Goal: Task Accomplishment & Management: Manage account settings

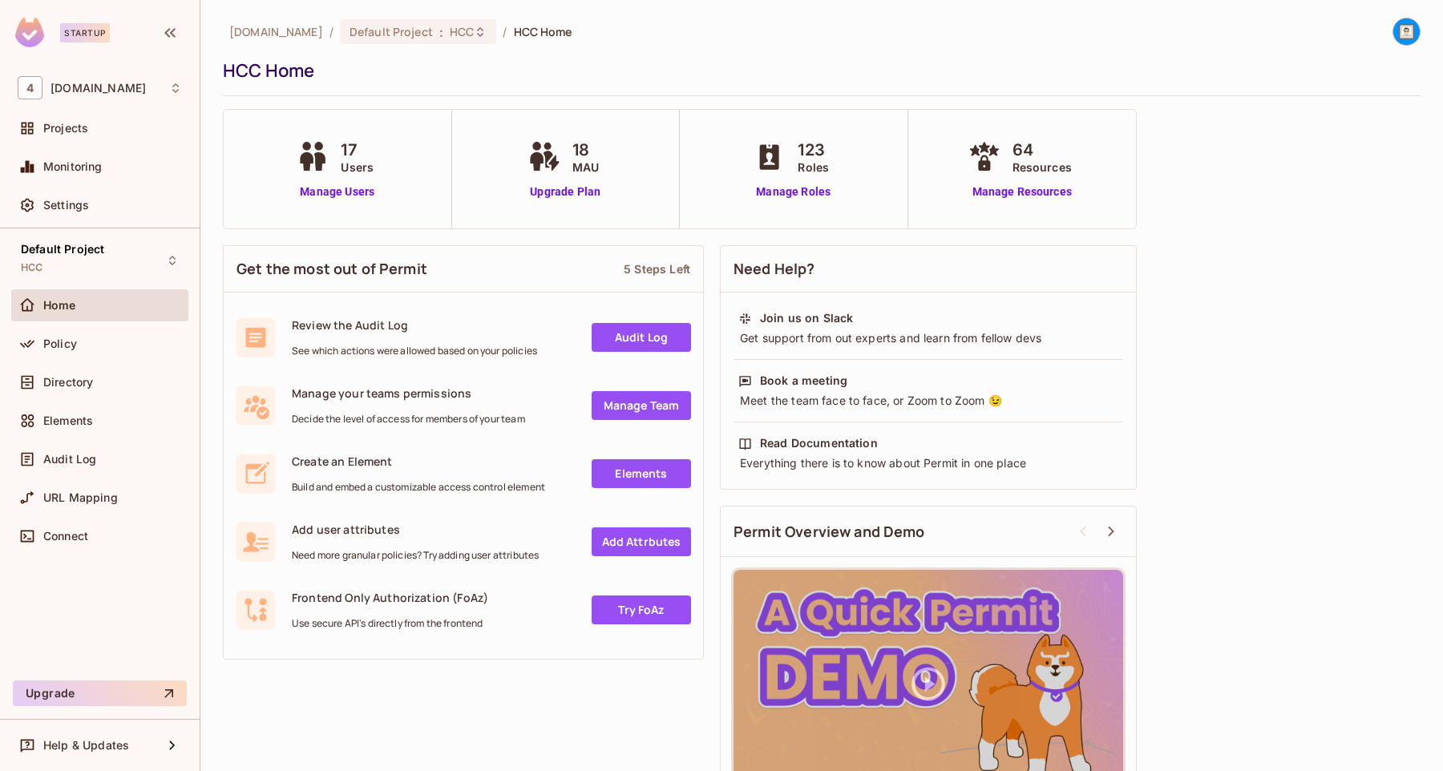
click at [332, 181] on div "17 Users Manage Users" at bounding box center [337, 169] width 89 height 63
click at [332, 191] on link "Manage Users" at bounding box center [337, 192] width 89 height 17
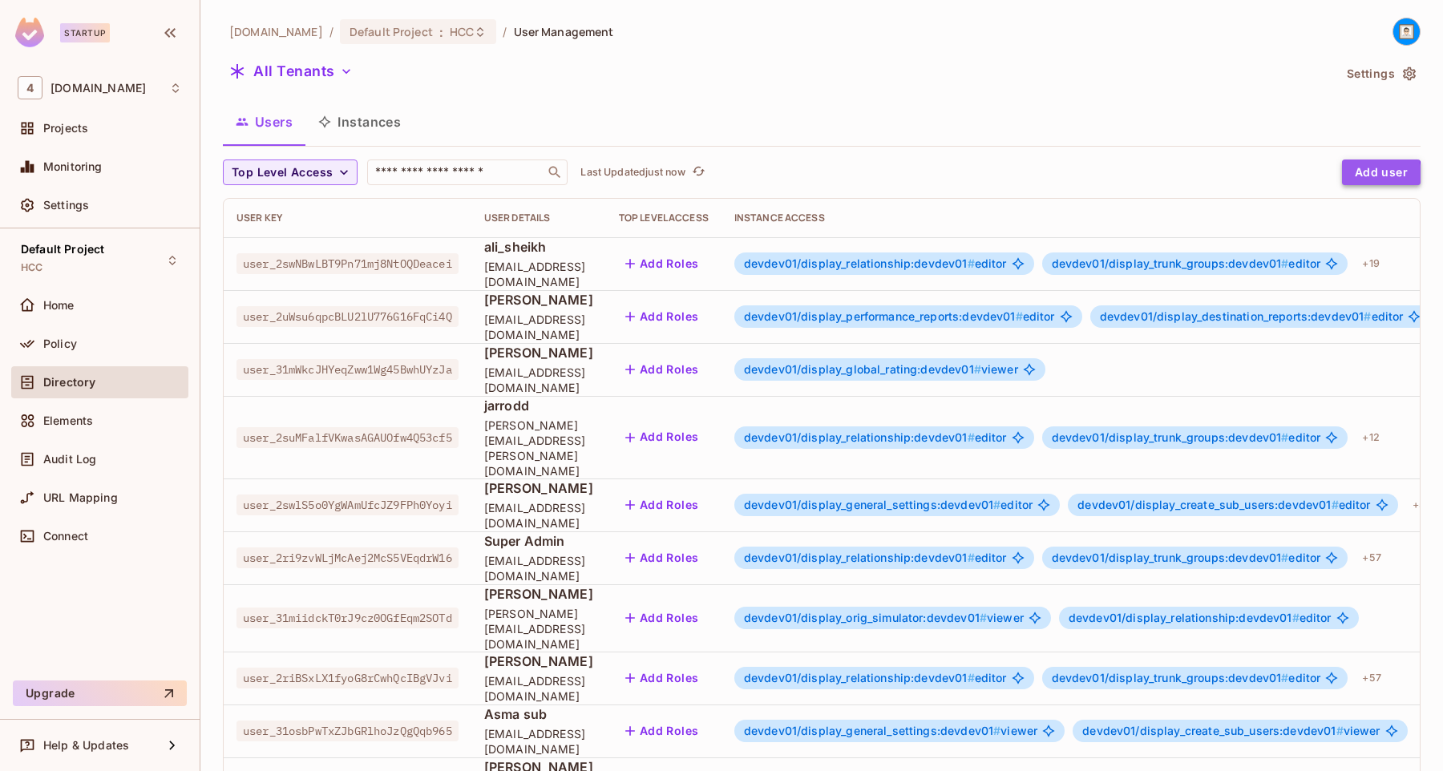
click at [1363, 175] on button "Add user" at bounding box center [1381, 173] width 79 height 26
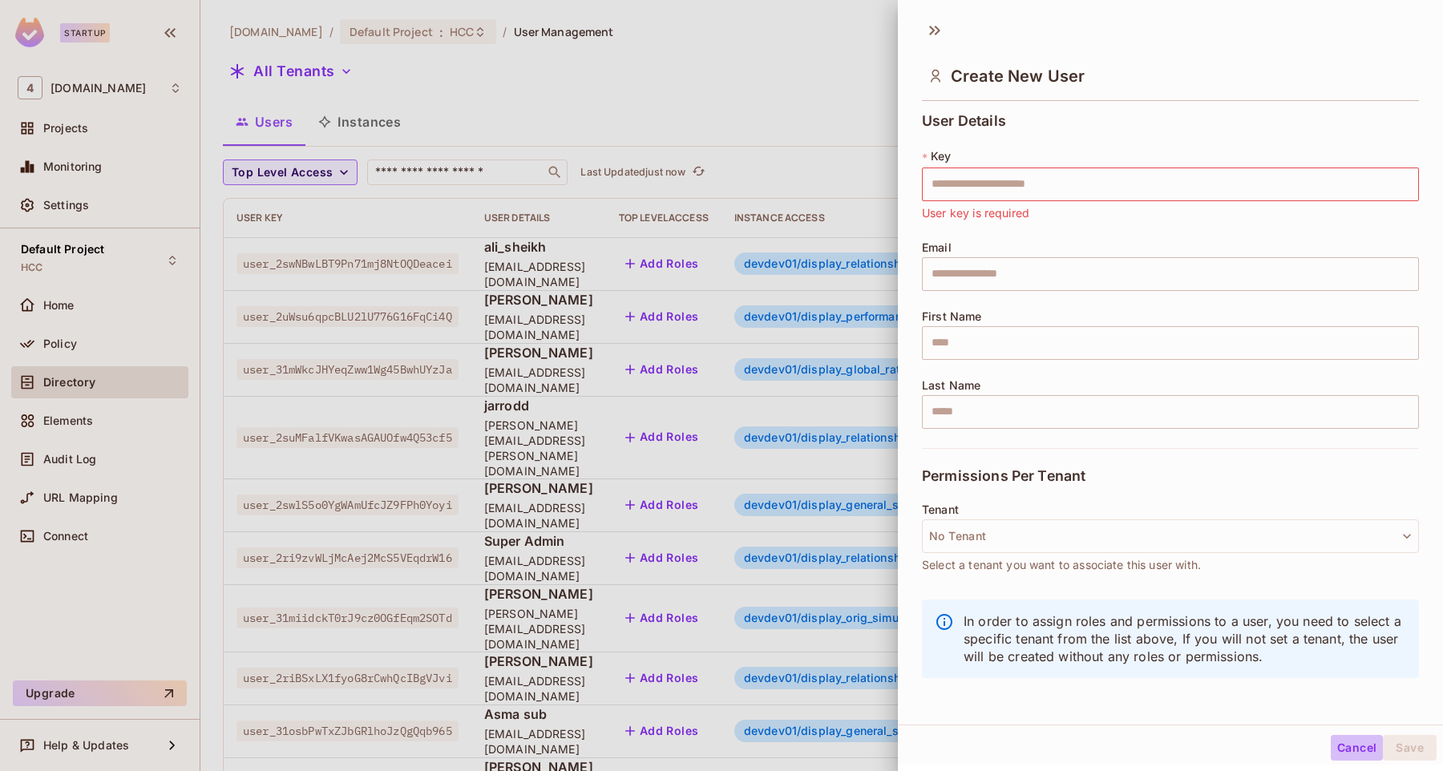
click at [1357, 754] on button "Cancel" at bounding box center [1357, 748] width 52 height 26
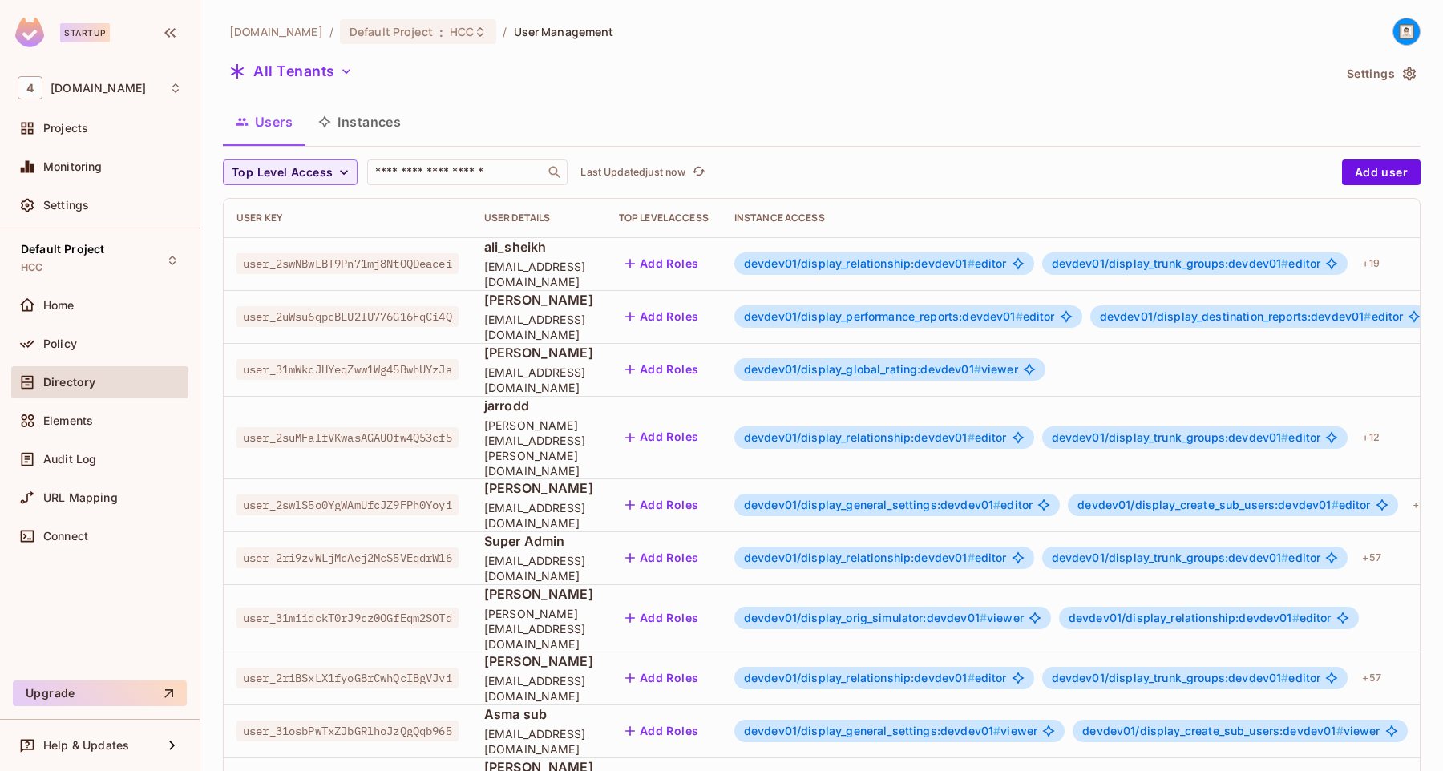
click at [380, 124] on button "Instances" at bounding box center [360, 122] width 108 height 40
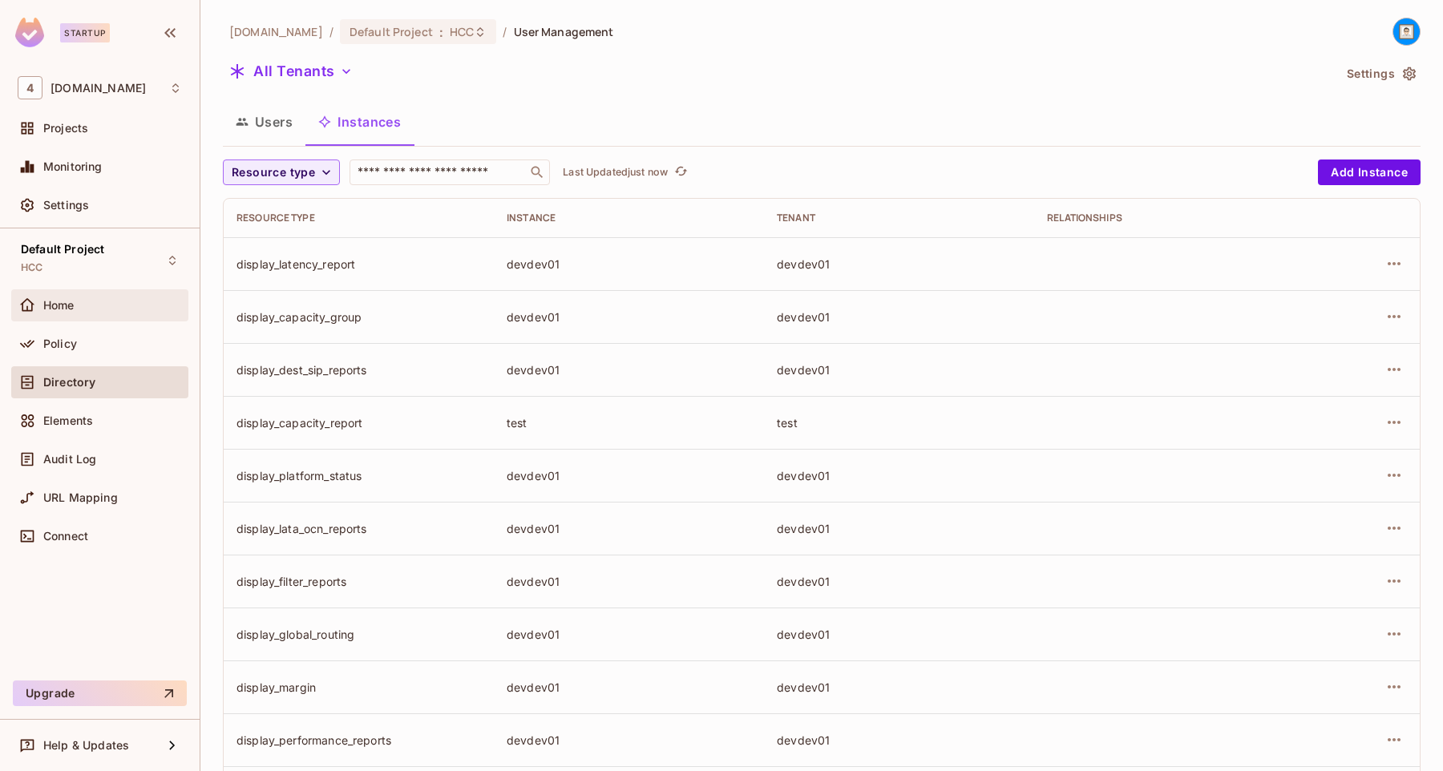
click at [102, 305] on div "Home" at bounding box center [112, 305] width 139 height 13
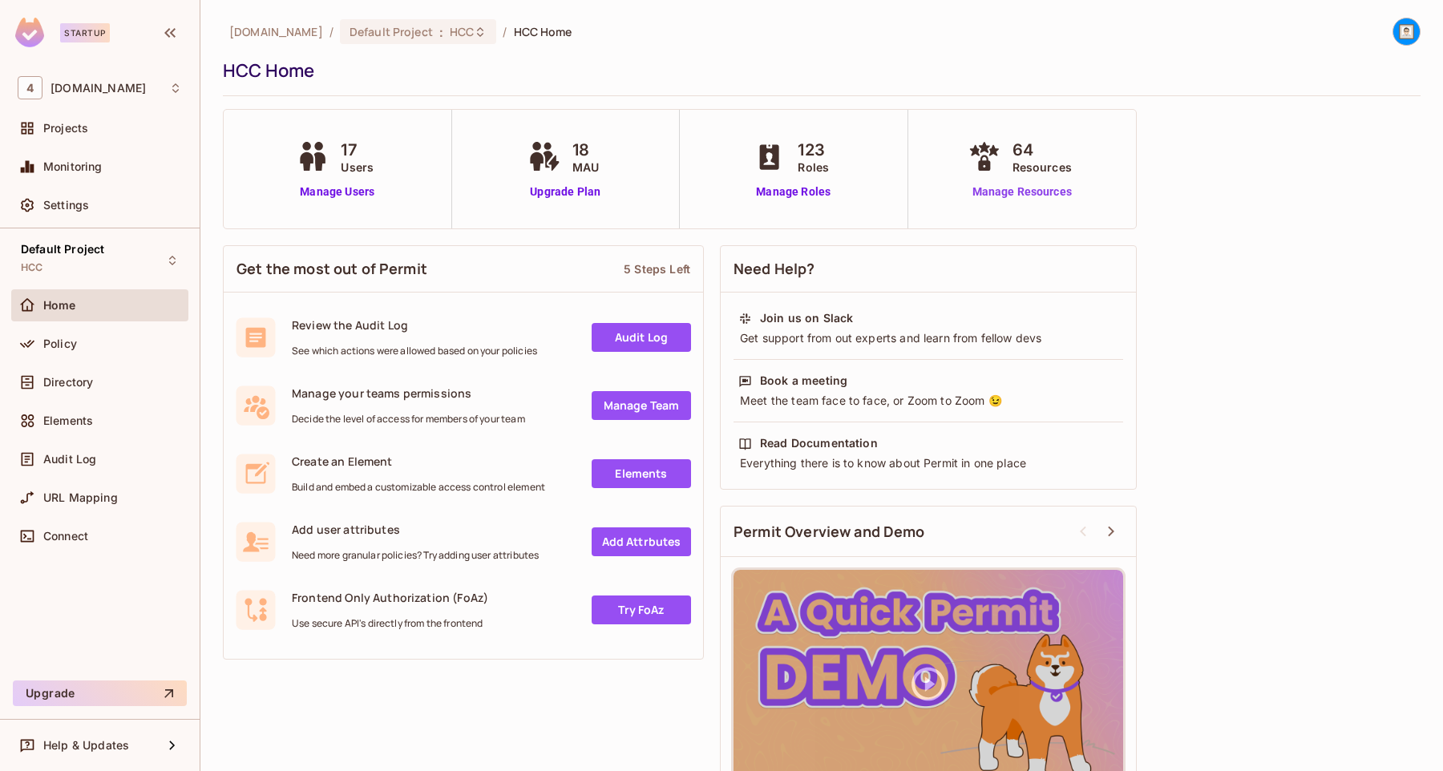
click at [1014, 195] on link "Manage Resources" at bounding box center [1022, 192] width 115 height 17
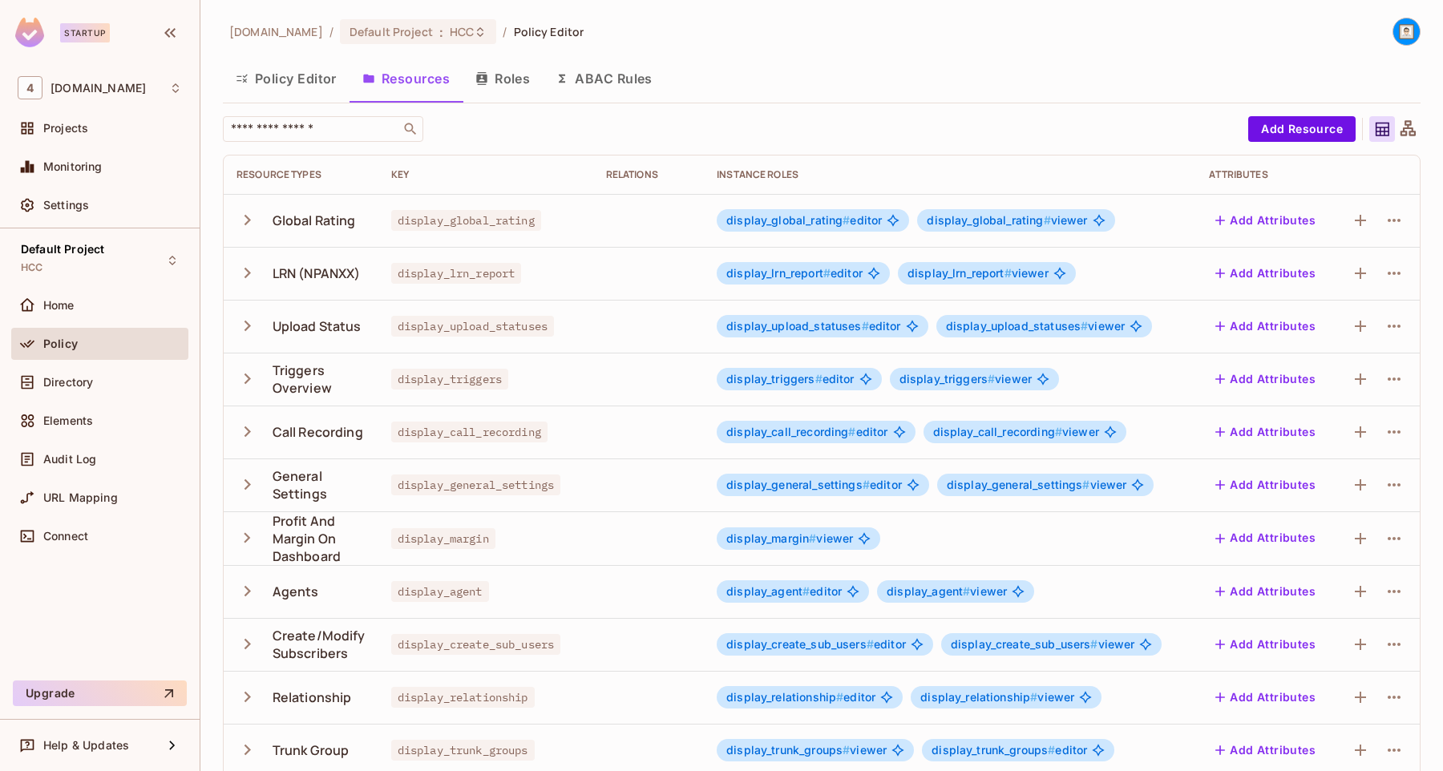
click at [512, 71] on button "Roles" at bounding box center [503, 79] width 80 height 40
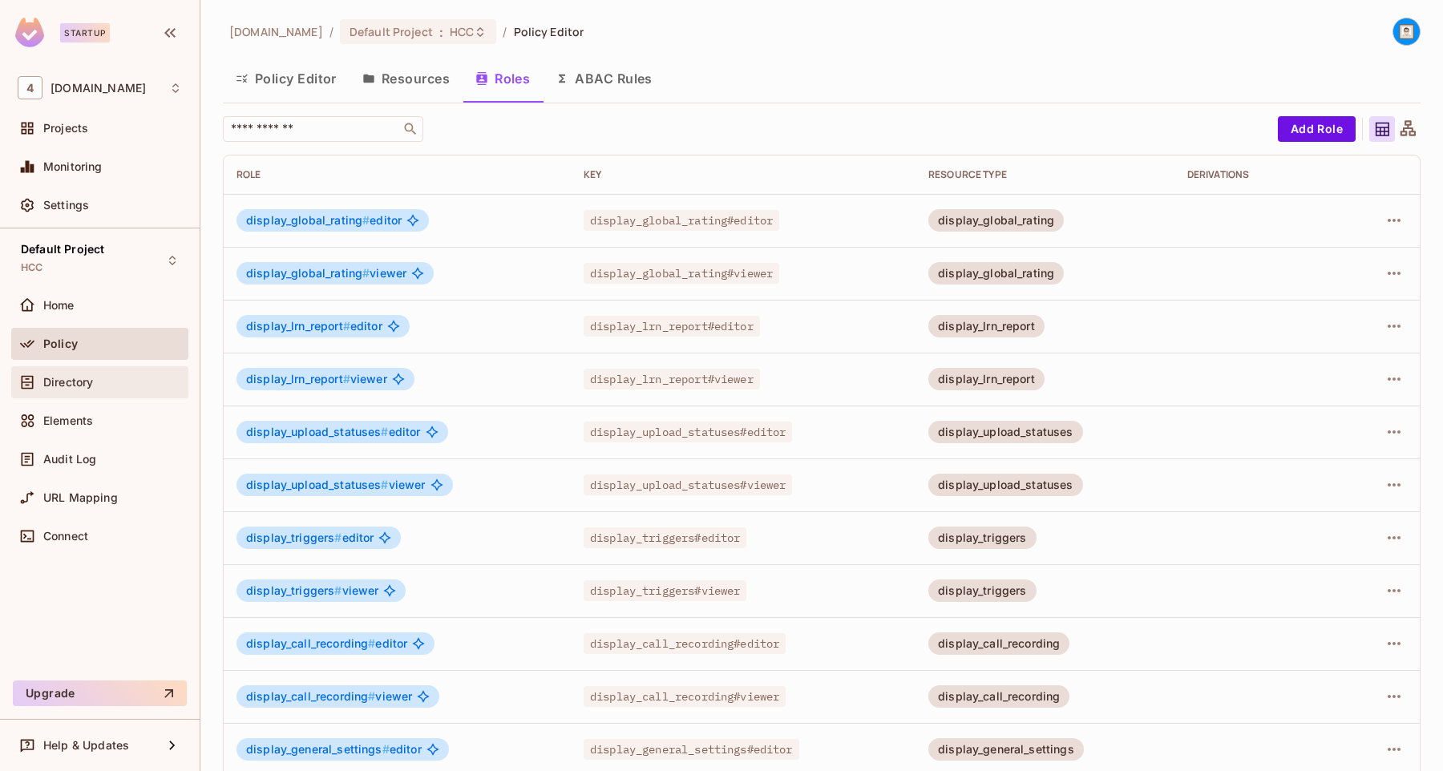
click at [76, 378] on span "Directory" at bounding box center [68, 382] width 50 height 13
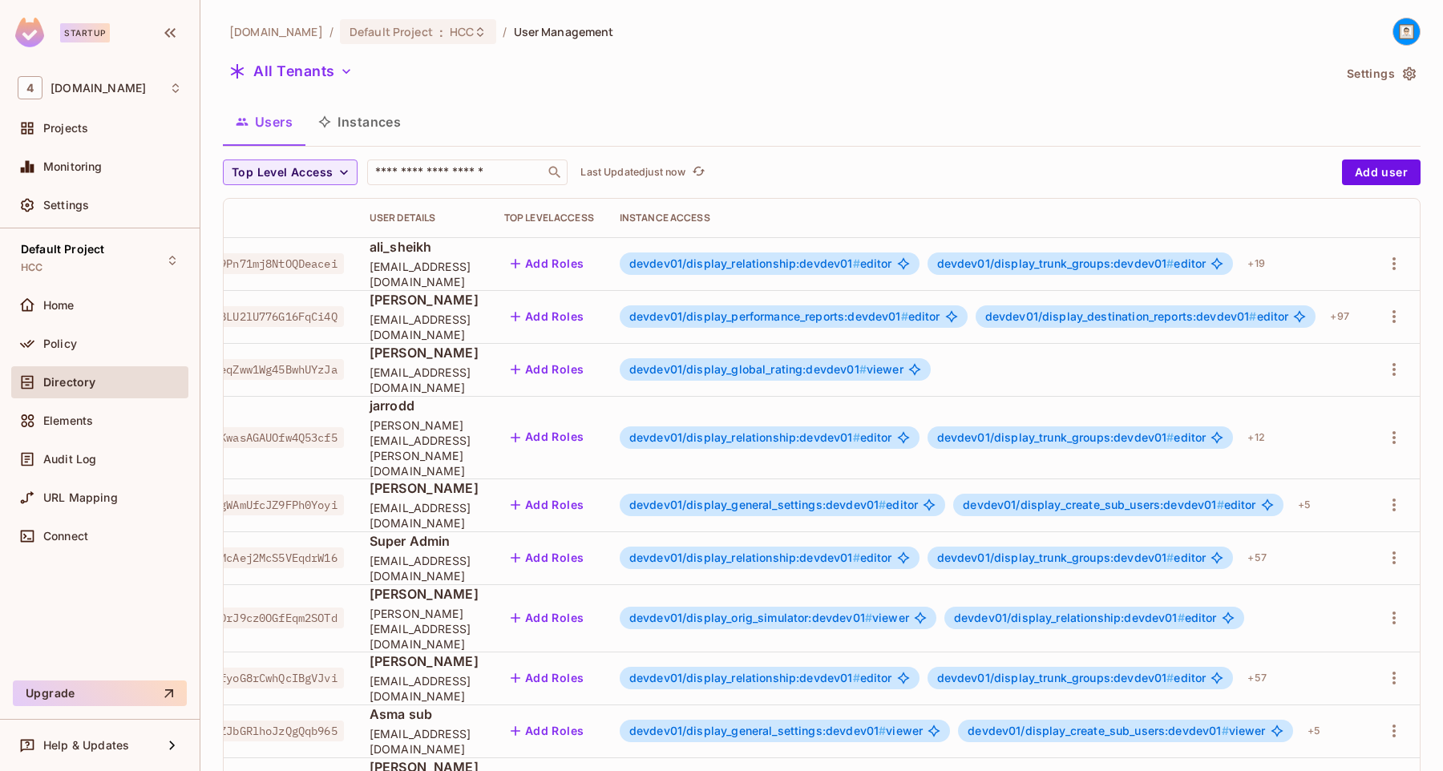
scroll to position [0, 174]
click at [1394, 269] on icon "button" at bounding box center [1394, 263] width 3 height 13
click at [1350, 338] on div "Top Level Roles" at bounding box center [1334, 336] width 87 height 16
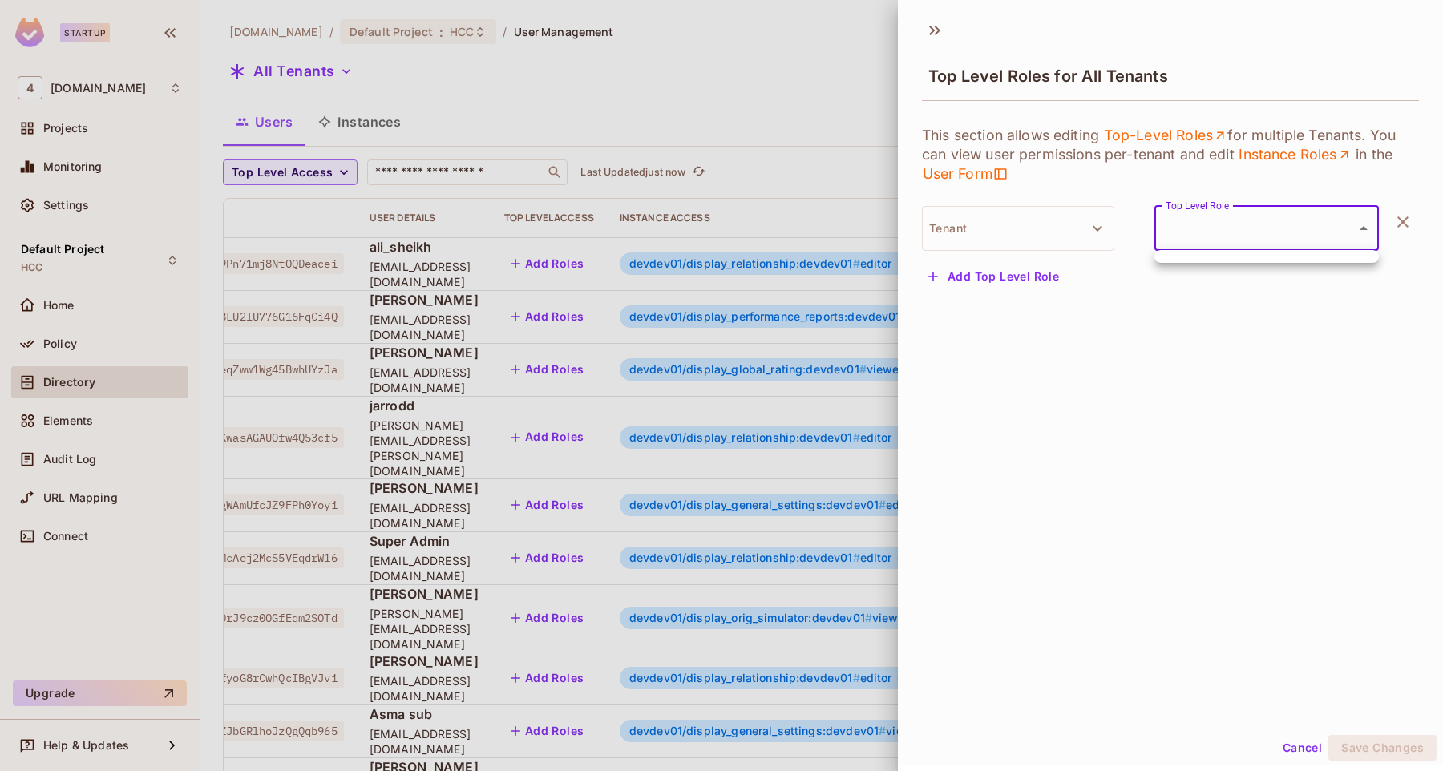
click at [1321, 208] on body "Startup 4 46labs.com Projects Monitoring Settings Default Project HCC Home Poli…" at bounding box center [721, 385] width 1443 height 771
click at [1061, 221] on div at bounding box center [721, 385] width 1443 height 771
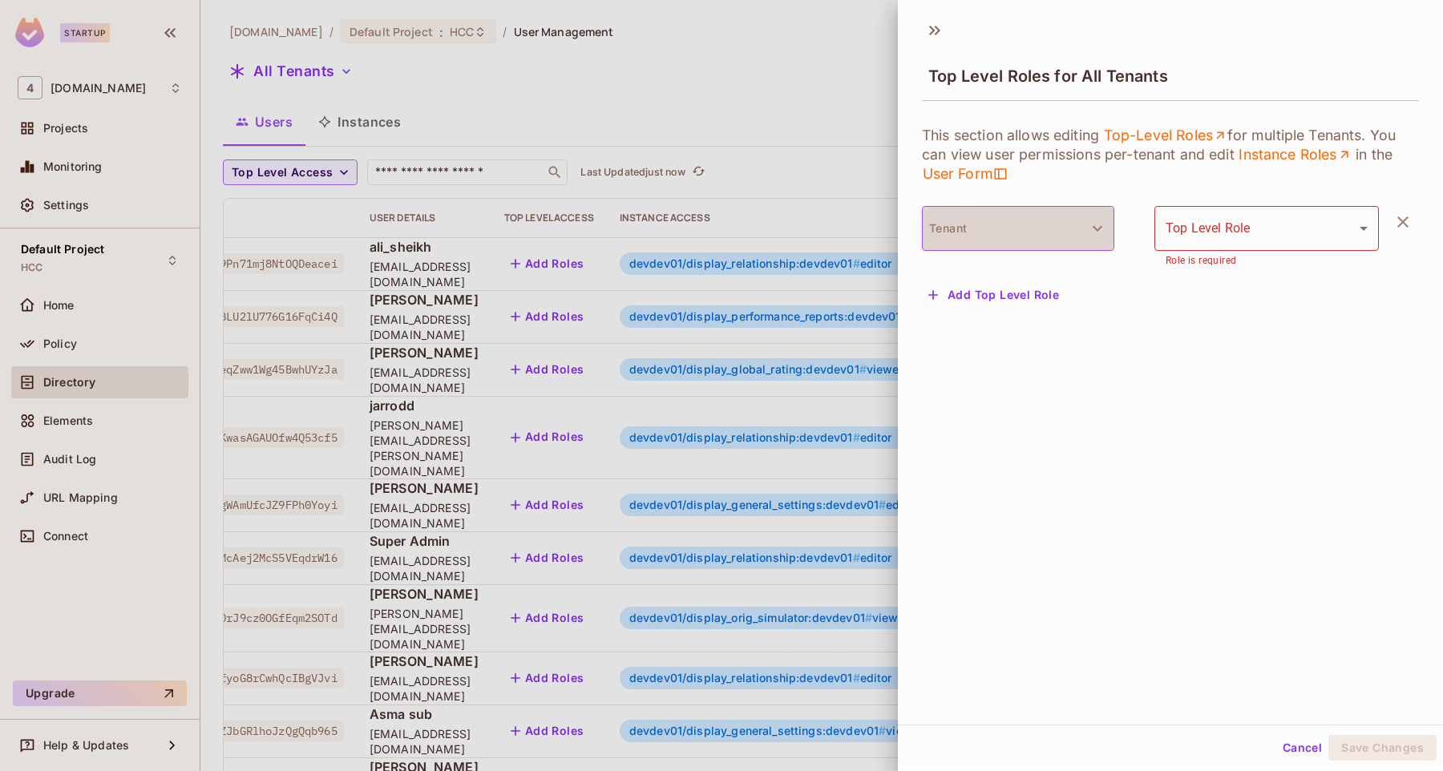
click at [1062, 229] on button "Tenant" at bounding box center [1018, 228] width 192 height 45
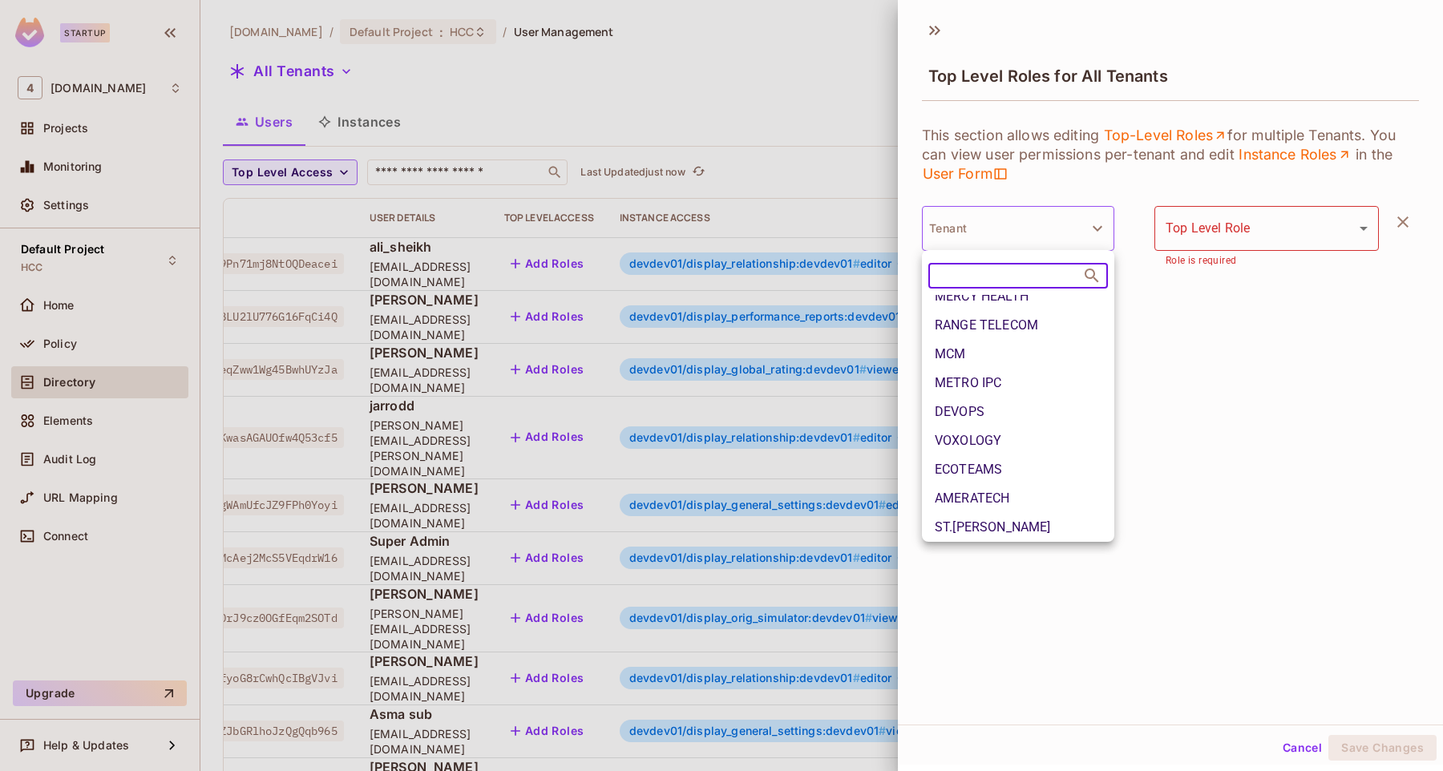
scroll to position [0, 0]
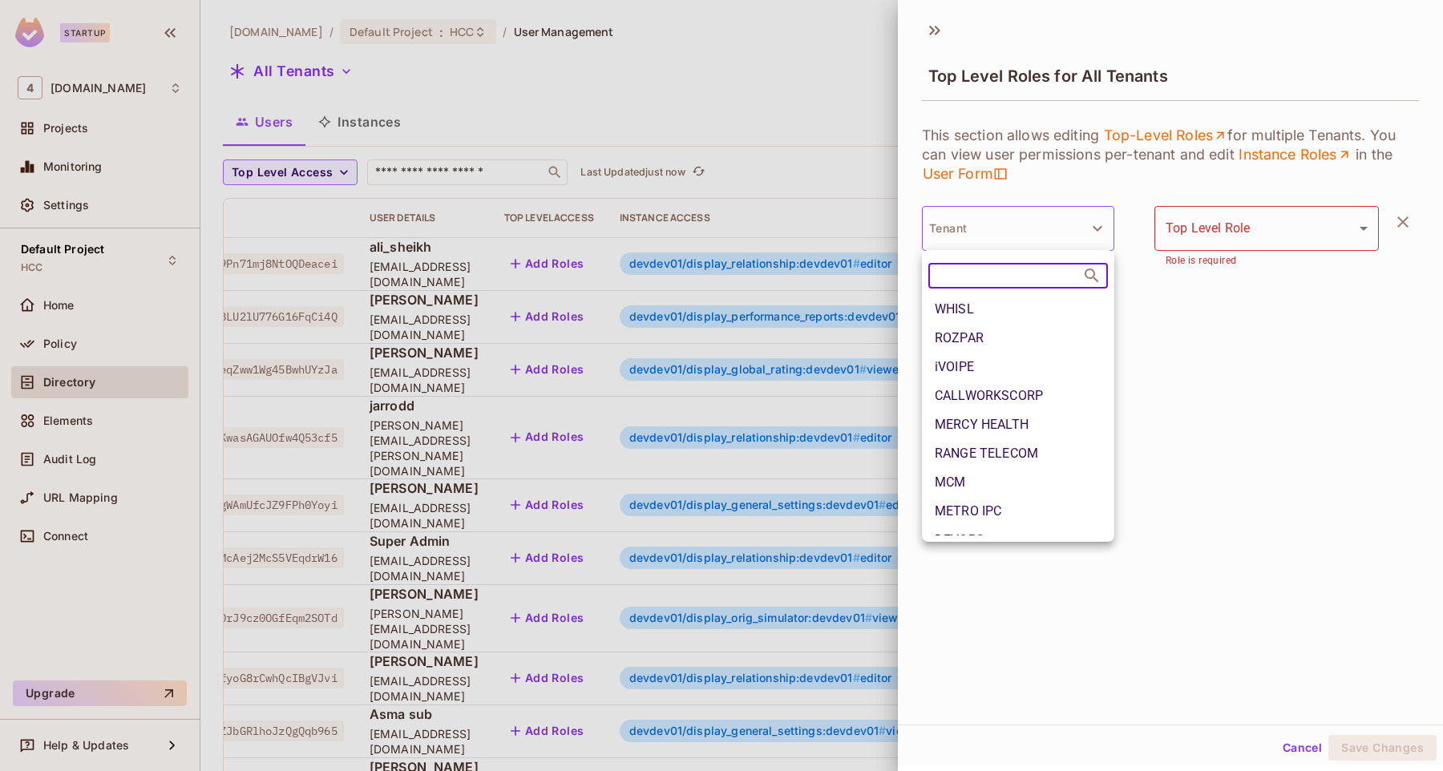
click at [1347, 240] on div at bounding box center [721, 385] width 1443 height 771
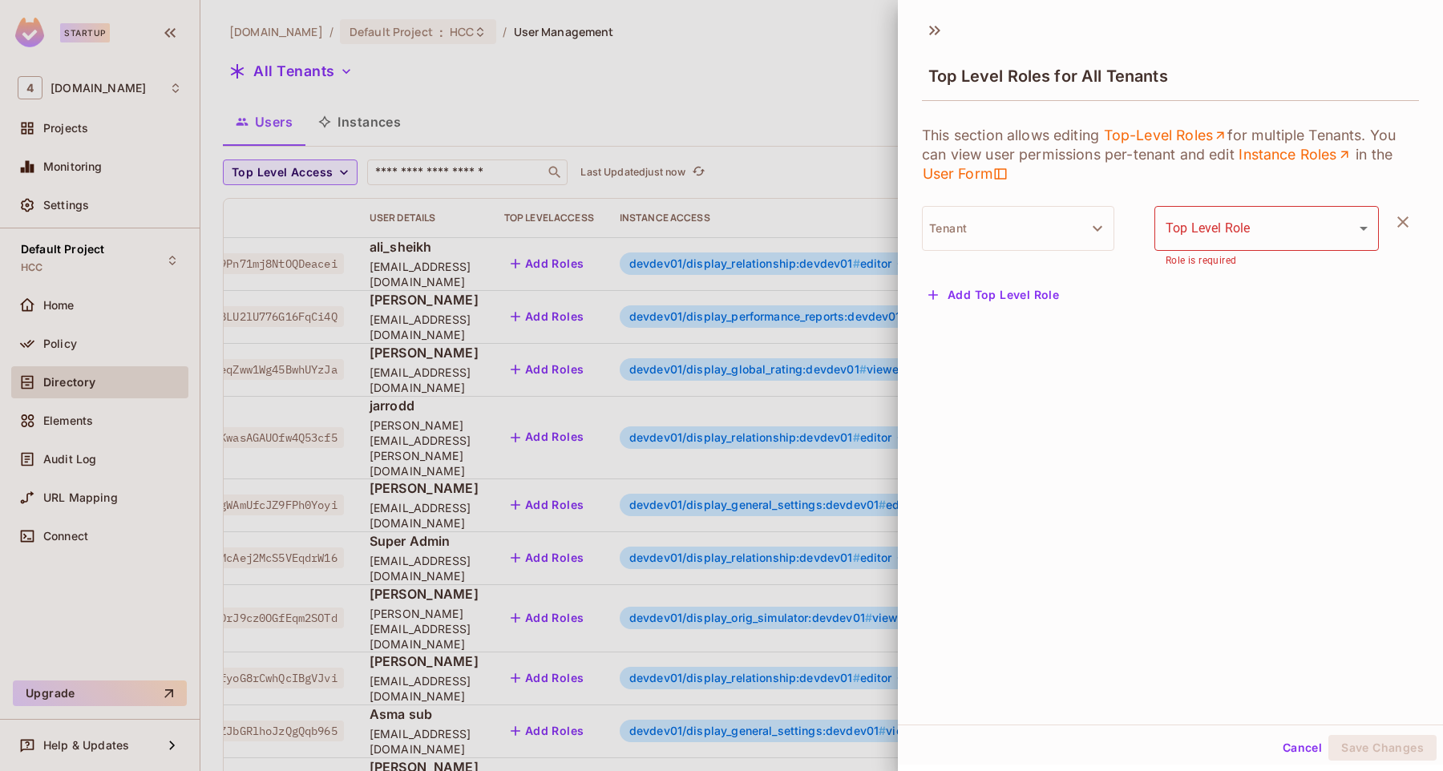
click at [1347, 240] on body "Startup 4 46labs.com Projects Monitoring Settings Default Project HCC Home Poli…" at bounding box center [721, 385] width 1443 height 771
click at [1020, 242] on div at bounding box center [721, 385] width 1443 height 771
click at [1019, 247] on button "Tenant" at bounding box center [1018, 228] width 192 height 45
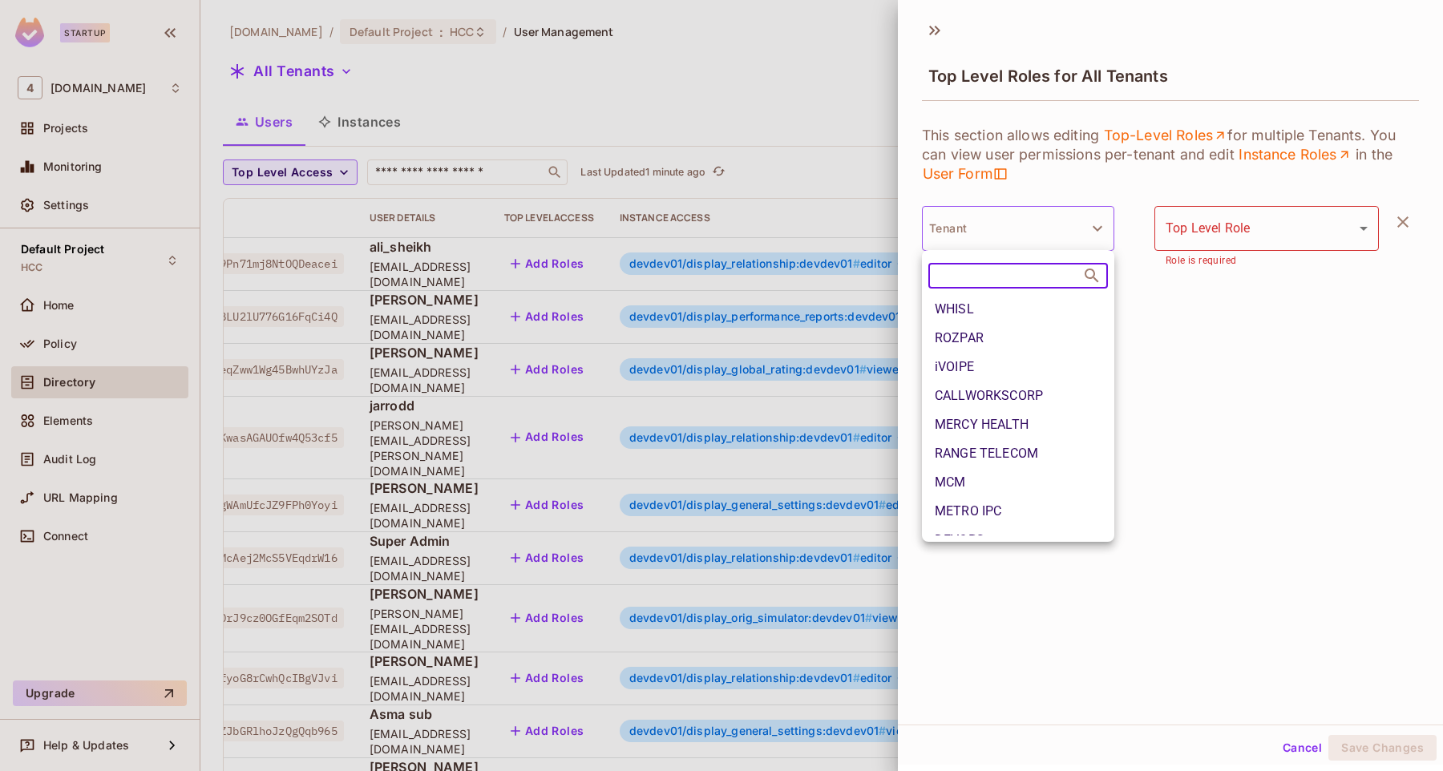
click at [1279, 232] on div at bounding box center [721, 385] width 1443 height 771
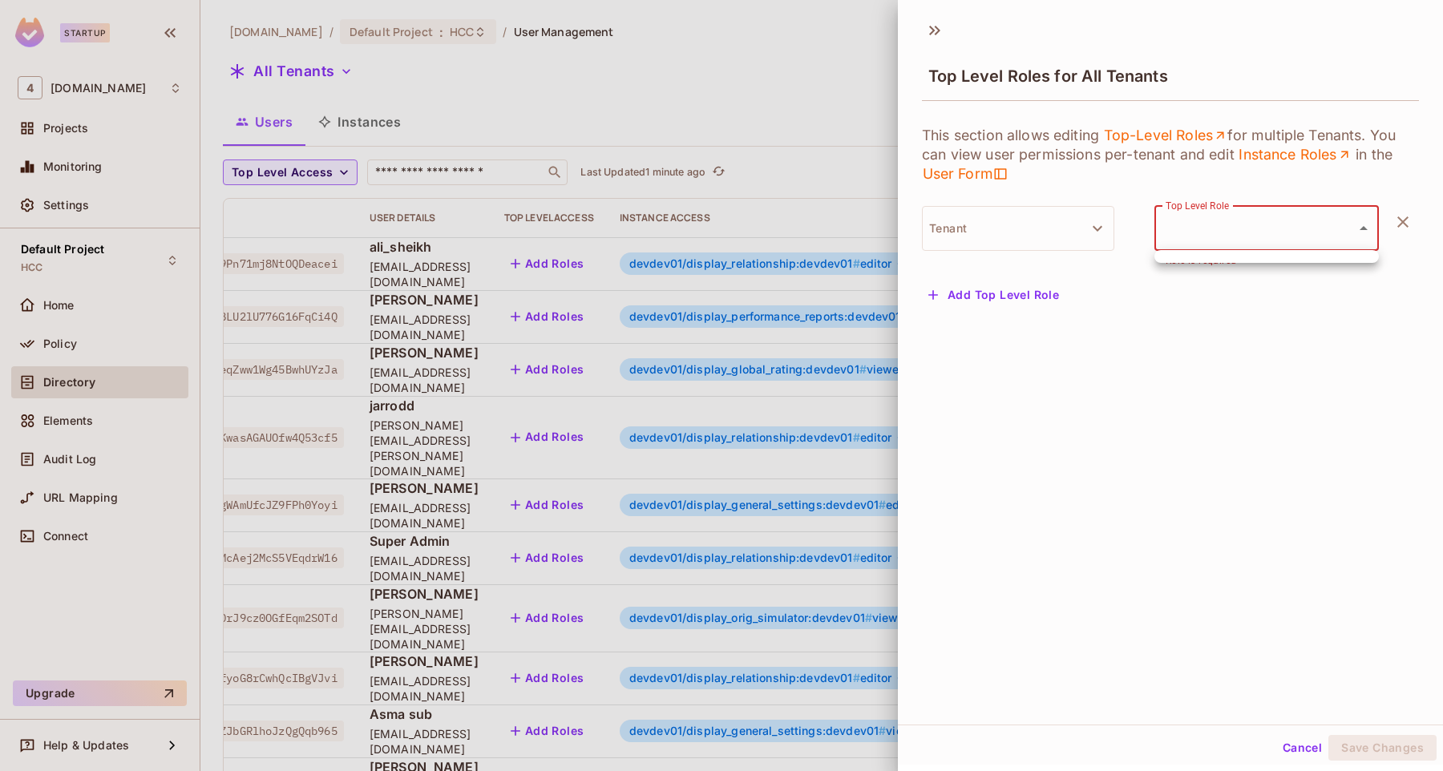
click at [1279, 232] on body "Startup 4 46labs.com Projects Monitoring Settings Default Project HCC Home Poli…" at bounding box center [721, 385] width 1443 height 771
click at [1035, 272] on div at bounding box center [721, 385] width 1443 height 771
click at [1167, 136] on link "Top-Level Roles" at bounding box center [1165, 135] width 124 height 19
click at [559, 105] on div at bounding box center [721, 385] width 1443 height 771
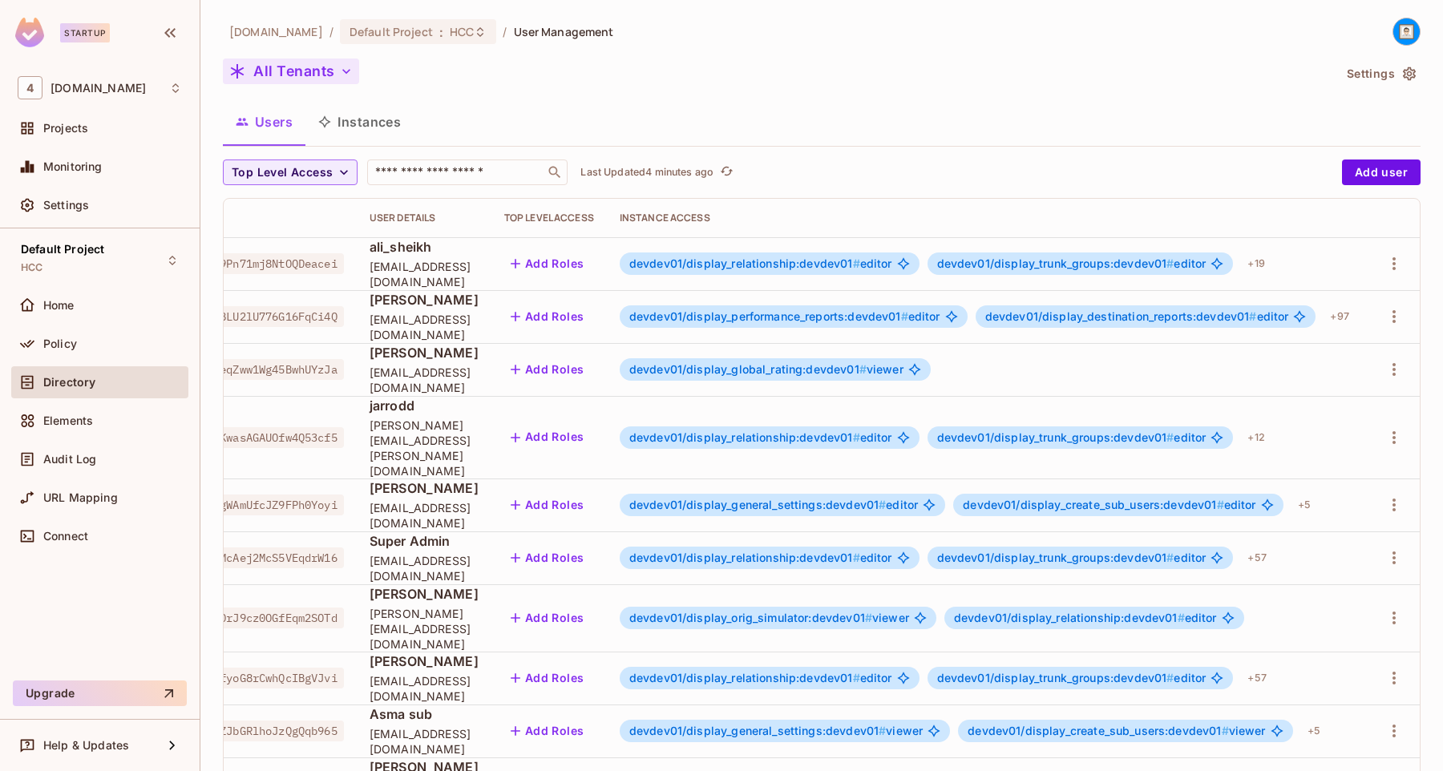
click at [313, 72] on button "All Tenants" at bounding box center [291, 72] width 136 height 26
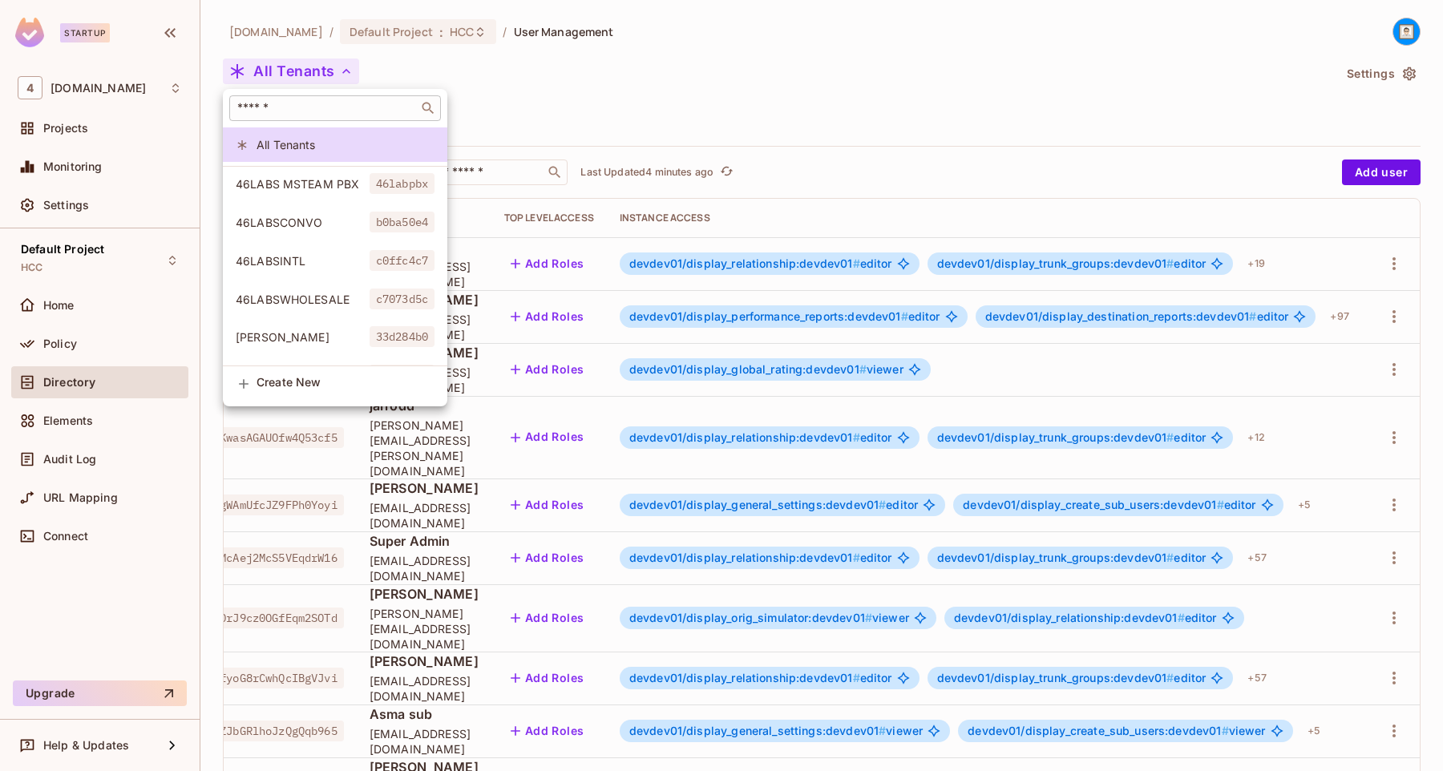
click at [275, 117] on div "​" at bounding box center [335, 108] width 212 height 26
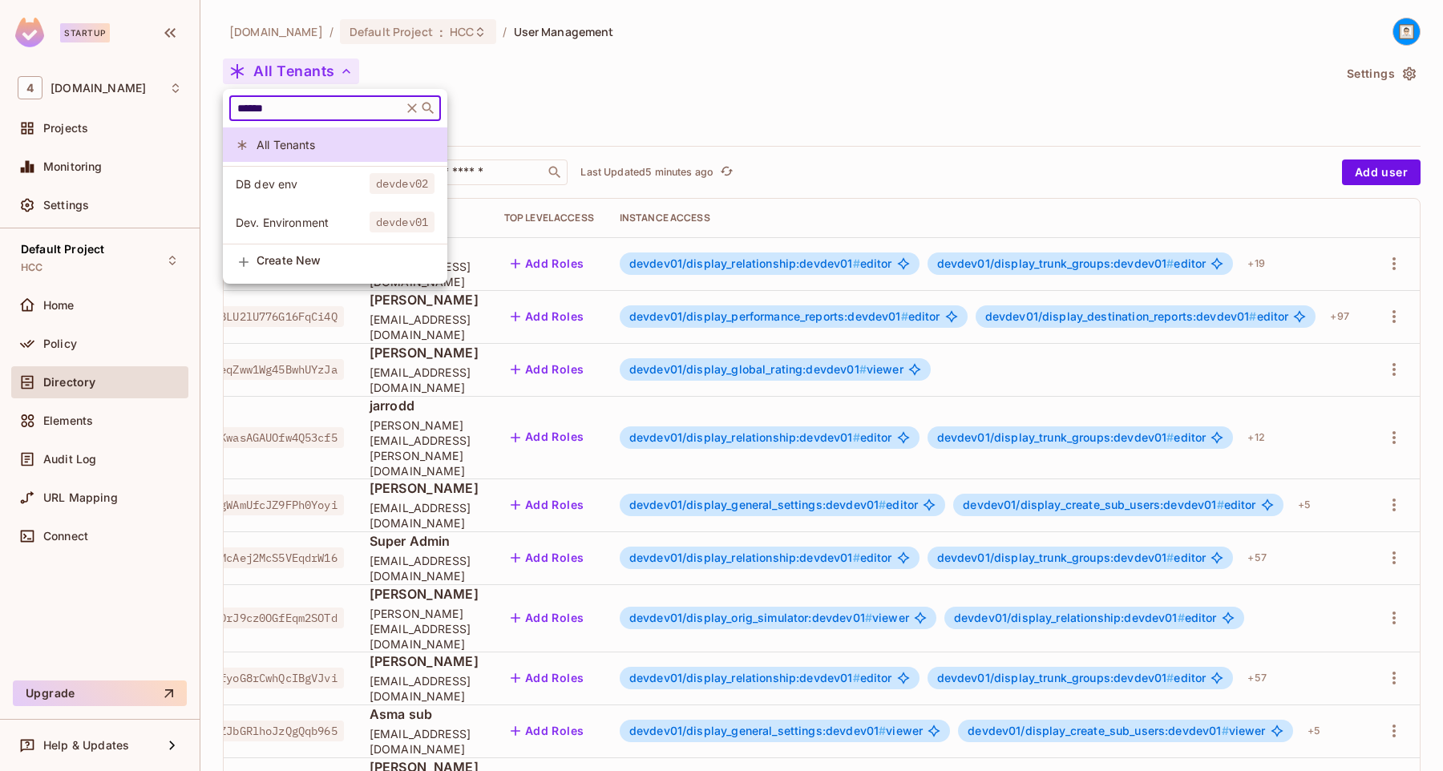
type input "******"
click at [289, 229] on span "Dev. Environment" at bounding box center [303, 222] width 134 height 15
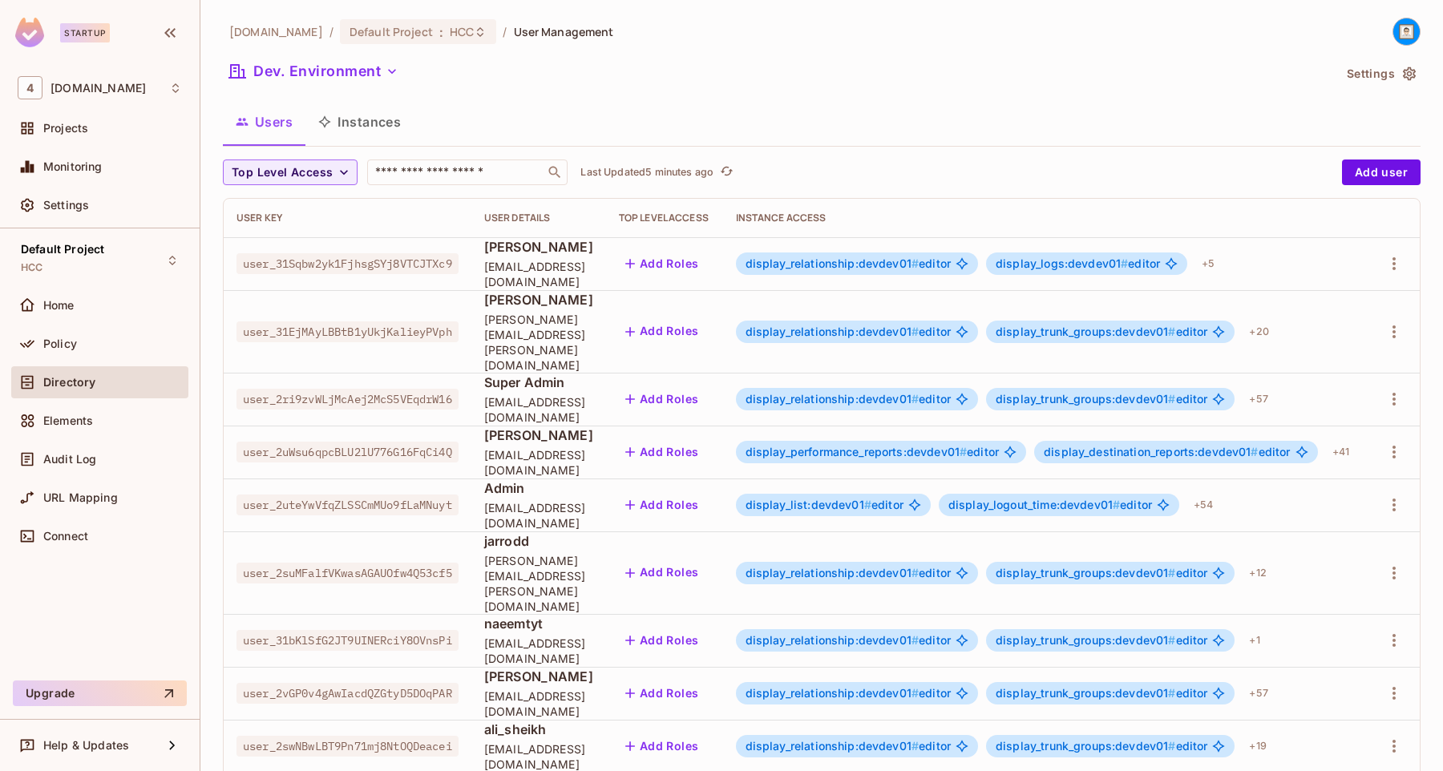
click at [706, 267] on button "Add Roles" at bounding box center [662, 264] width 87 height 26
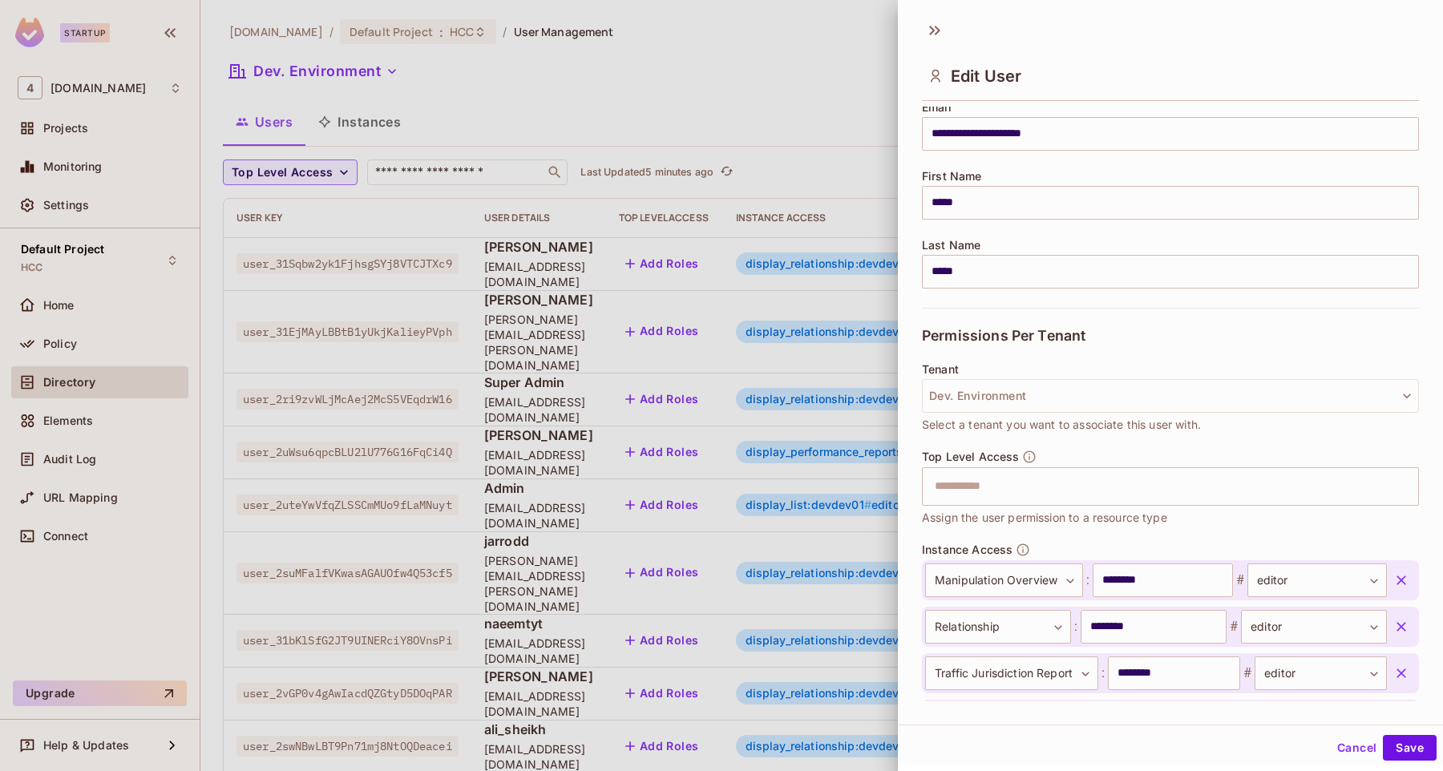
scroll to position [147, 0]
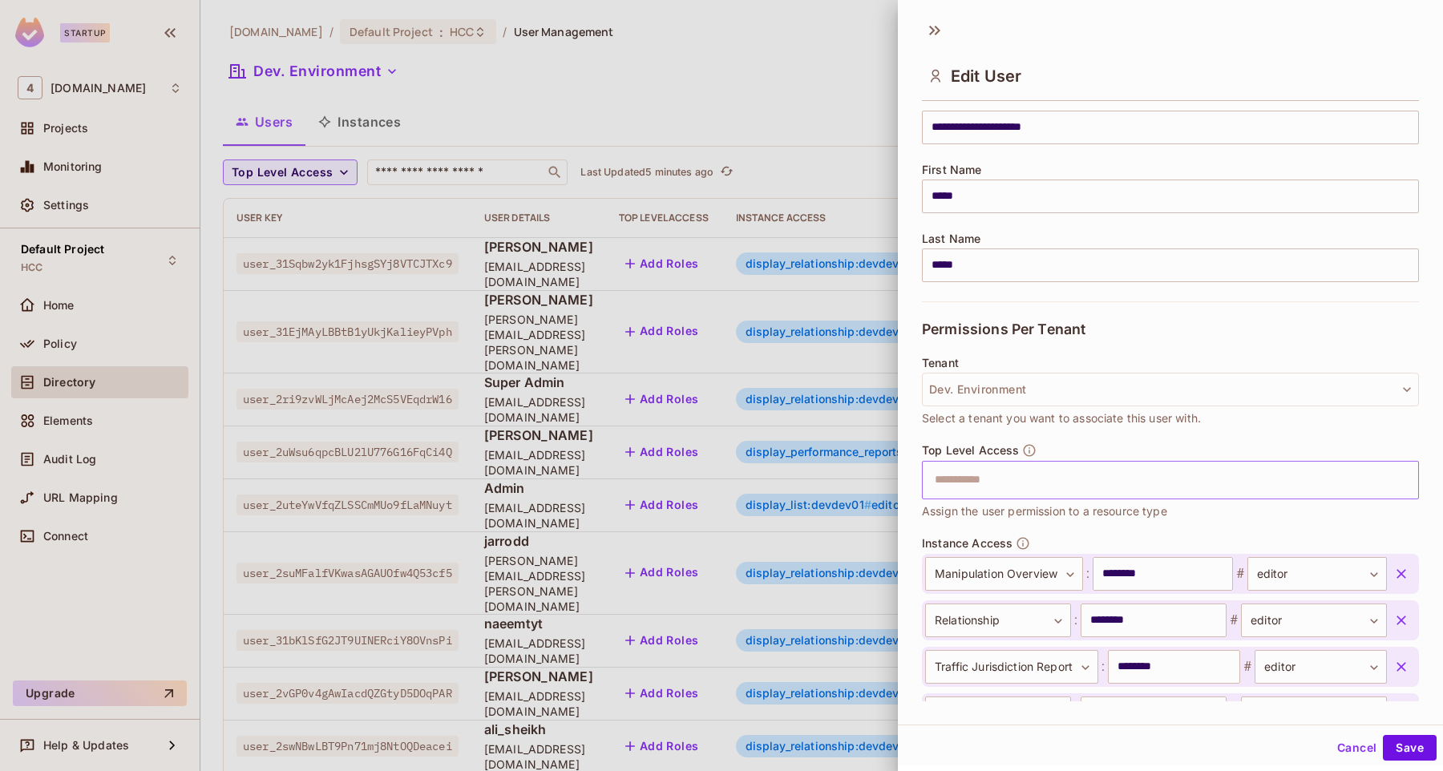
click at [1152, 475] on input "text" at bounding box center [1156, 480] width 463 height 32
click at [965, 528] on div "No options" at bounding box center [1170, 521] width 497 height 42
click at [1346, 751] on button "Cancel" at bounding box center [1357, 748] width 52 height 26
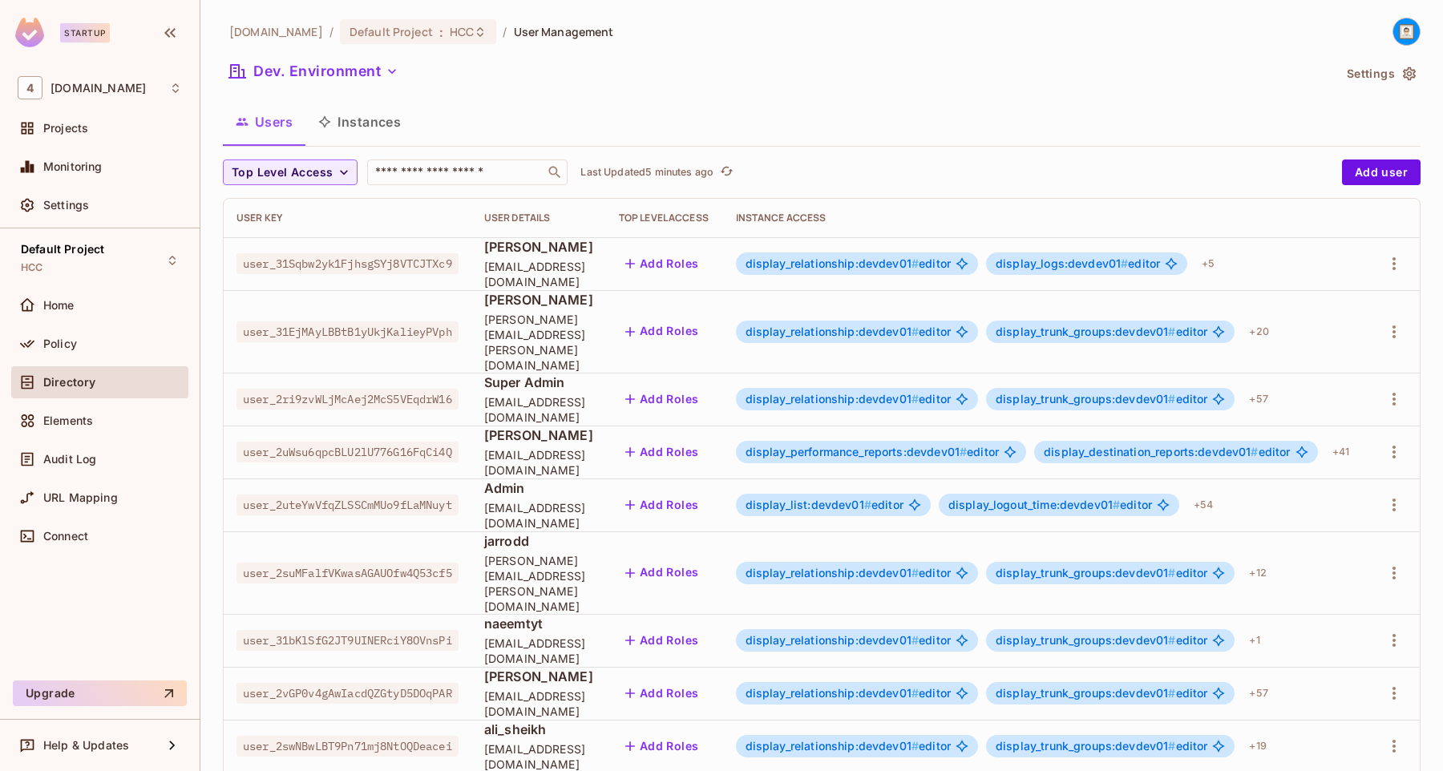
click at [104, 395] on div "Directory" at bounding box center [99, 382] width 177 height 32
click at [99, 334] on div "Policy" at bounding box center [100, 343] width 164 height 19
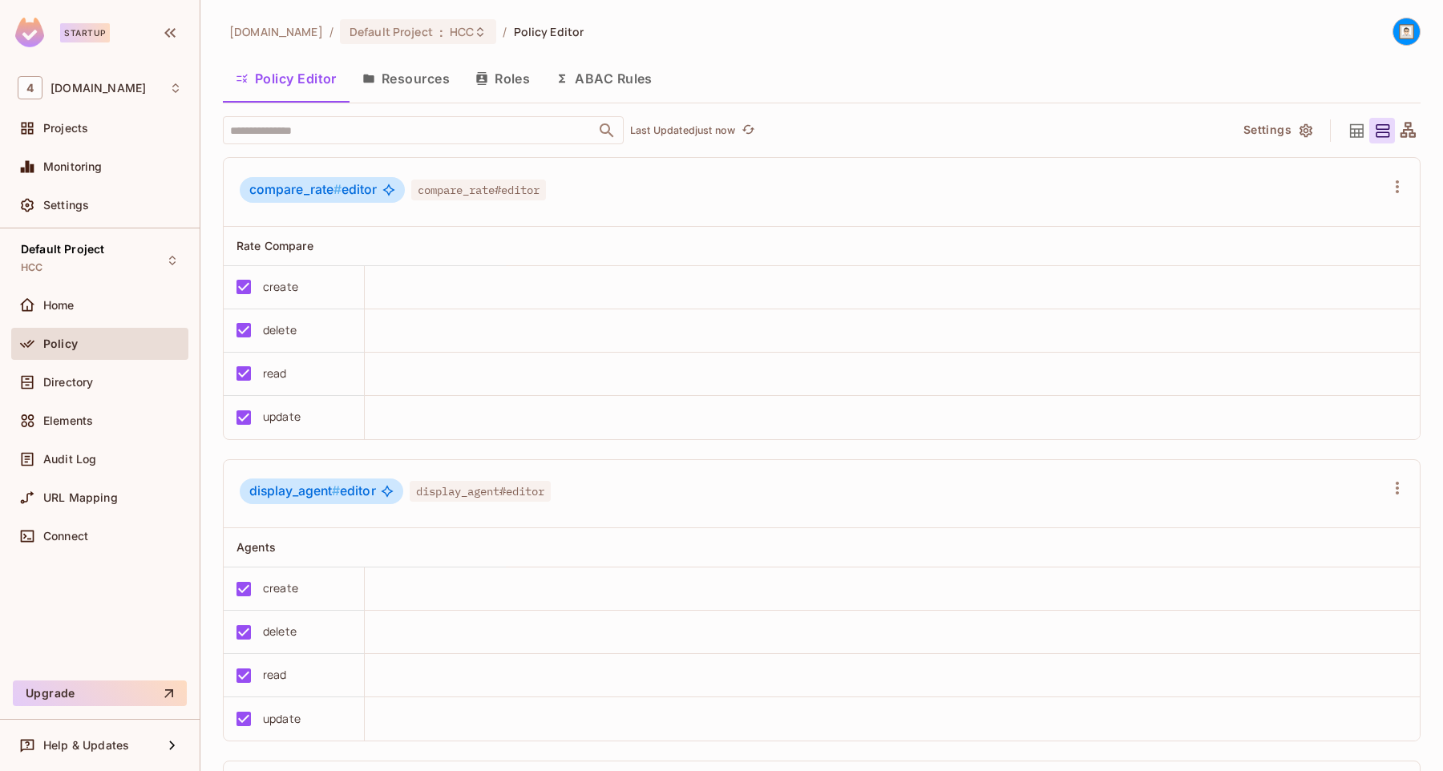
click at [475, 82] on button "Roles" at bounding box center [503, 79] width 80 height 40
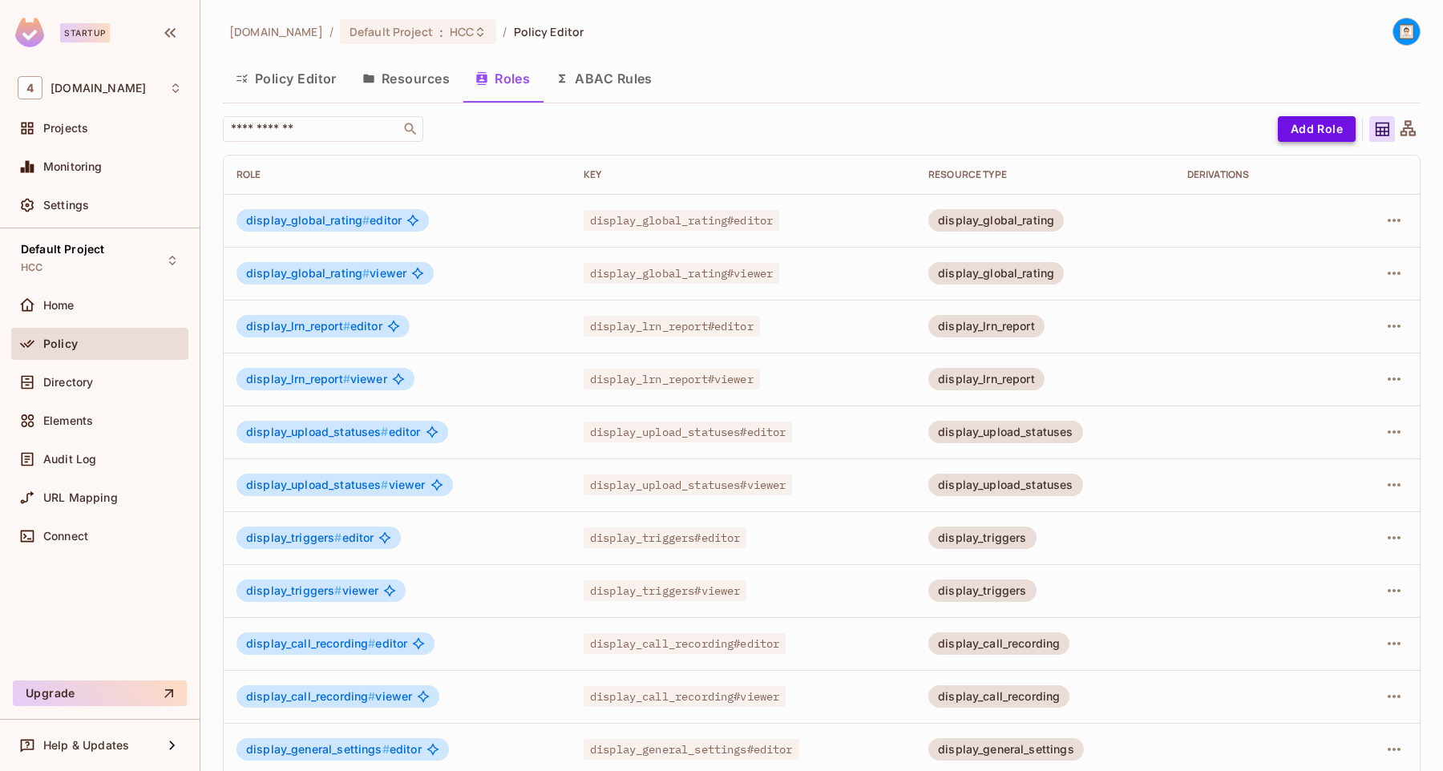
click at [1293, 130] on button "Add Role" at bounding box center [1317, 129] width 78 height 26
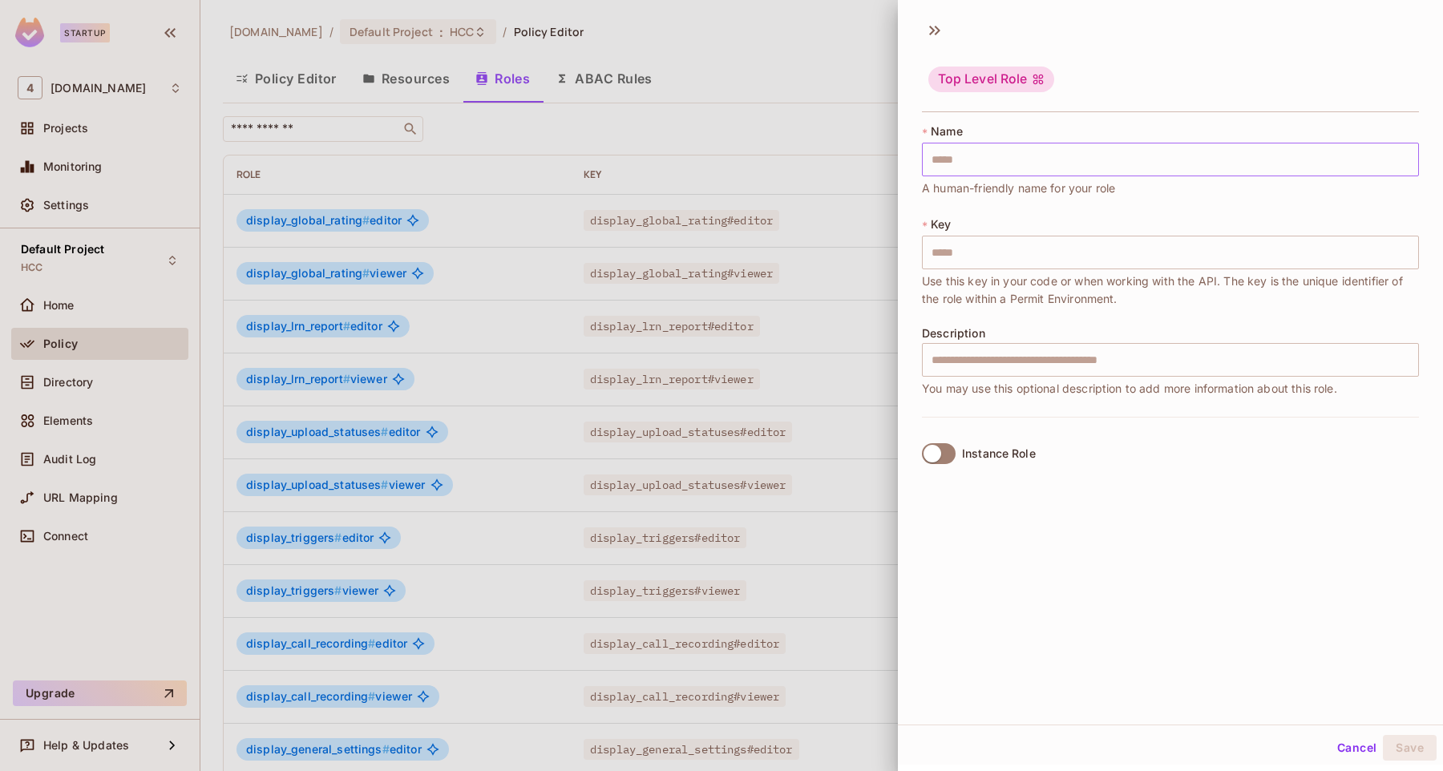
click at [1055, 150] on input "text" at bounding box center [1170, 160] width 497 height 34
type input "*"
type input "**"
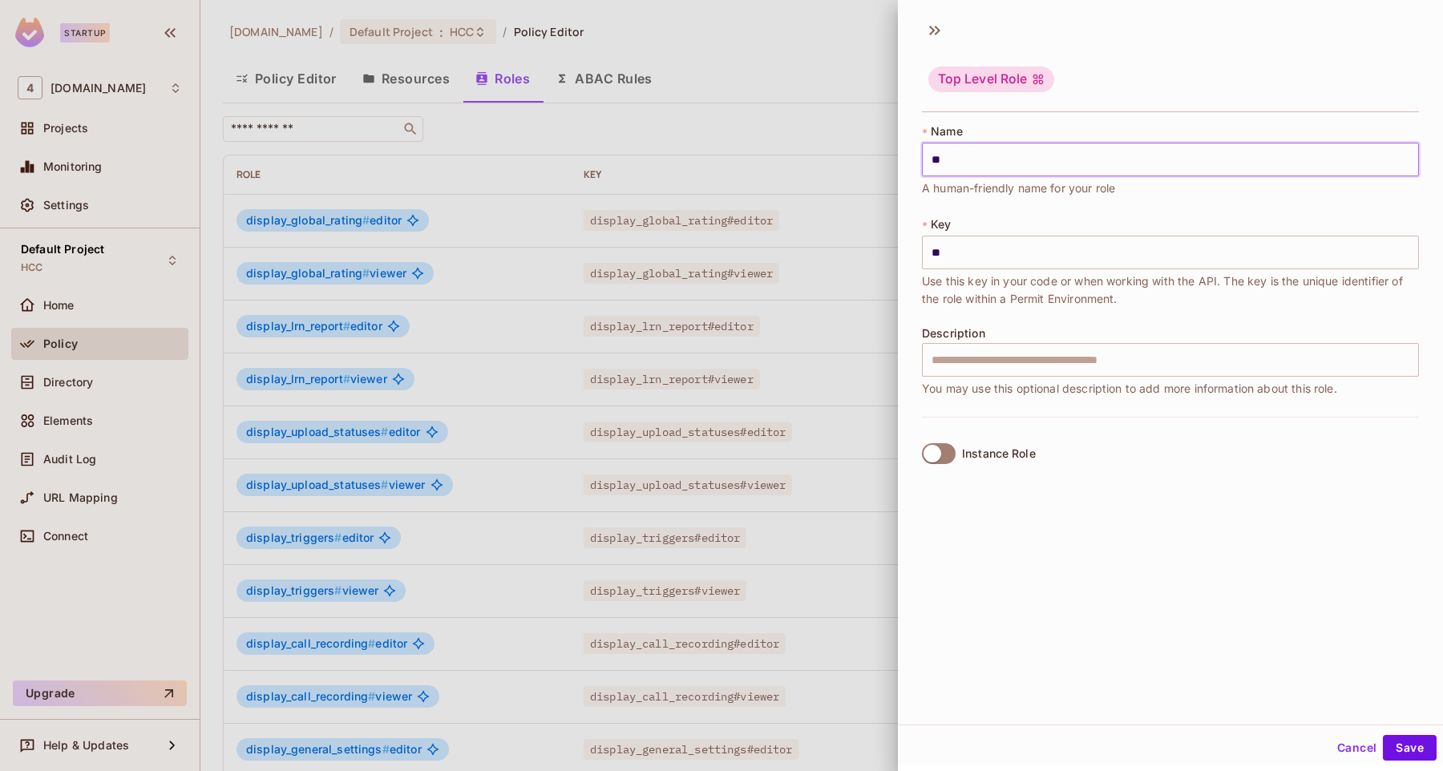
type input "***"
type input "****"
type input "*****"
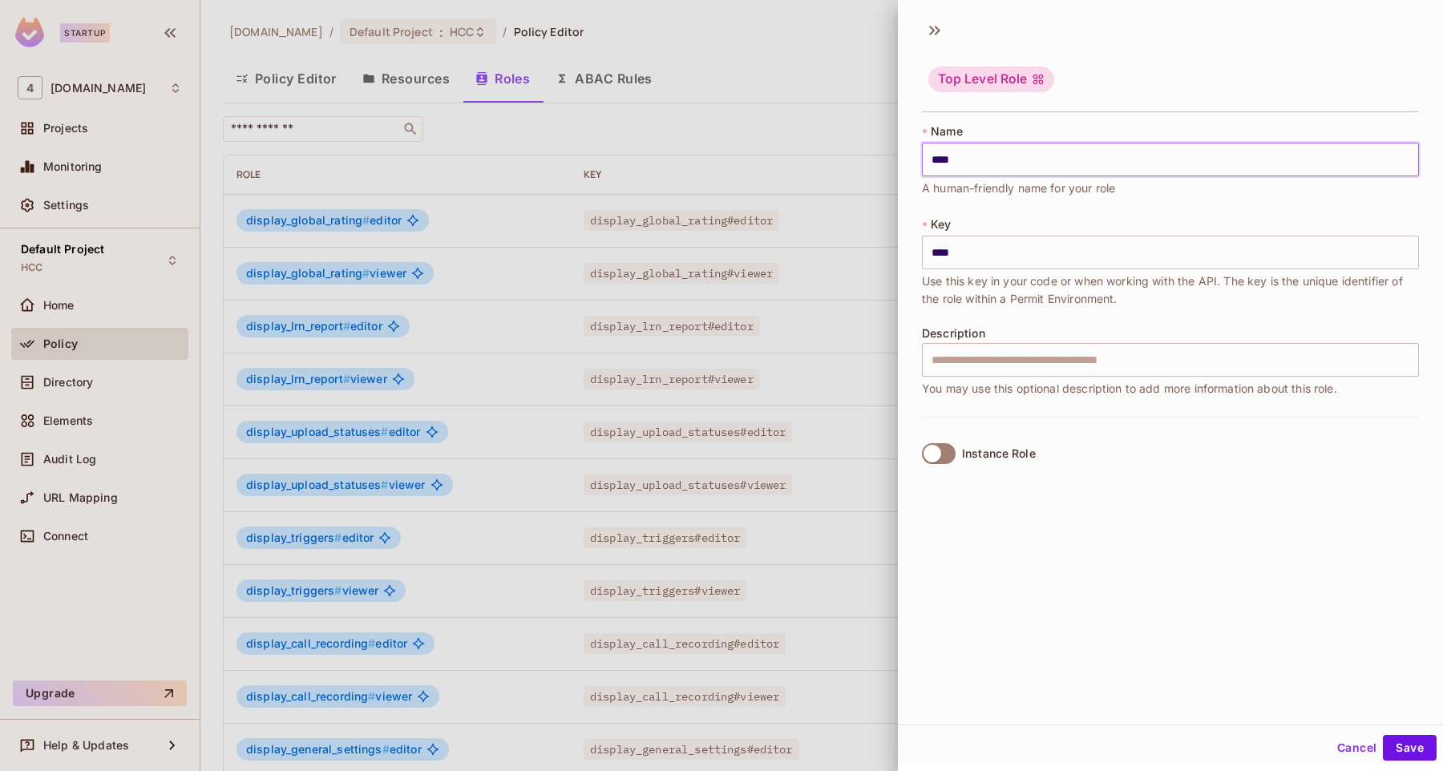
type input "*****"
type input "*******"
type input "******"
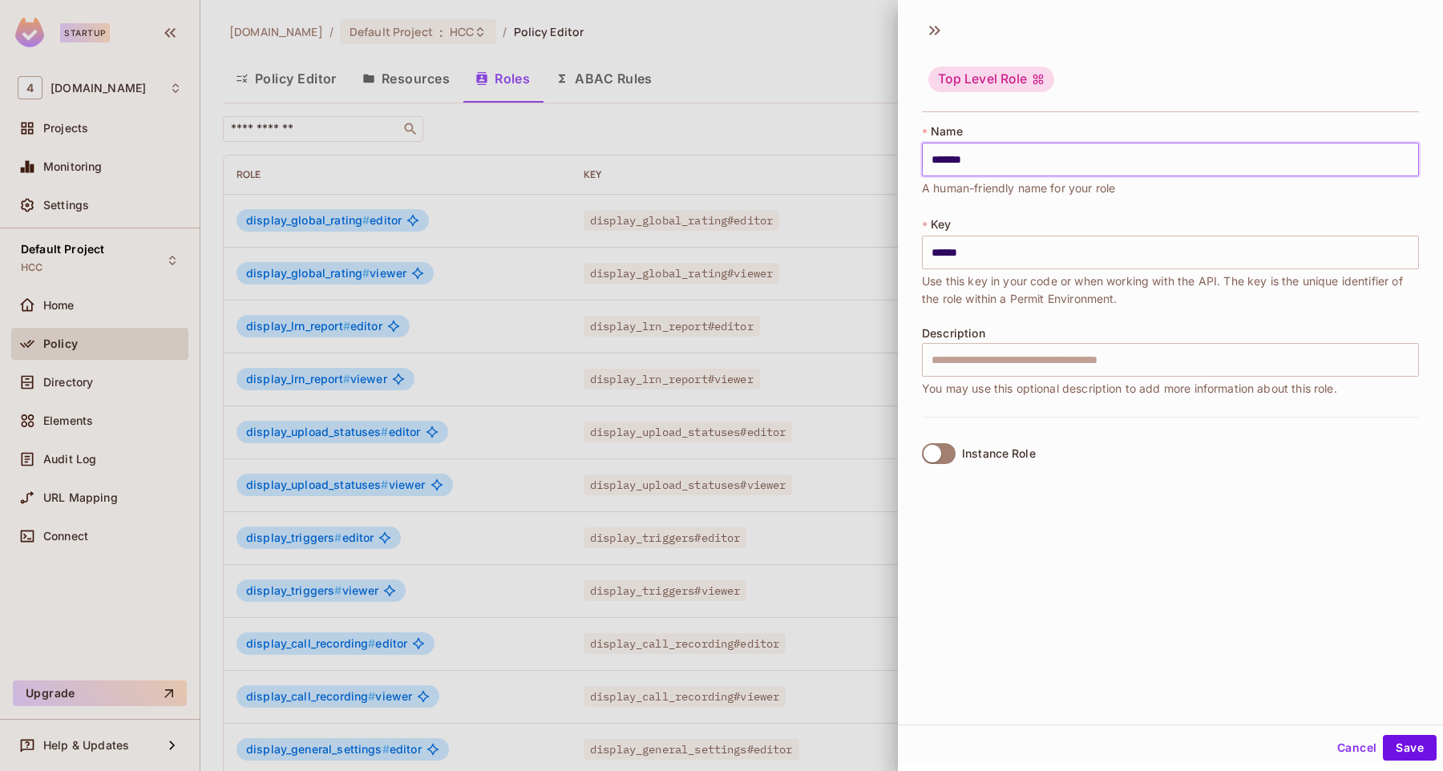
type input "********"
type input "*******"
type input "*********"
type input "********"
type input "**********"
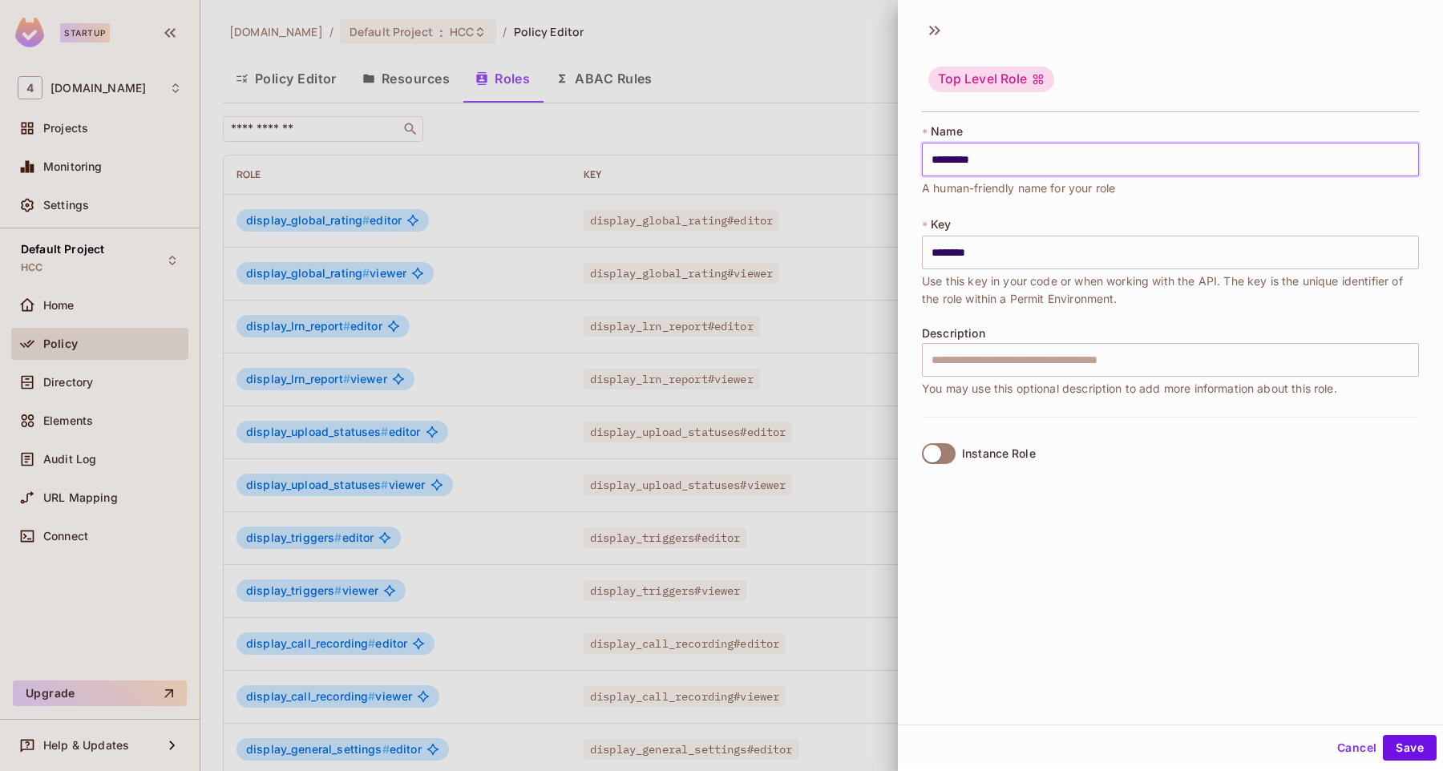
type input "*********"
type input "**********"
click at [1030, 361] on input "text" at bounding box center [1170, 360] width 497 height 34
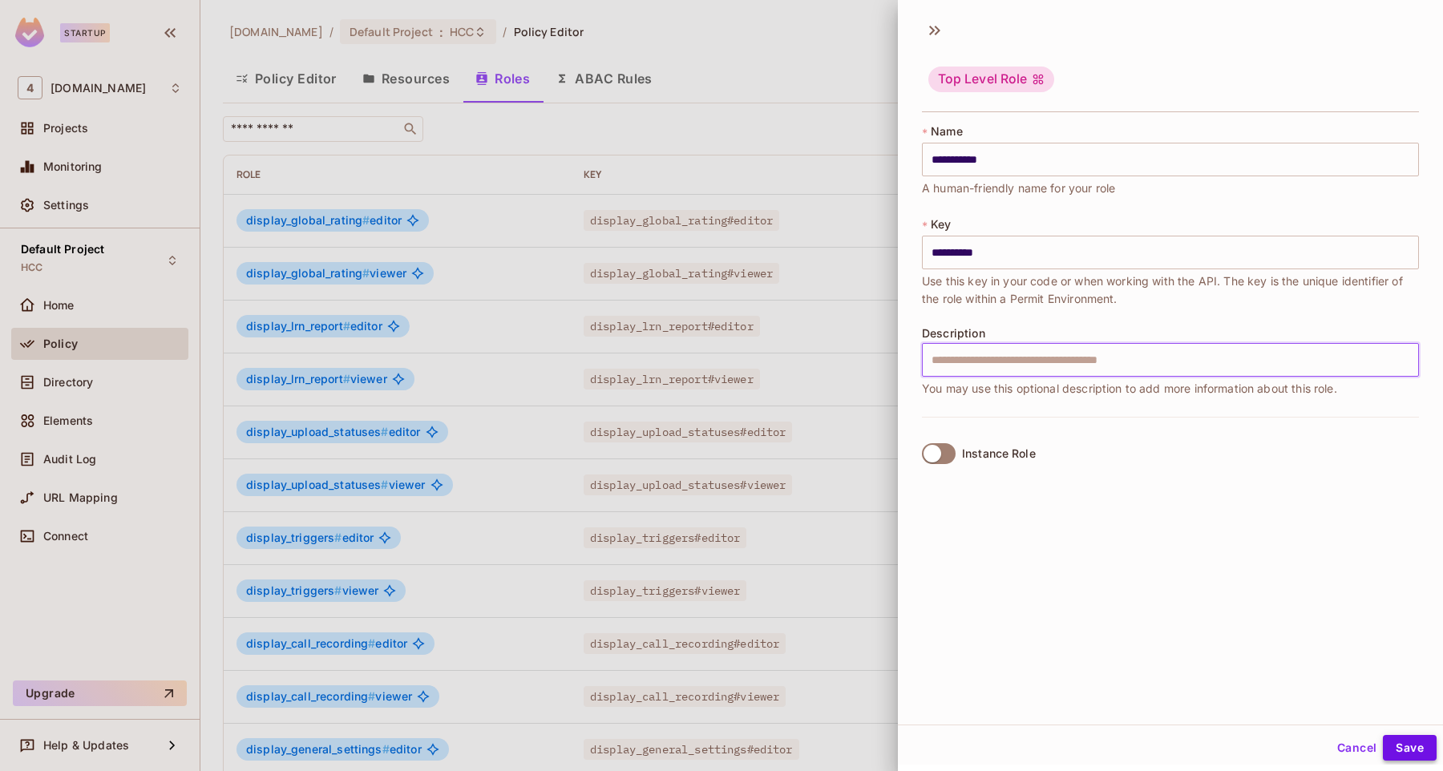
click at [1417, 746] on button "Save" at bounding box center [1410, 748] width 54 height 26
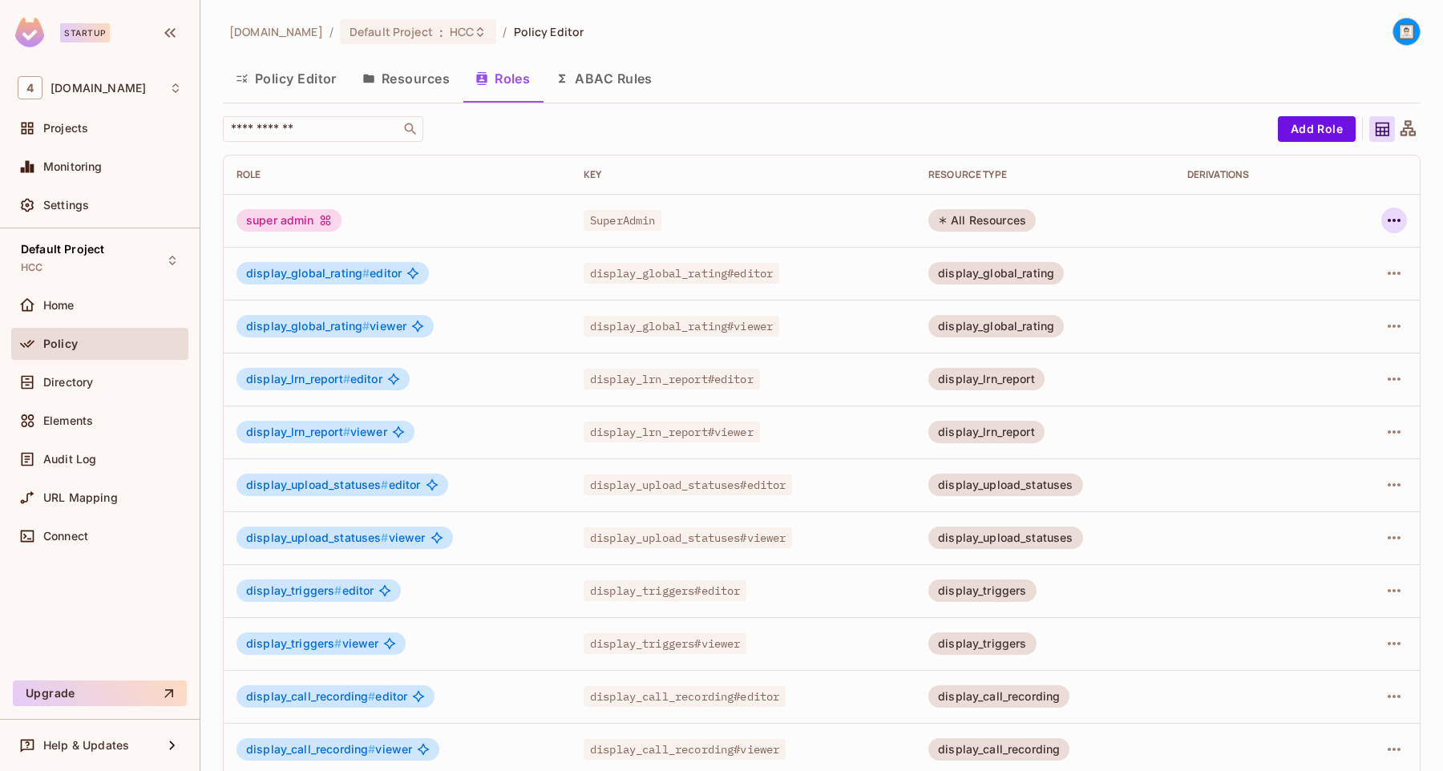
click at [1399, 221] on icon "button" at bounding box center [1394, 220] width 13 height 3
click at [848, 195] on div at bounding box center [721, 385] width 1443 height 771
click at [289, 79] on button "Policy Editor" at bounding box center [286, 79] width 127 height 40
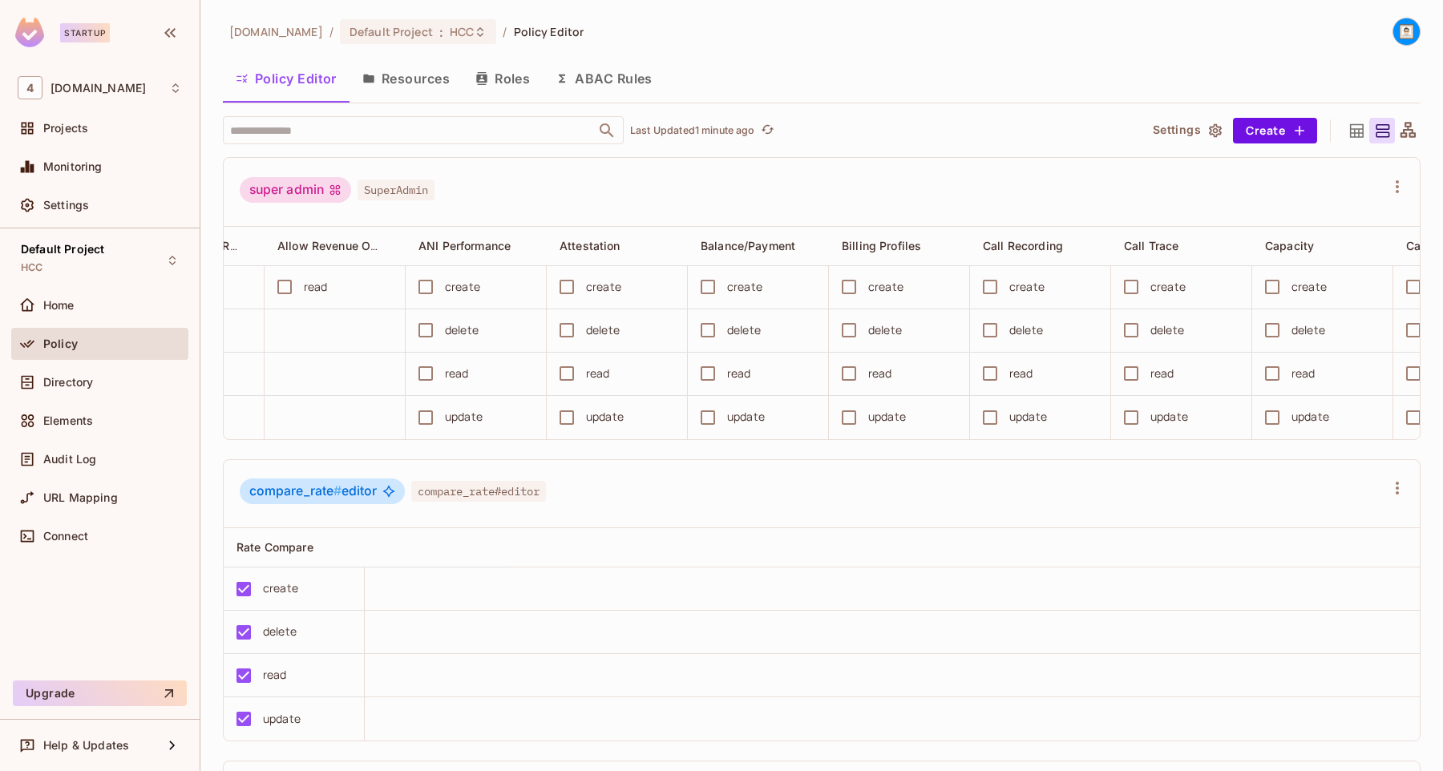
scroll to position [0, 524]
click at [519, 76] on button "Roles" at bounding box center [503, 79] width 80 height 40
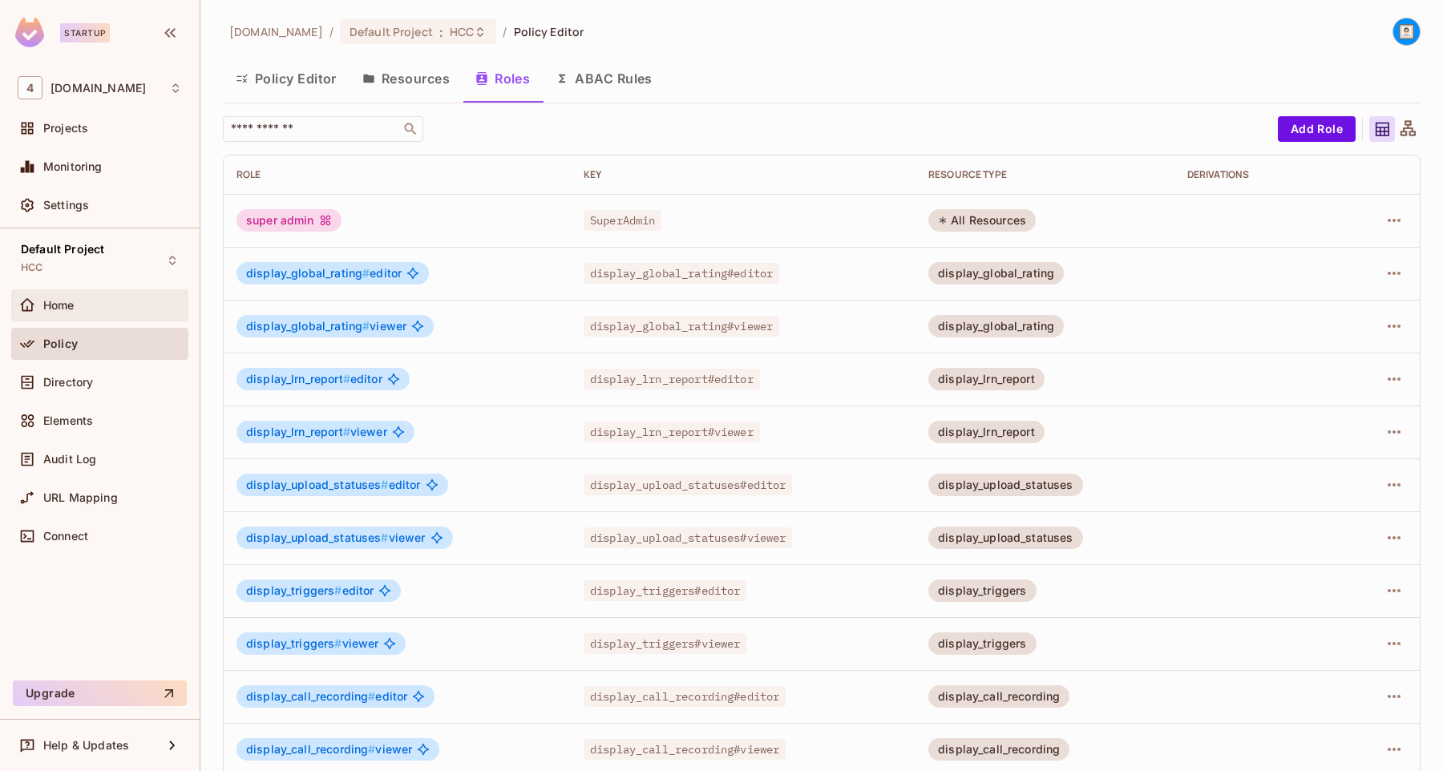
click at [120, 290] on div "Home" at bounding box center [99, 305] width 177 height 32
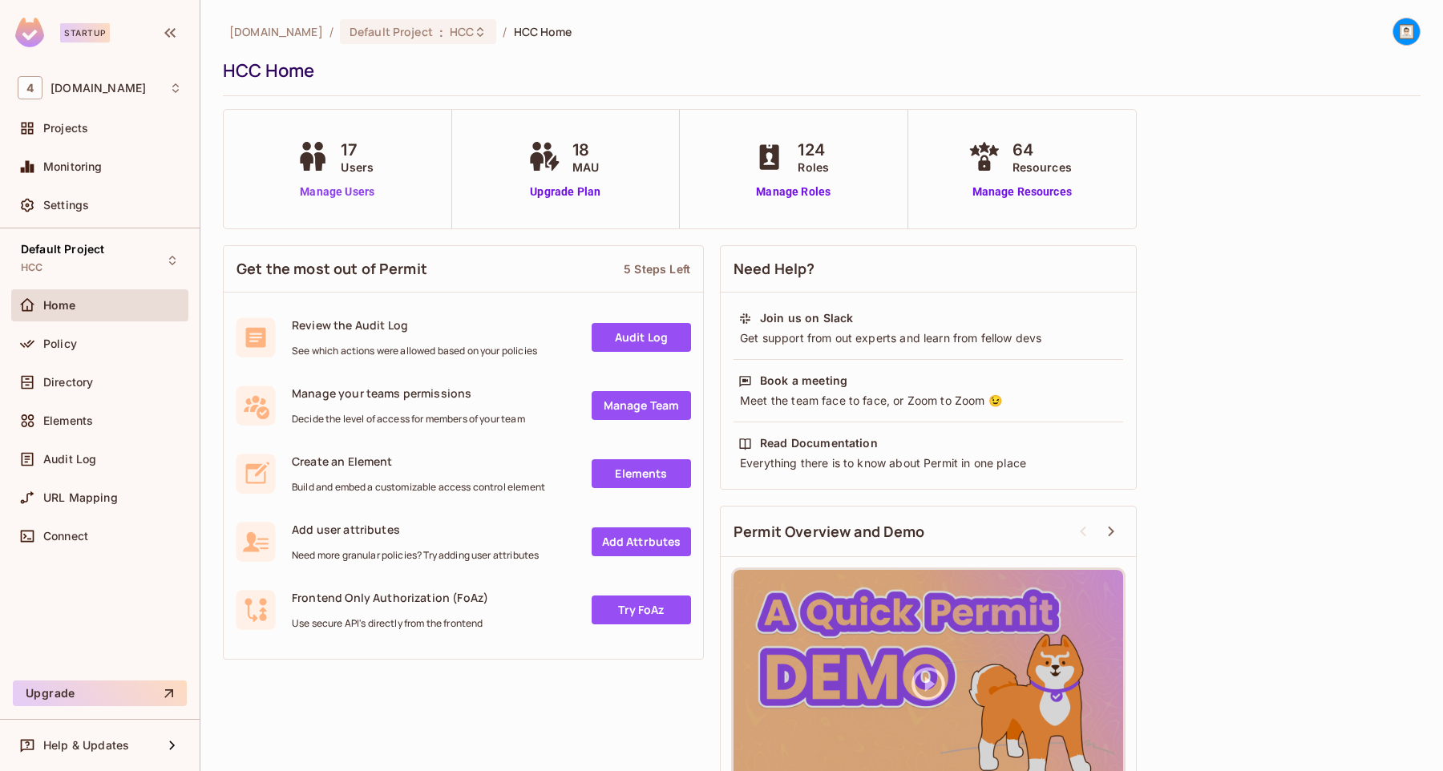
click at [351, 197] on link "Manage Users" at bounding box center [337, 192] width 89 height 17
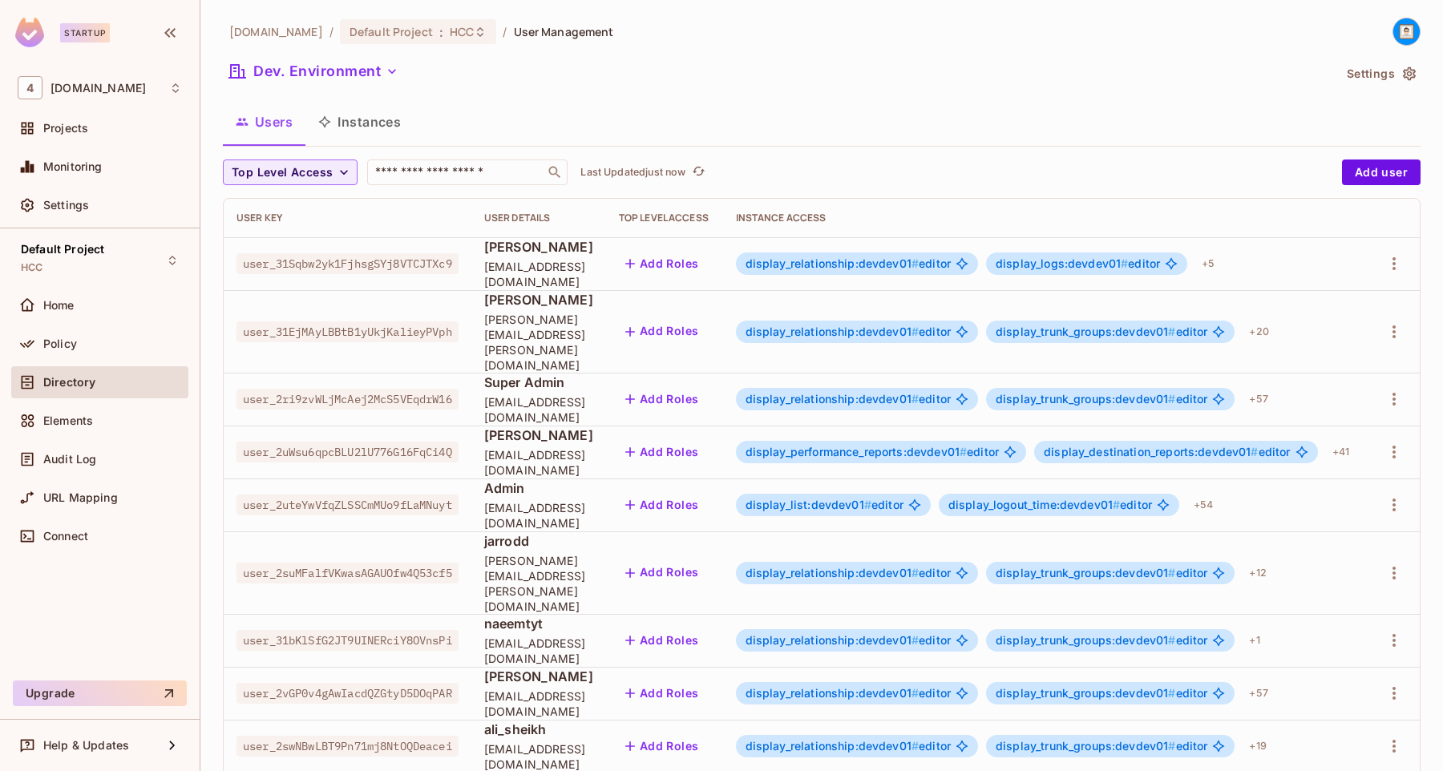
scroll to position [10, 0]
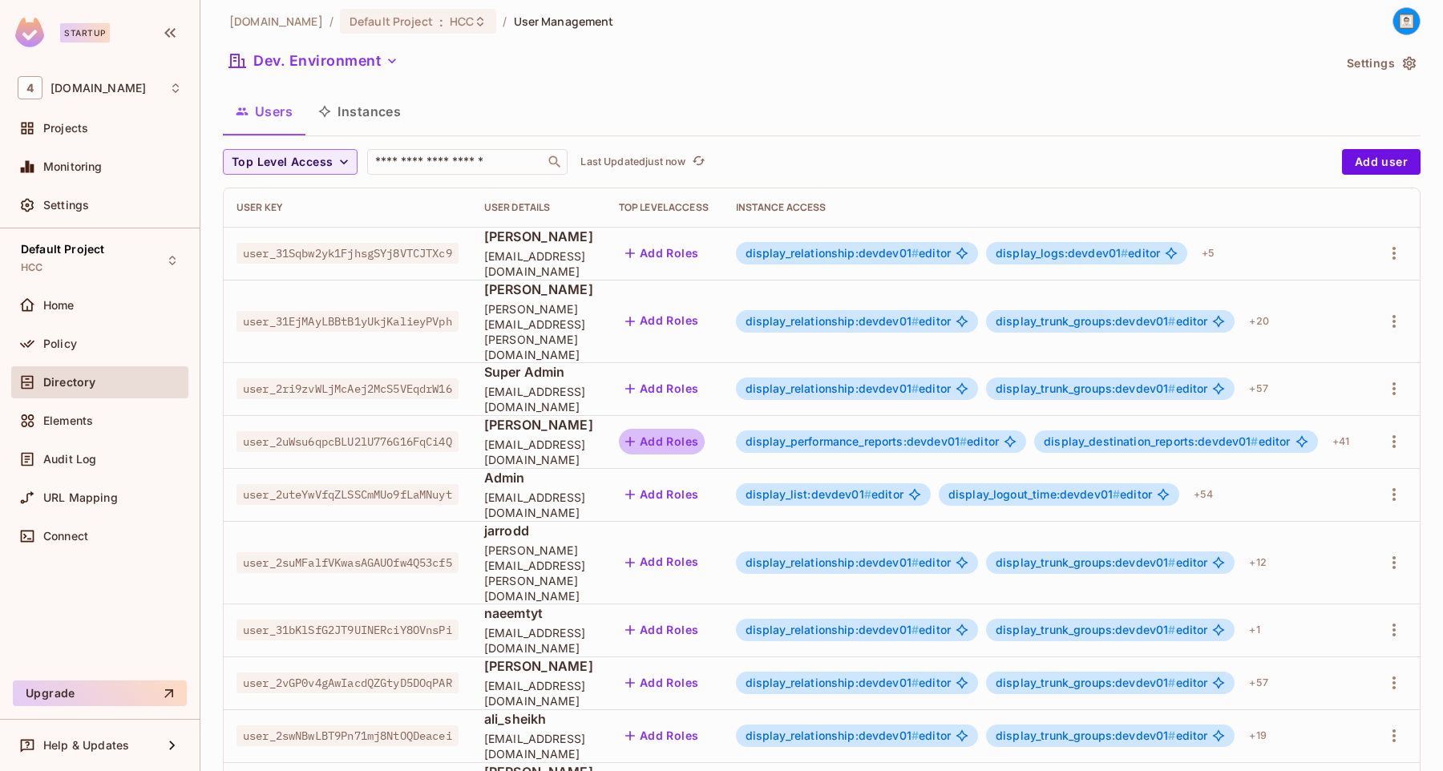
click at [706, 429] on button "Add Roles" at bounding box center [662, 442] width 87 height 26
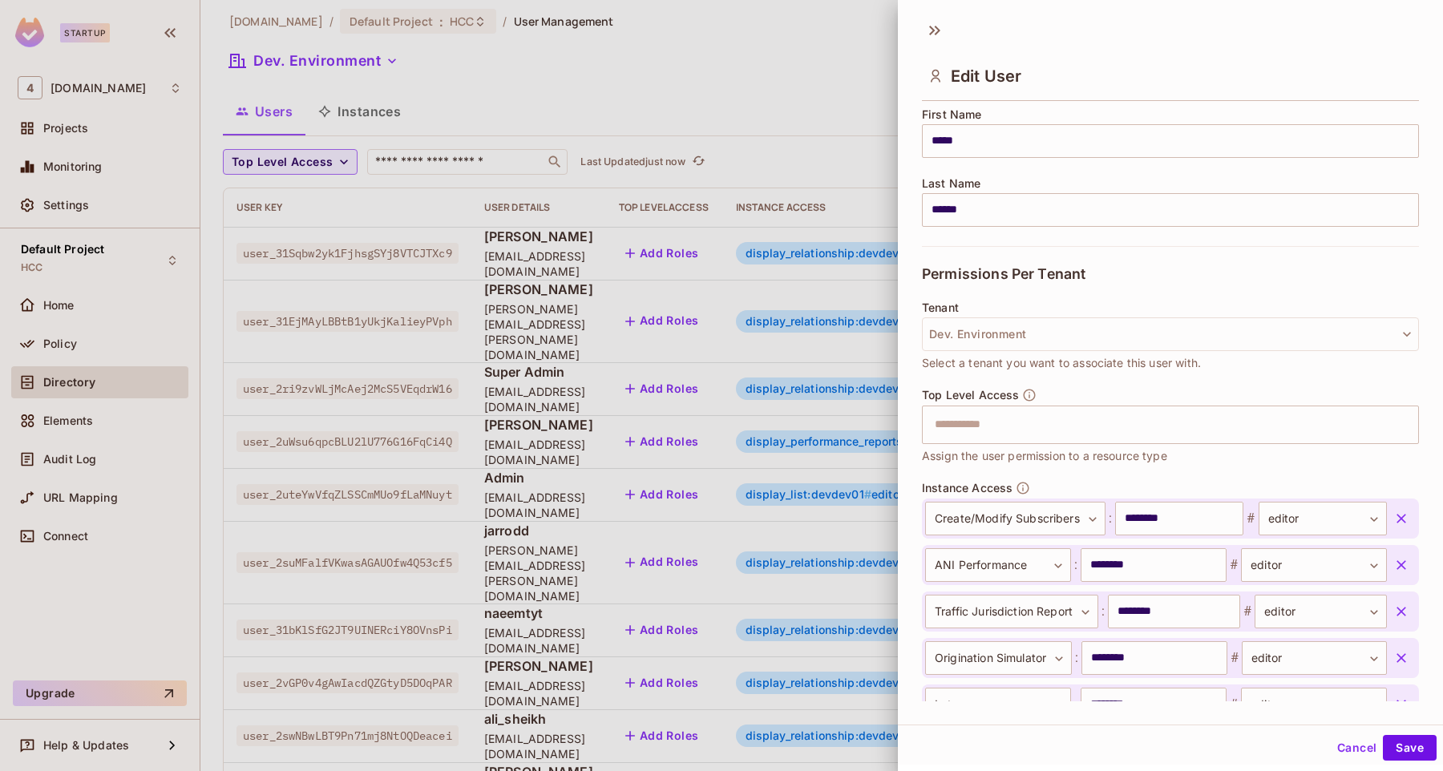
scroll to position [206, 0]
click at [1088, 432] on input "text" at bounding box center [1156, 421] width 463 height 32
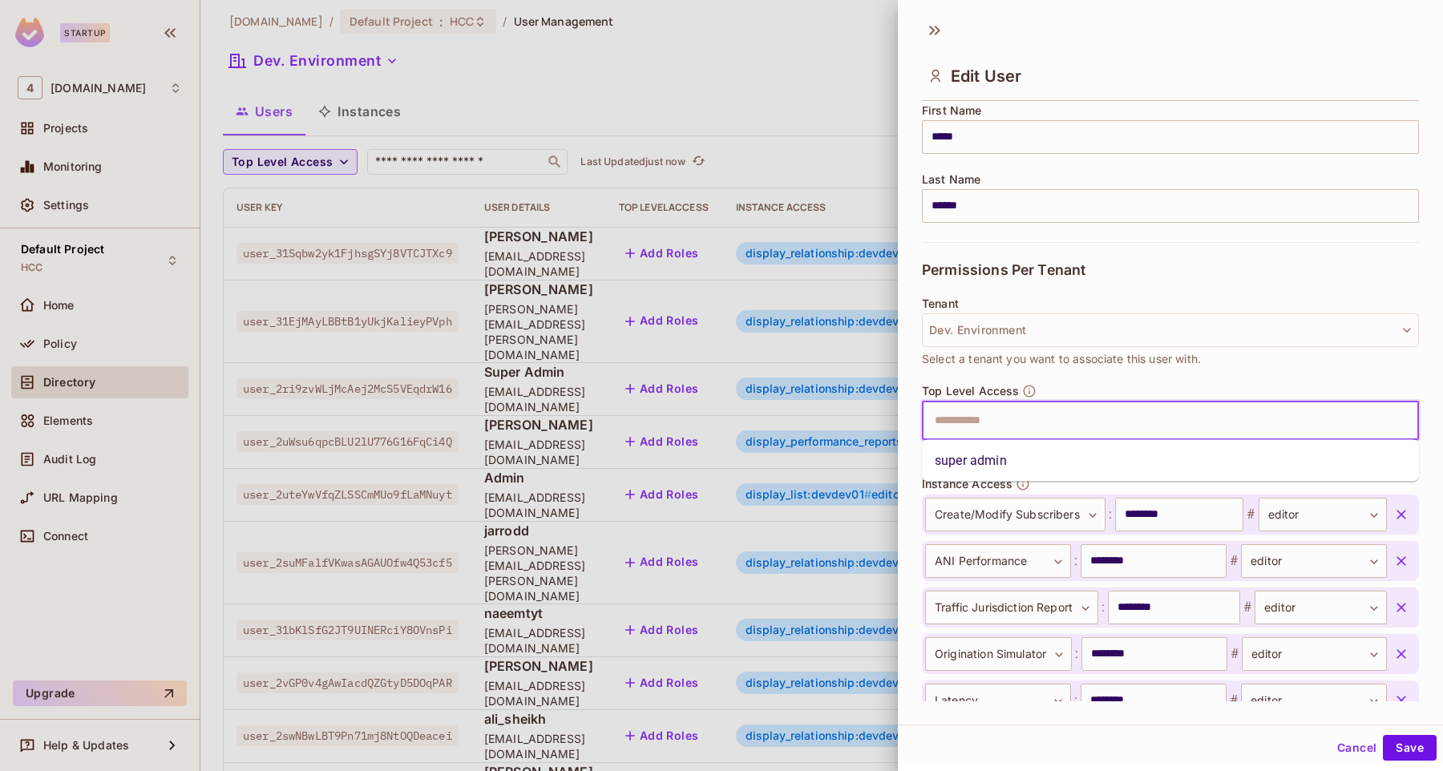
click at [1051, 447] on li "super admin" at bounding box center [1170, 461] width 497 height 29
click at [1414, 755] on button "Save" at bounding box center [1410, 748] width 54 height 26
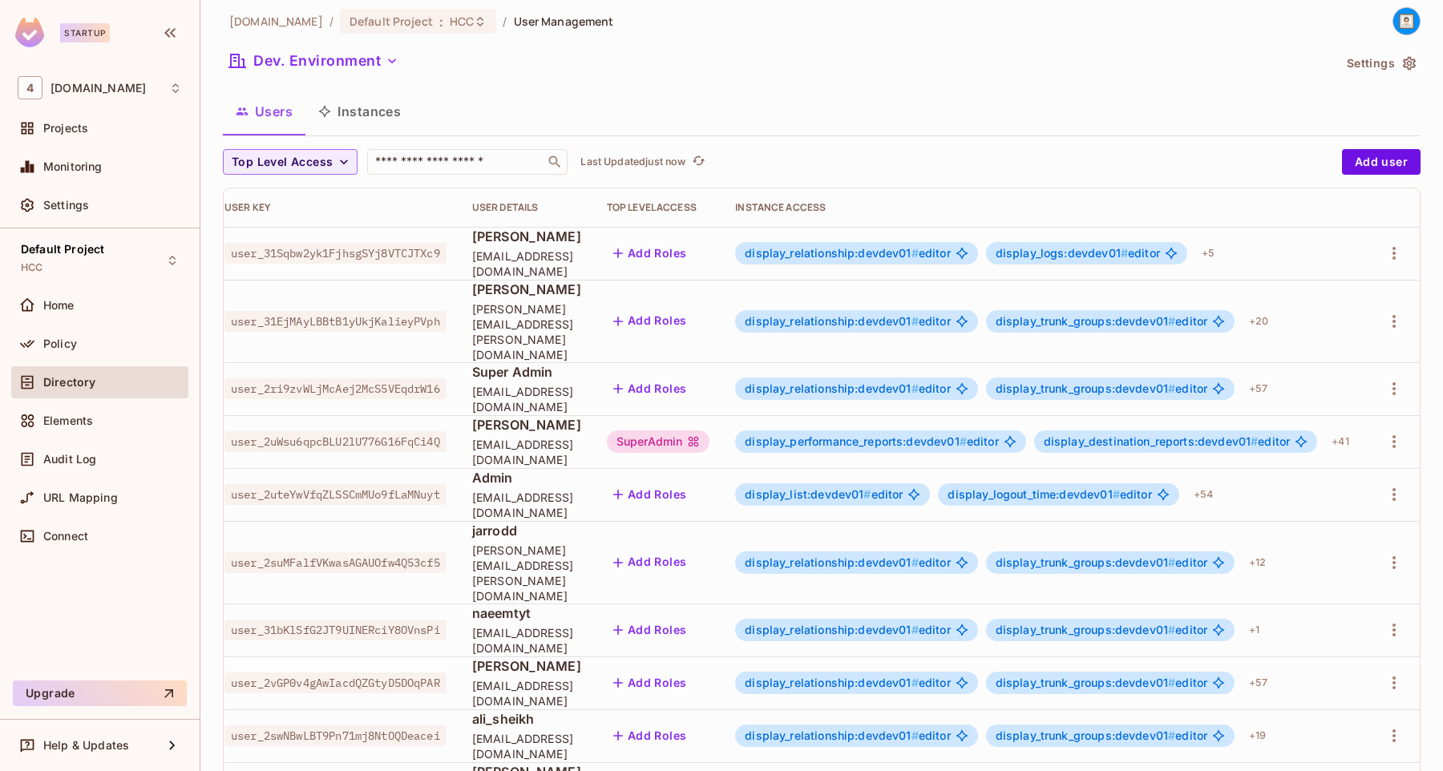
scroll to position [0, 78]
click at [1394, 432] on icon "button" at bounding box center [1394, 441] width 19 height 19
click at [1354, 444] on li "Edit" at bounding box center [1325, 448] width 142 height 35
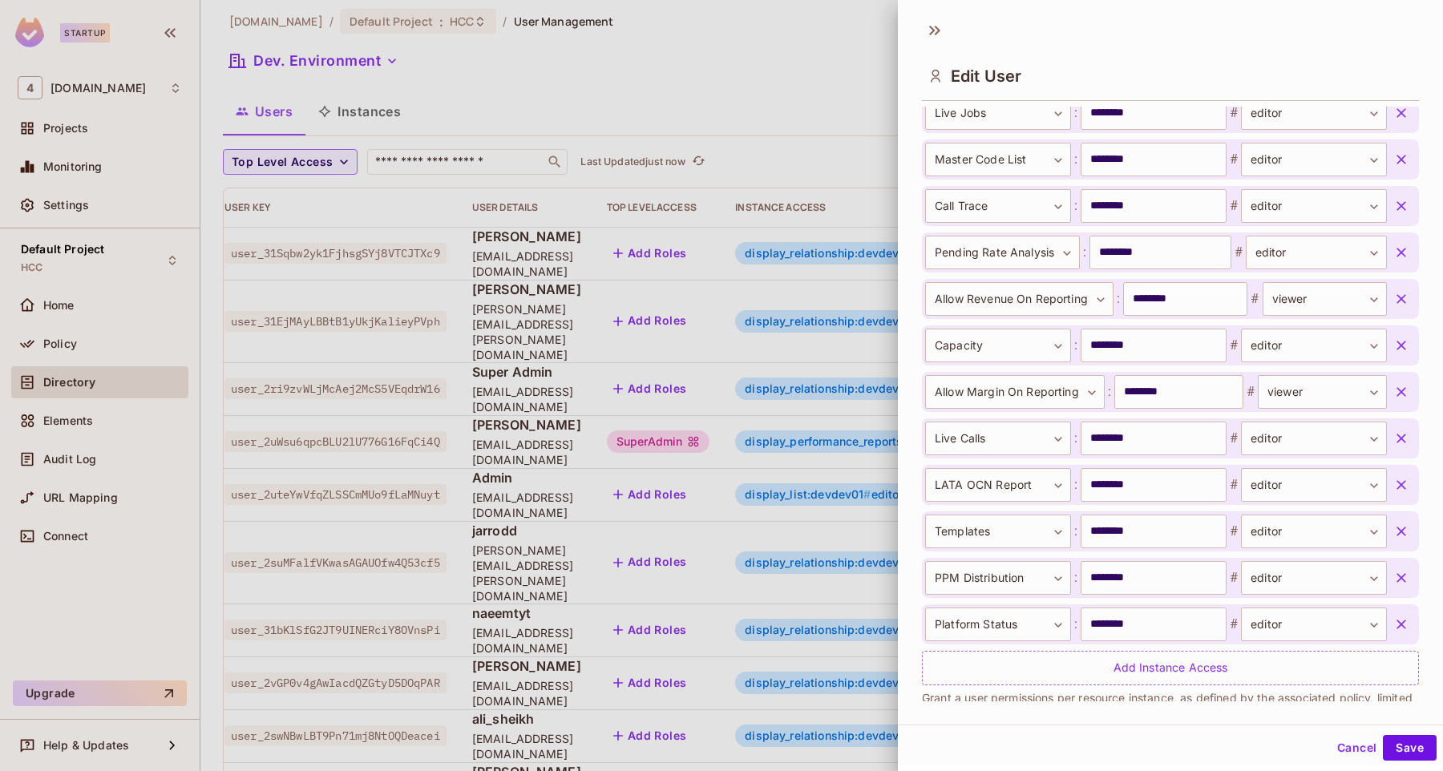
scroll to position [2082, 0]
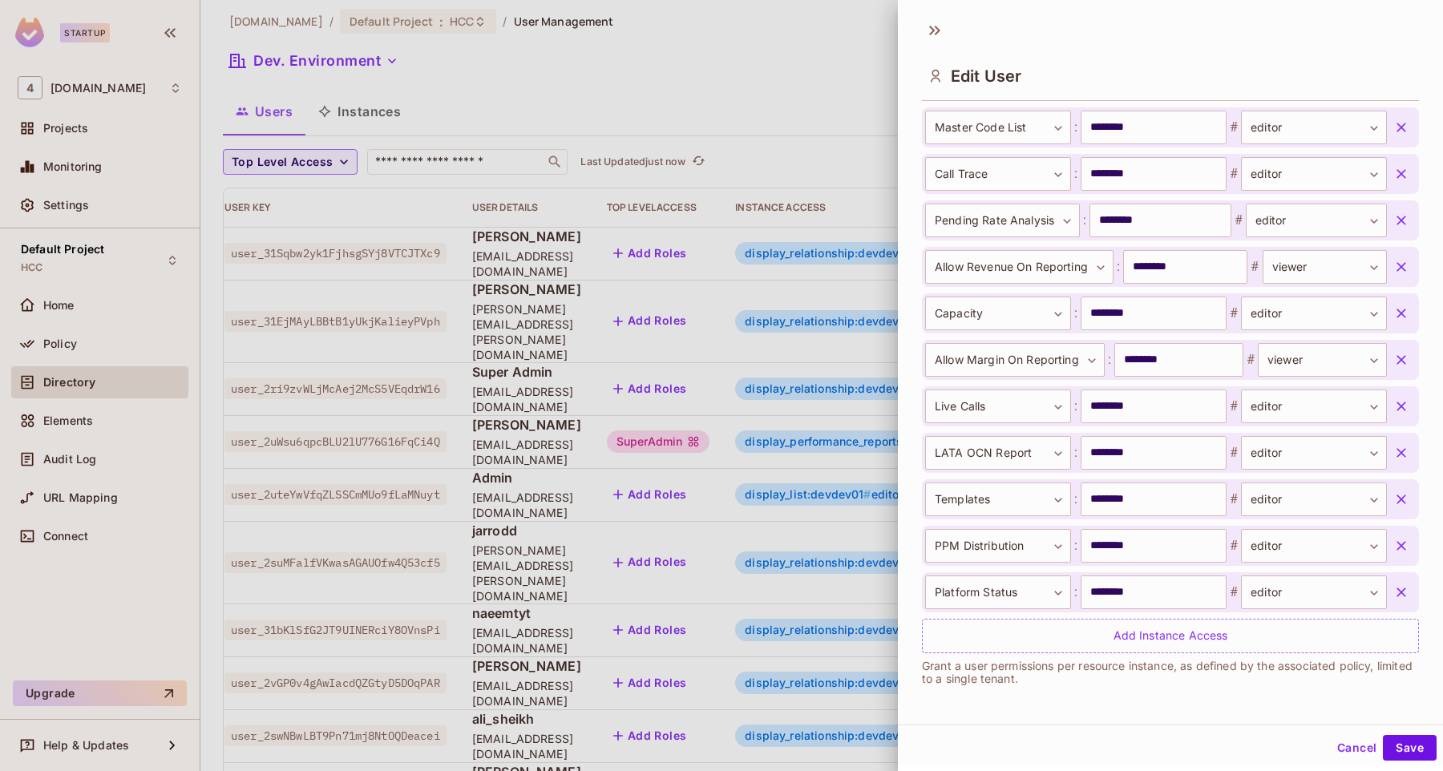
click at [1398, 581] on button "button" at bounding box center [1401, 592] width 29 height 29
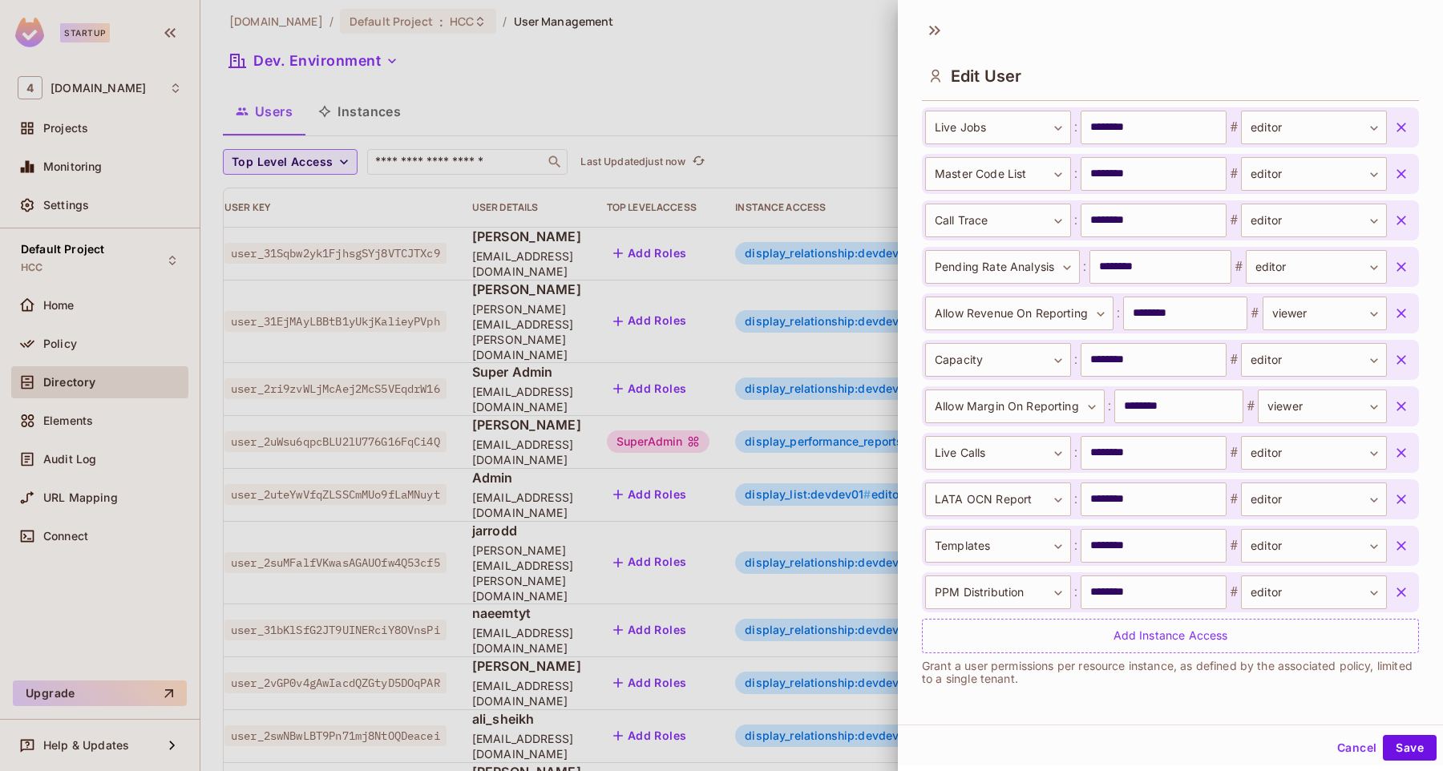
click at [1398, 581] on button "button" at bounding box center [1401, 592] width 29 height 29
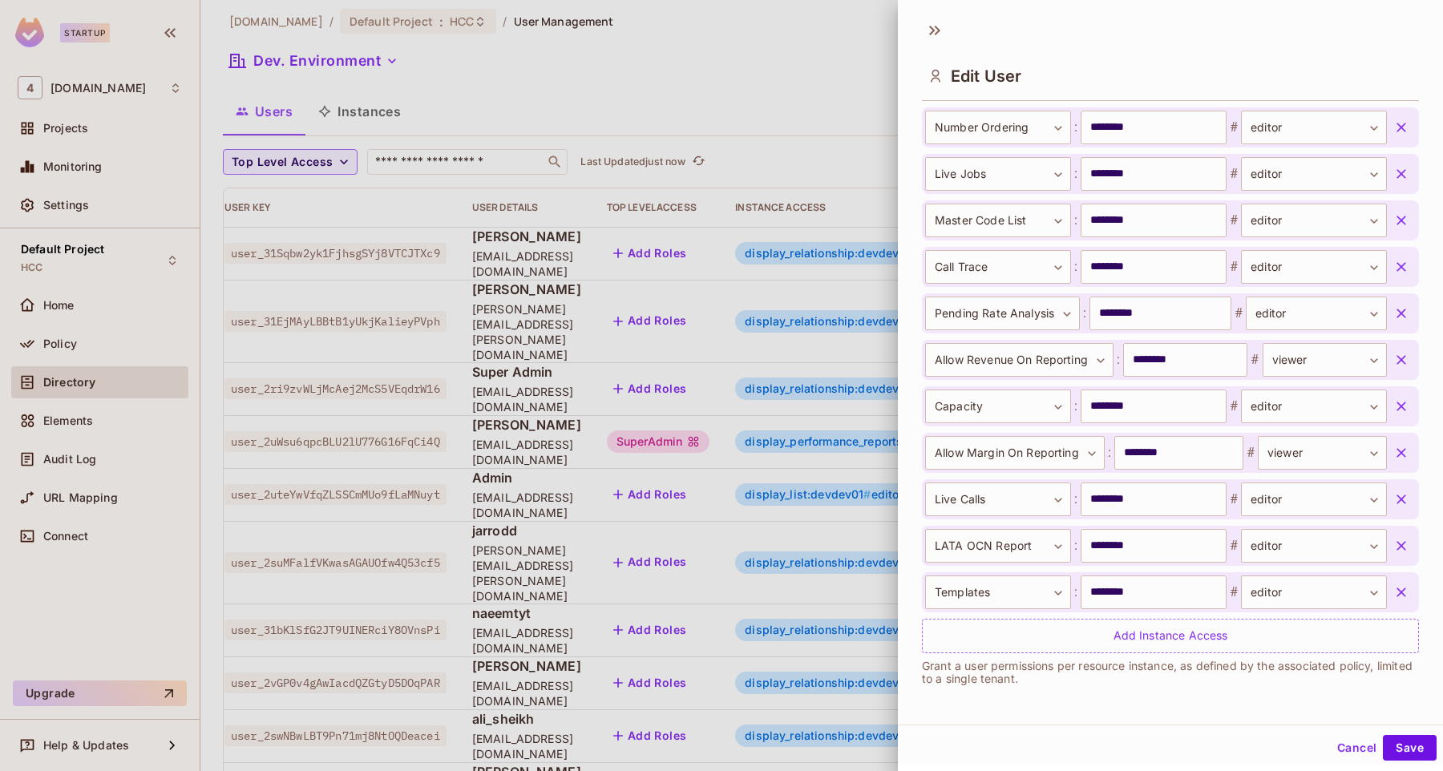
click at [1398, 581] on button "button" at bounding box center [1401, 592] width 29 height 29
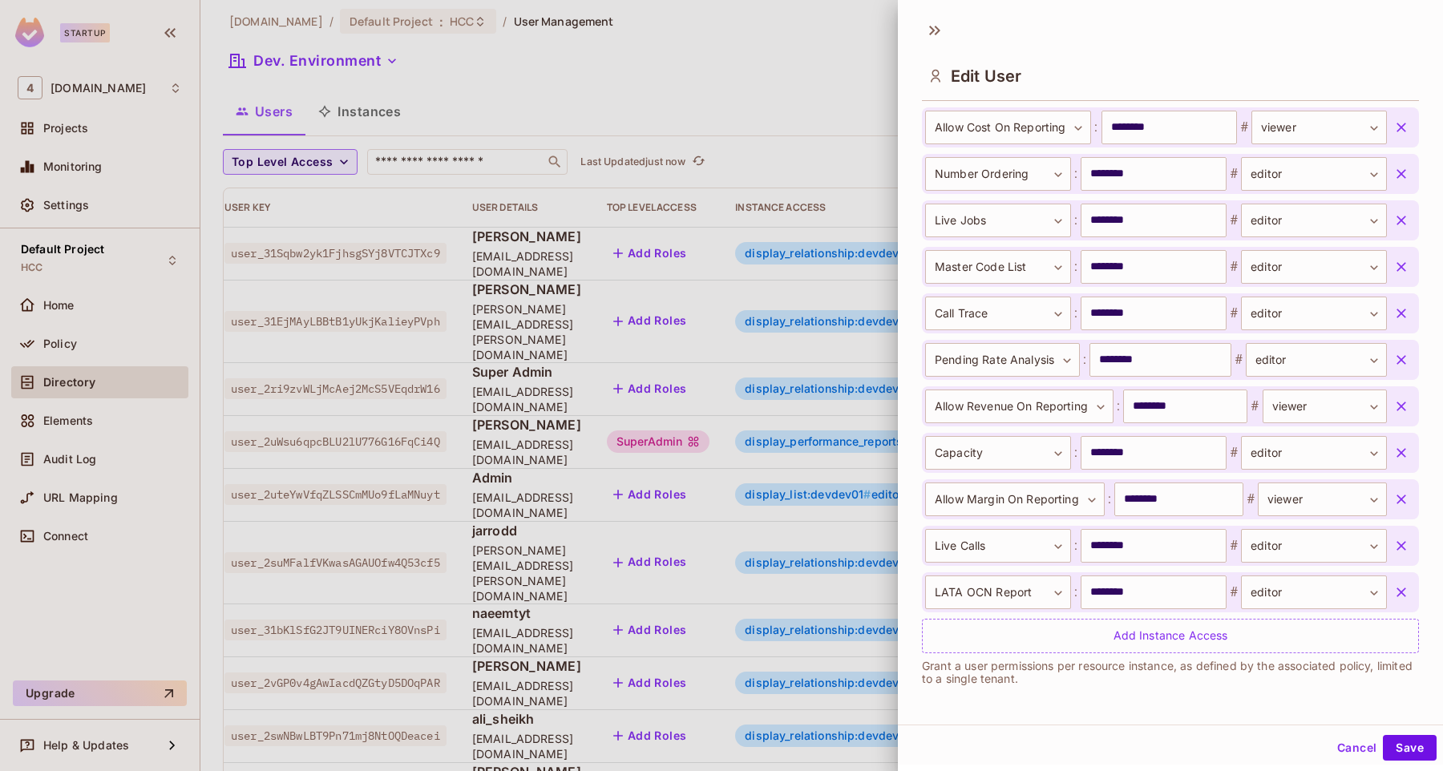
click at [1398, 581] on button "button" at bounding box center [1401, 592] width 29 height 29
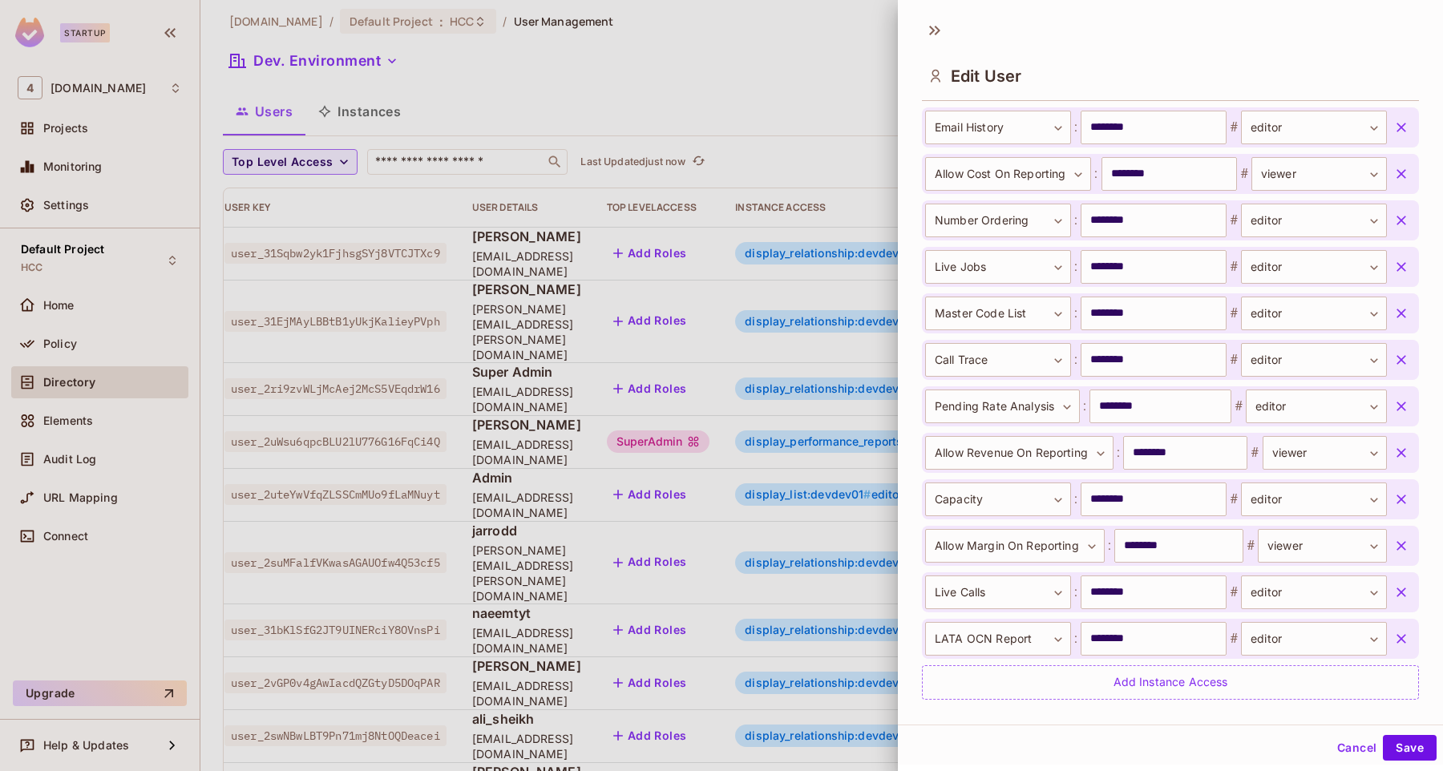
click at [1398, 581] on button "button" at bounding box center [1401, 592] width 29 height 29
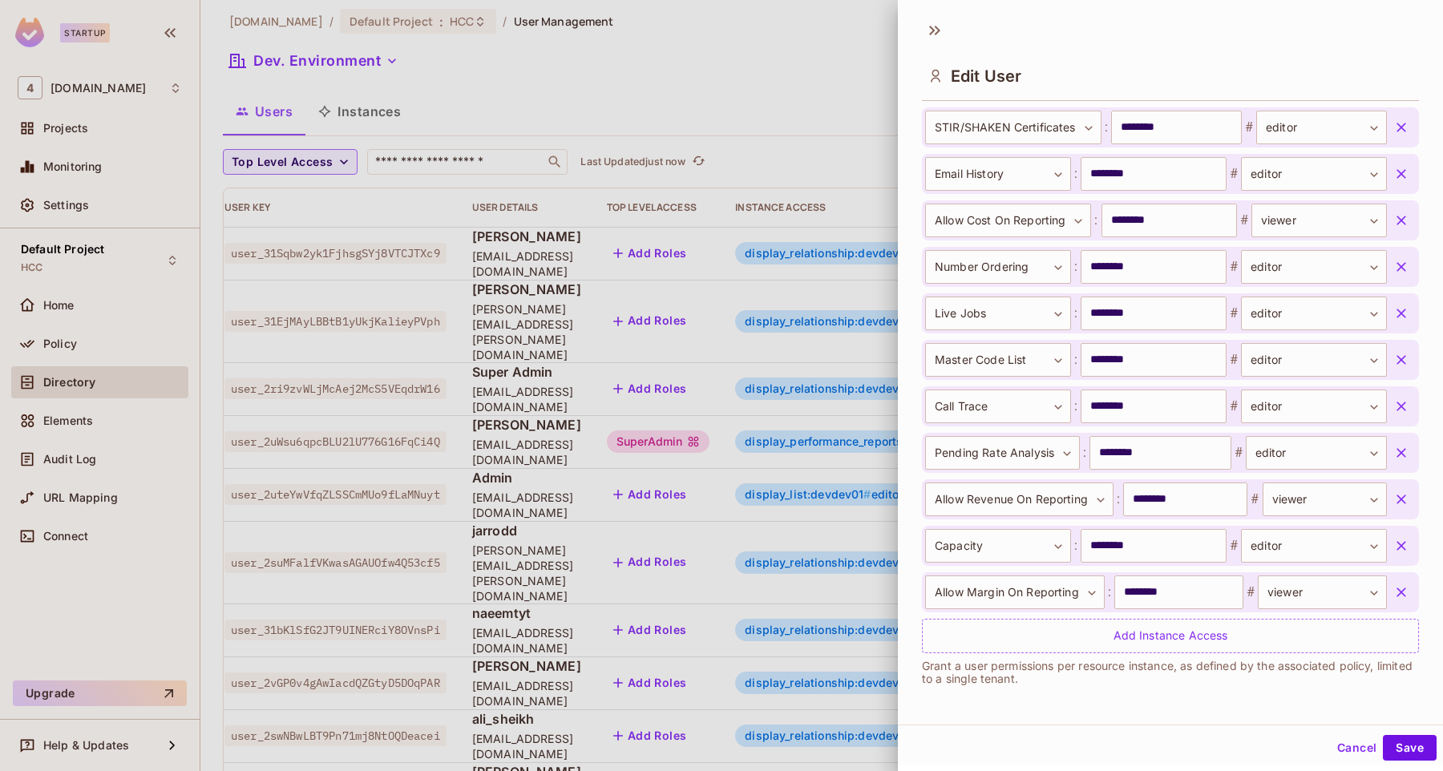
click at [1398, 581] on button "button" at bounding box center [1401, 592] width 29 height 29
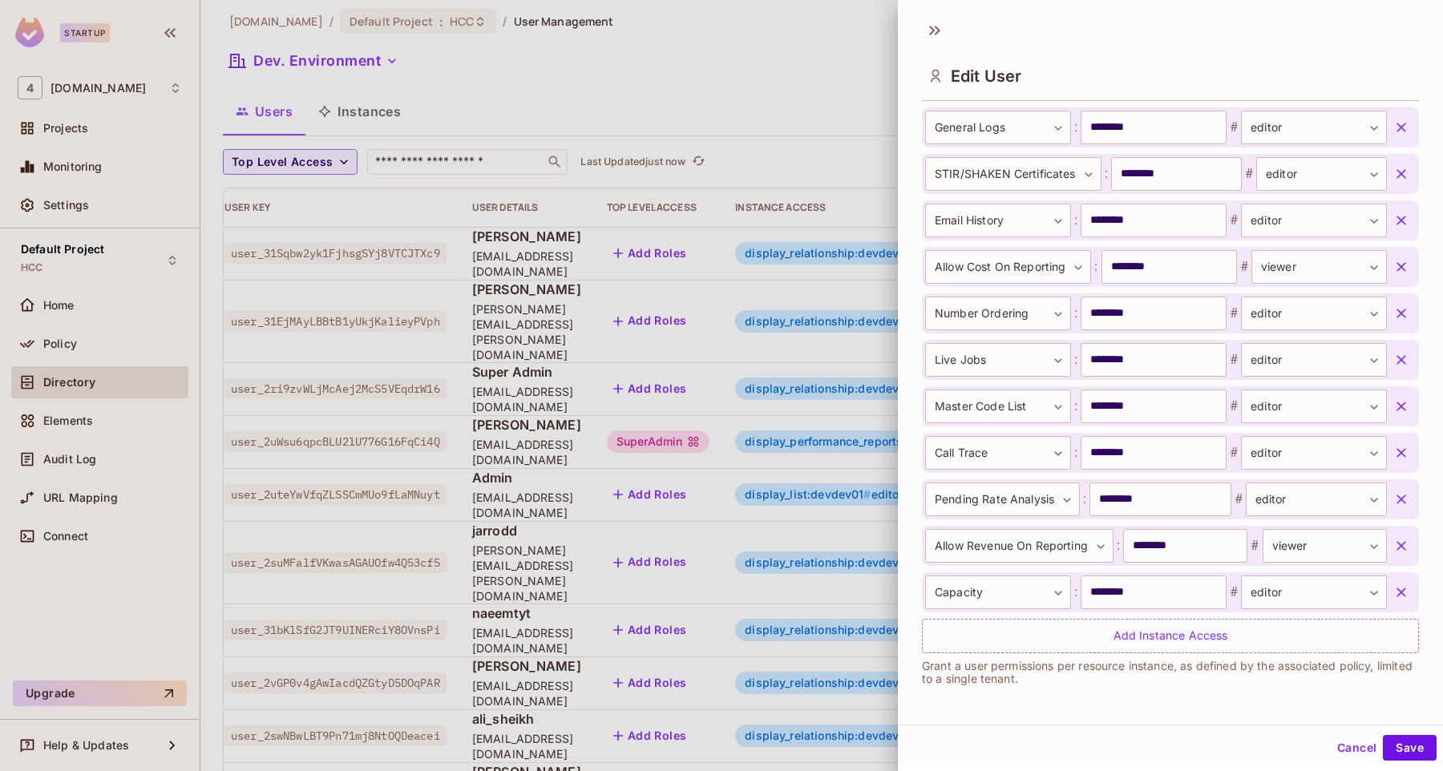
click at [1398, 581] on button "button" at bounding box center [1401, 592] width 29 height 29
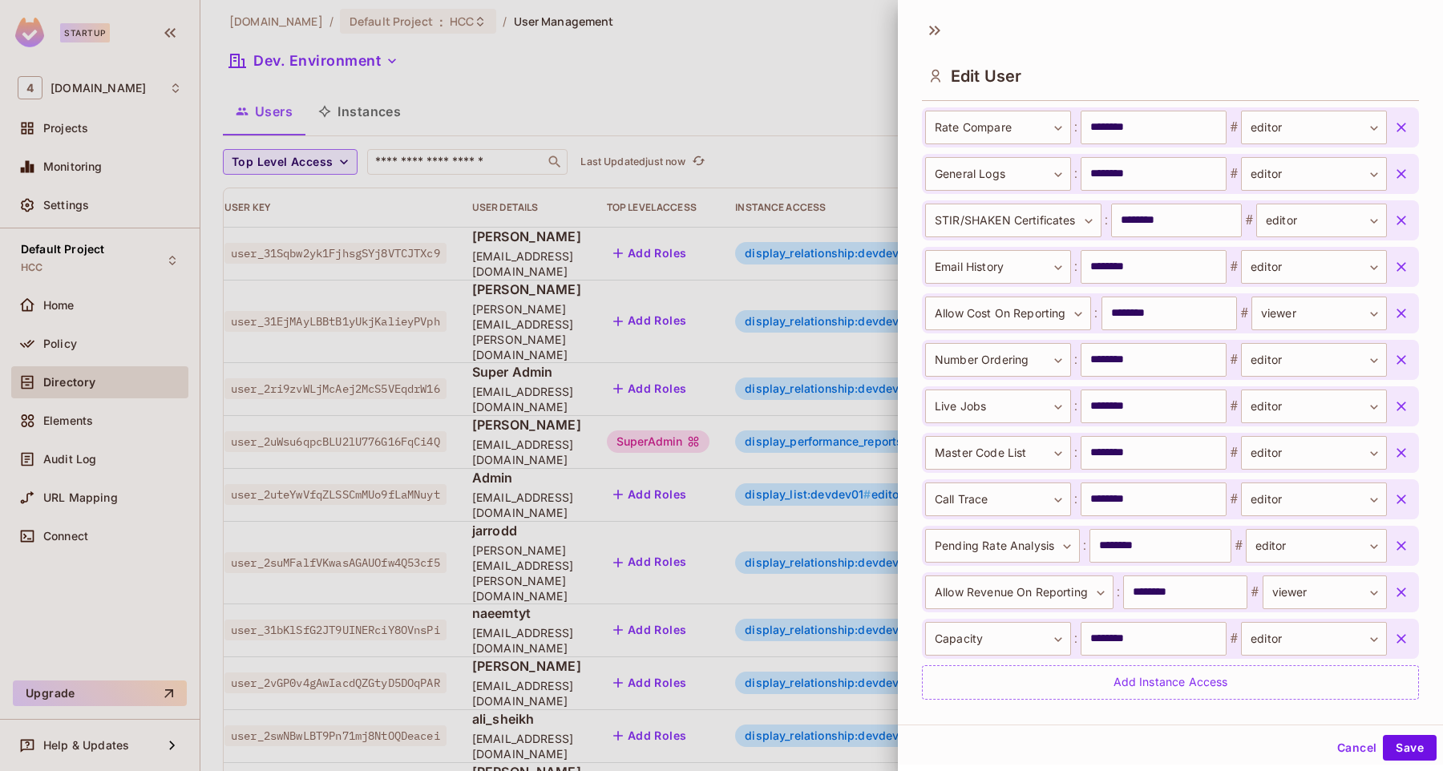
click at [1398, 581] on button "button" at bounding box center [1401, 592] width 29 height 29
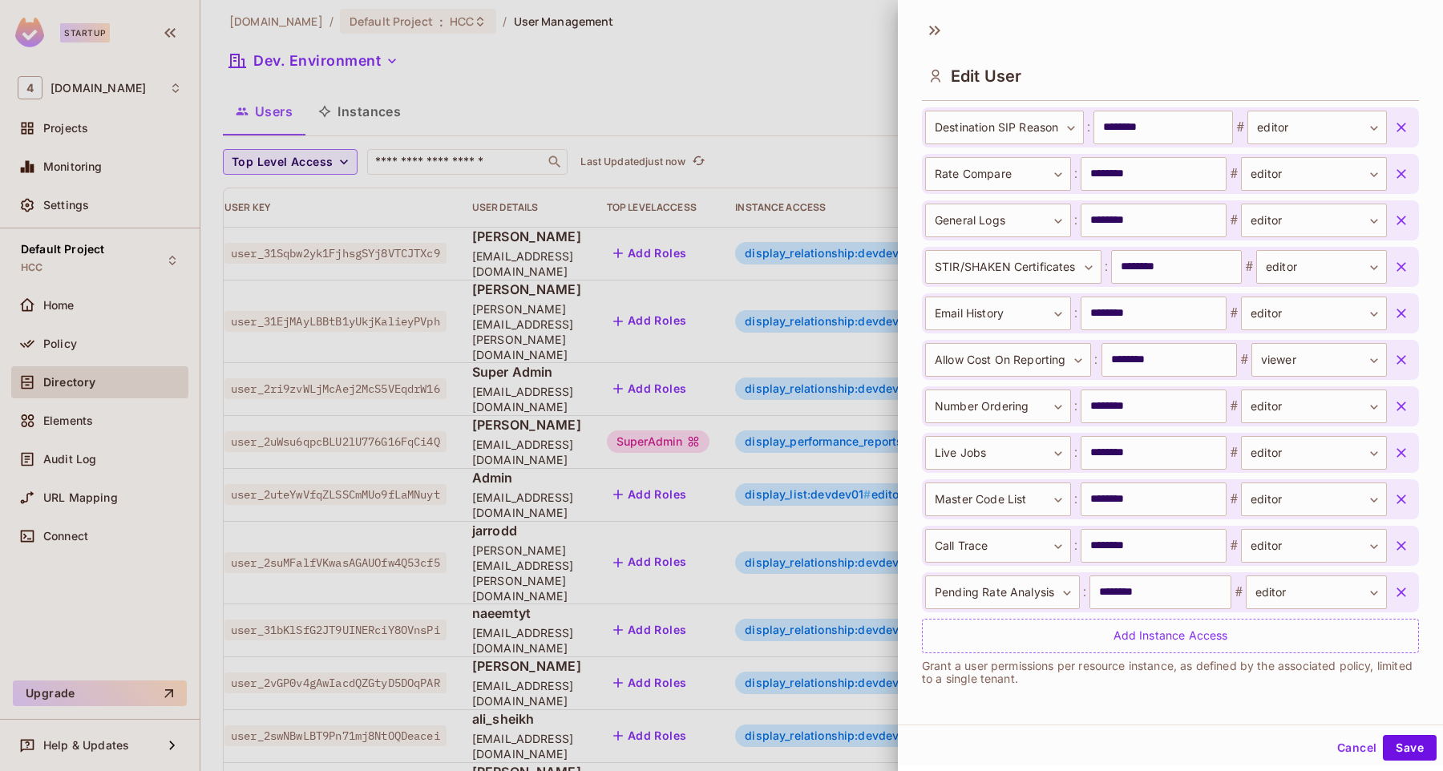
click at [1398, 581] on button "button" at bounding box center [1401, 592] width 29 height 29
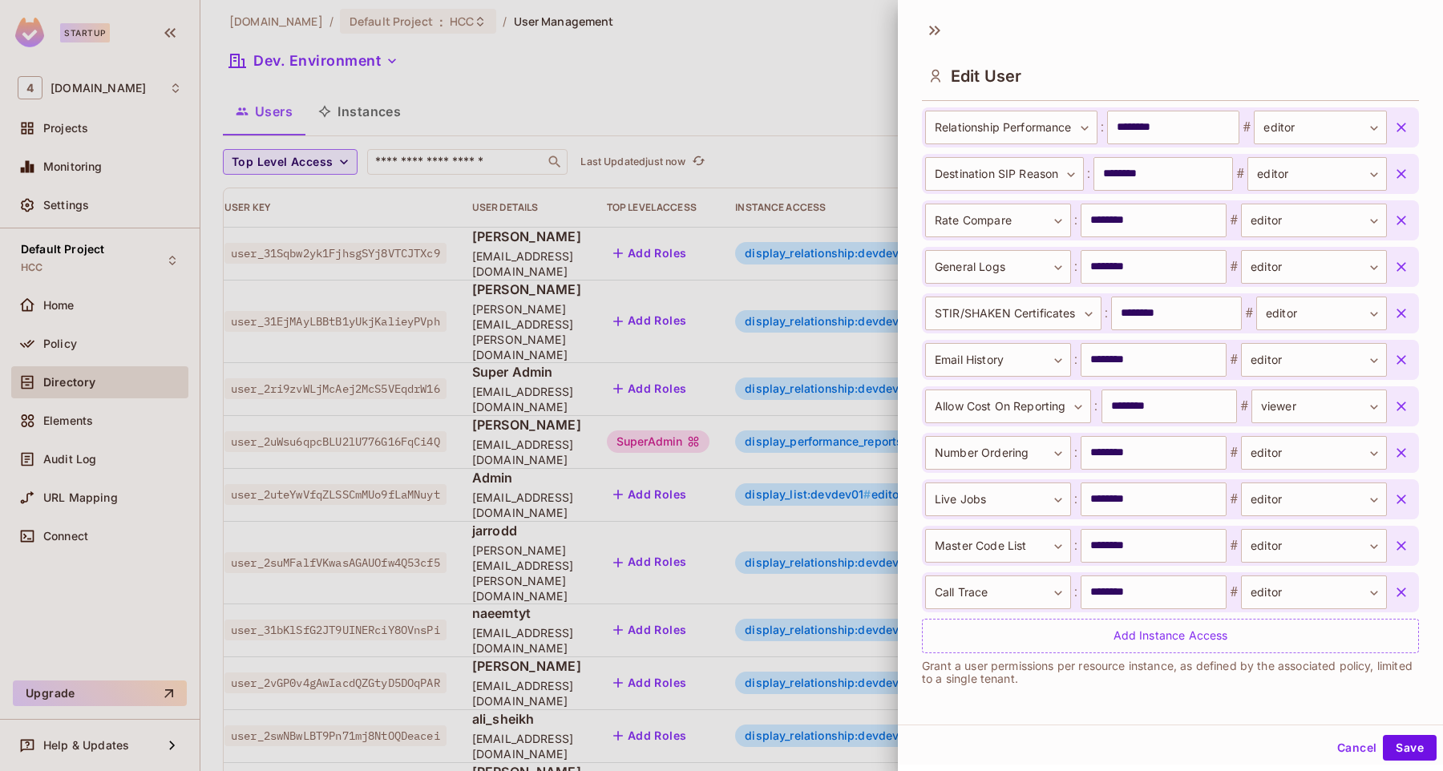
click at [1398, 581] on button "button" at bounding box center [1401, 592] width 29 height 29
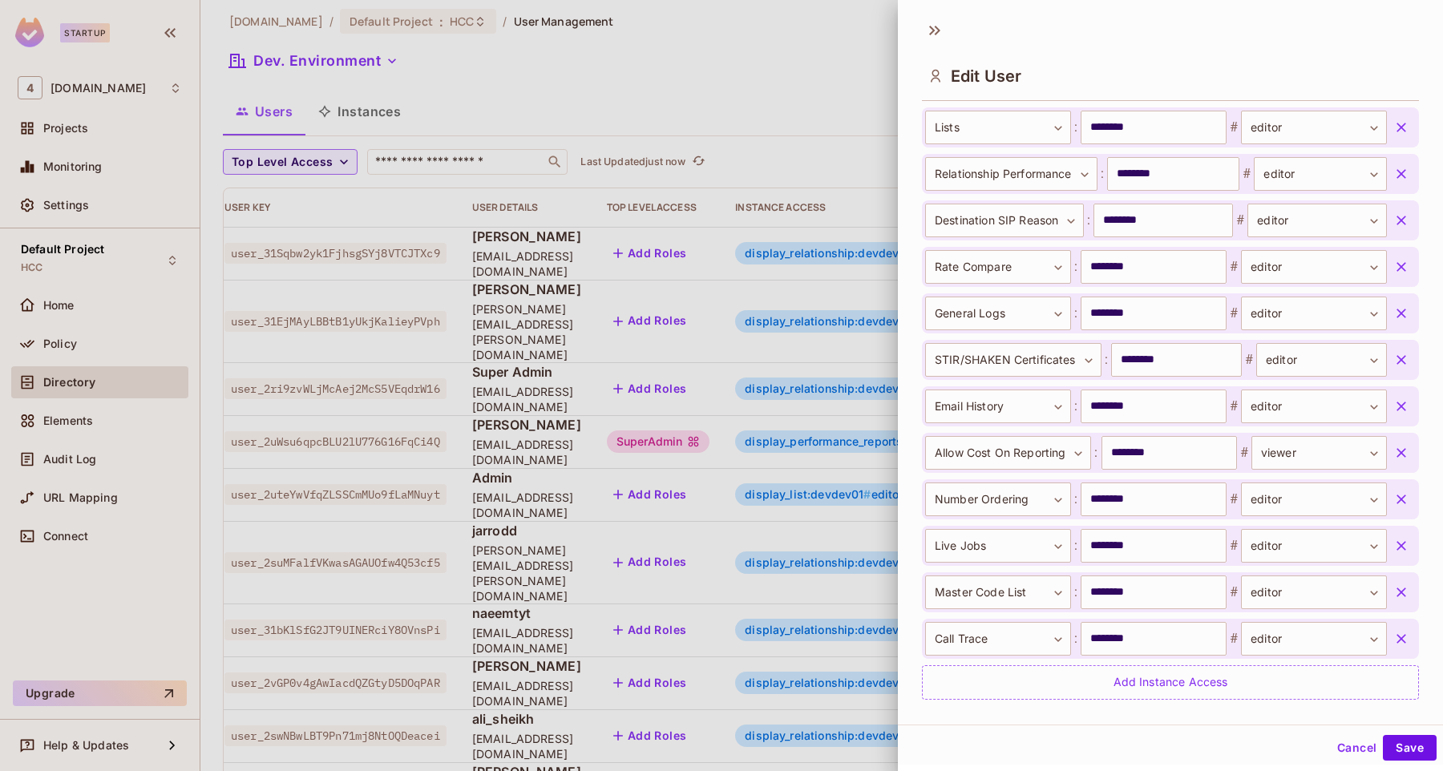
click at [1398, 581] on button "button" at bounding box center [1401, 592] width 29 height 29
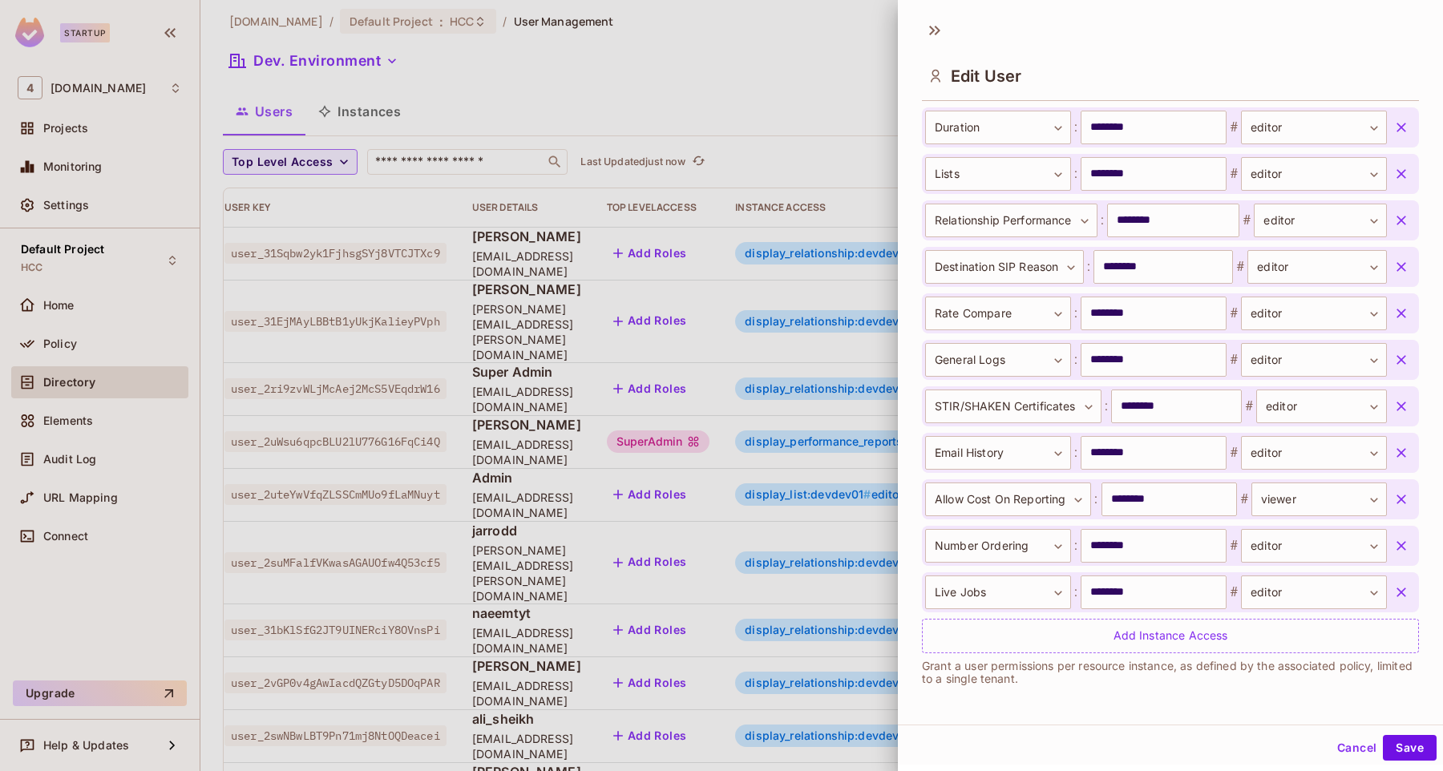
click at [1398, 581] on button "button" at bounding box center [1401, 592] width 29 height 29
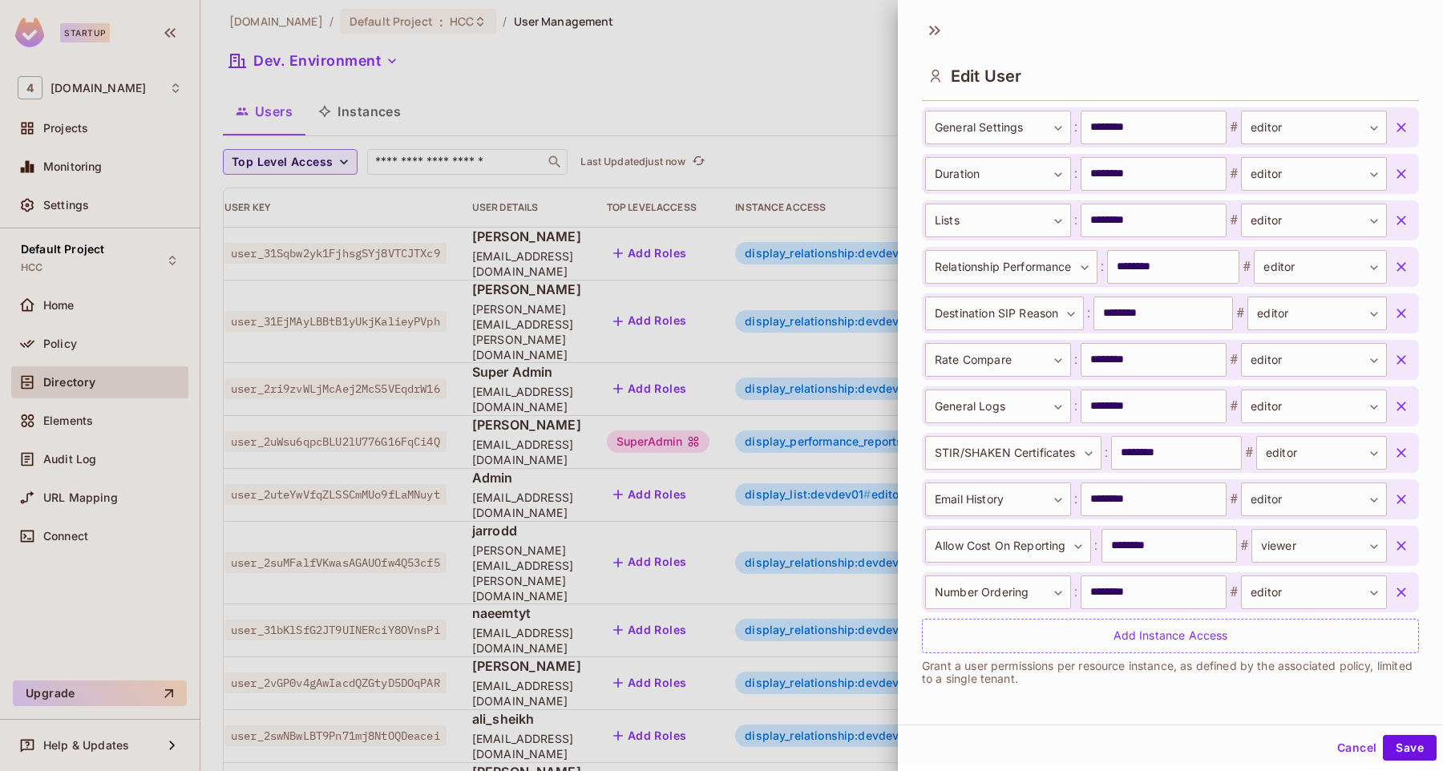
click at [1398, 581] on button "button" at bounding box center [1401, 592] width 29 height 29
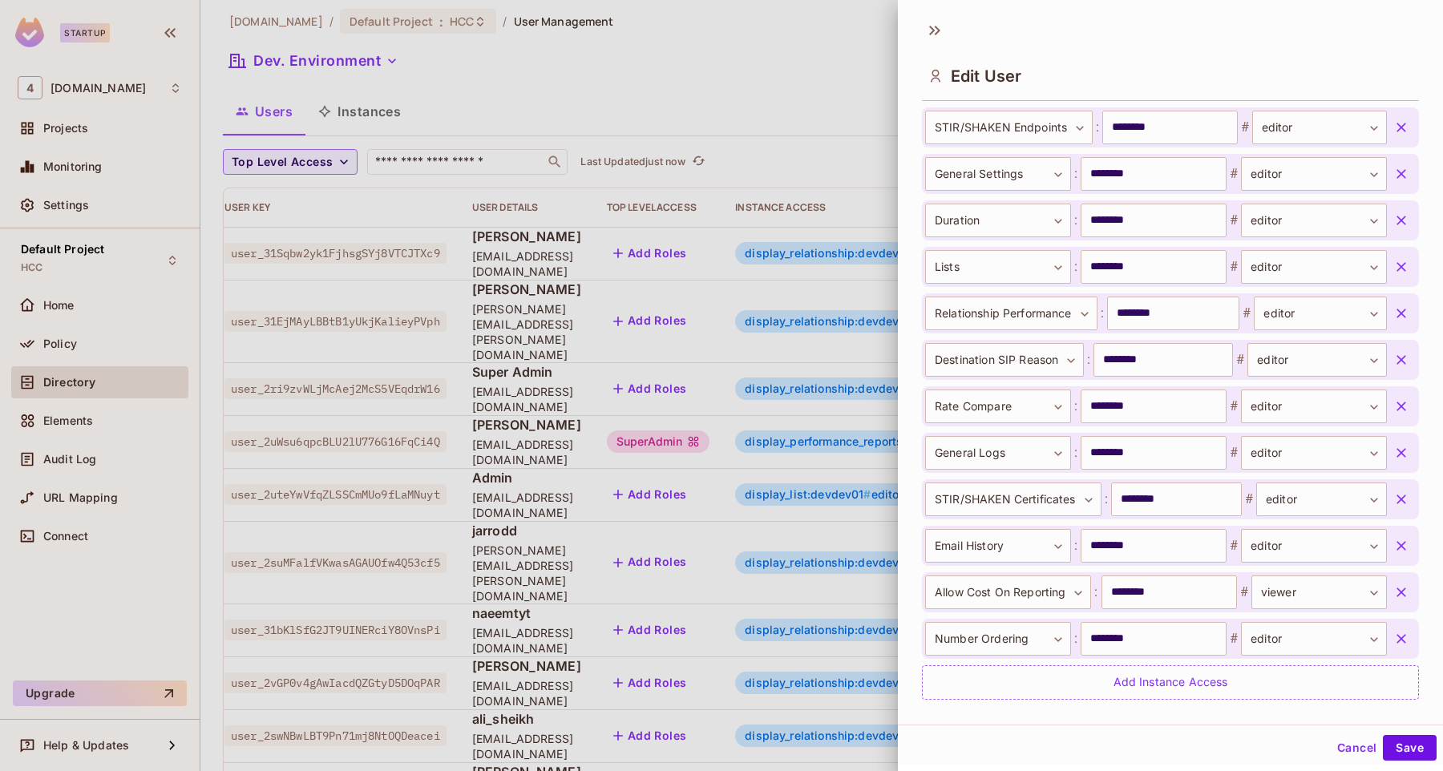
click at [1398, 581] on button "button" at bounding box center [1401, 592] width 29 height 29
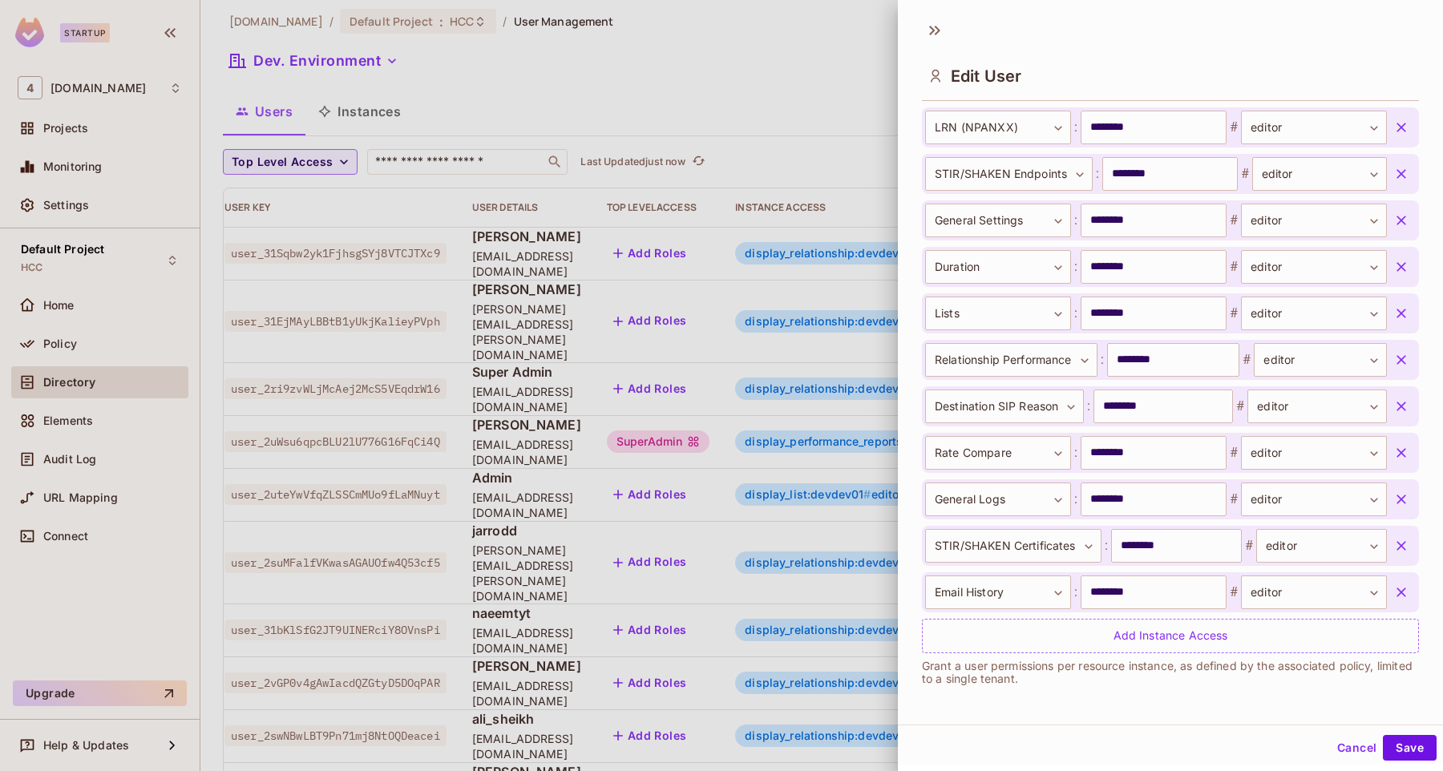
click at [1398, 581] on button "button" at bounding box center [1401, 592] width 29 height 29
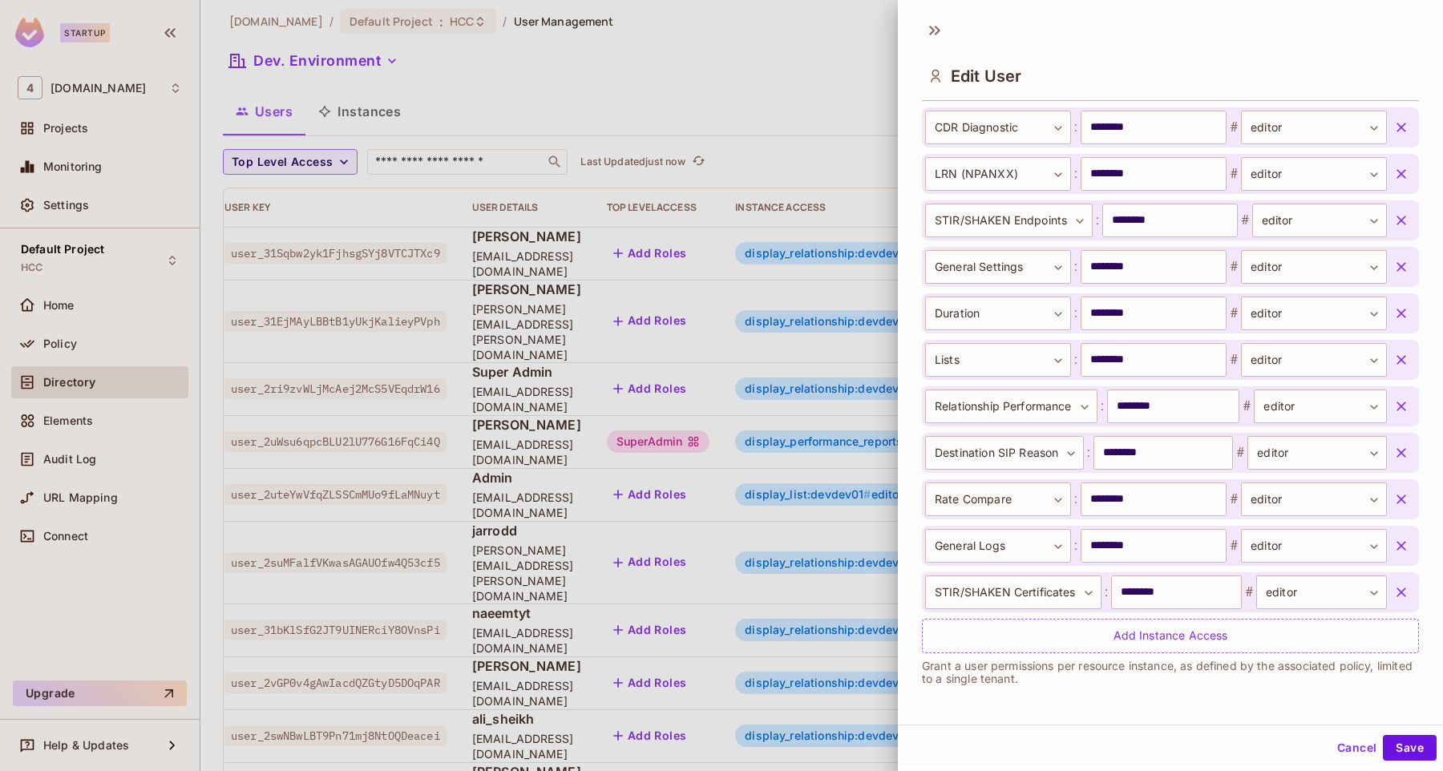
click at [1398, 581] on button "button" at bounding box center [1401, 592] width 29 height 29
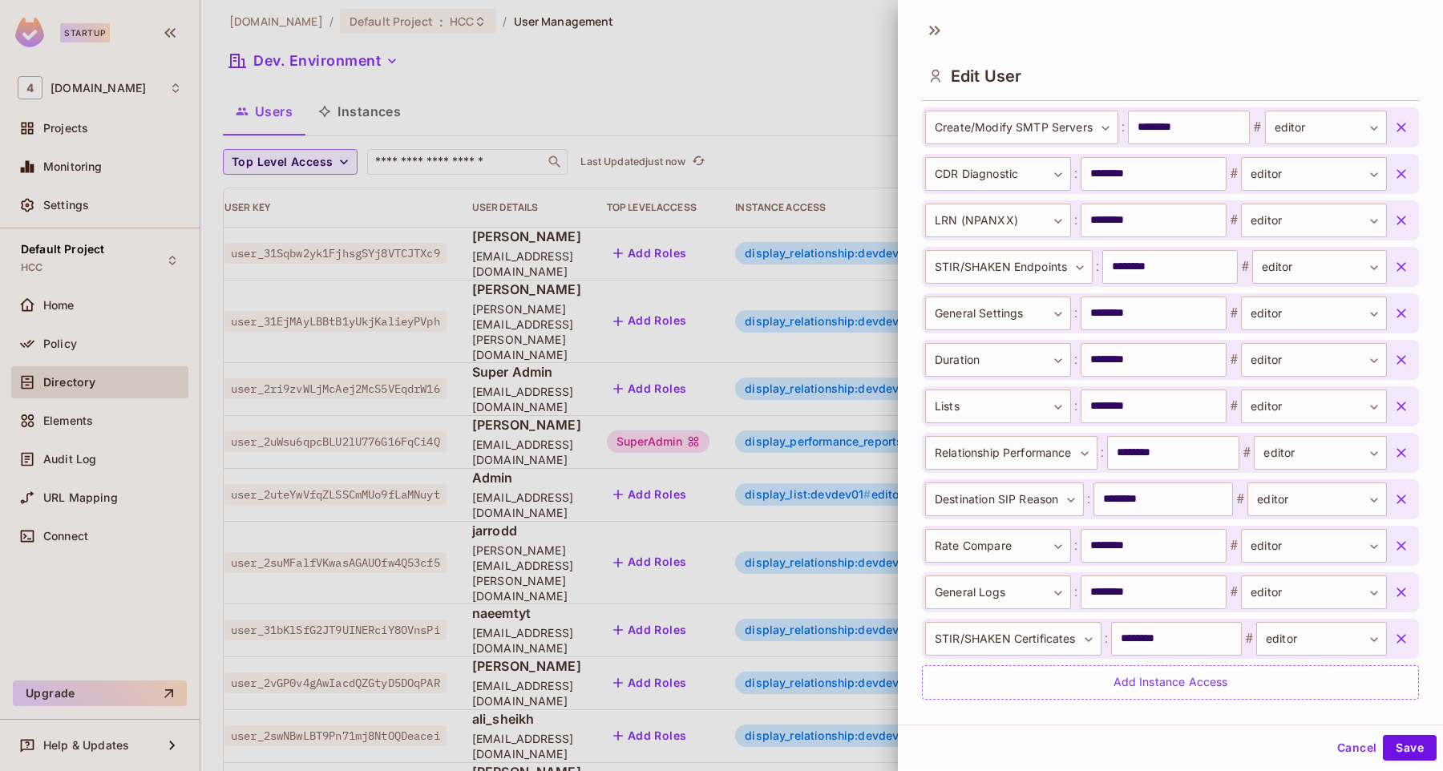
click at [1398, 581] on button "button" at bounding box center [1401, 592] width 29 height 29
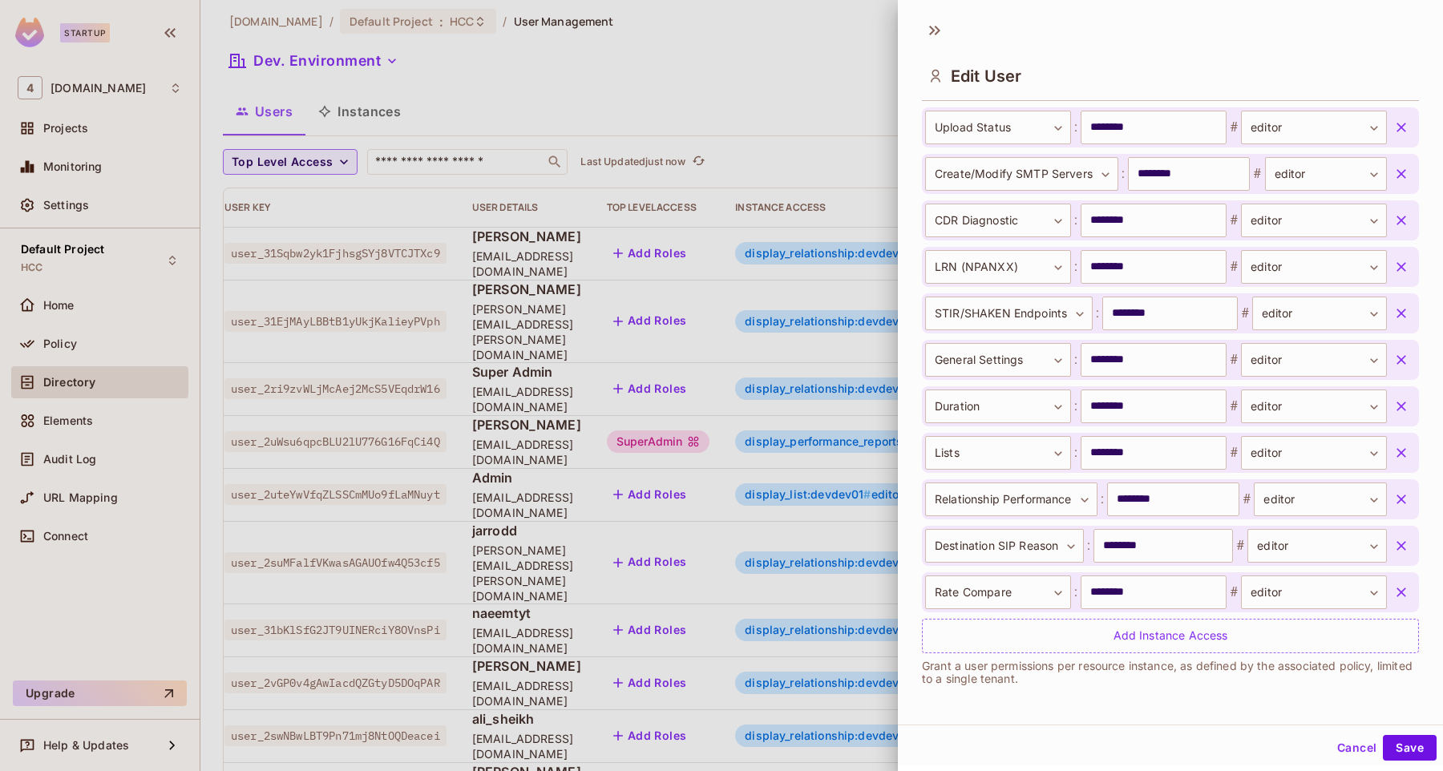
click at [1398, 581] on button "button" at bounding box center [1401, 592] width 29 height 29
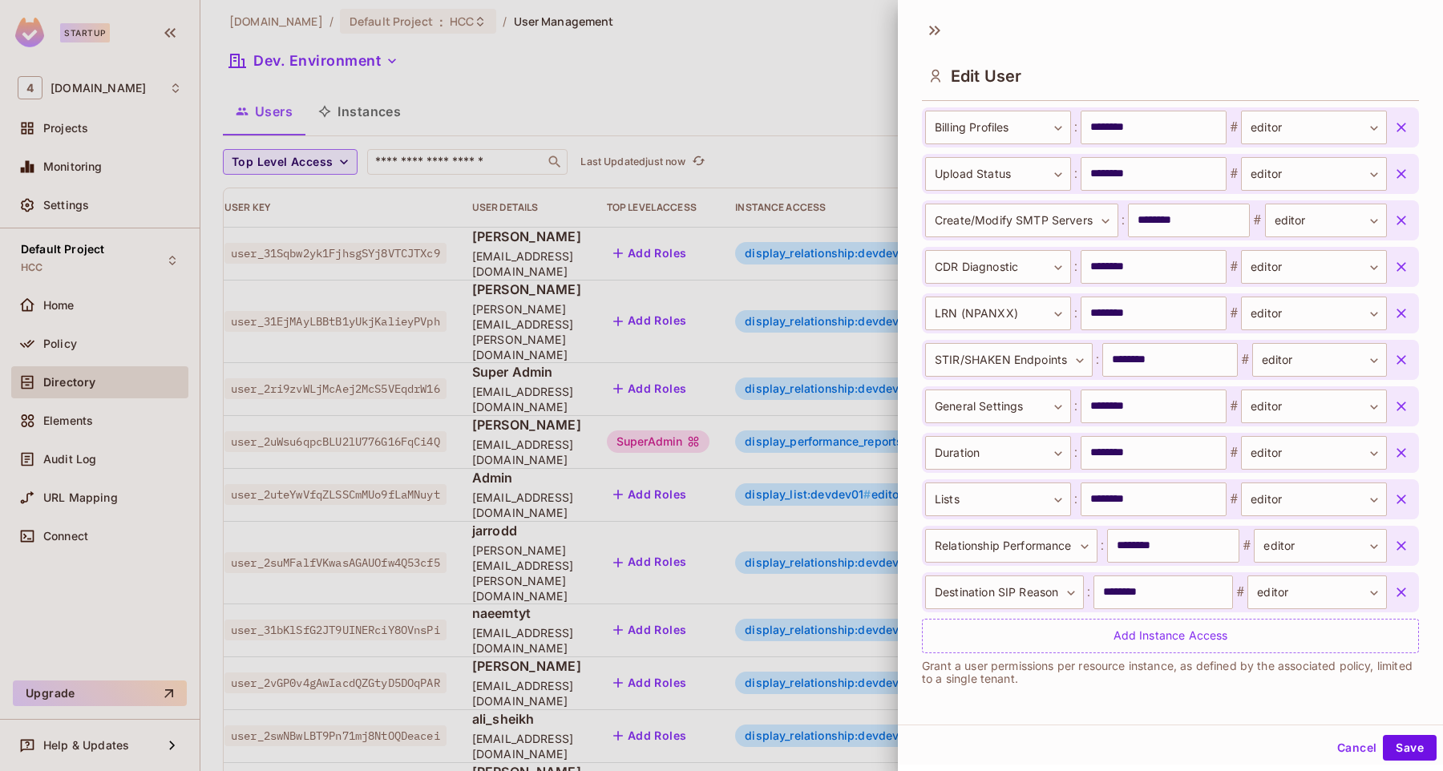
click at [1398, 581] on button "button" at bounding box center [1401, 592] width 29 height 29
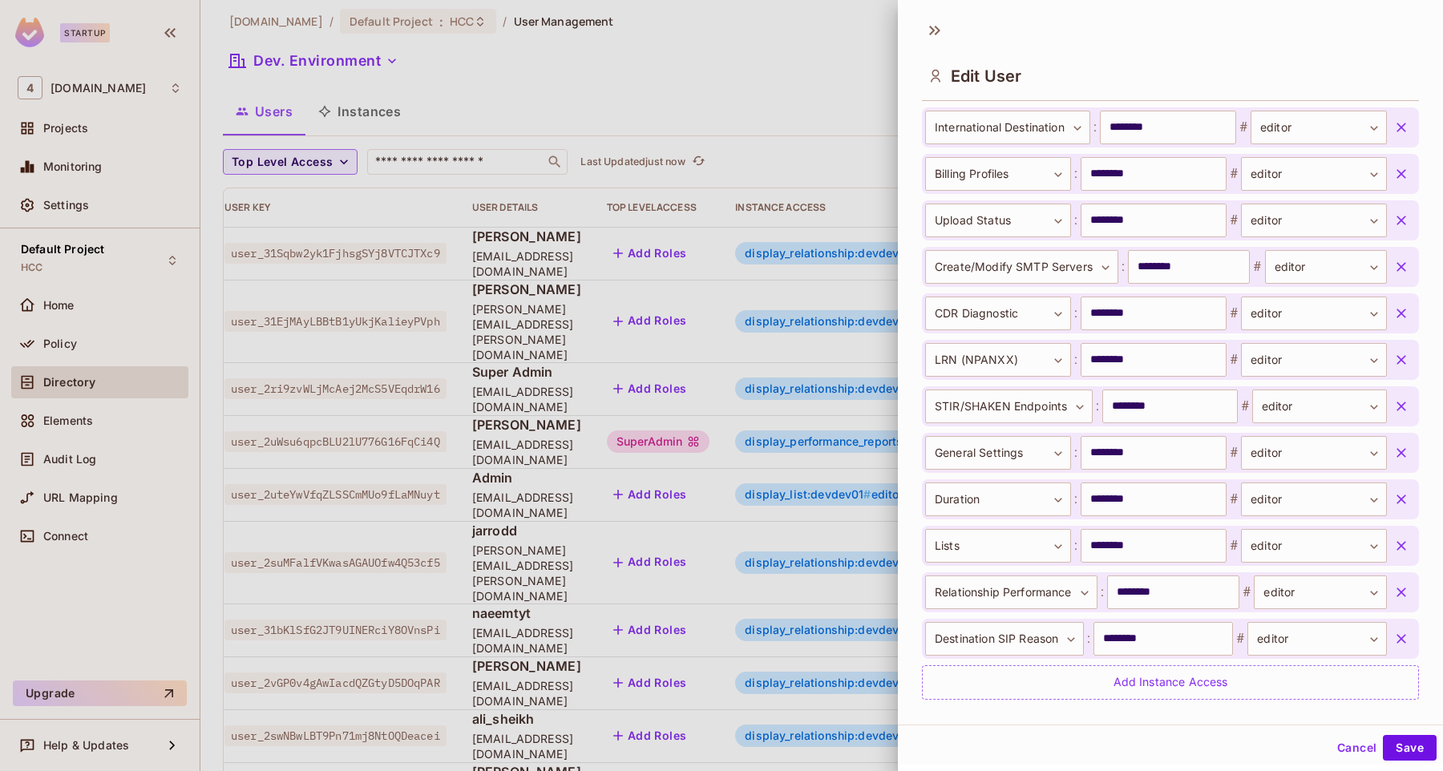
click at [1398, 581] on button "button" at bounding box center [1401, 592] width 29 height 29
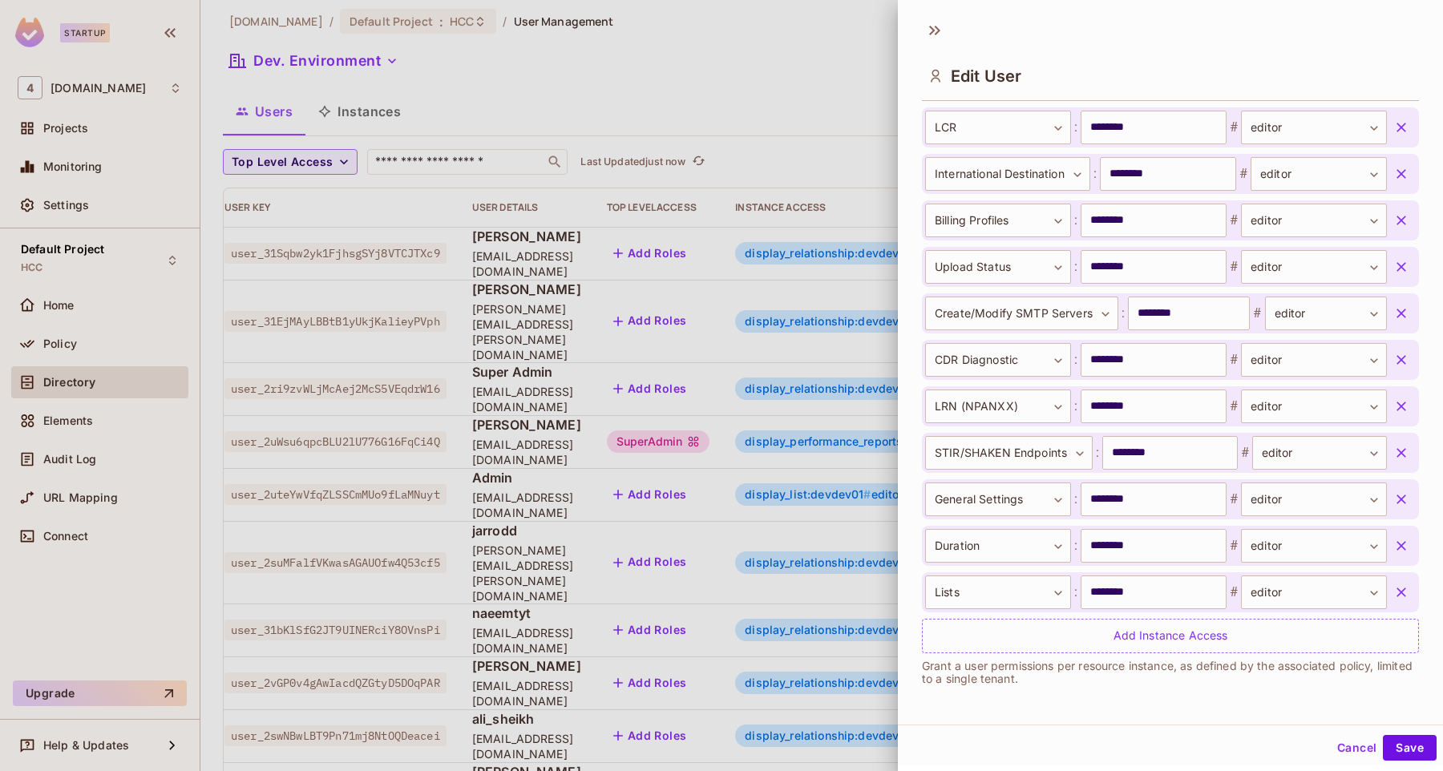
click at [1398, 581] on button "button" at bounding box center [1401, 592] width 29 height 29
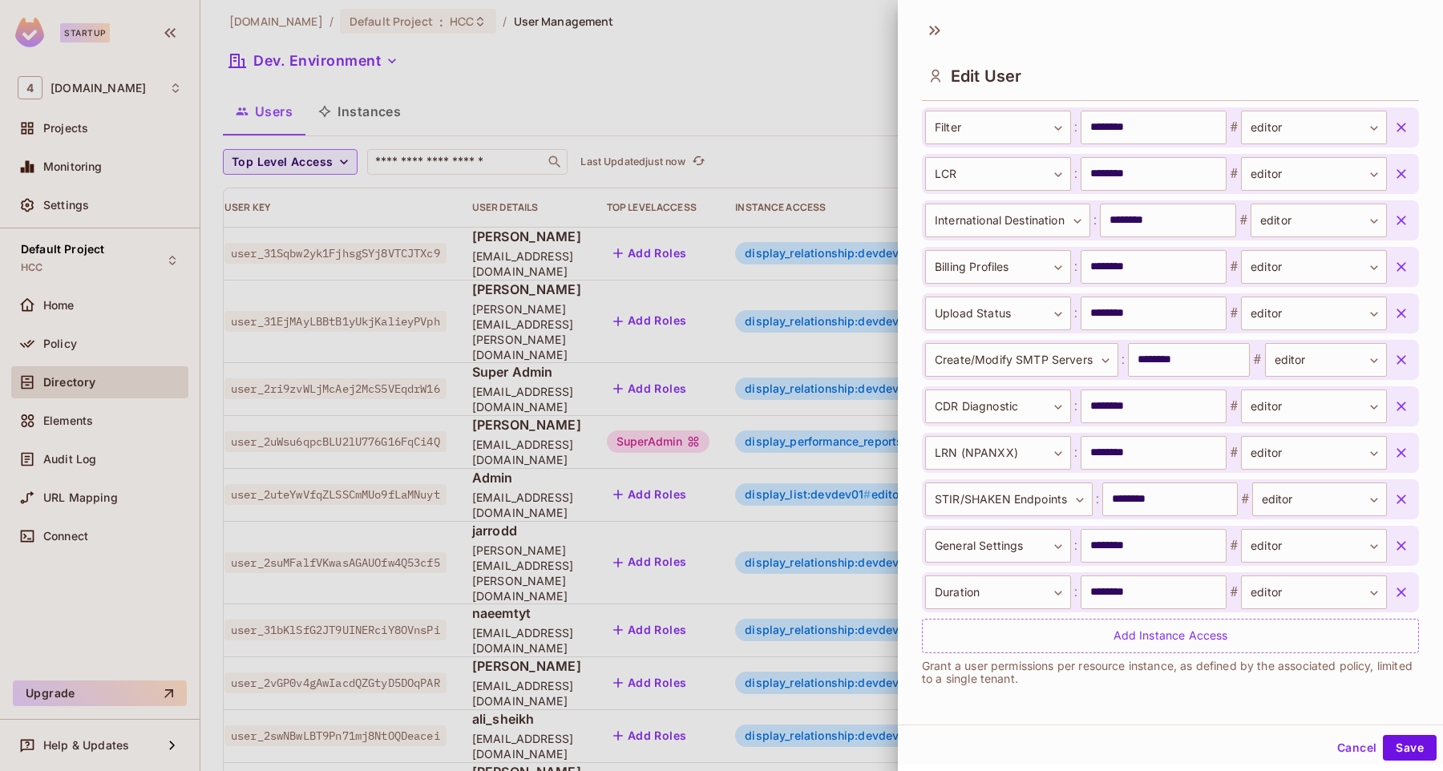
click at [1398, 581] on button "button" at bounding box center [1401, 592] width 29 height 29
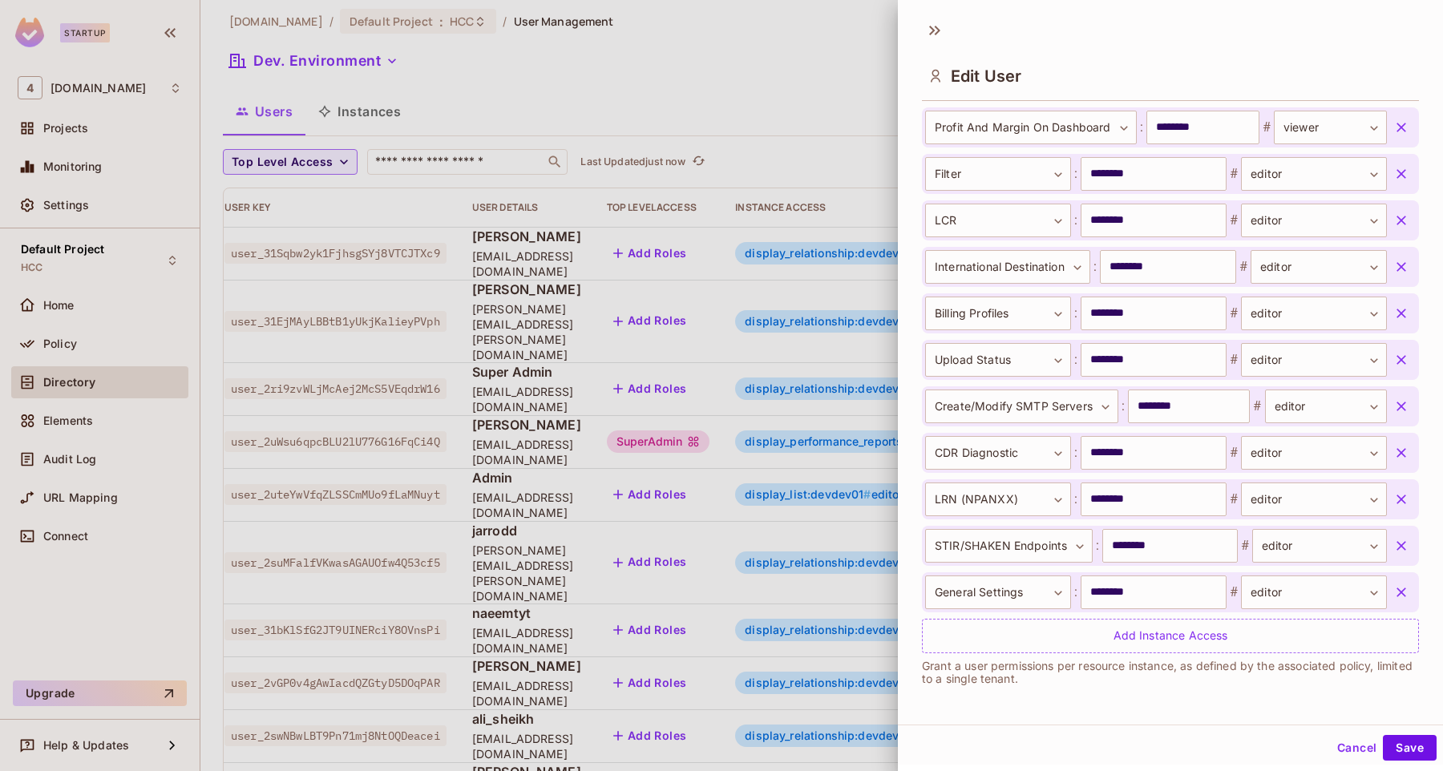
click at [1398, 581] on button "button" at bounding box center [1401, 592] width 29 height 29
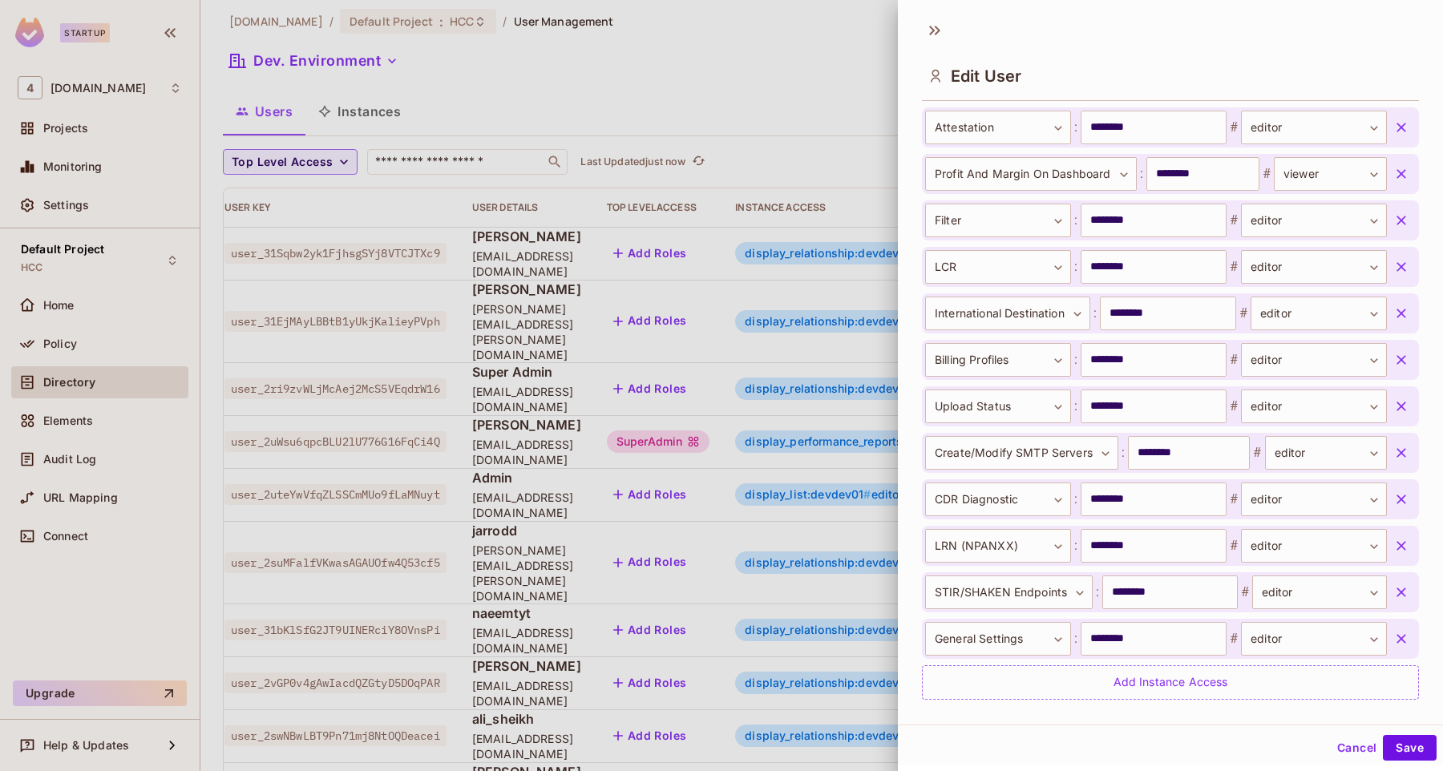
click at [1398, 581] on button "button" at bounding box center [1401, 592] width 29 height 29
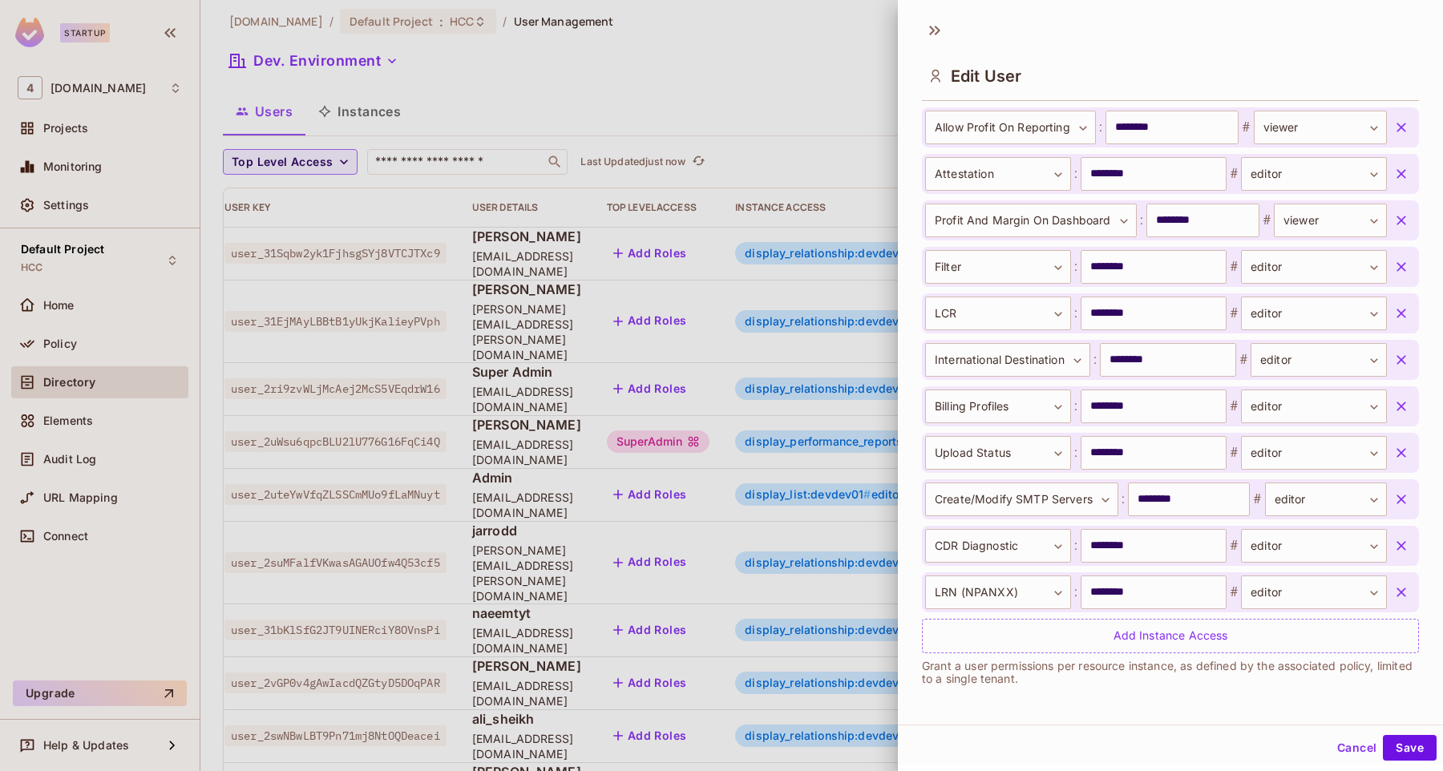
click at [1398, 581] on button "button" at bounding box center [1401, 592] width 29 height 29
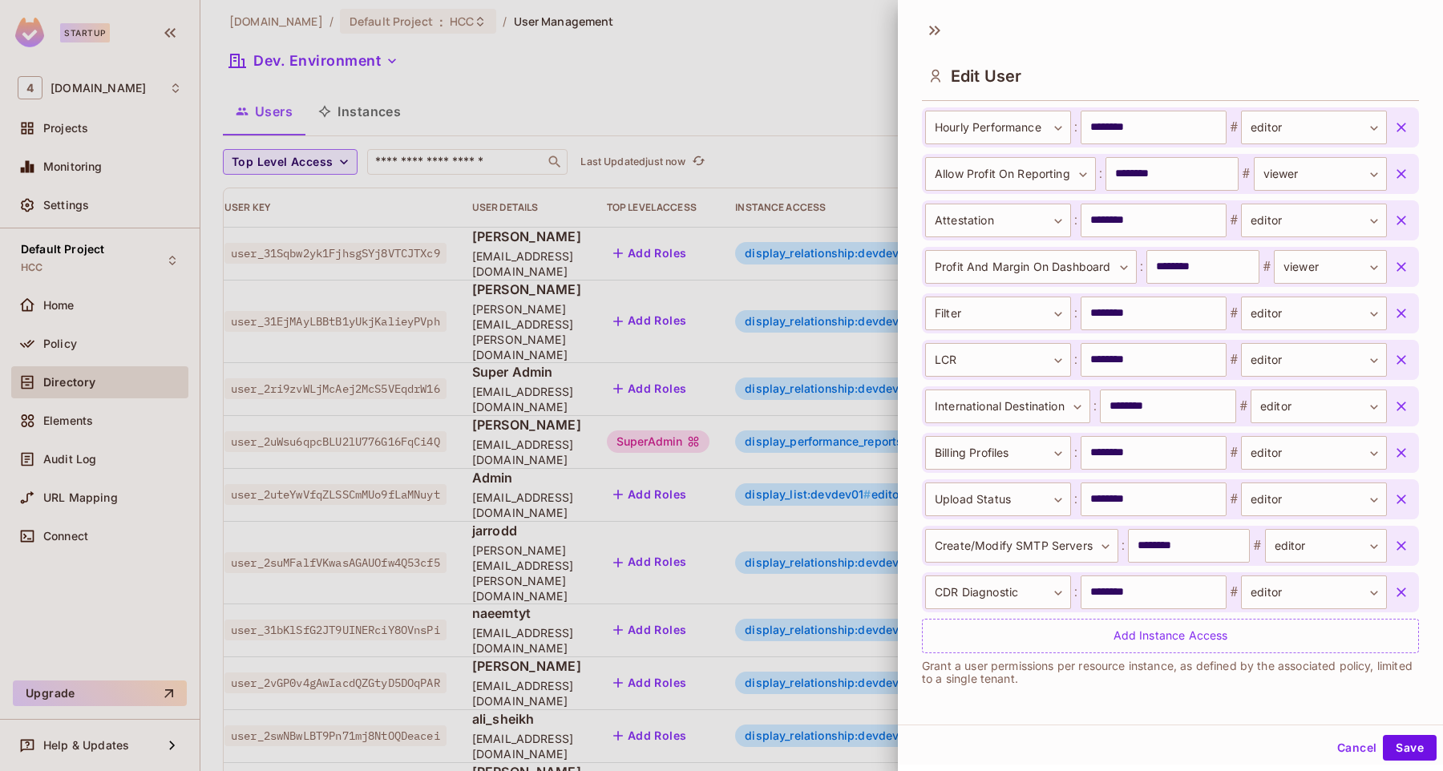
click at [1398, 581] on button "button" at bounding box center [1401, 592] width 29 height 29
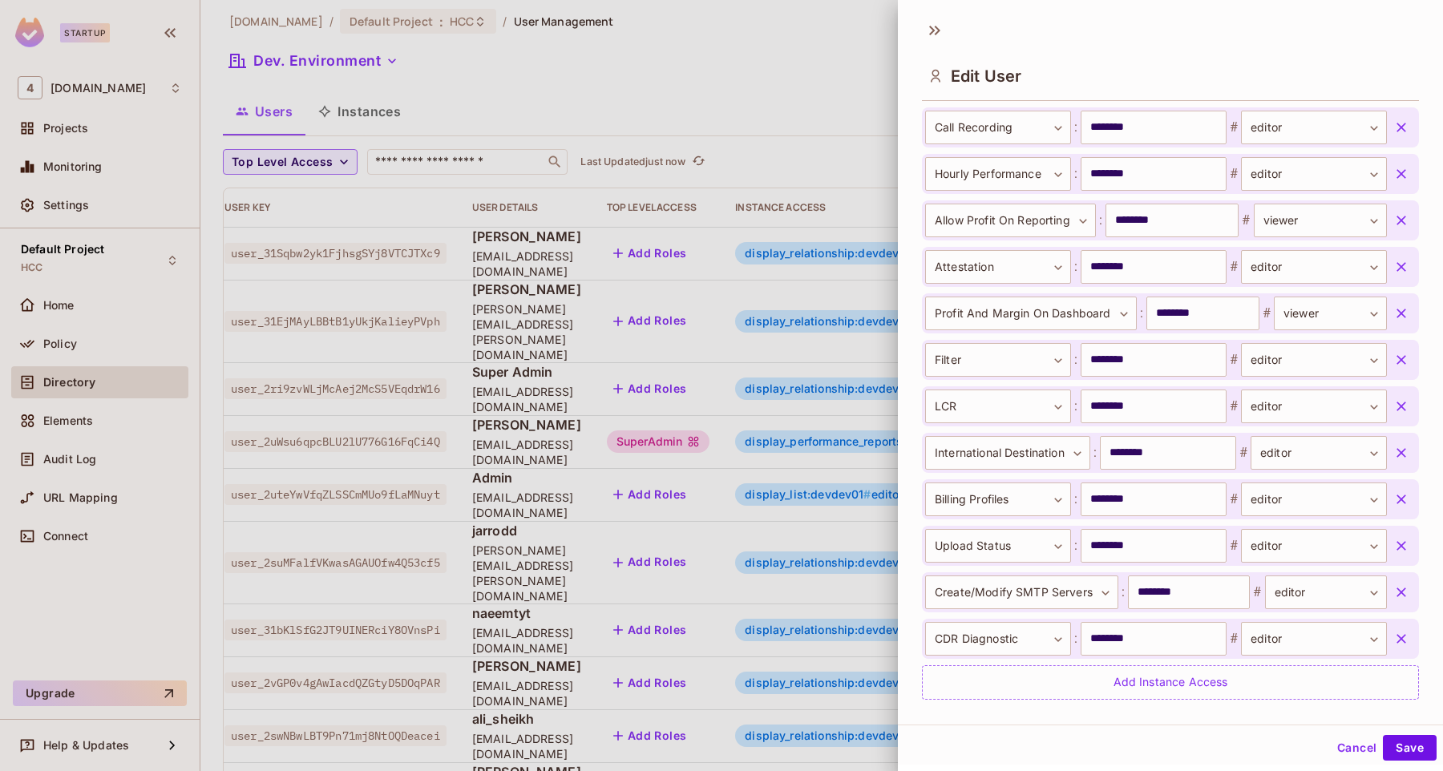
click at [1398, 581] on button "button" at bounding box center [1401, 592] width 29 height 29
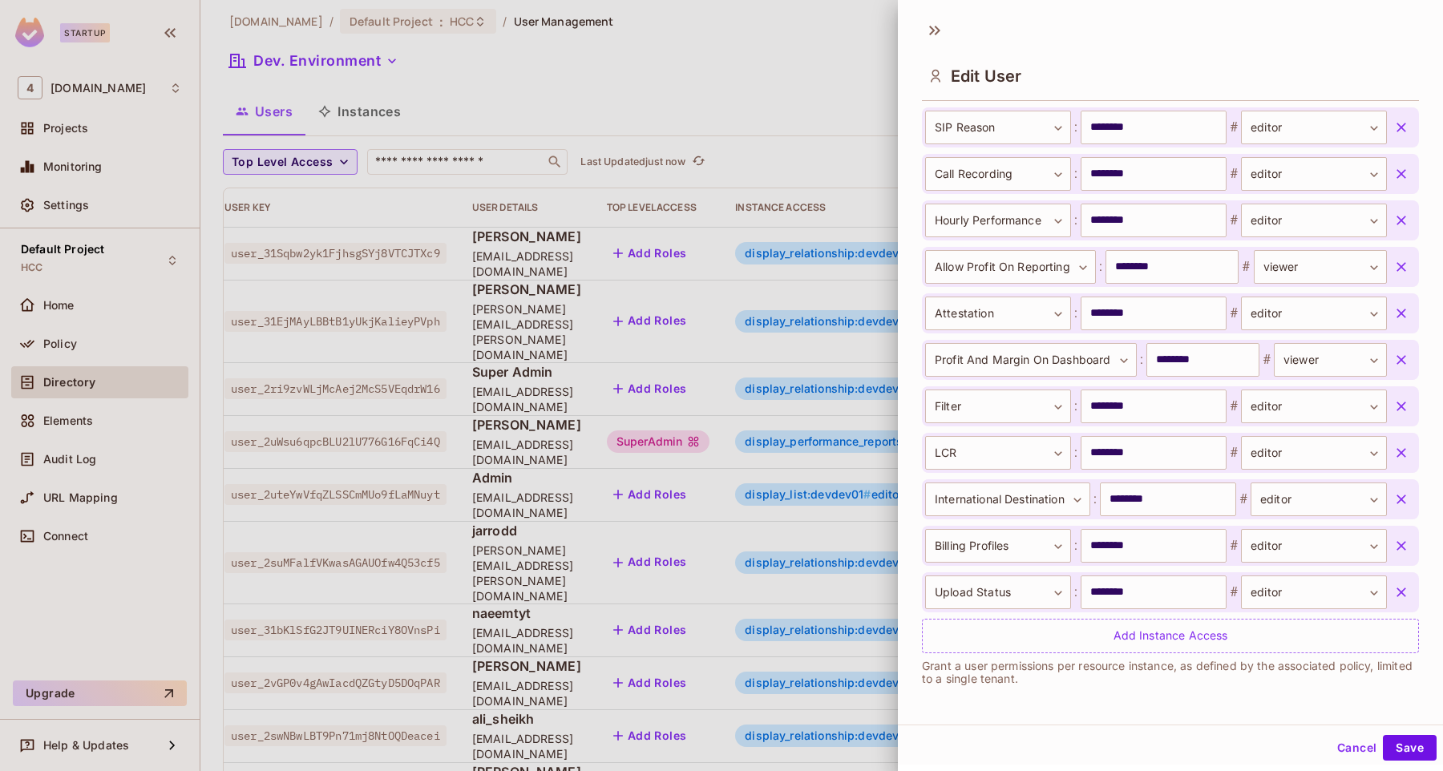
click at [1398, 581] on button "button" at bounding box center [1401, 592] width 29 height 29
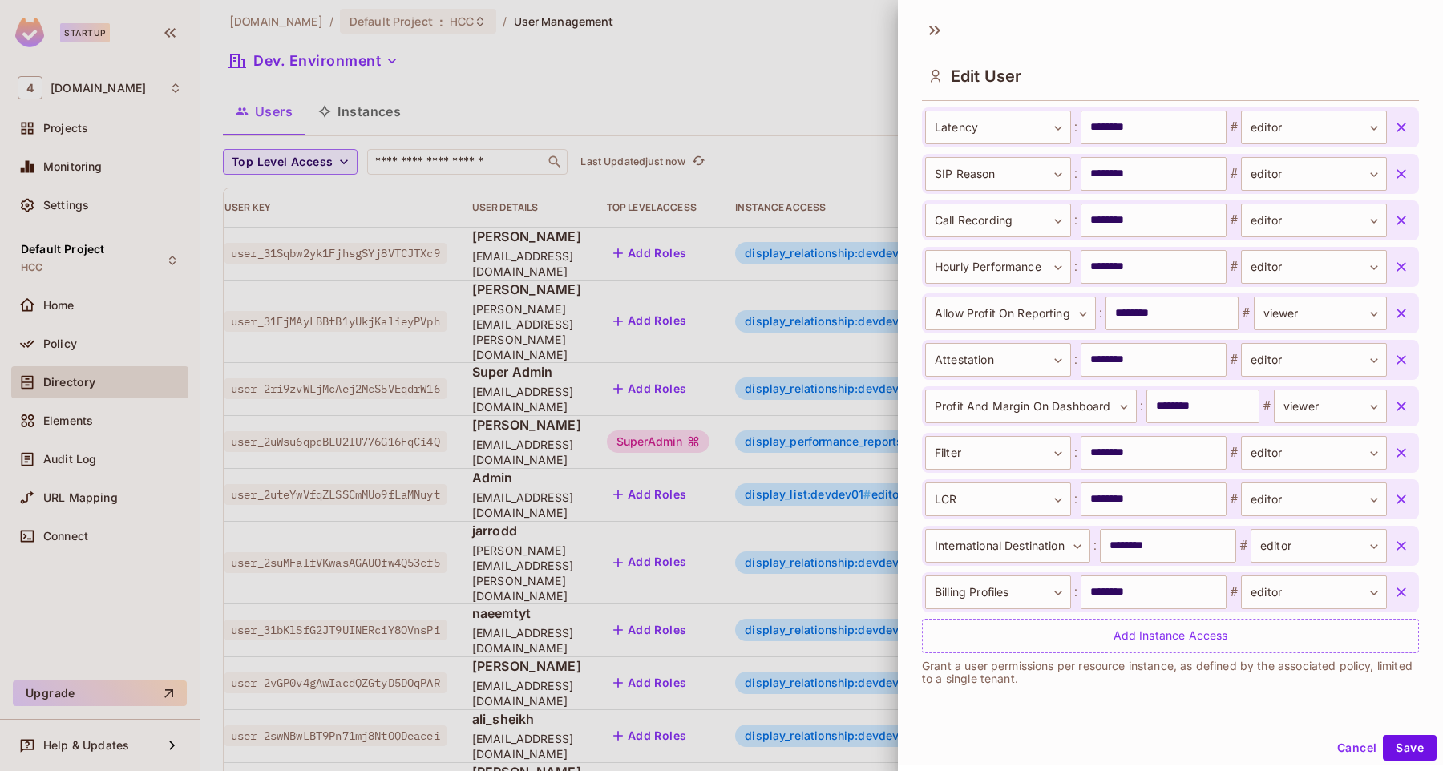
click at [1398, 581] on button "button" at bounding box center [1401, 592] width 29 height 29
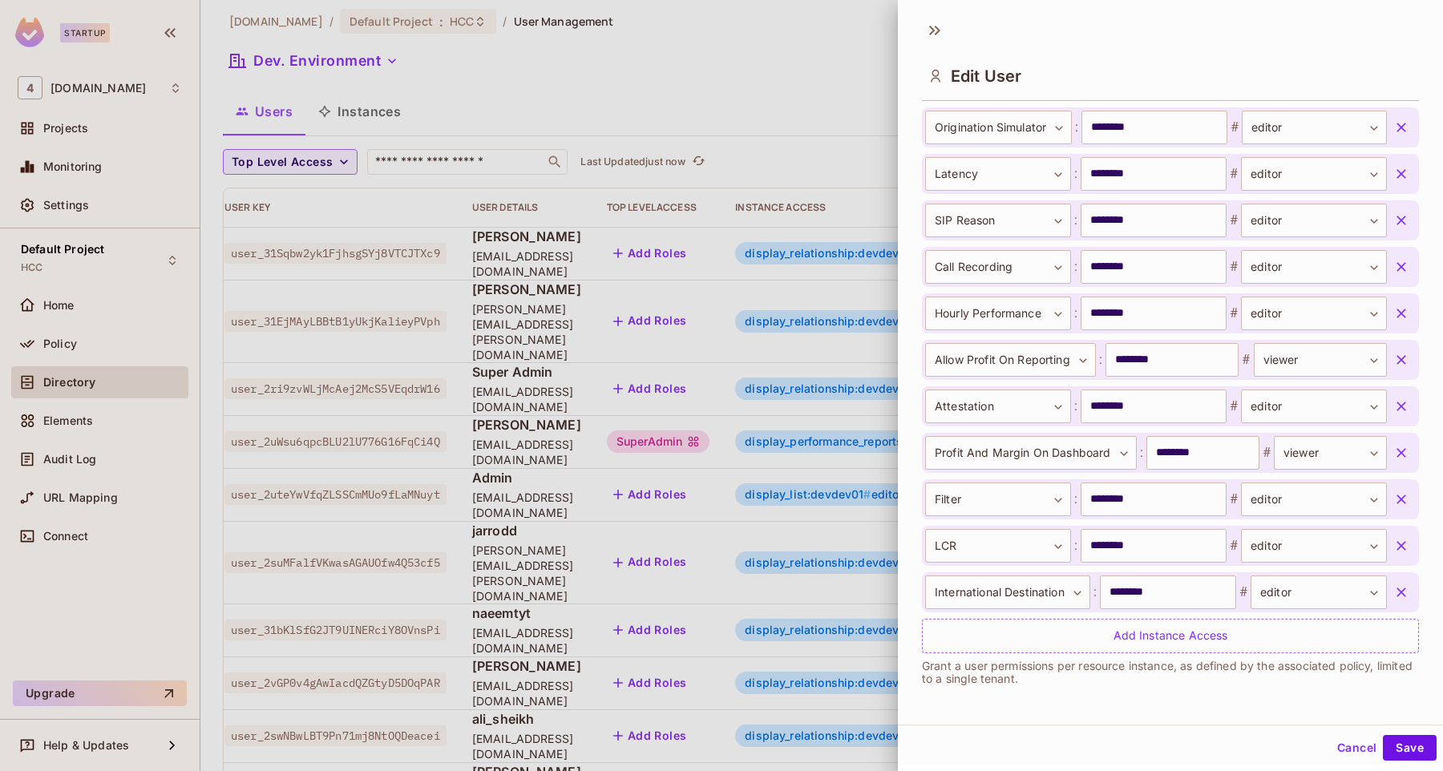
click at [1398, 581] on button "button" at bounding box center [1401, 592] width 29 height 29
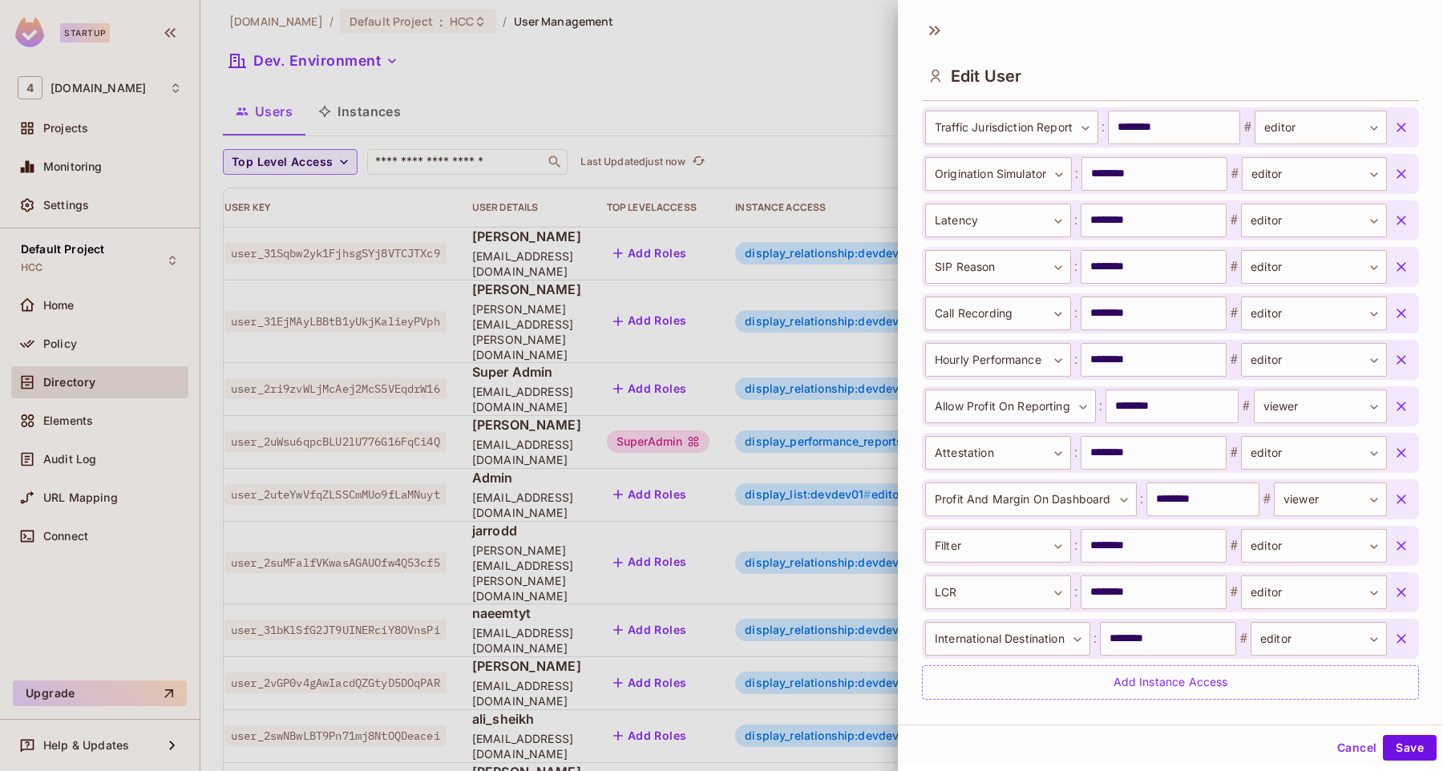
click at [1398, 581] on button "button" at bounding box center [1401, 592] width 29 height 29
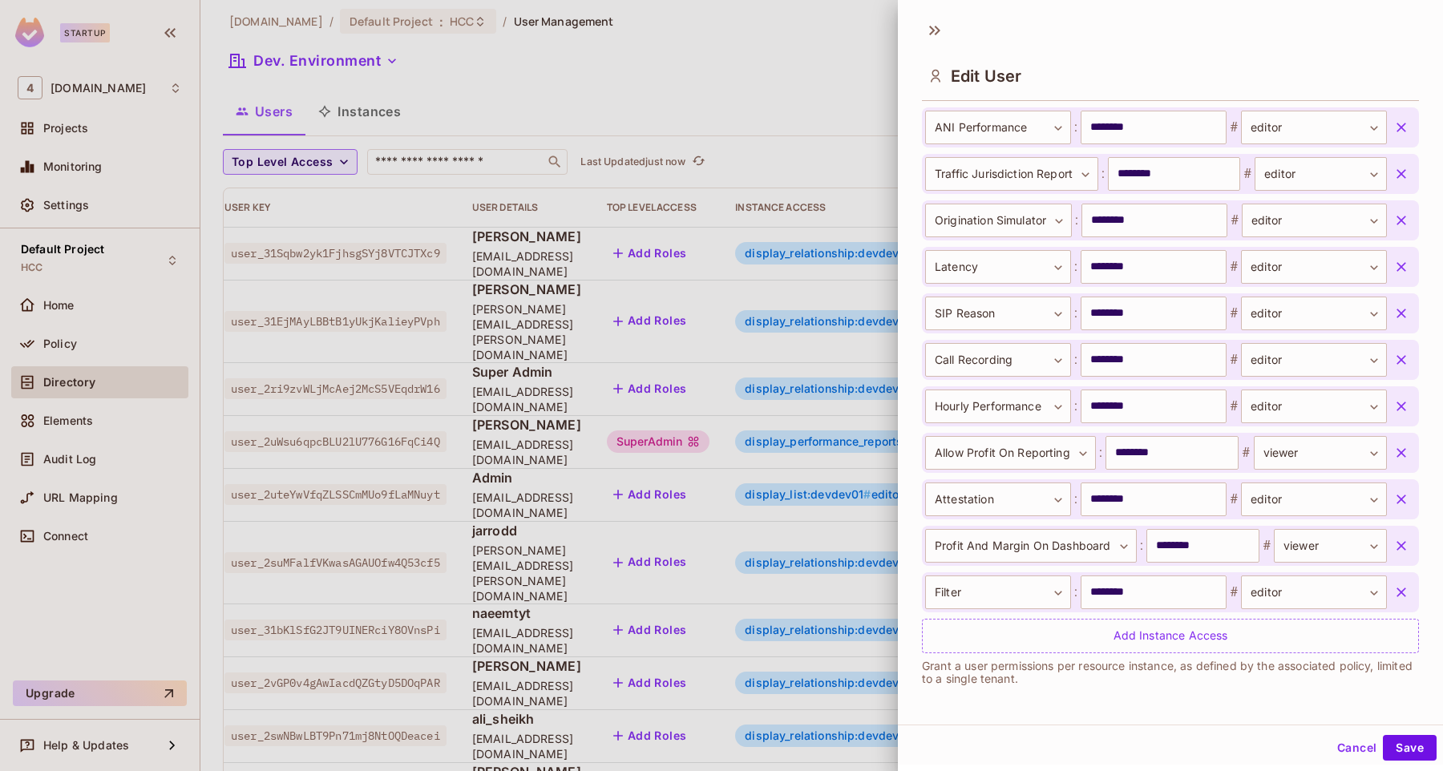
click at [1398, 581] on button "button" at bounding box center [1401, 592] width 29 height 29
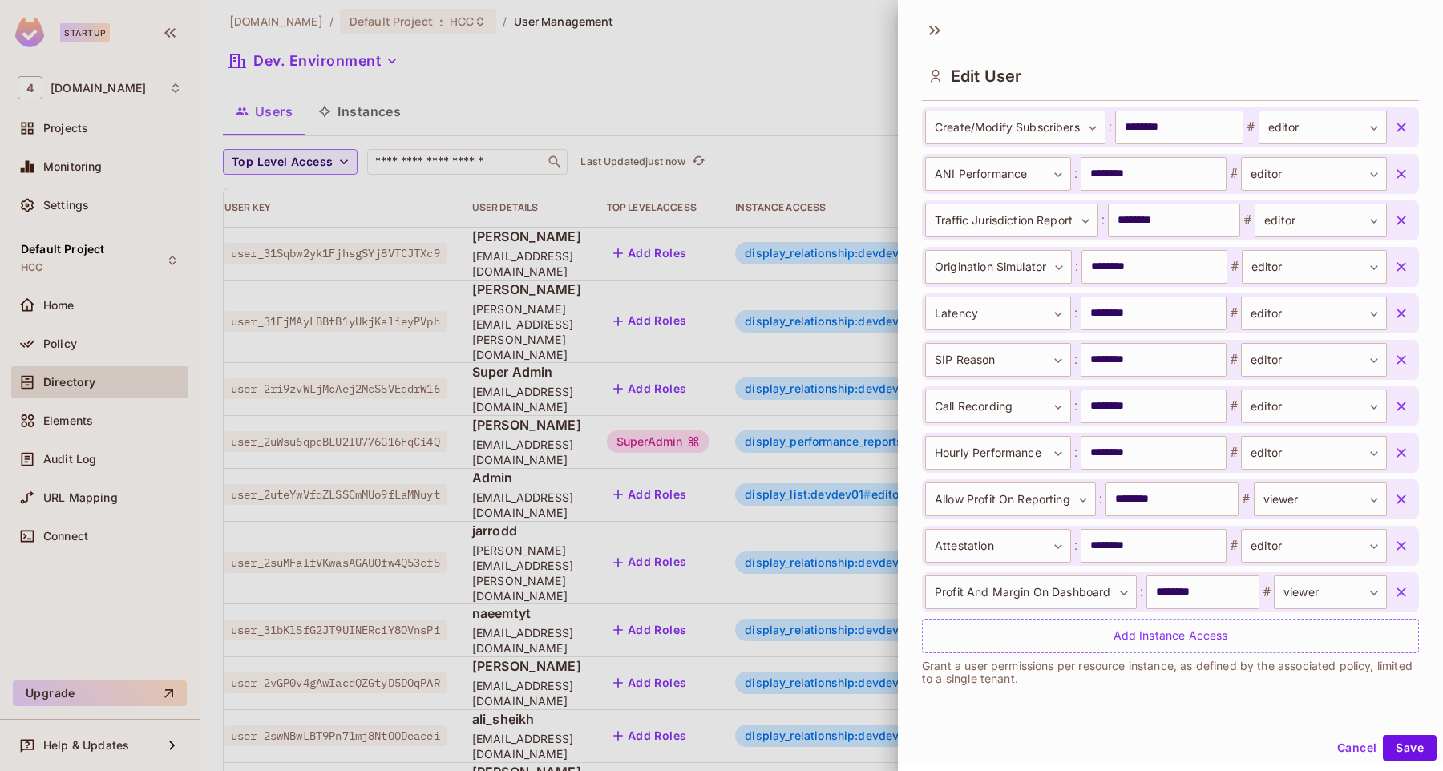
click at [1398, 581] on button "button" at bounding box center [1401, 592] width 29 height 29
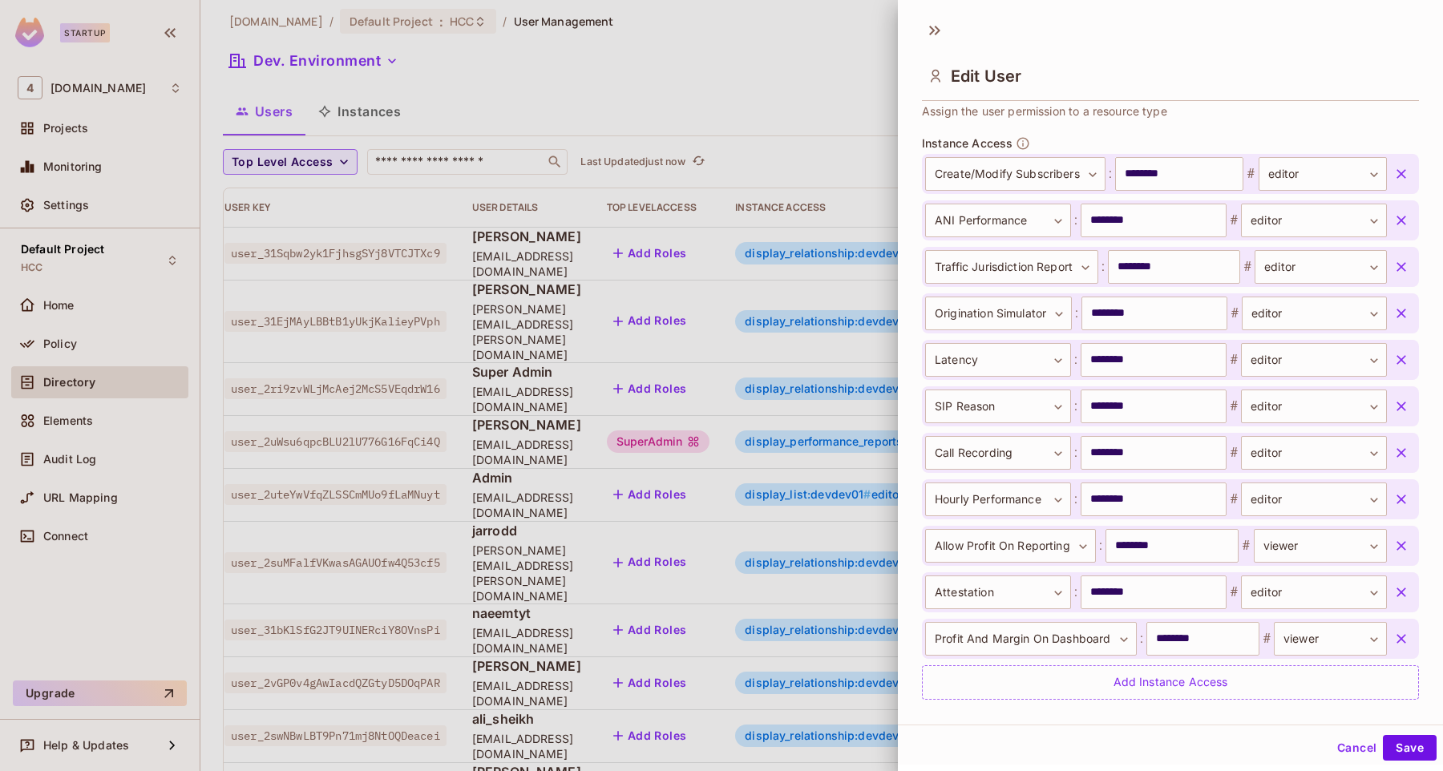
click at [1398, 581] on button "button" at bounding box center [1401, 592] width 29 height 29
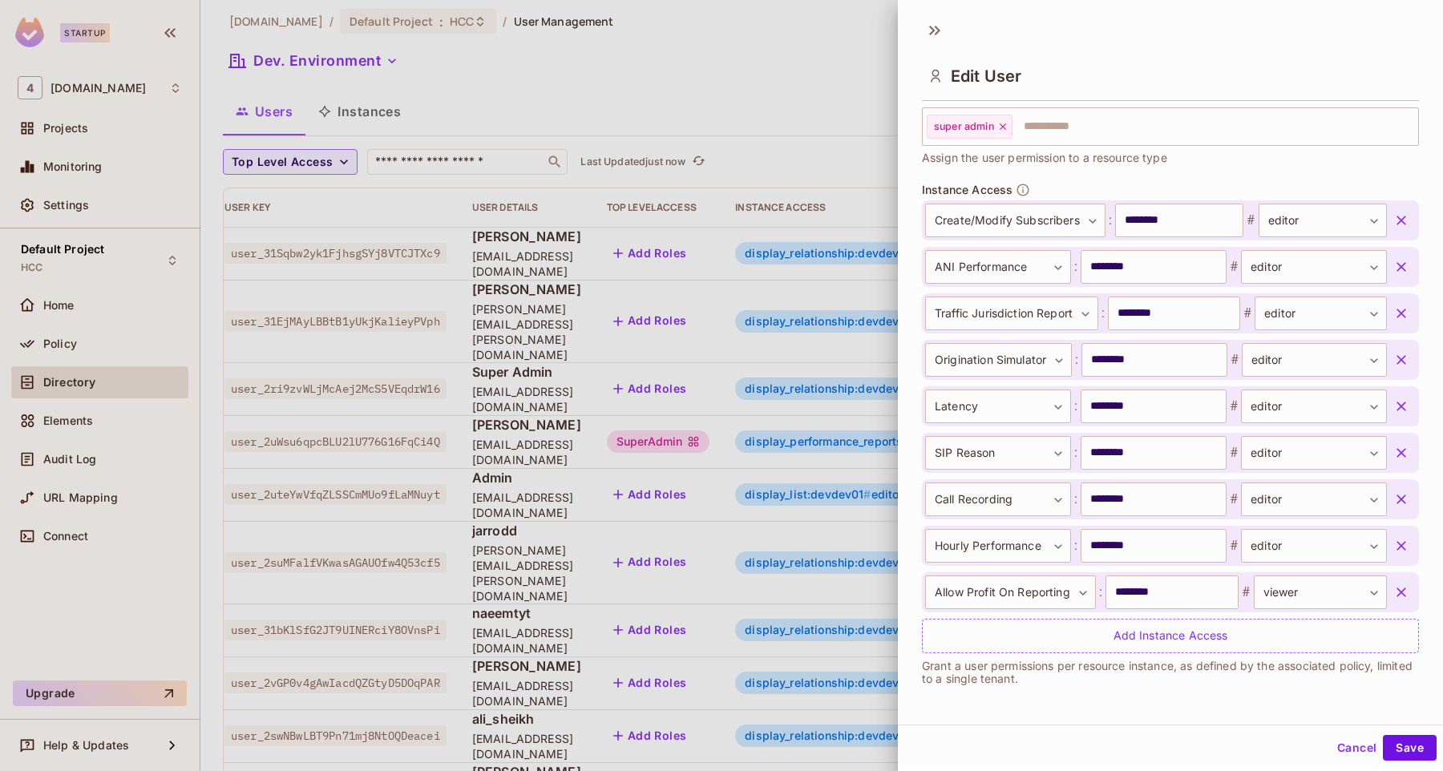
click at [1398, 581] on button "button" at bounding box center [1401, 592] width 29 height 29
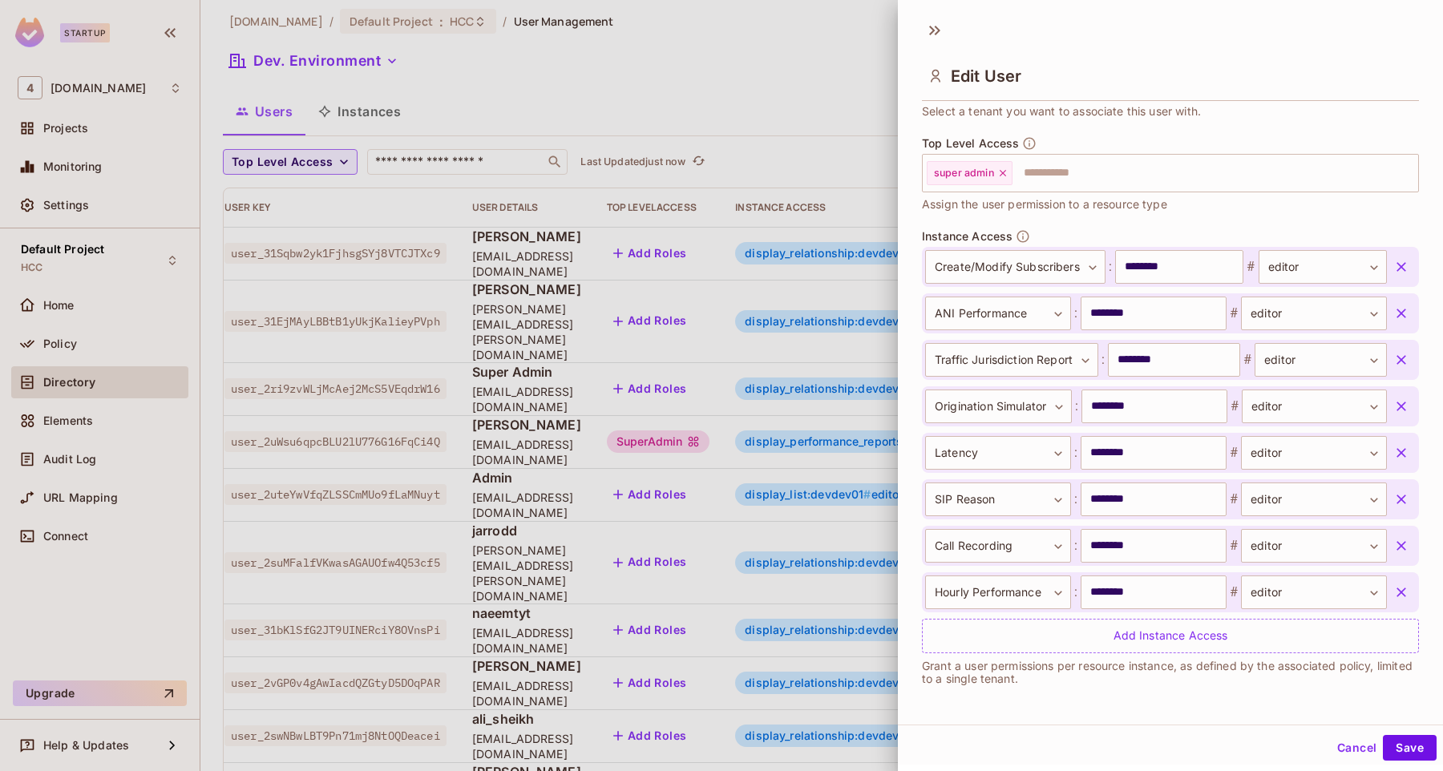
click at [1398, 581] on button "button" at bounding box center [1401, 592] width 29 height 29
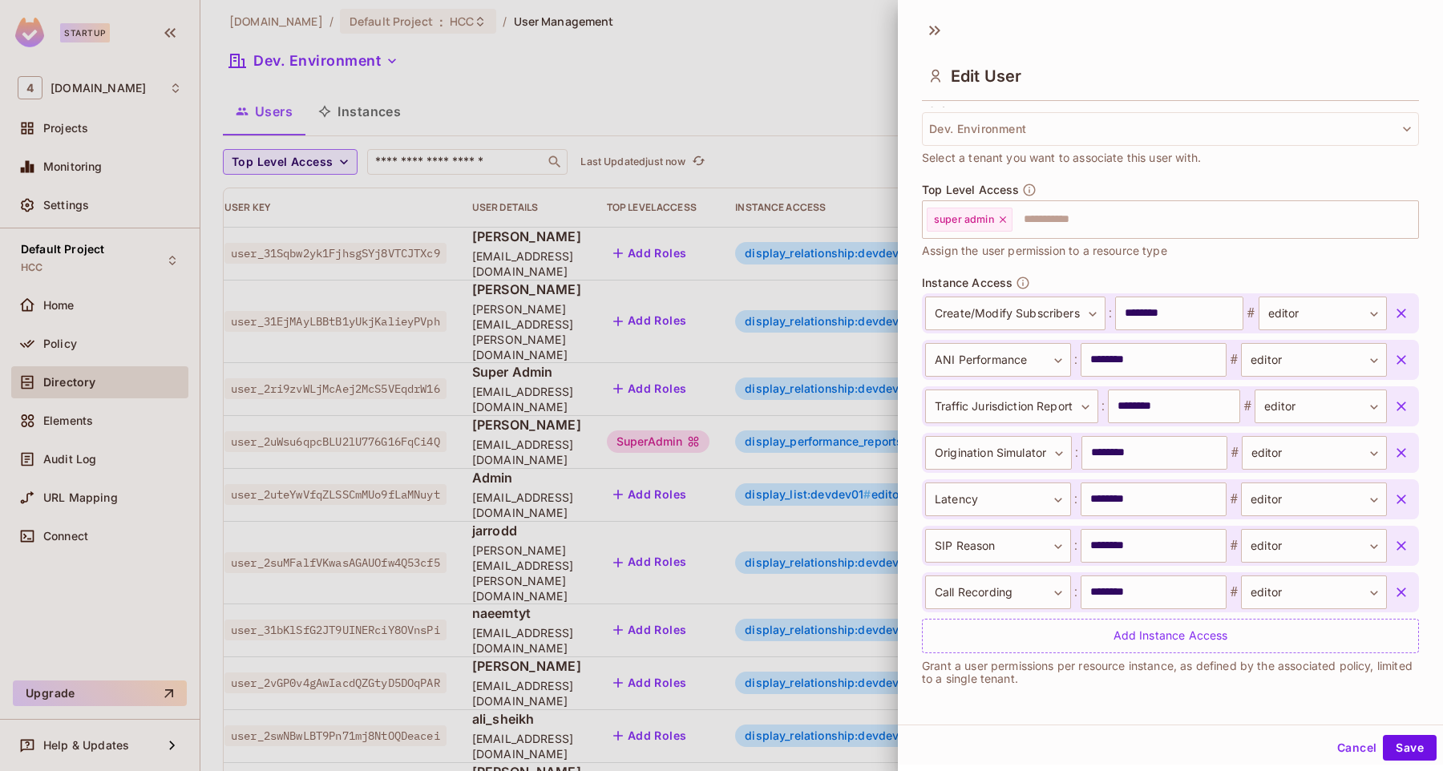
click at [1398, 581] on button "button" at bounding box center [1401, 592] width 29 height 29
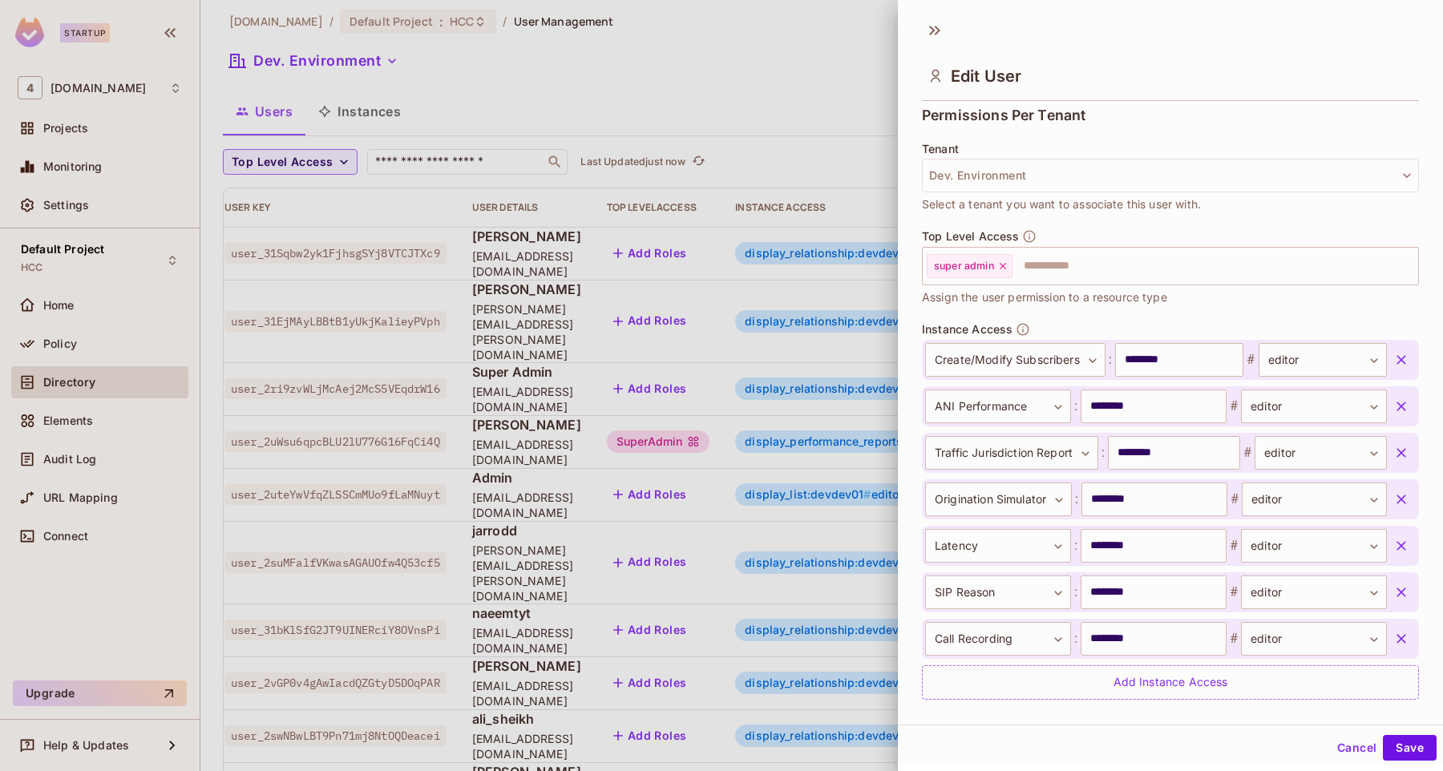
click at [1398, 581] on button "button" at bounding box center [1401, 592] width 29 height 29
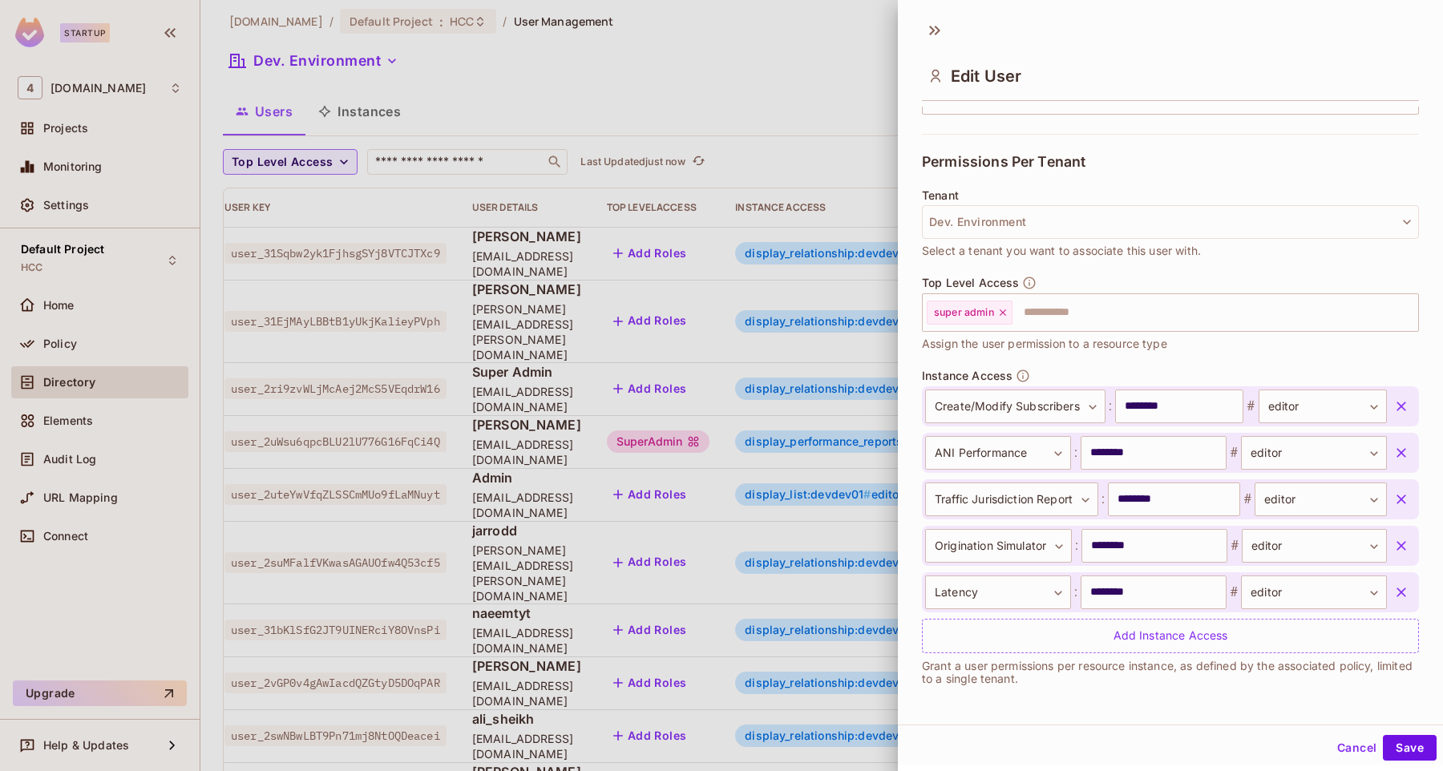
click at [1398, 581] on button "button" at bounding box center [1401, 592] width 29 height 29
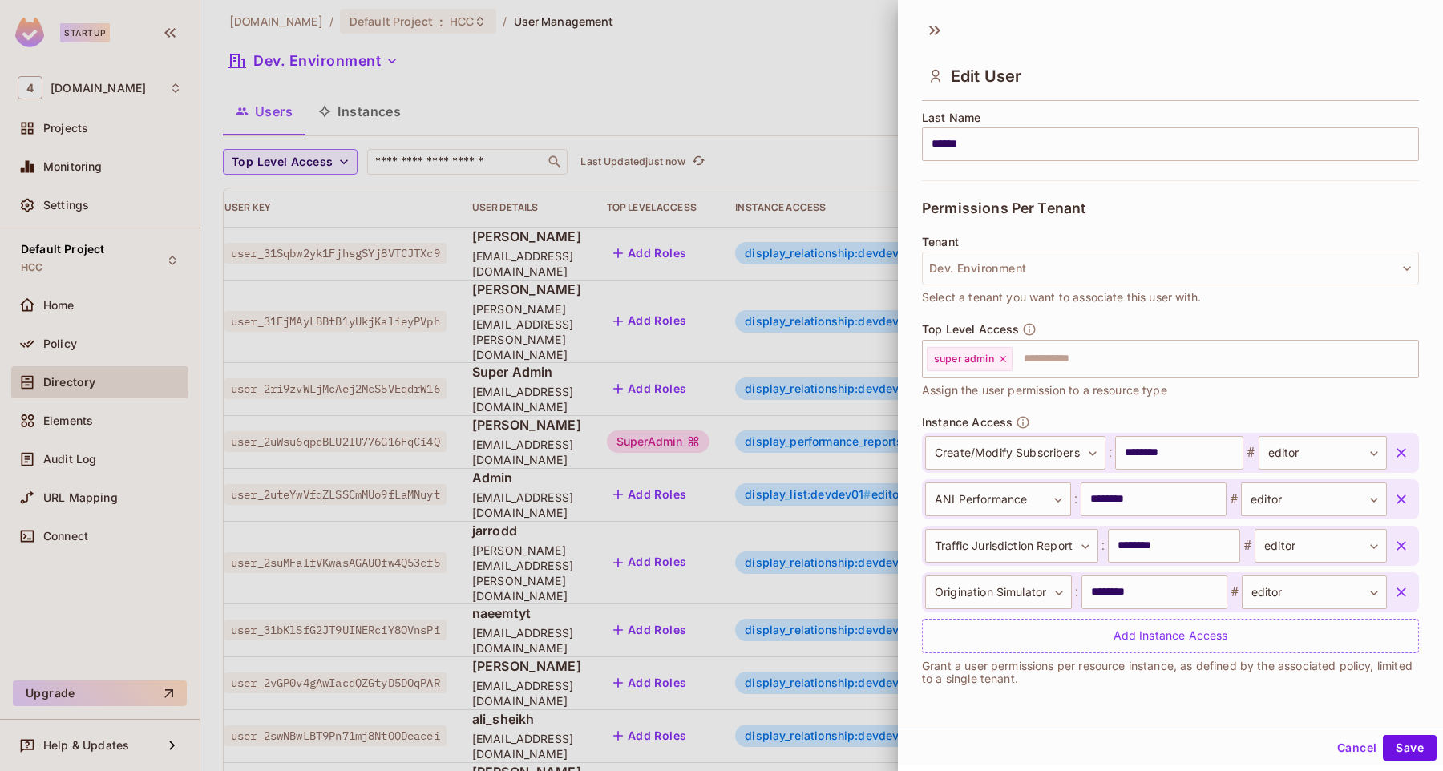
click at [1398, 581] on button "button" at bounding box center [1401, 592] width 29 height 29
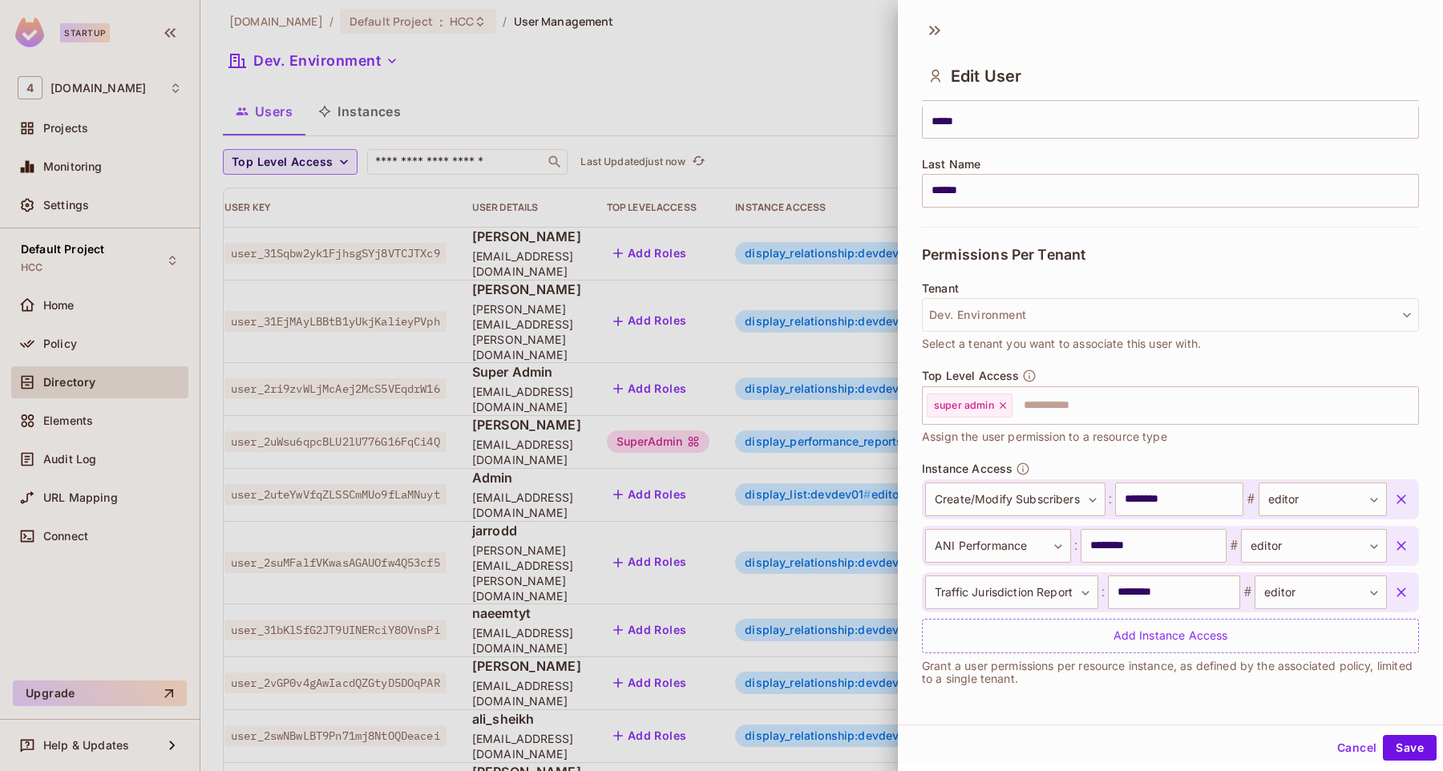
click at [1398, 581] on button "button" at bounding box center [1401, 592] width 29 height 29
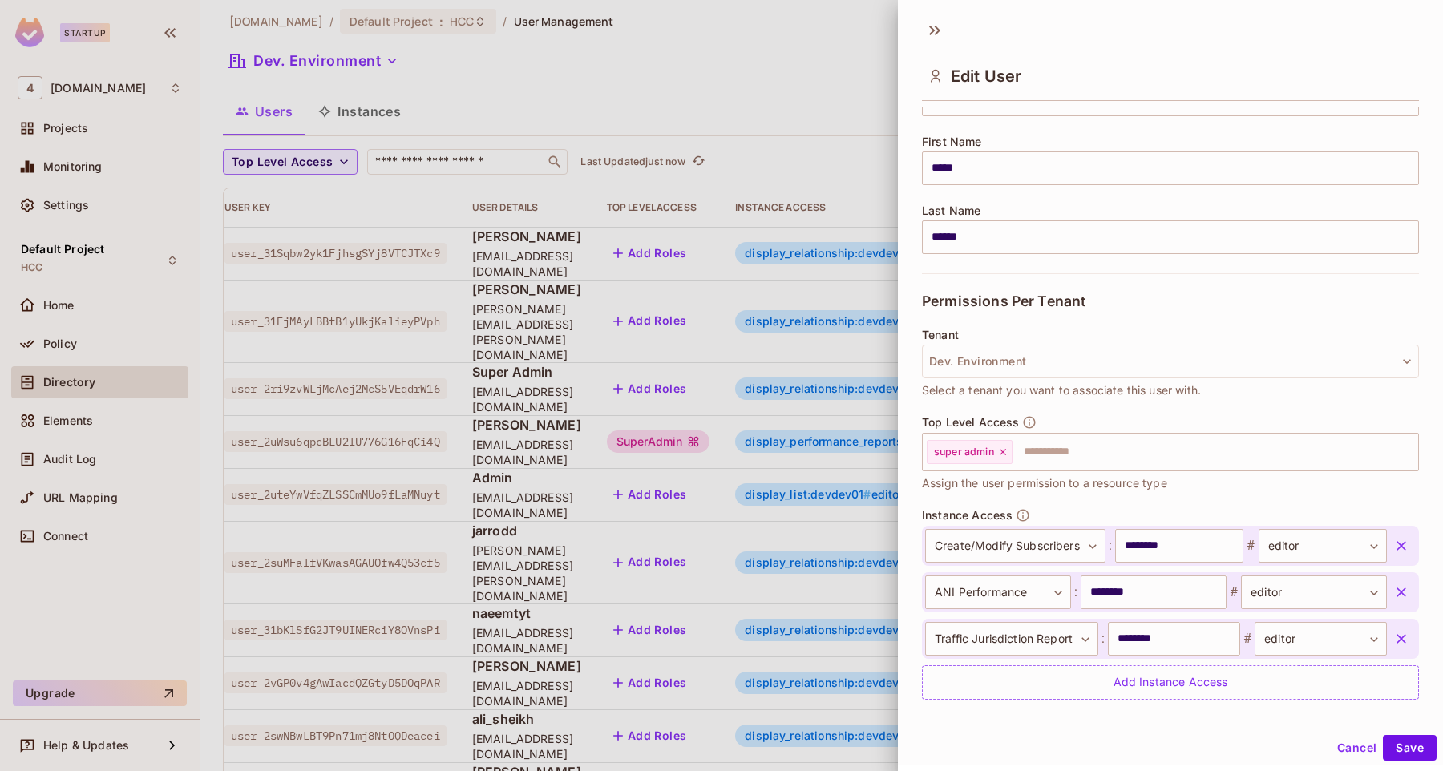
click at [1398, 581] on button "button" at bounding box center [1401, 592] width 29 height 29
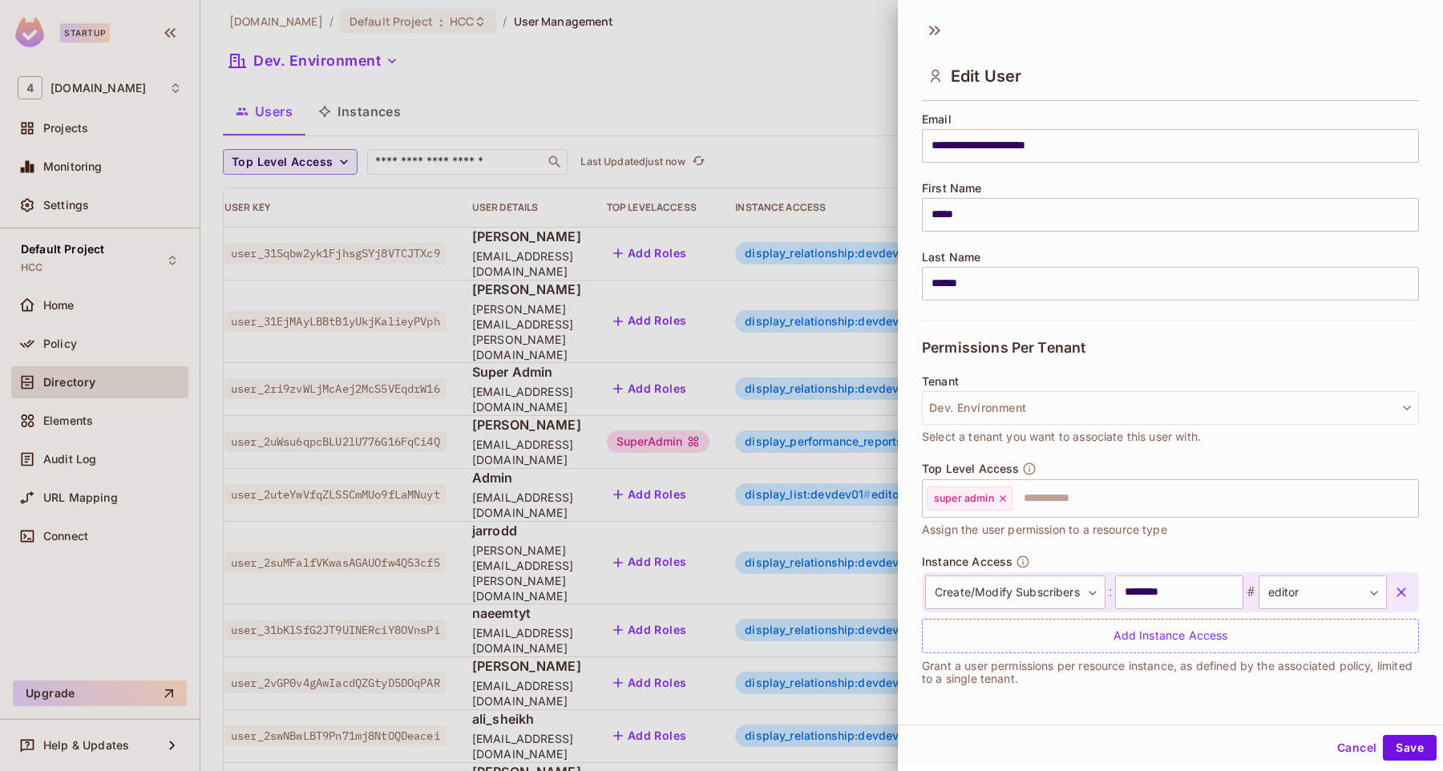
click at [1398, 581] on button "button" at bounding box center [1401, 592] width 29 height 29
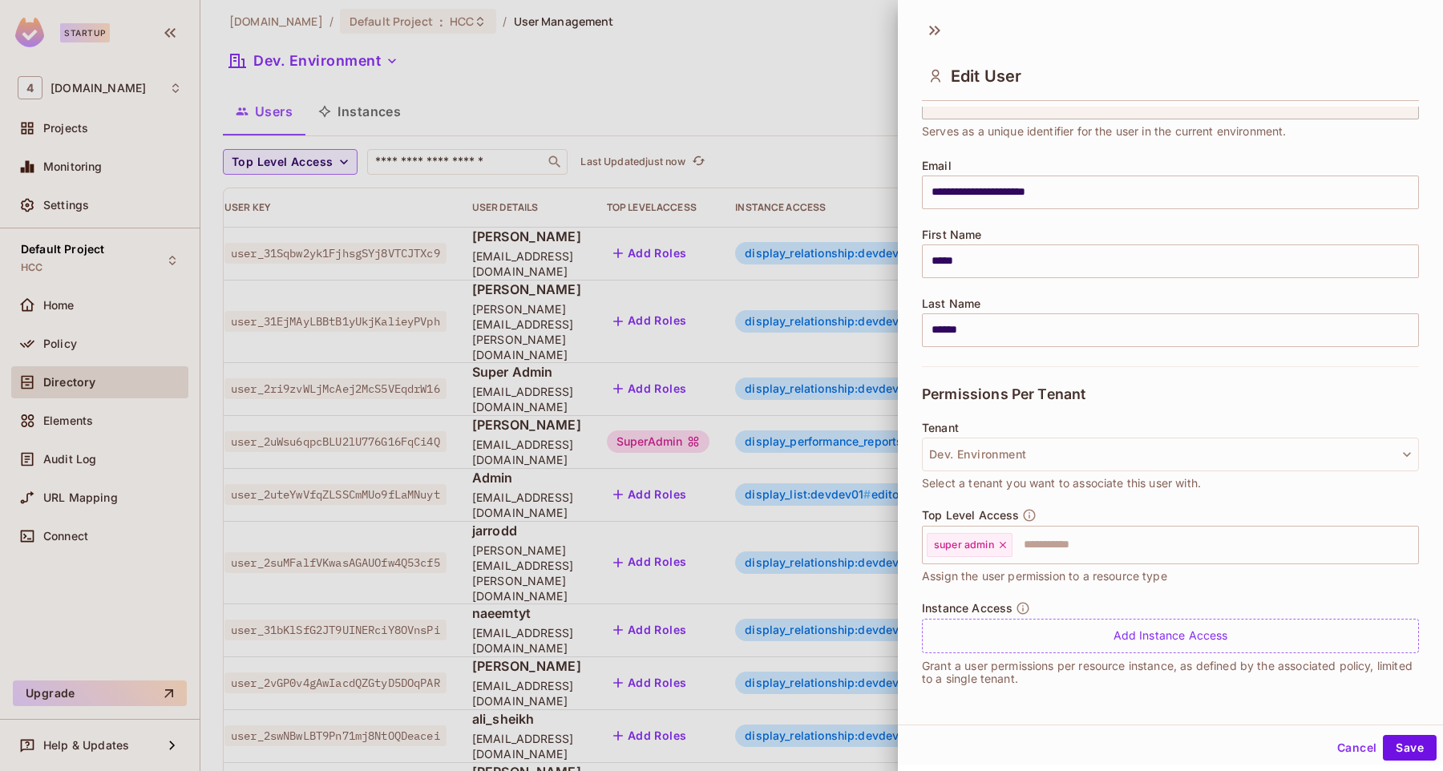
scroll to position [82, 0]
click at [1419, 736] on button "Save" at bounding box center [1410, 748] width 54 height 26
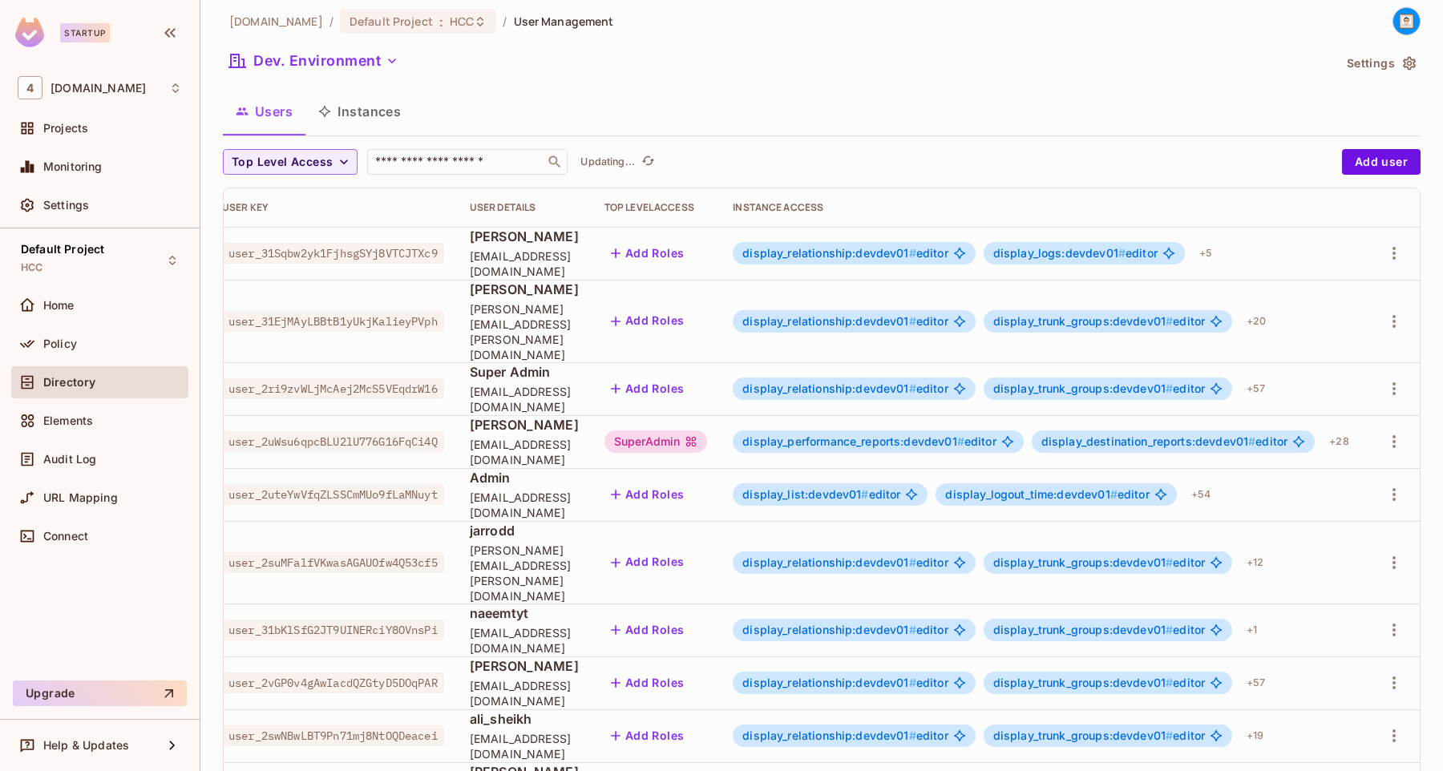
scroll to position [0, 46]
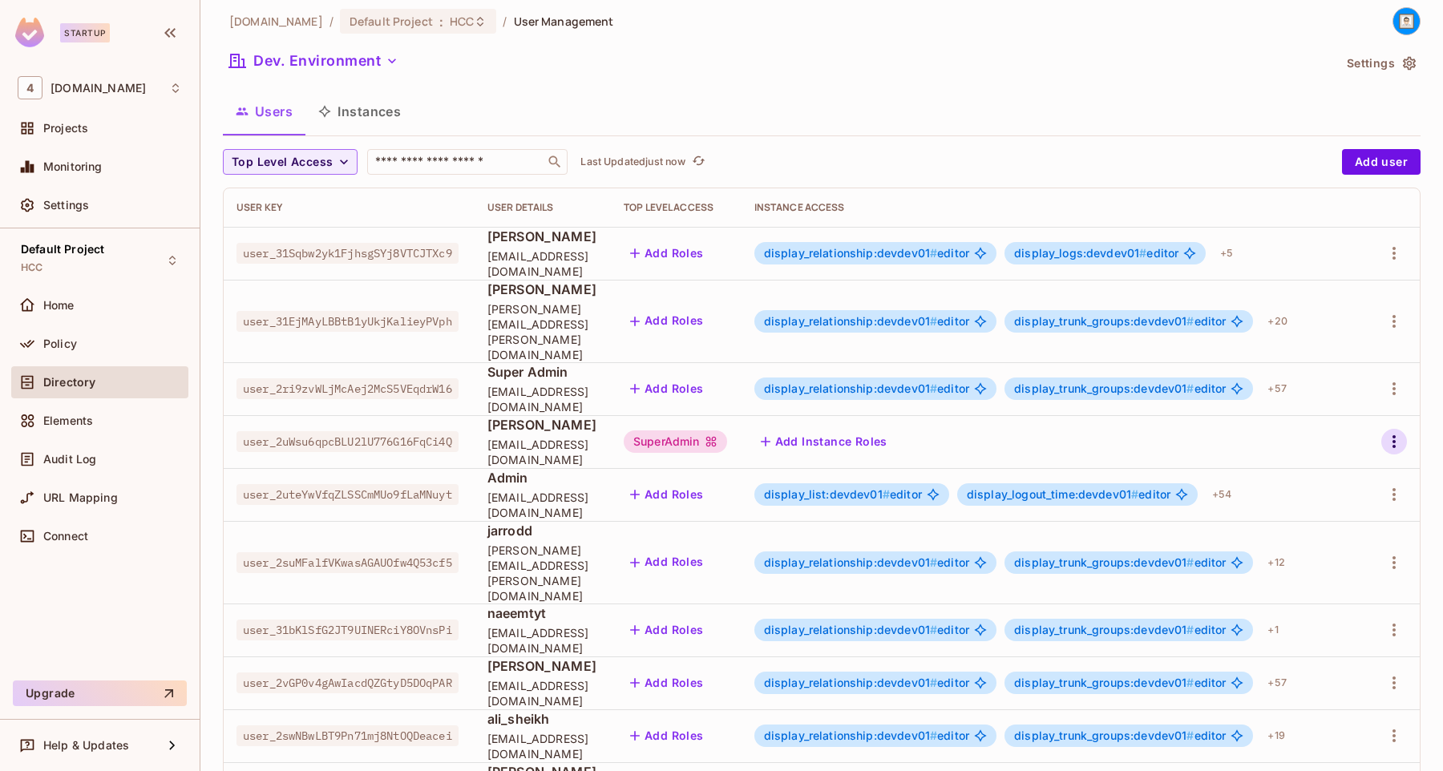
click at [1397, 432] on icon "button" at bounding box center [1394, 441] width 19 height 19
click at [1299, 441] on span "Edit" at bounding box center [1309, 449] width 31 height 26
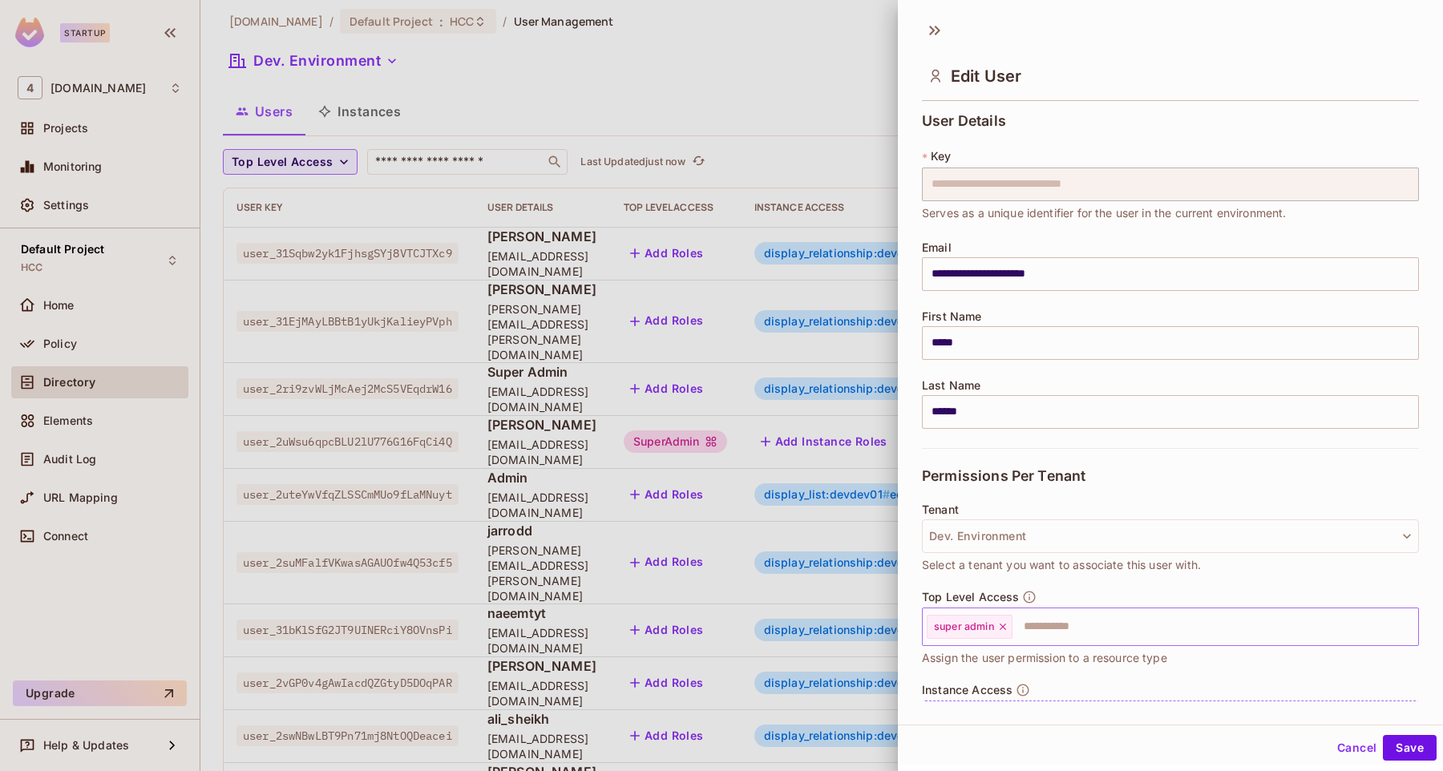
click at [1008, 623] on icon at bounding box center [1002, 626] width 11 height 11
click at [1417, 749] on button "Save" at bounding box center [1410, 748] width 54 height 26
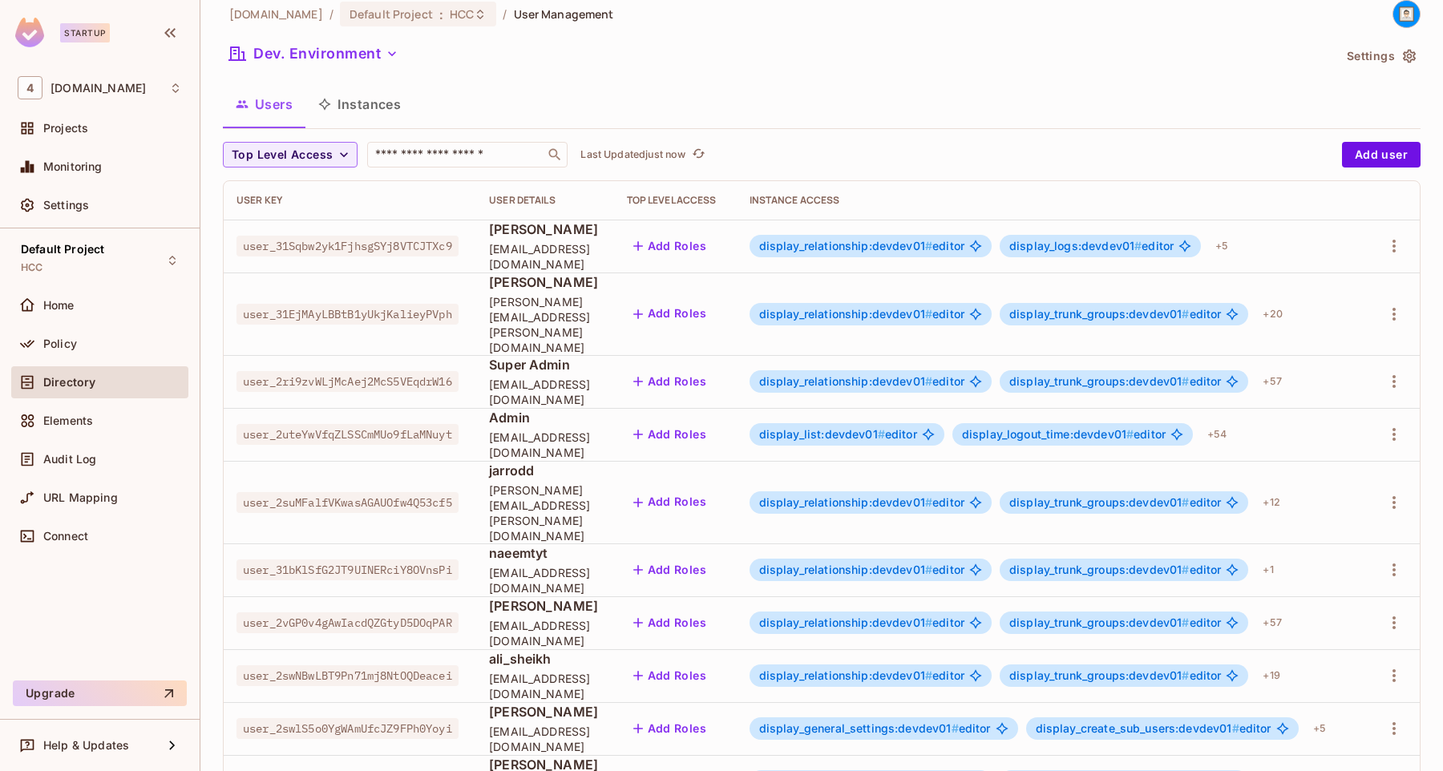
scroll to position [20, 0]
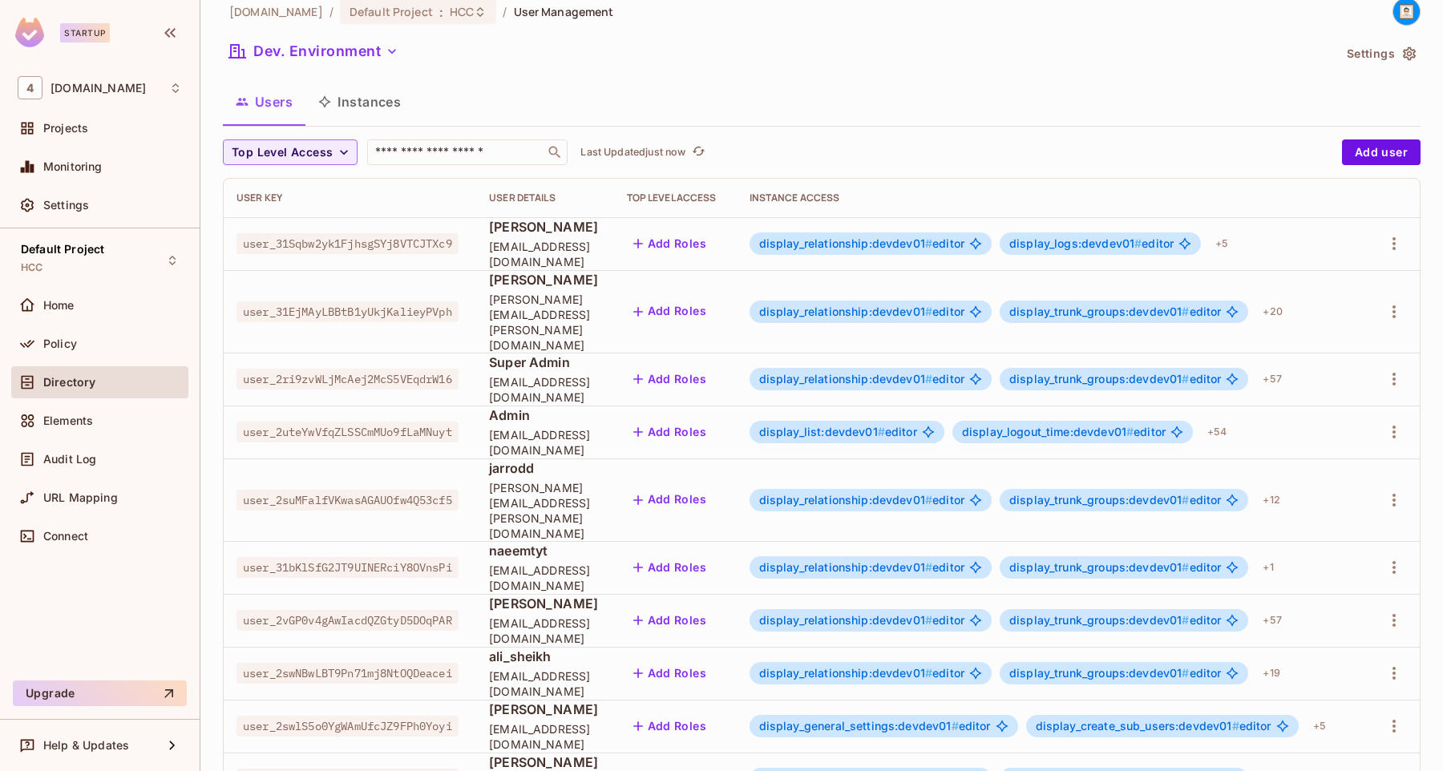
click at [1403, 139] on div "[DOMAIN_NAME] / Default Project : HCC / User Management Dev. Environment Settin…" at bounding box center [822, 522] width 1198 height 1048
click at [1394, 150] on button "Add user" at bounding box center [1381, 153] width 79 height 26
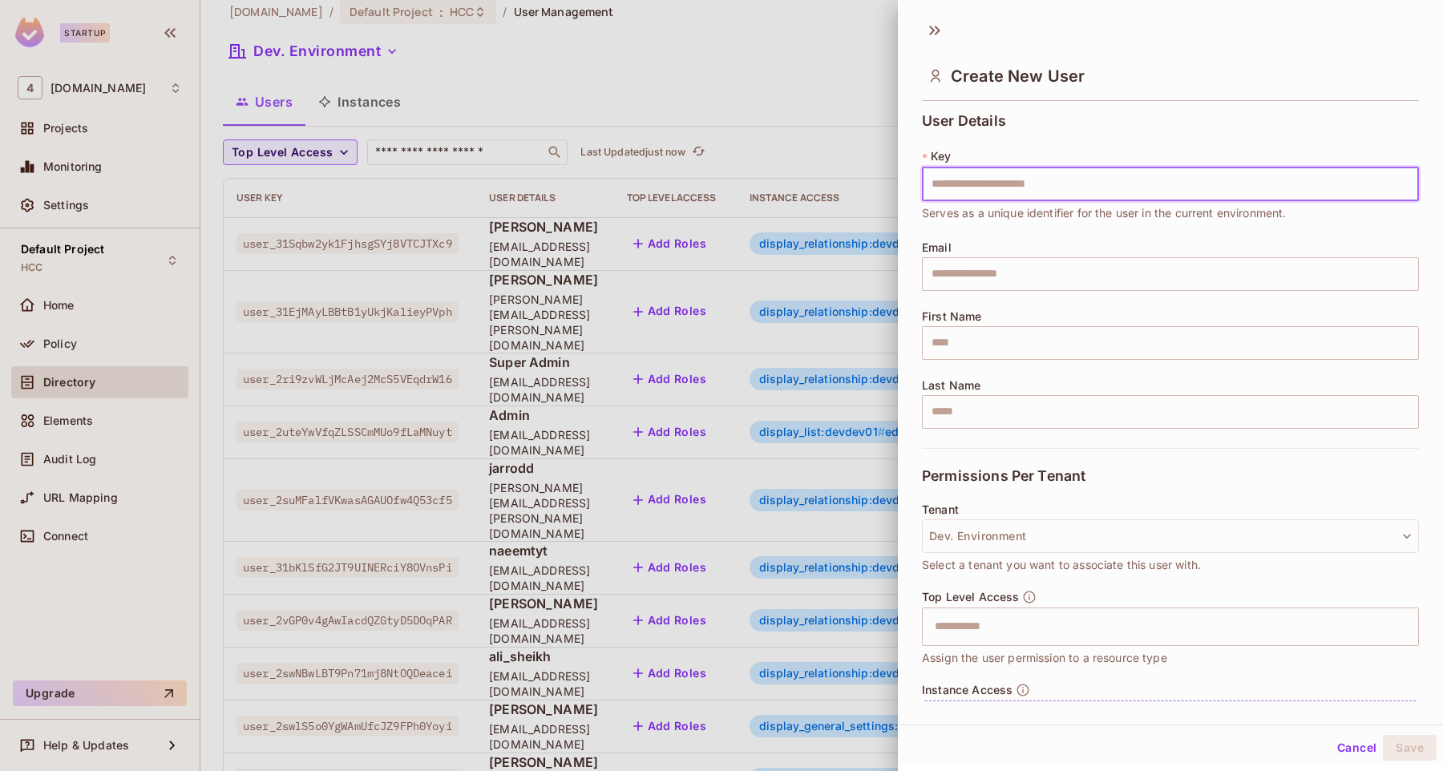
click at [970, 187] on input "text" at bounding box center [1170, 185] width 497 height 34
click at [992, 289] on input "text" at bounding box center [1170, 274] width 497 height 34
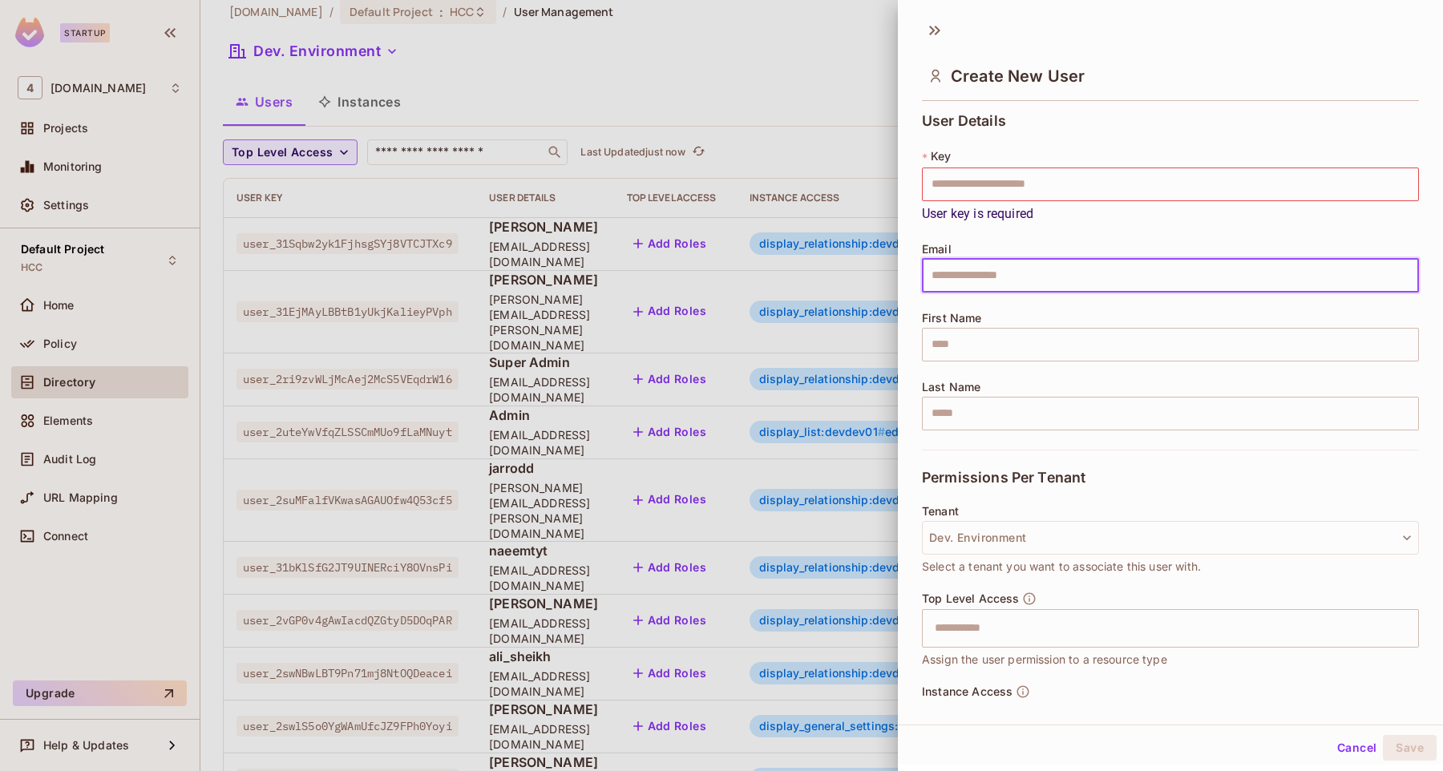
click at [1340, 744] on button "Cancel" at bounding box center [1357, 748] width 52 height 26
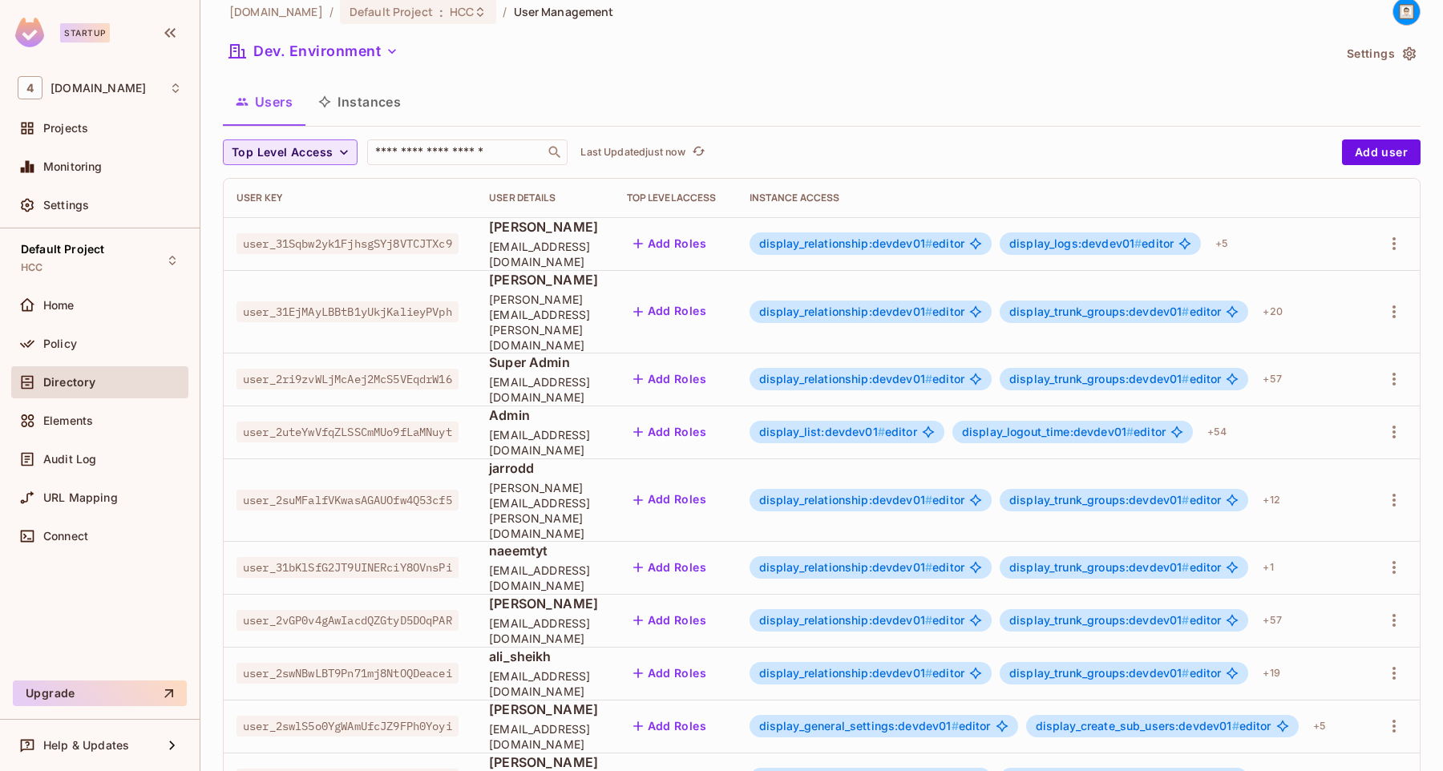
scroll to position [0, 0]
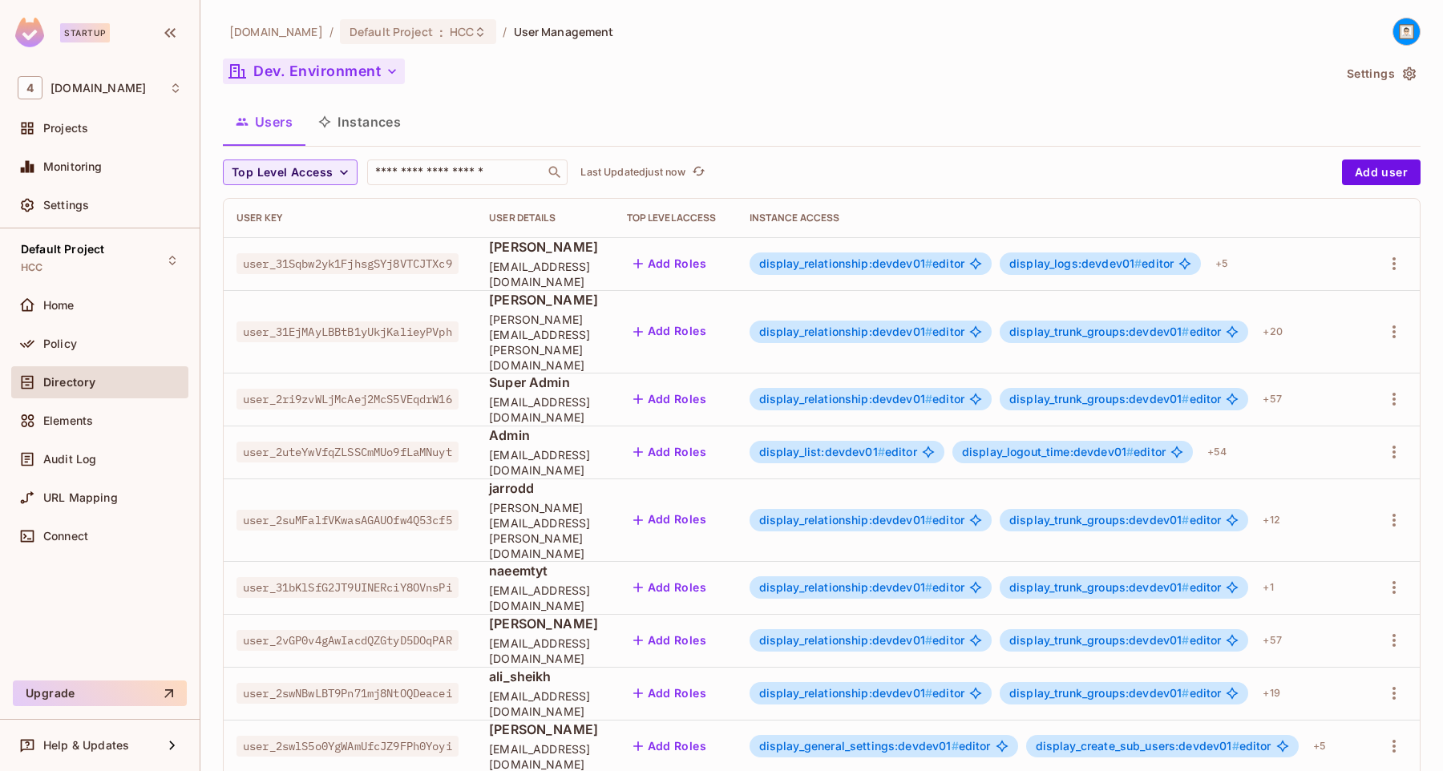
click at [313, 69] on button "Dev. Environment" at bounding box center [314, 72] width 182 height 26
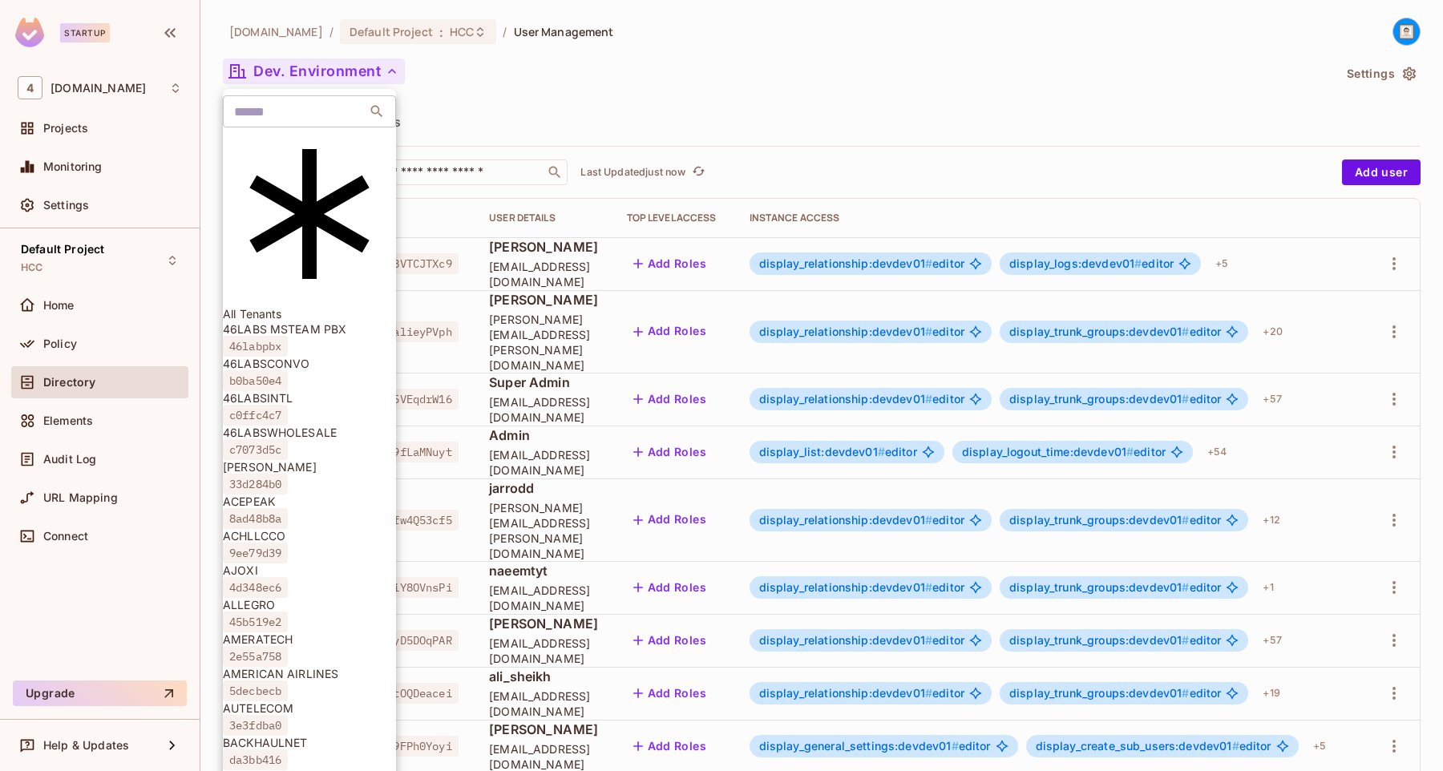
click at [306, 306] on span "All Tenants" at bounding box center [309, 313] width 173 height 15
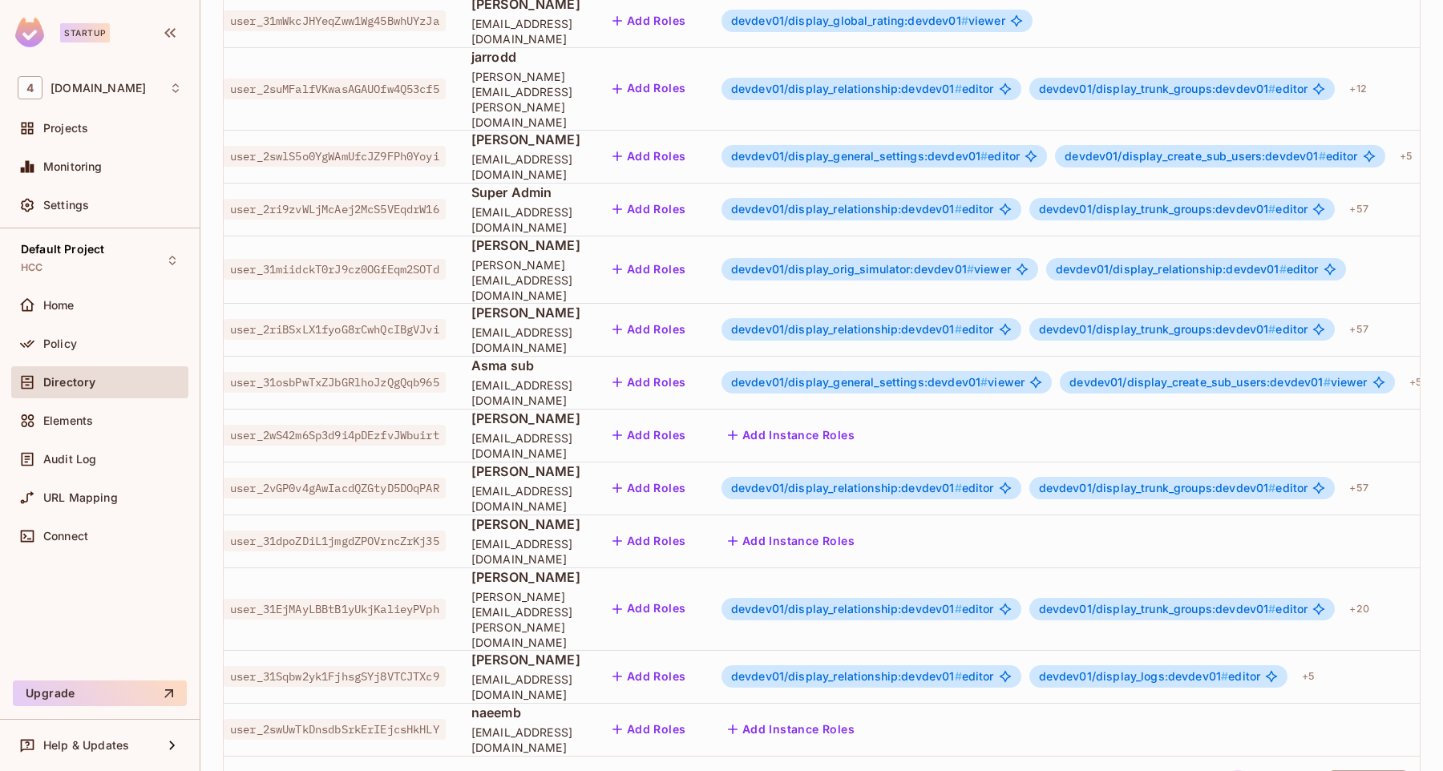
scroll to position [0, 5]
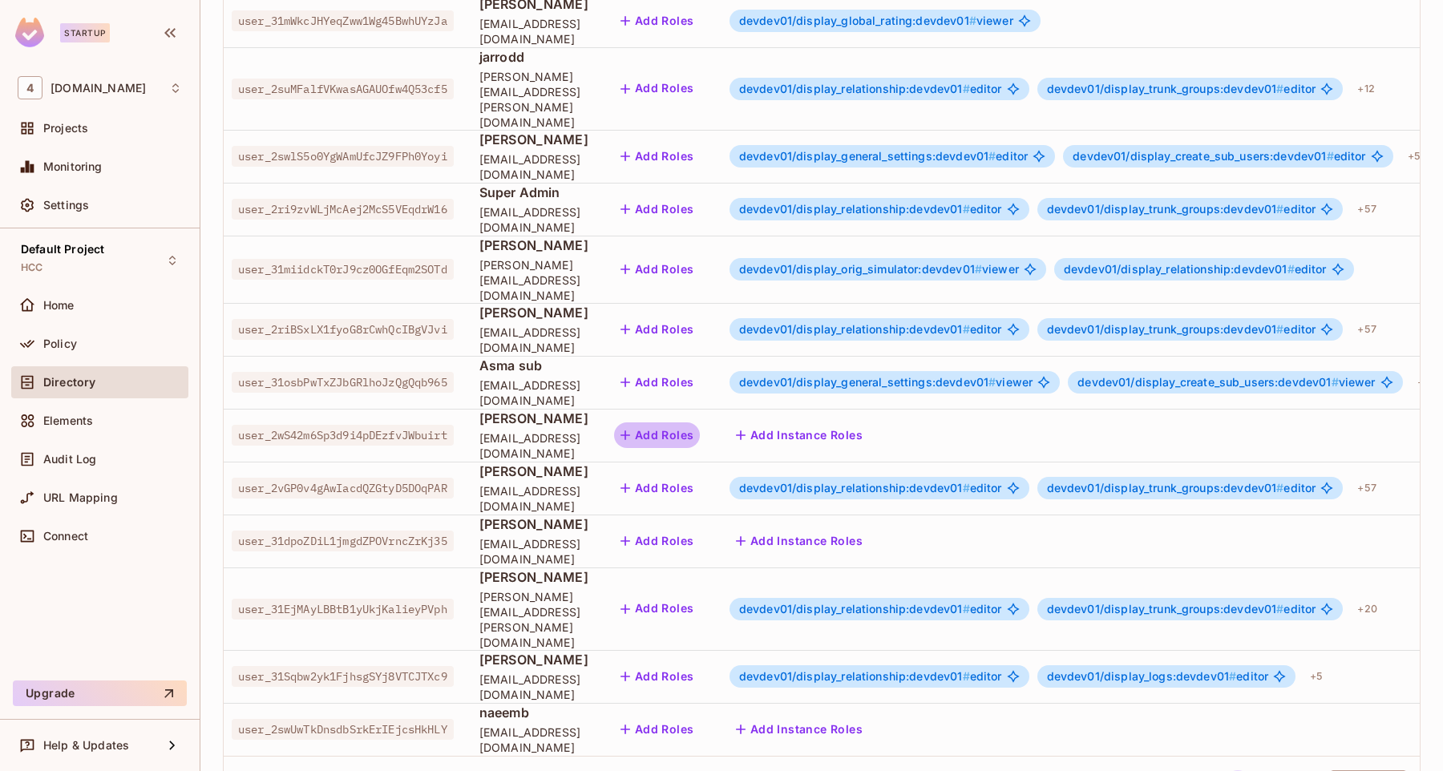
click at [701, 423] on button "Add Roles" at bounding box center [657, 436] width 87 height 26
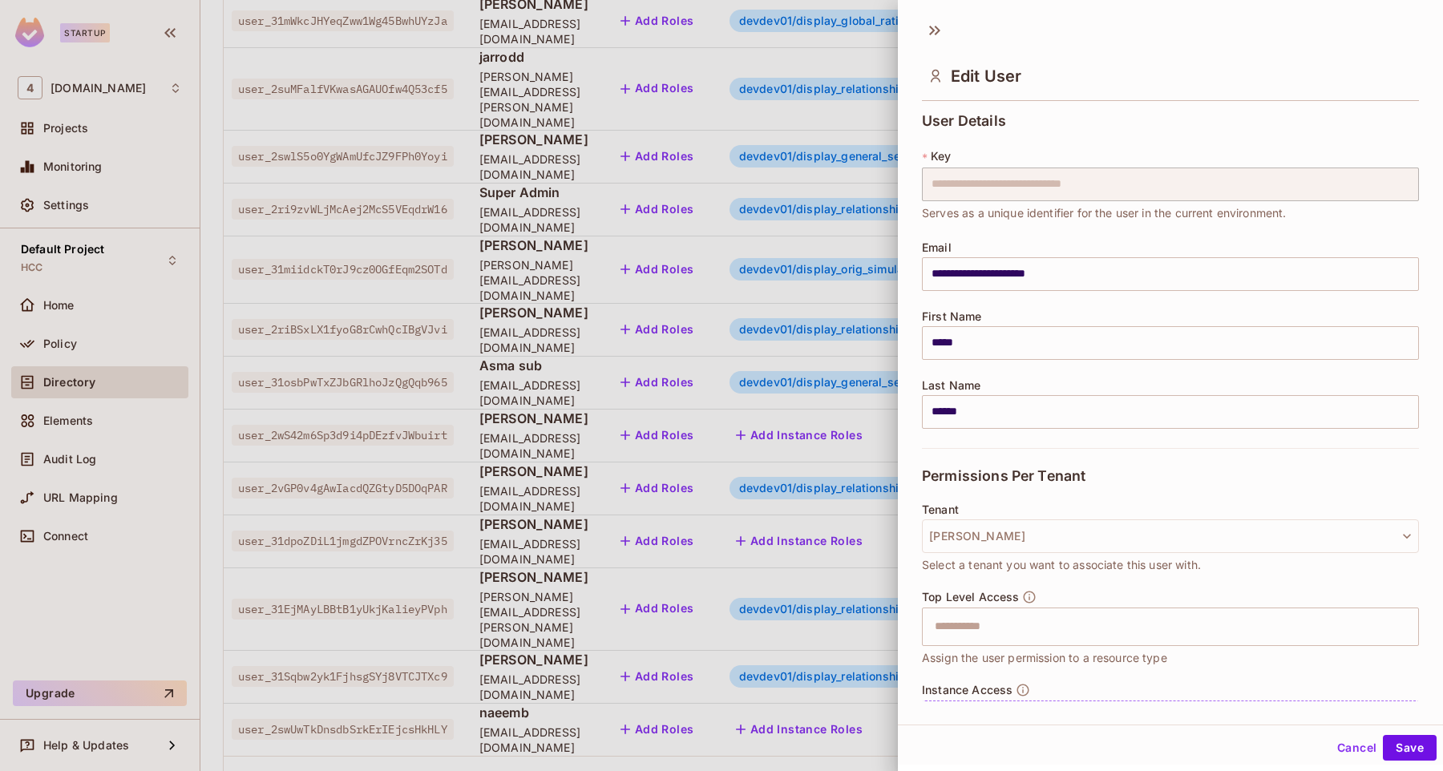
click at [1358, 749] on button "Cancel" at bounding box center [1357, 748] width 52 height 26
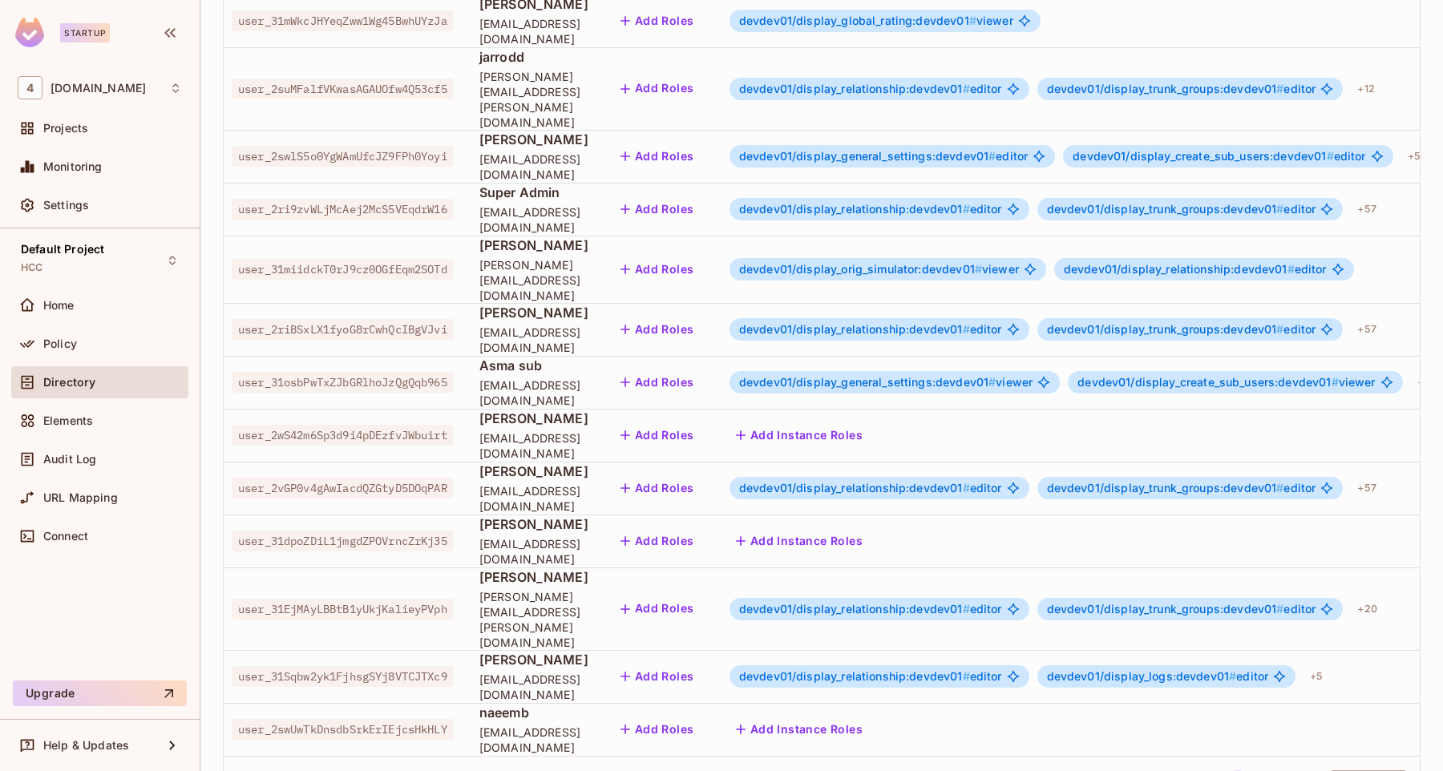
click at [869, 423] on button "Add Instance Roles" at bounding box center [800, 436] width 140 height 26
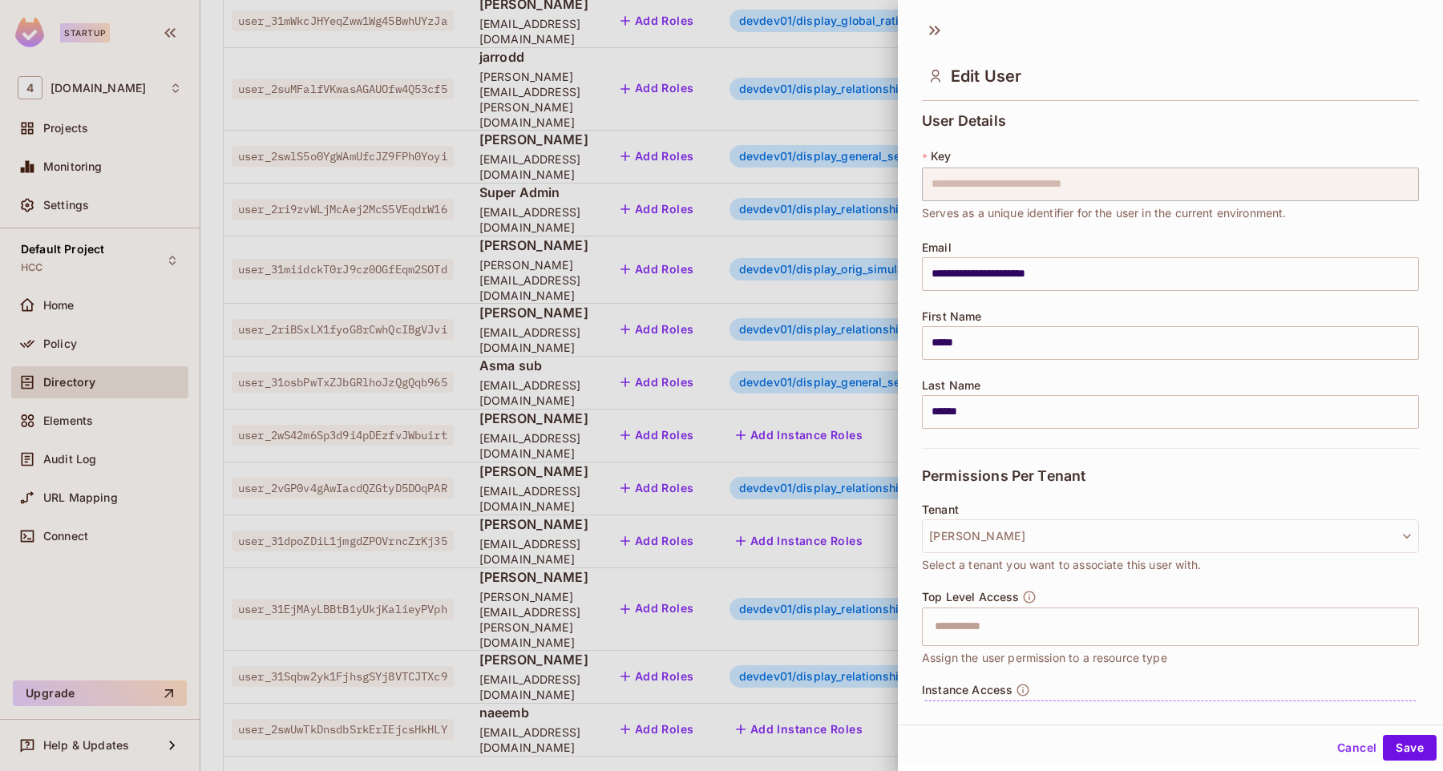
click at [1354, 751] on button "Cancel" at bounding box center [1357, 748] width 52 height 26
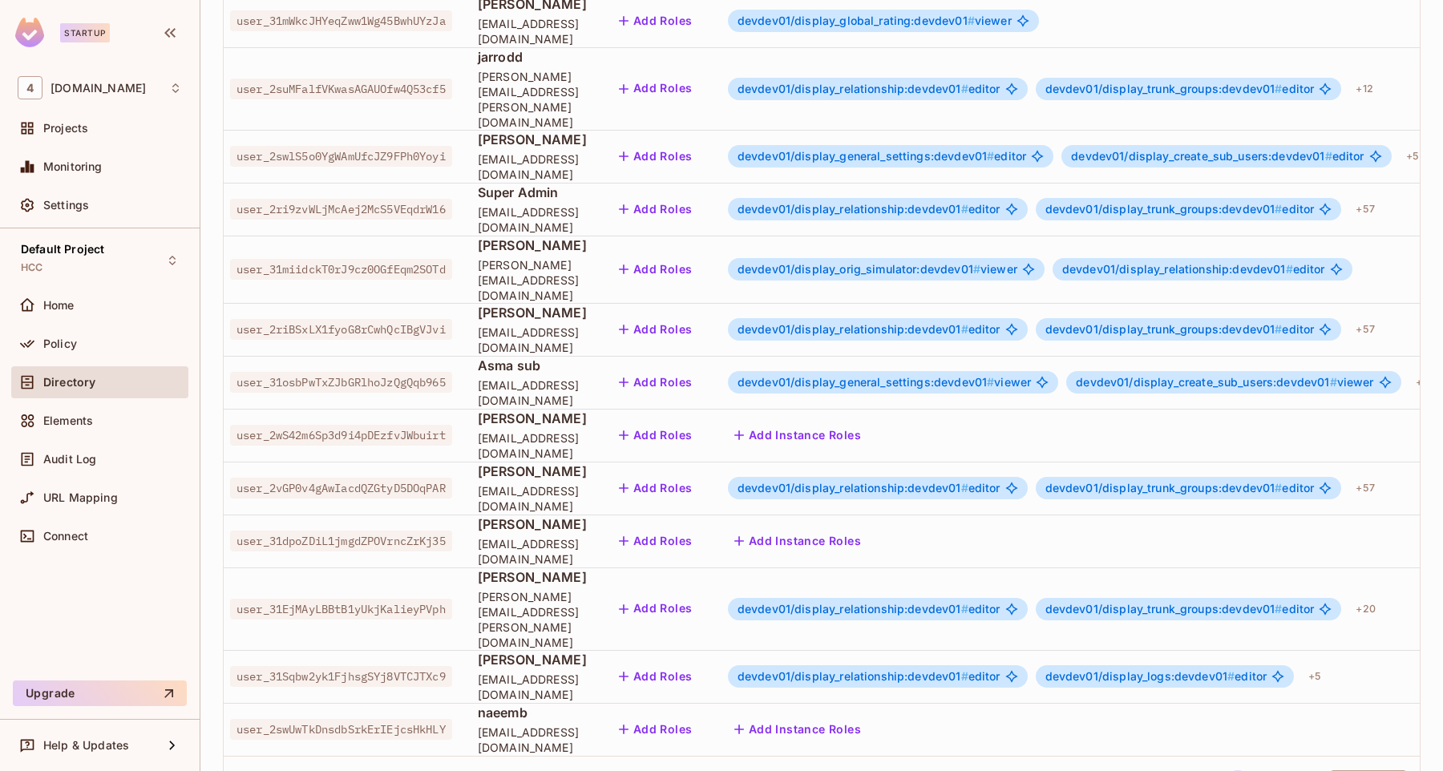
scroll to position [0, 0]
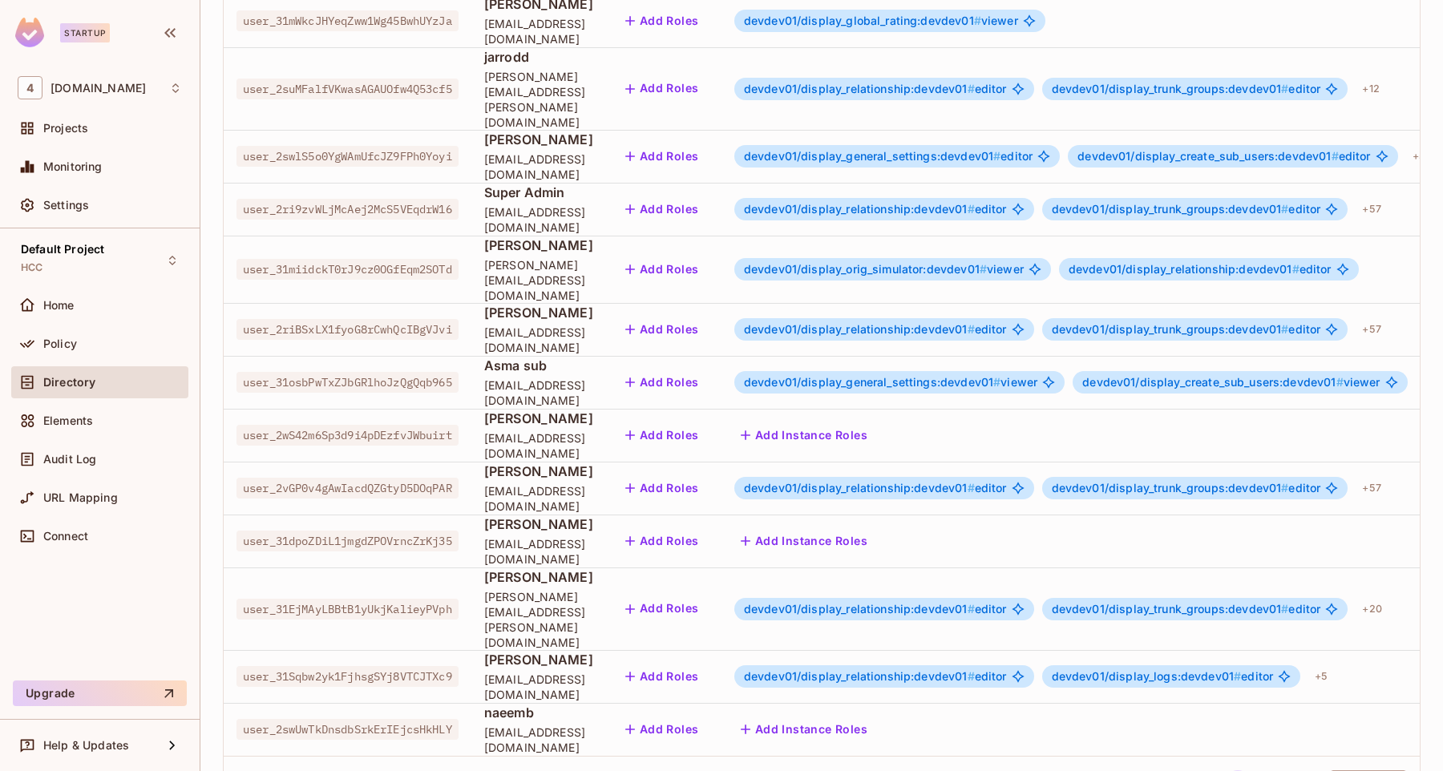
click at [392, 425] on span "user_2wS42m6Sp3d9i4pDEzfvJWbuirt" at bounding box center [348, 435] width 222 height 21
click at [826, 423] on button "Add Instance Roles" at bounding box center [804, 436] width 140 height 26
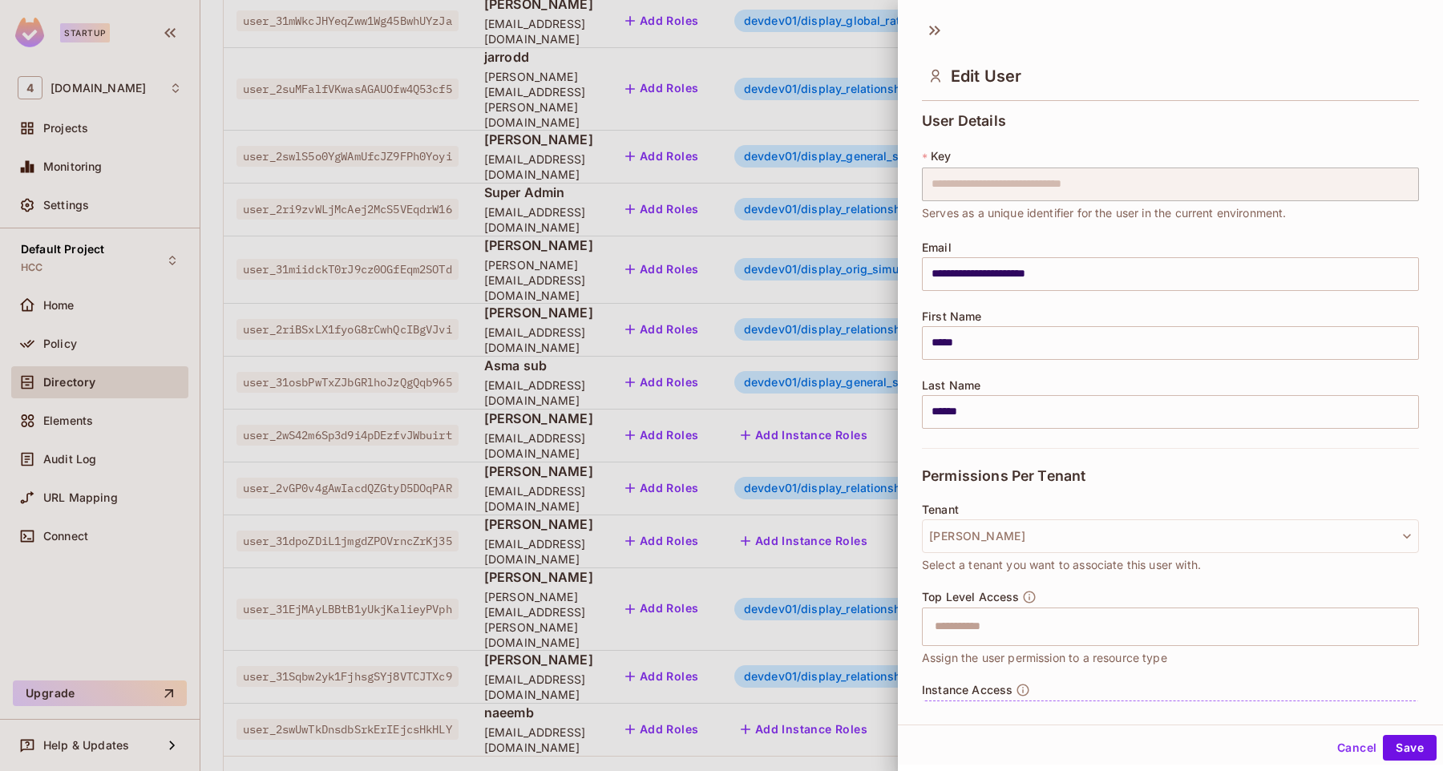
scroll to position [82, 0]
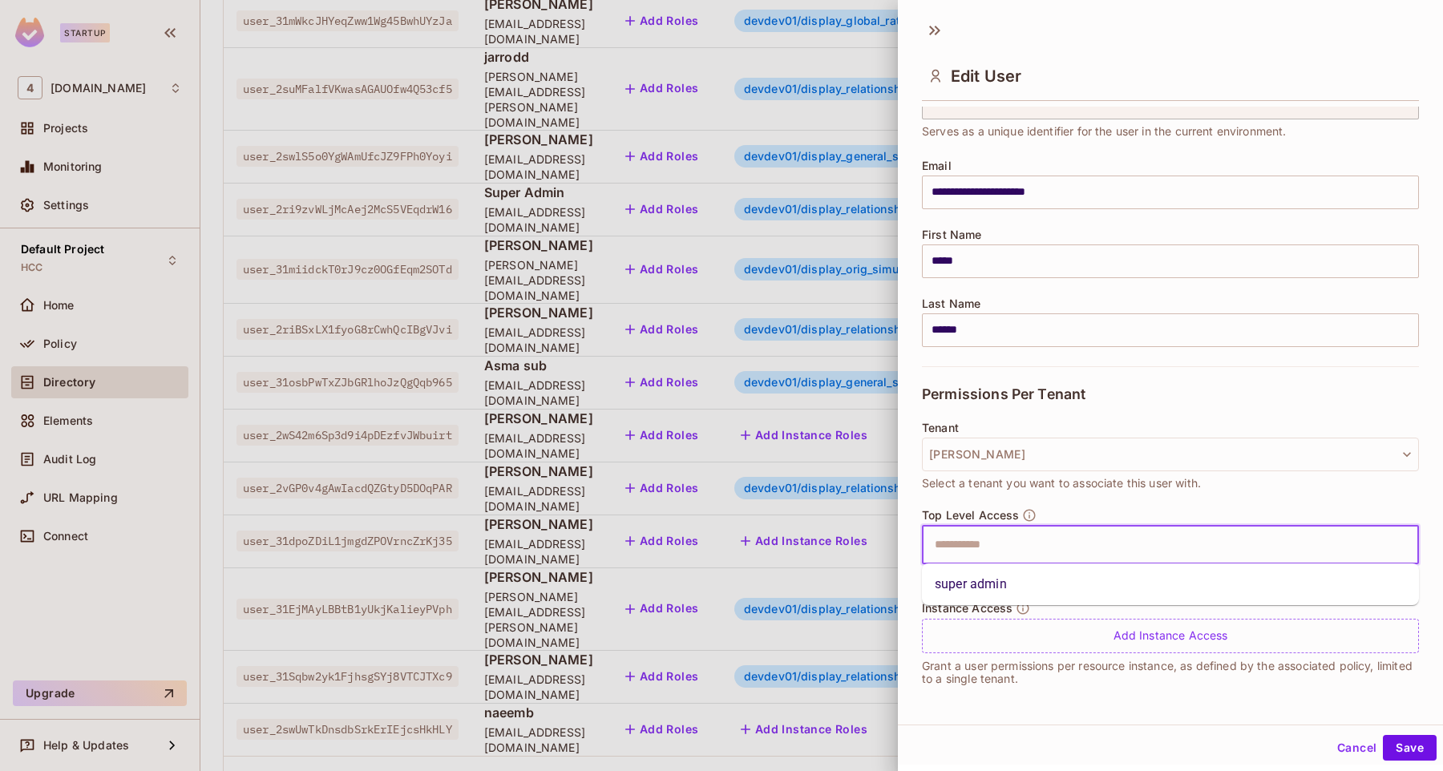
click at [1087, 534] on input "text" at bounding box center [1156, 545] width 463 height 32
click at [1034, 585] on li "super admin" at bounding box center [1170, 584] width 497 height 29
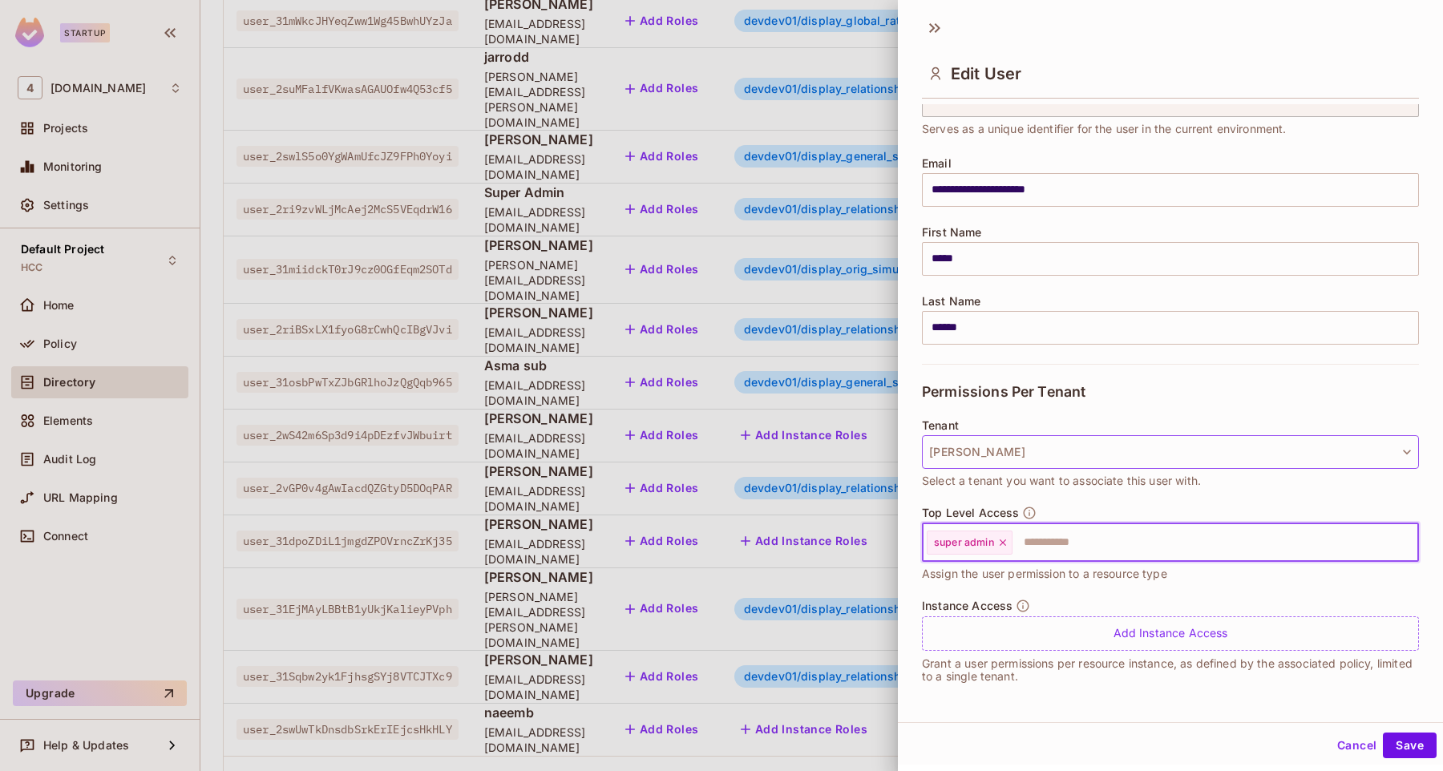
click at [1394, 464] on button "[PERSON_NAME]" at bounding box center [1170, 452] width 497 height 34
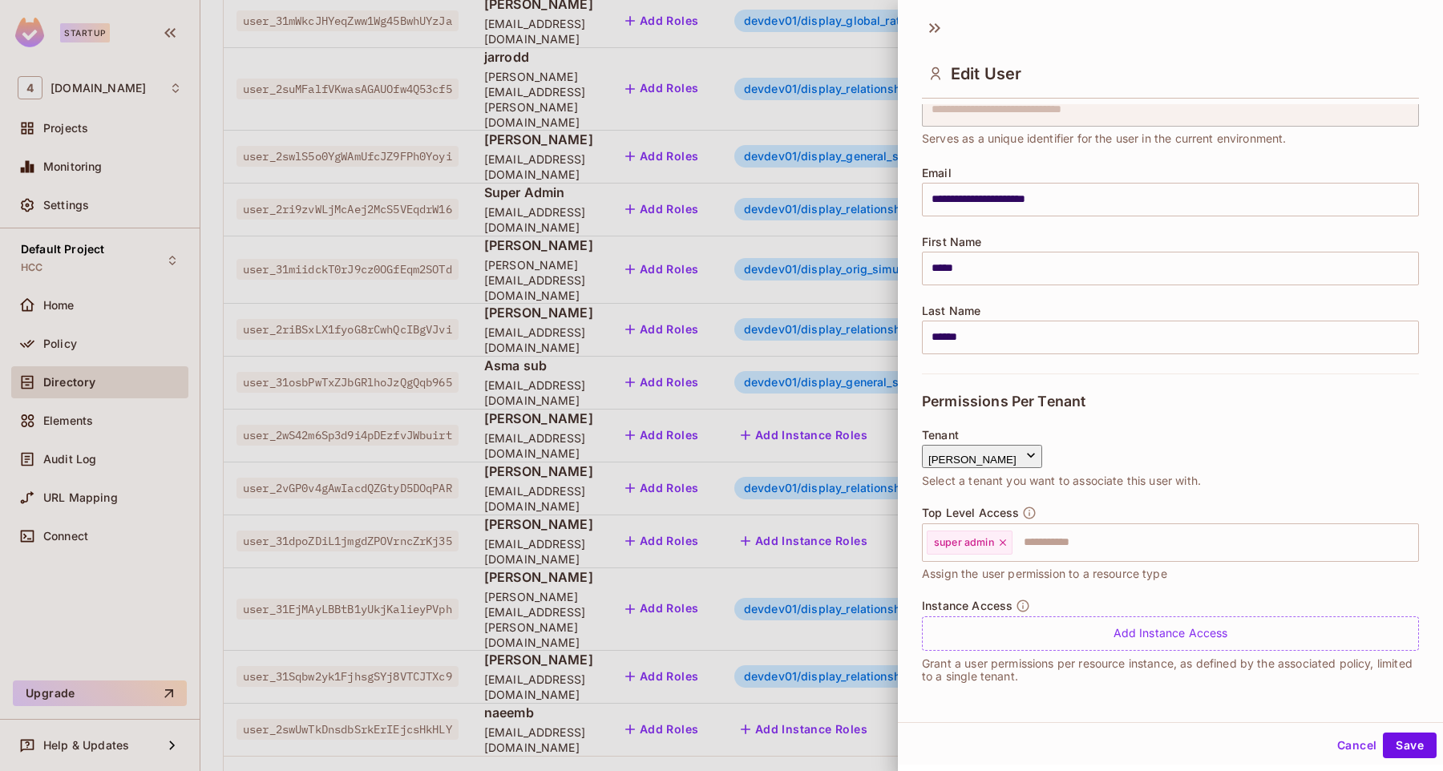
click at [976, 490] on input "text" at bounding box center [992, 491] width 140 height 32
type input "***"
click at [985, 591] on span "Dev. Environment" at bounding box center [1008, 583] width 173 height 15
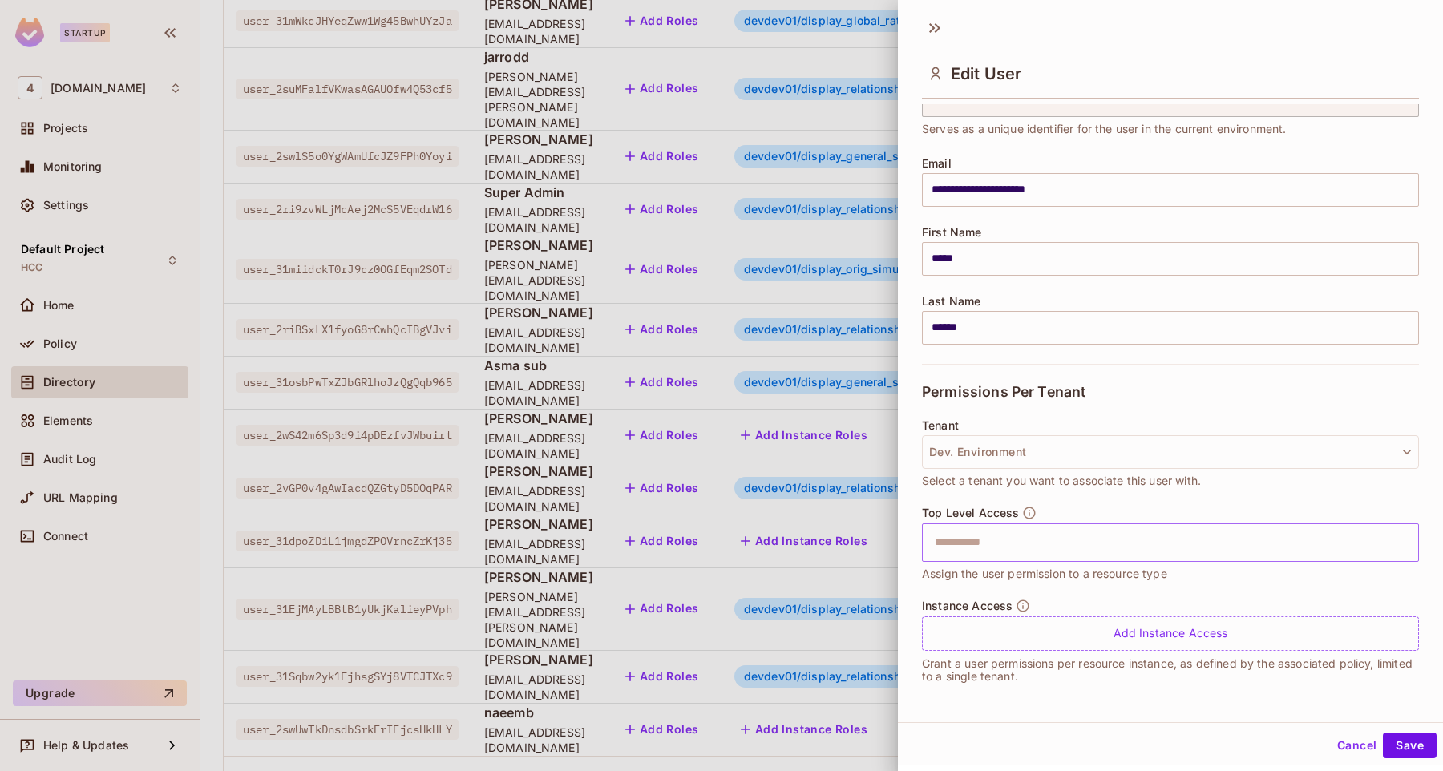
click at [1022, 544] on input "text" at bounding box center [1156, 543] width 463 height 32
click at [994, 588] on li "super admin" at bounding box center [1170, 582] width 497 height 29
click at [1423, 749] on button "Save" at bounding box center [1410, 746] width 54 height 26
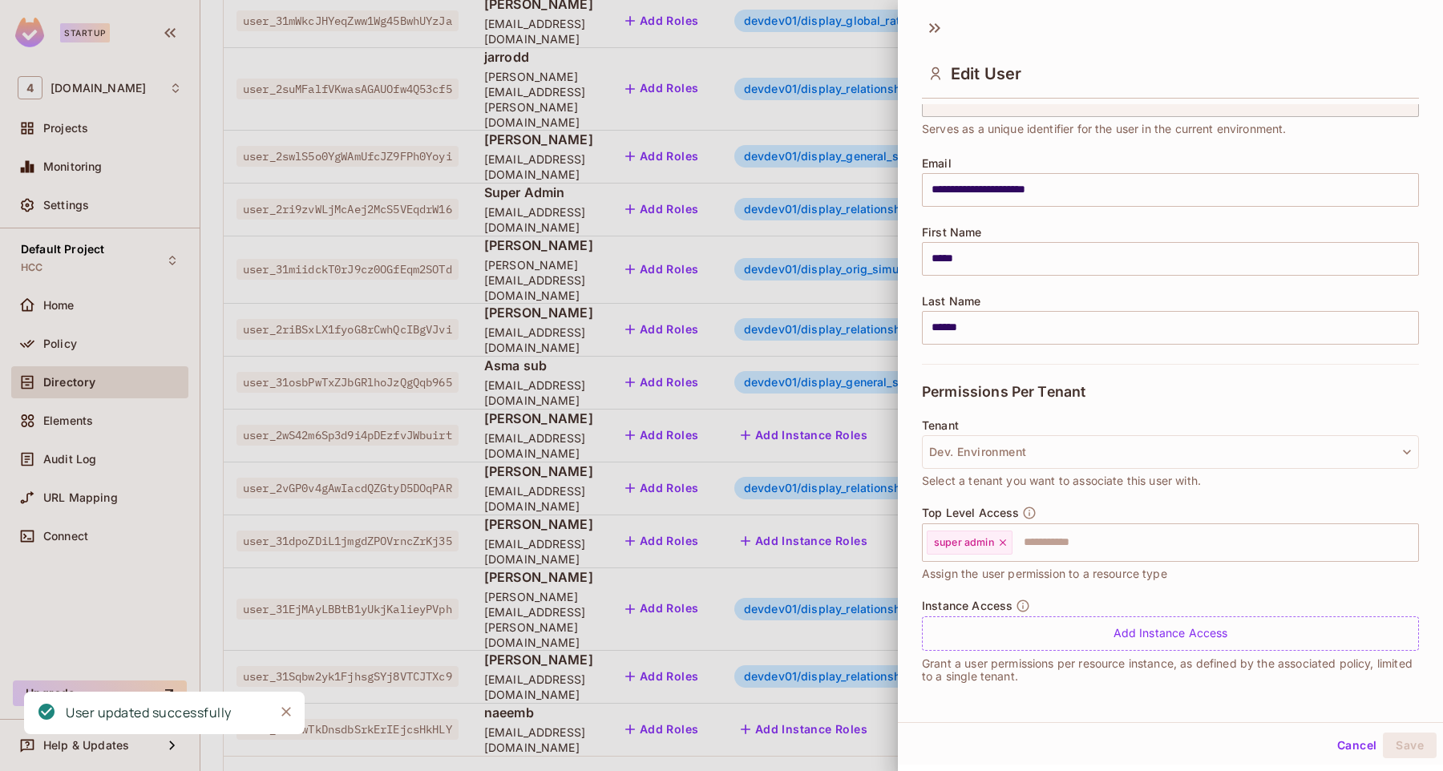
scroll to position [0, 0]
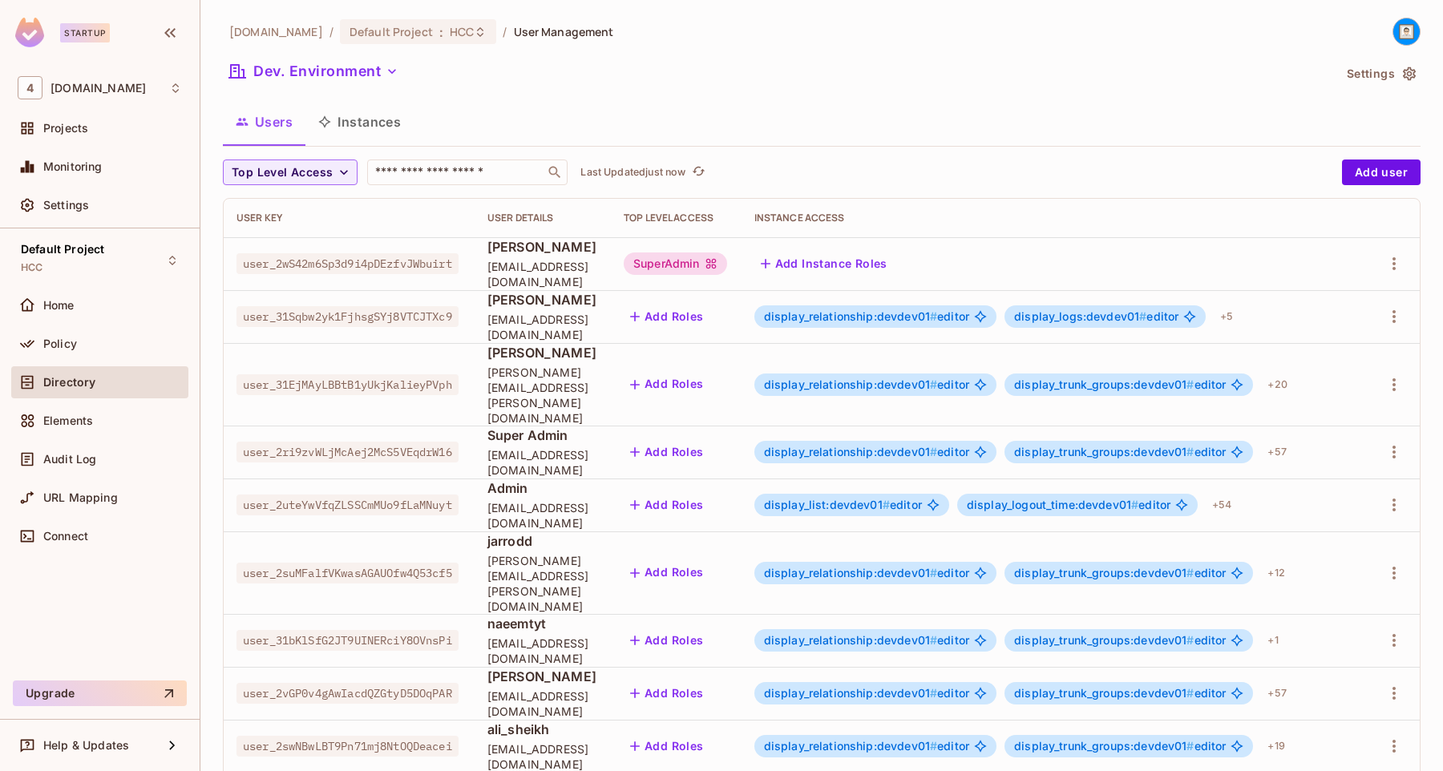
click at [727, 265] on div "SuperAdmin" at bounding box center [675, 264] width 103 height 22
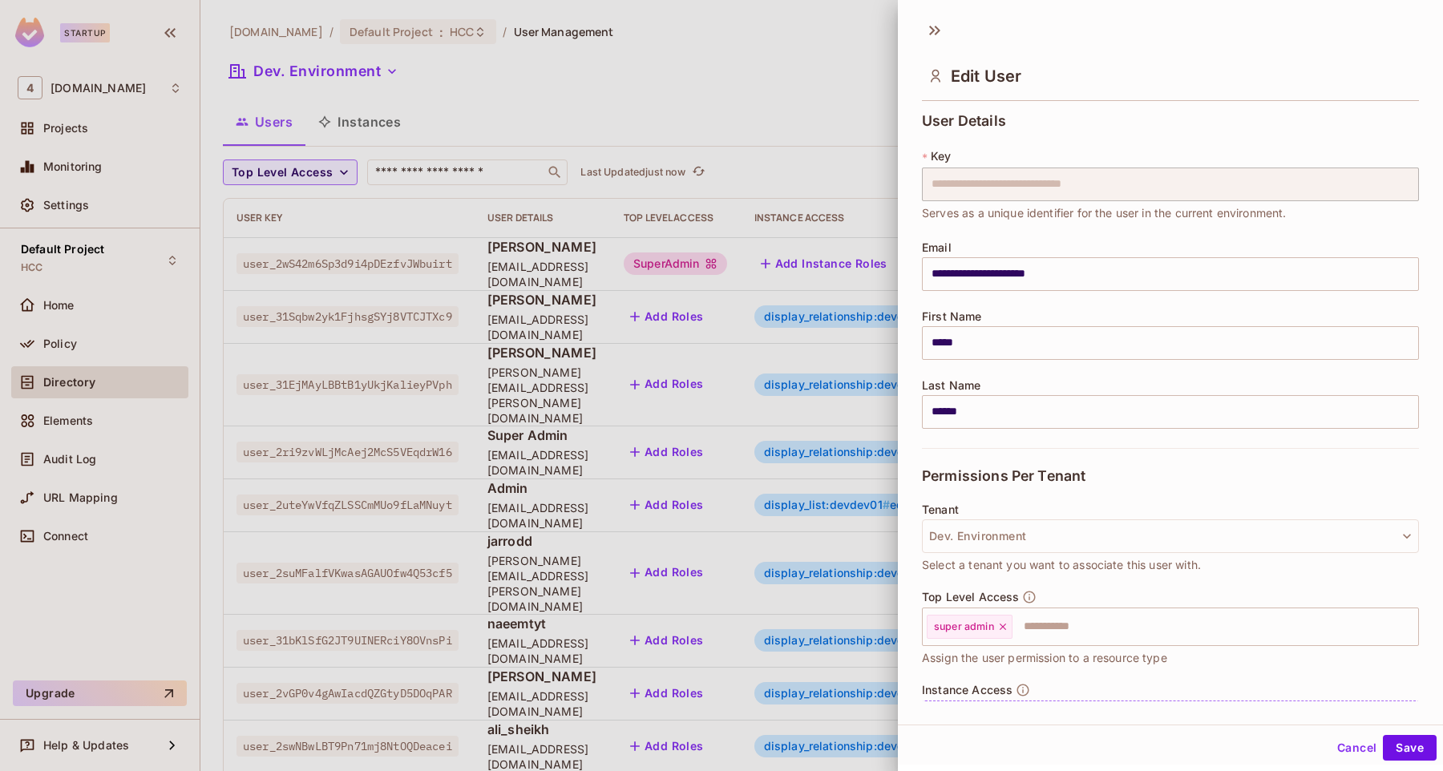
click at [789, 113] on div at bounding box center [721, 385] width 1443 height 771
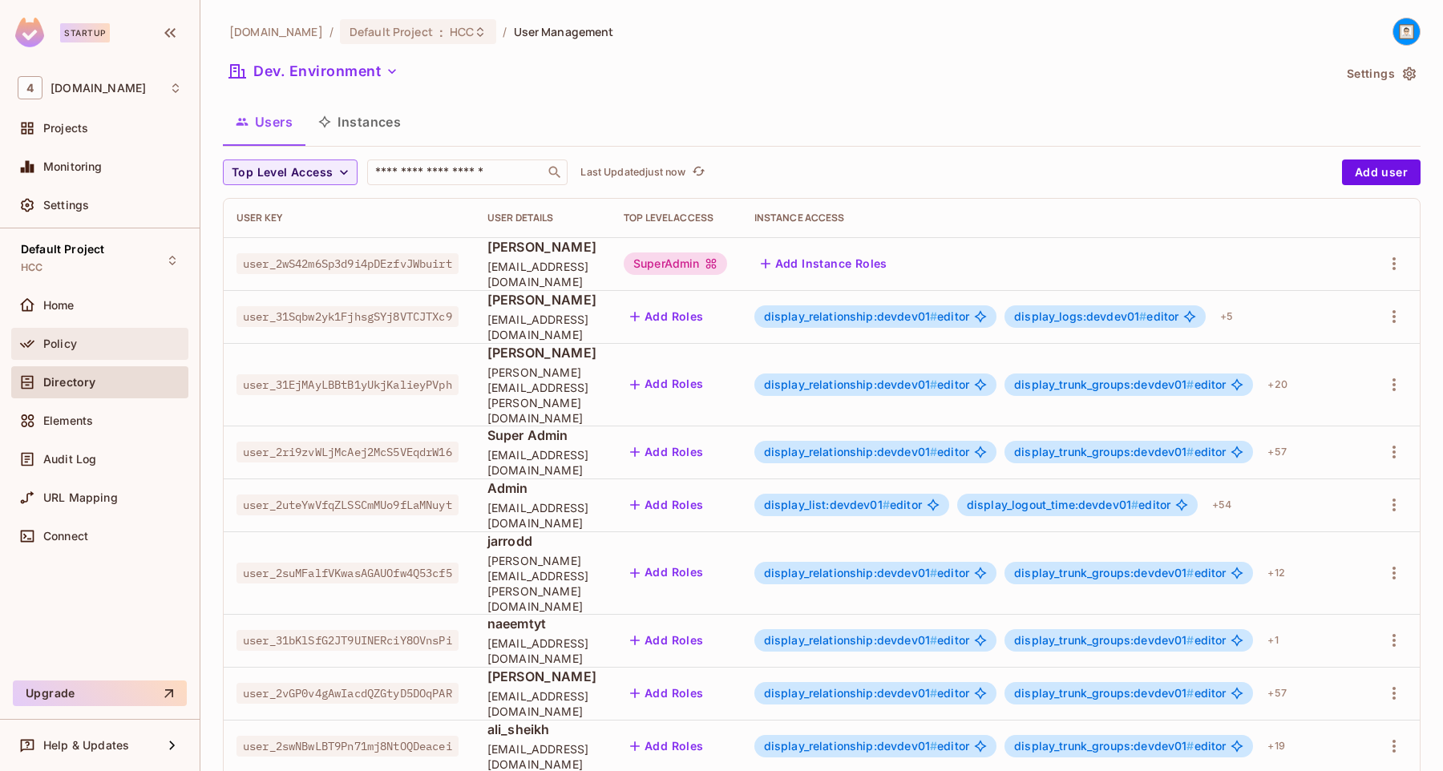
click at [111, 348] on div "Policy" at bounding box center [112, 344] width 139 height 13
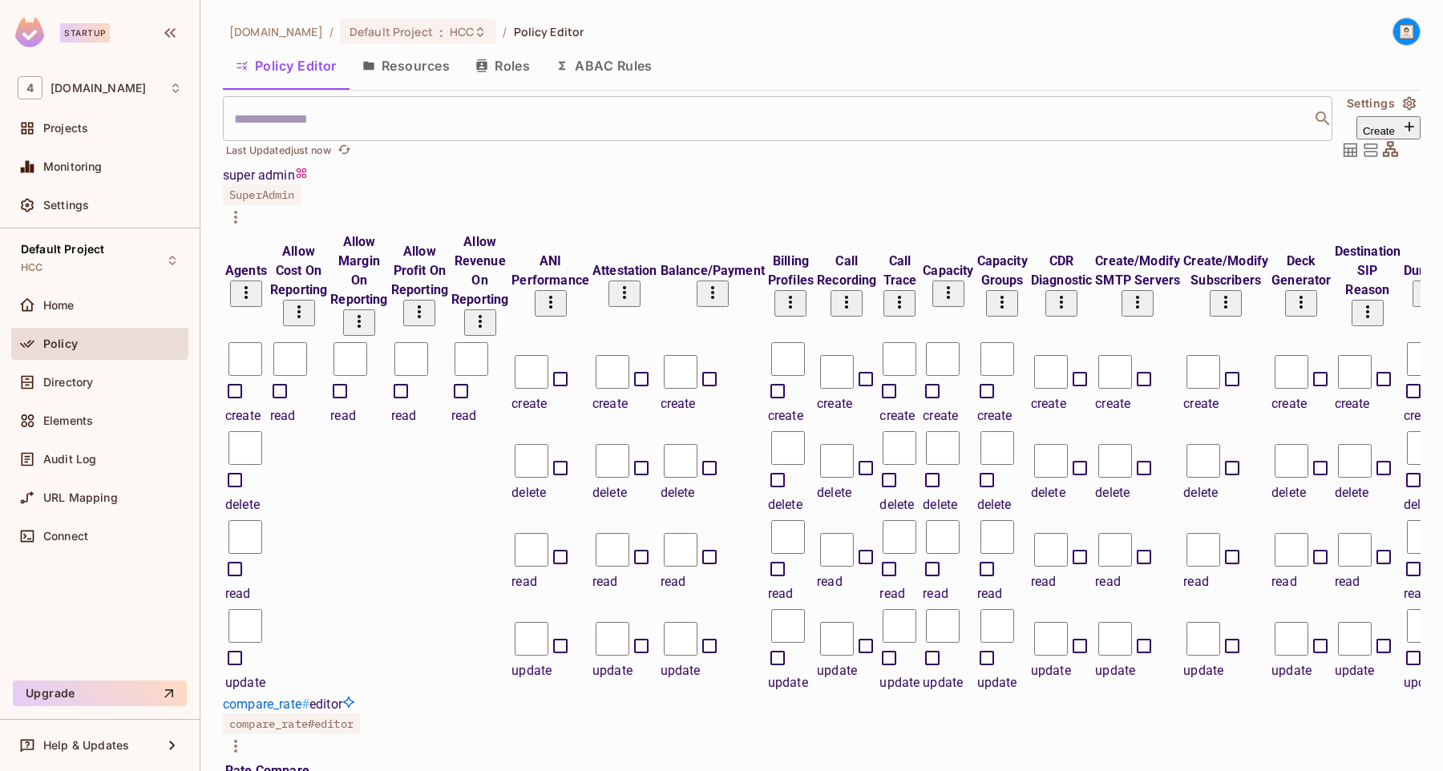
click at [515, 81] on button "Roles" at bounding box center [503, 66] width 80 height 40
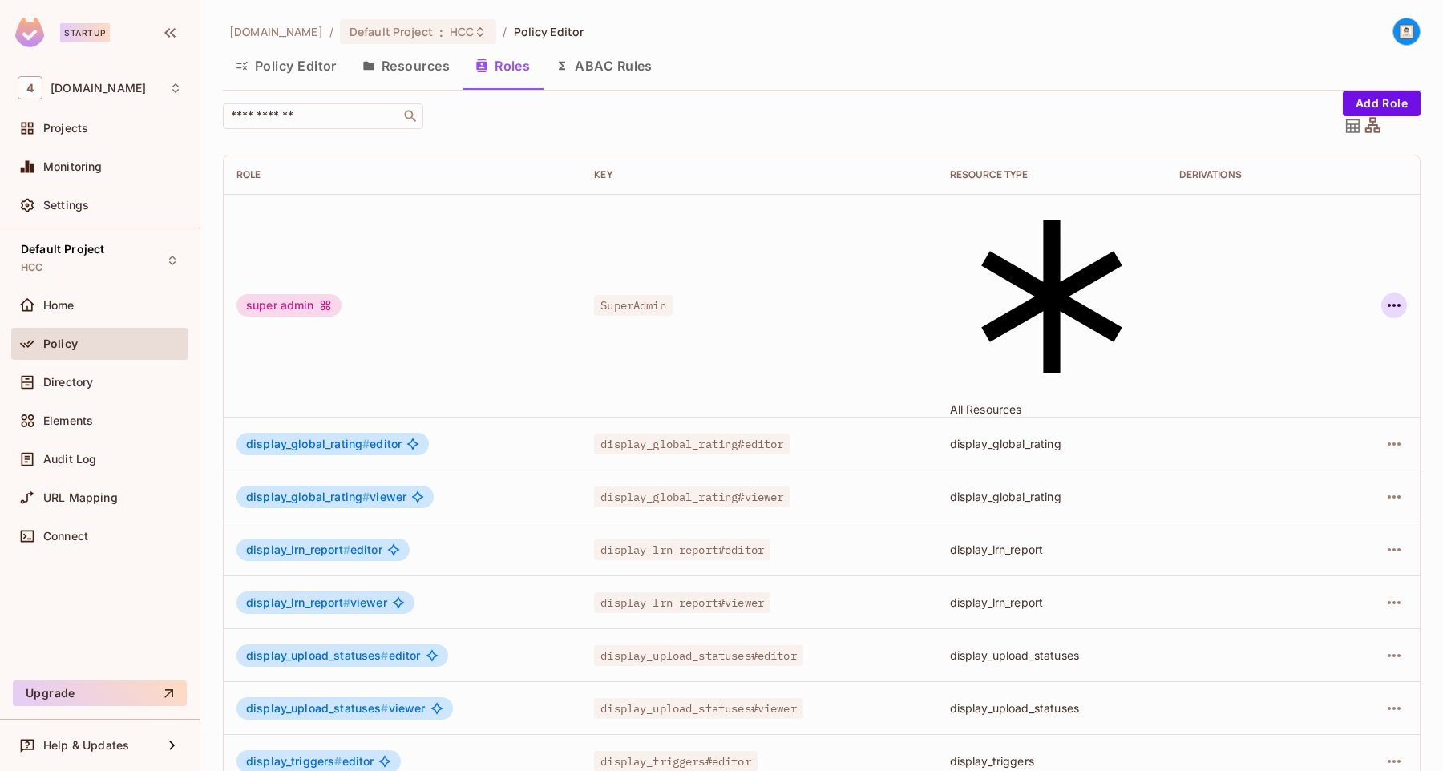
click at [1389, 296] on icon "button" at bounding box center [1394, 305] width 19 height 19
click at [822, 132] on div at bounding box center [721, 385] width 1443 height 771
click at [1383, 293] on button "button" at bounding box center [1395, 306] width 26 height 26
click at [1337, 301] on div "Edit Attributes" at bounding box center [1338, 293] width 79 height 16
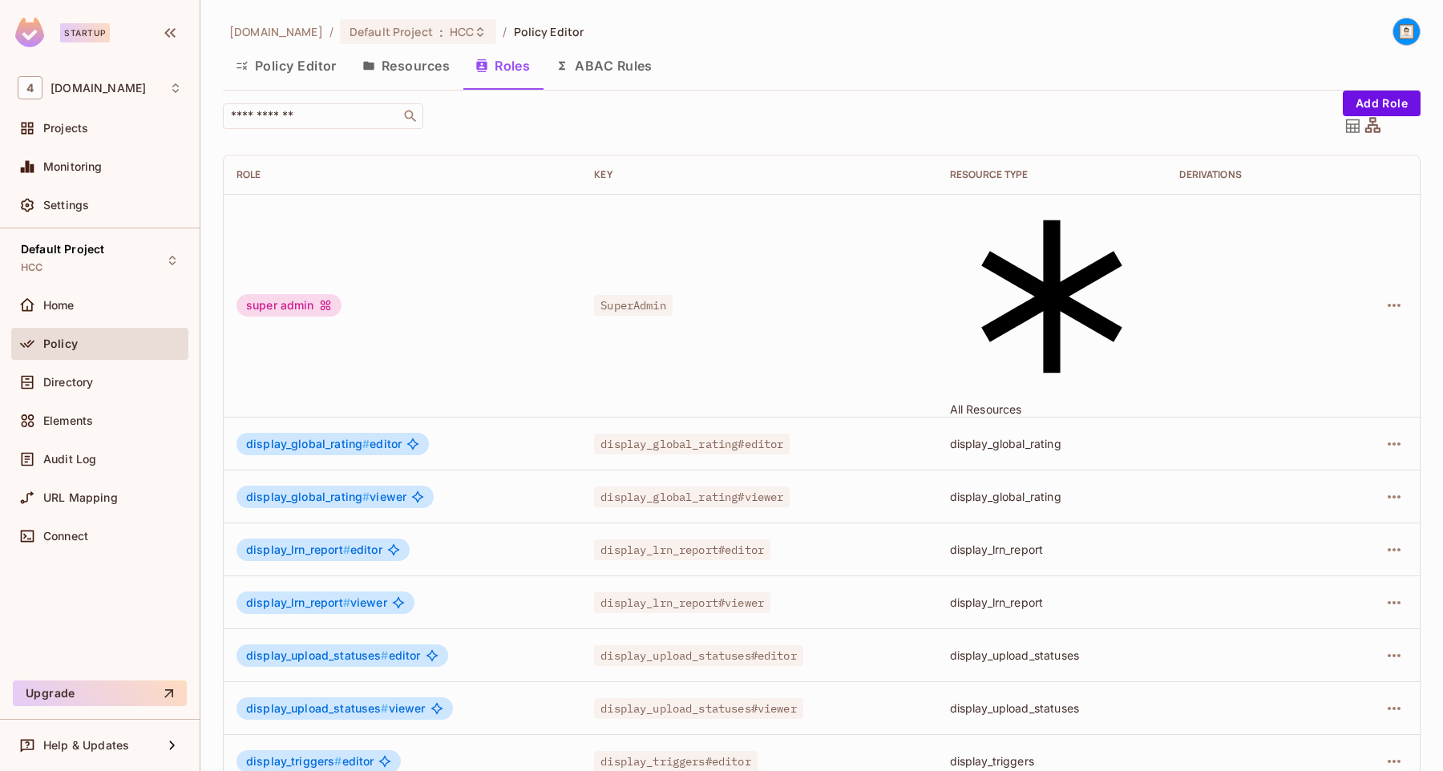
click at [270, 73] on button "Policy Editor" at bounding box center [286, 66] width 127 height 40
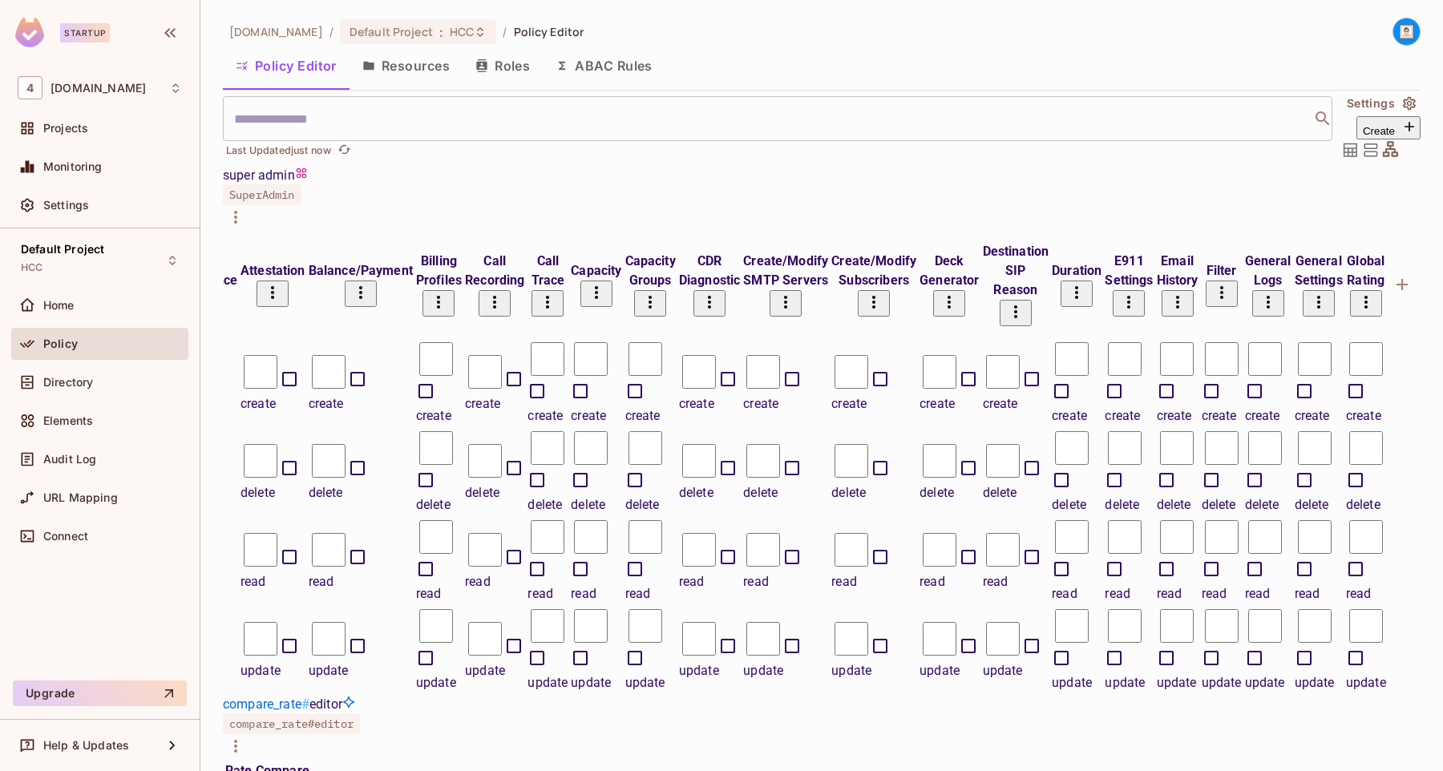
scroll to position [0, 821]
click at [237, 211] on icon "button" at bounding box center [235, 217] width 3 height 13
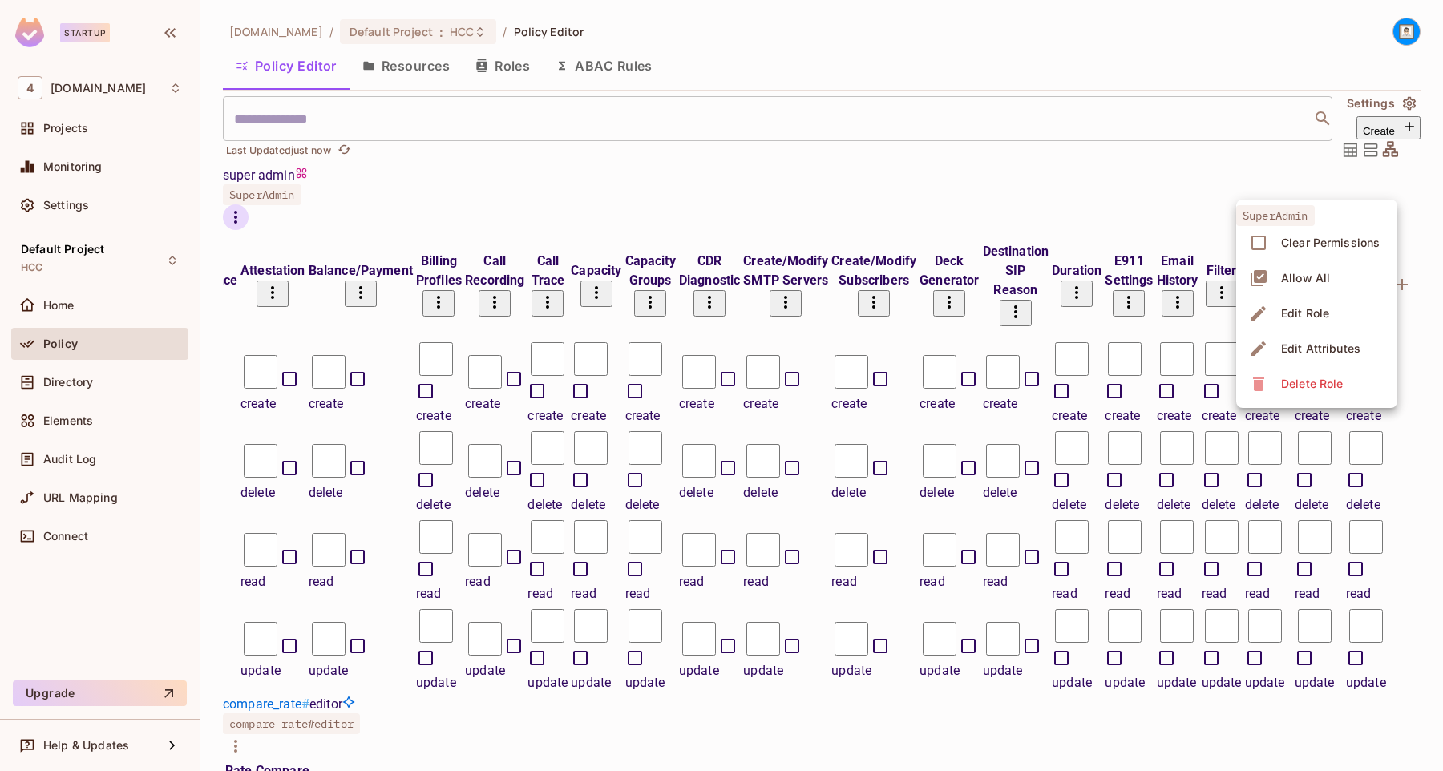
click at [1285, 282] on div "Allow All" at bounding box center [1305, 278] width 49 height 16
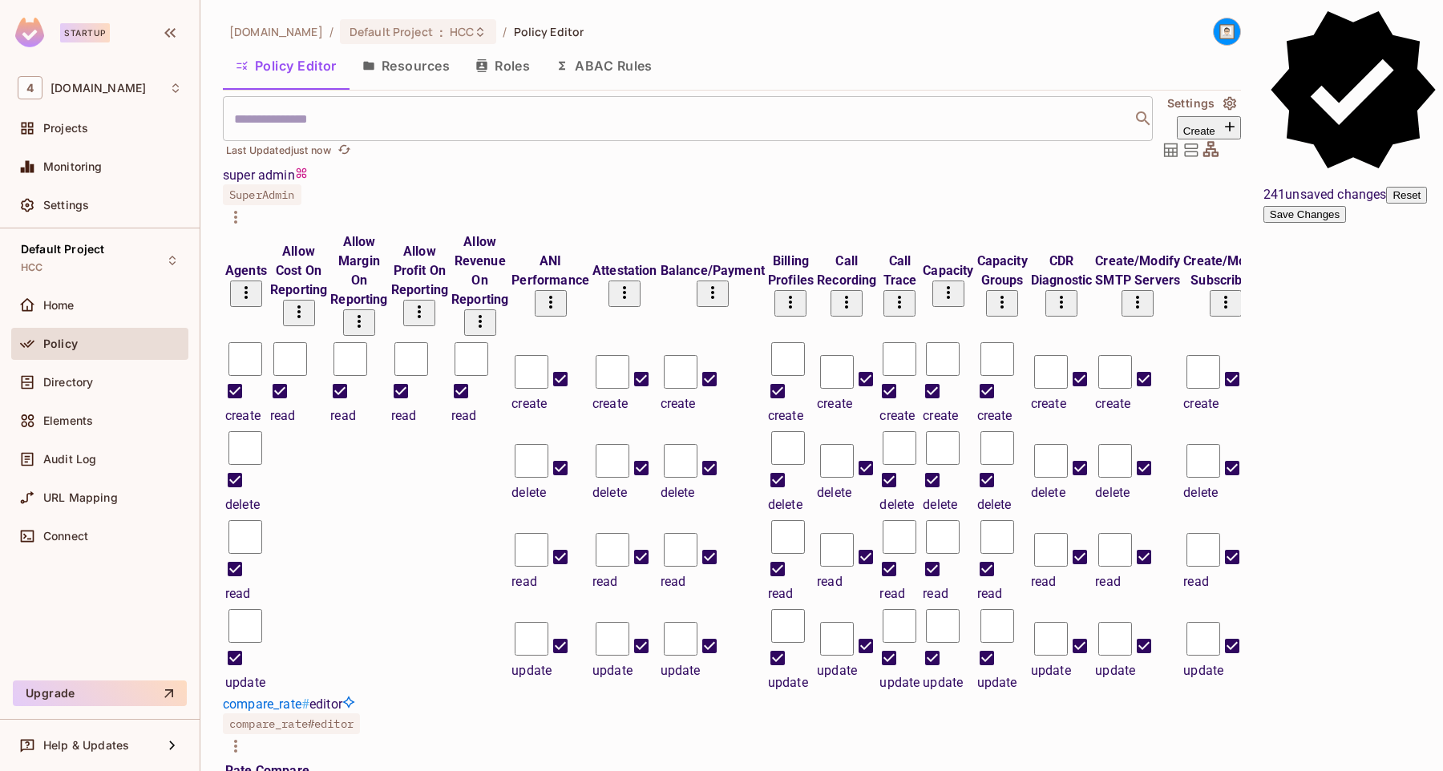
scroll to position [0, 0]
click at [1346, 223] on button "Save Changes" at bounding box center [1305, 214] width 83 height 17
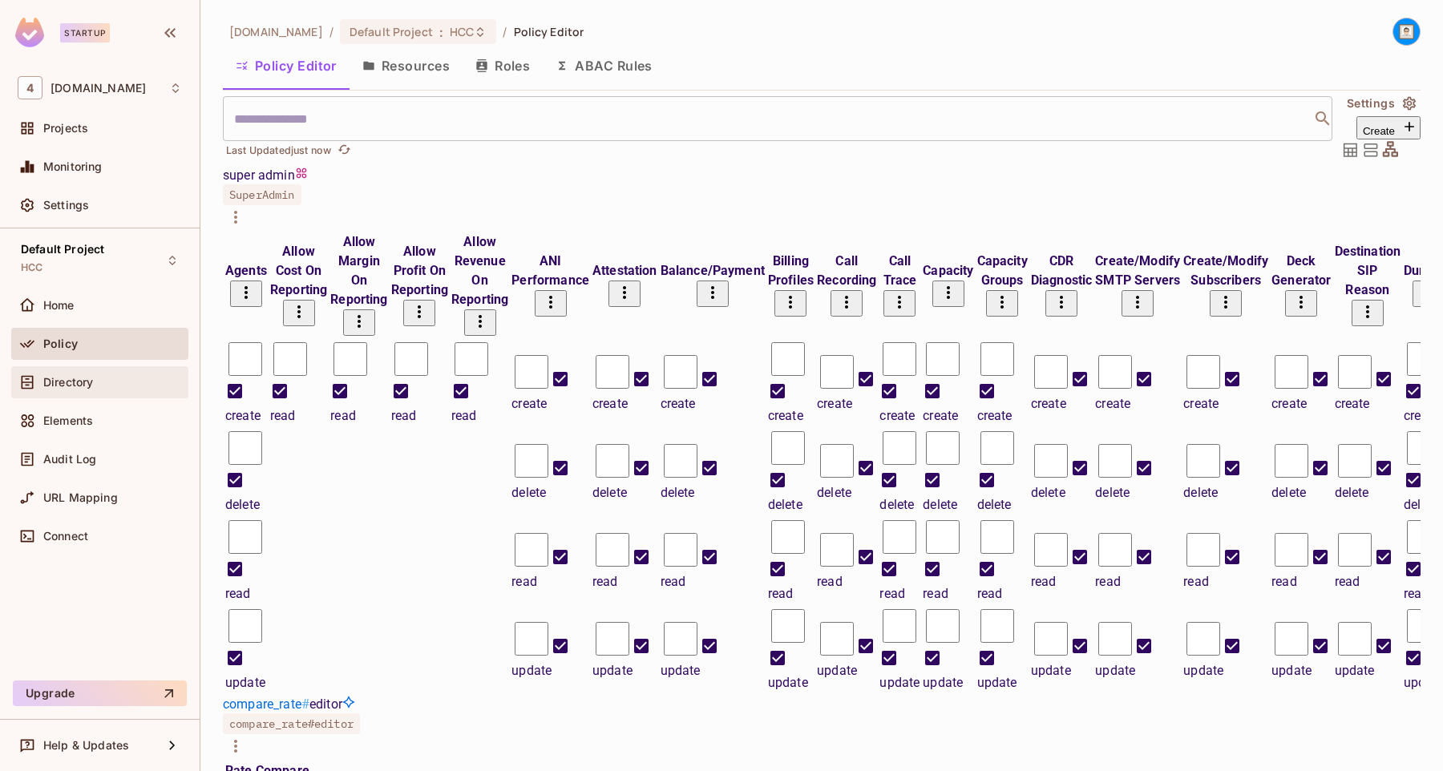
click at [111, 382] on div "Directory" at bounding box center [112, 382] width 139 height 13
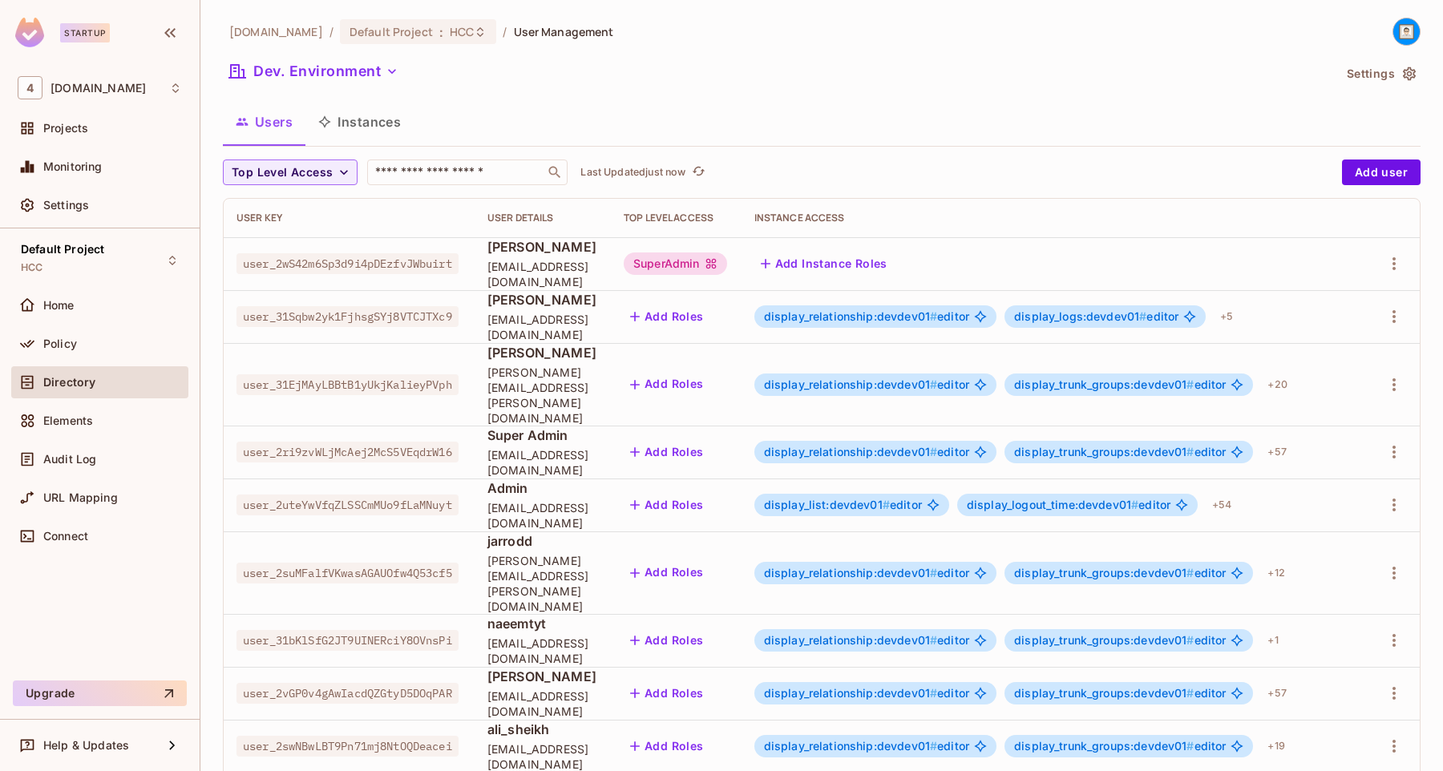
click at [894, 269] on button "Add Instance Roles" at bounding box center [825, 264] width 140 height 26
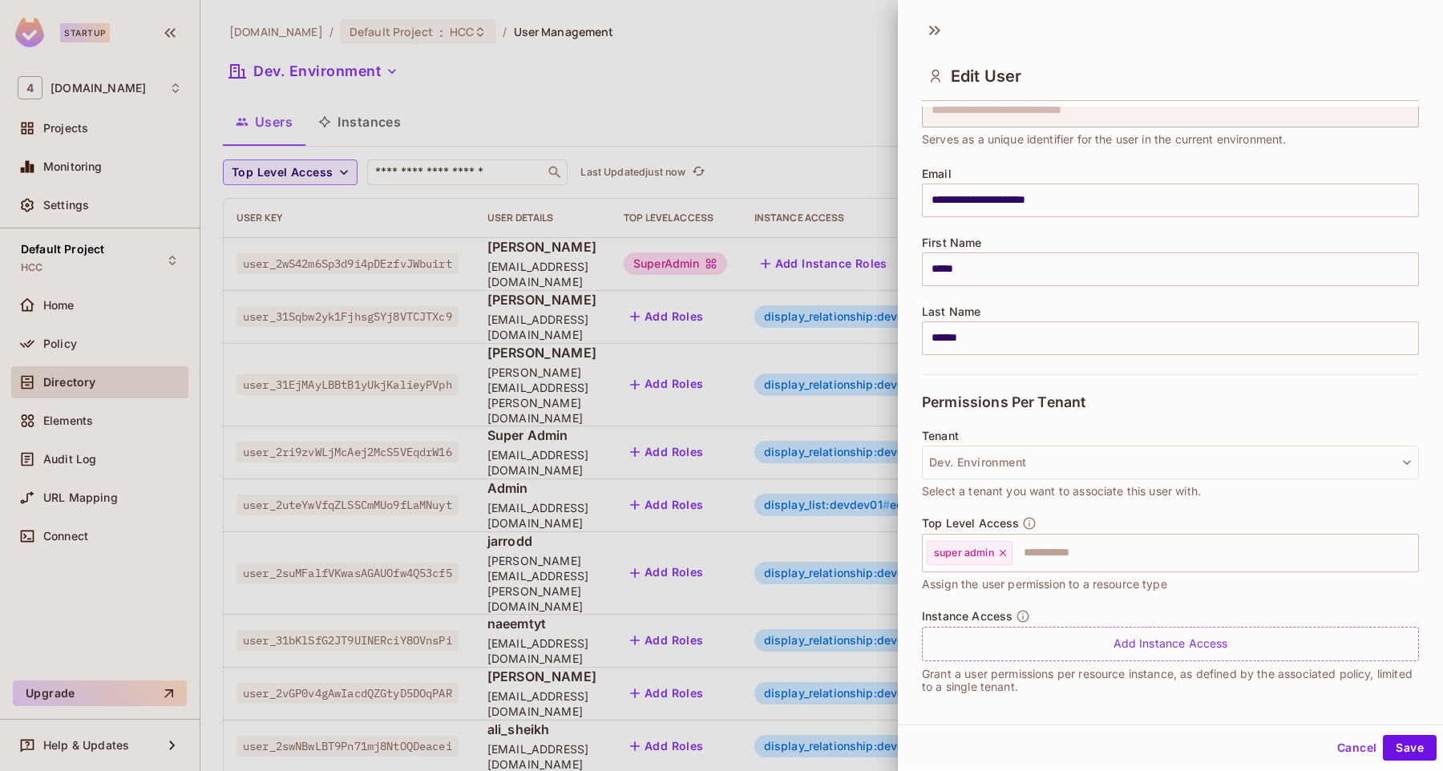
scroll to position [82, 0]
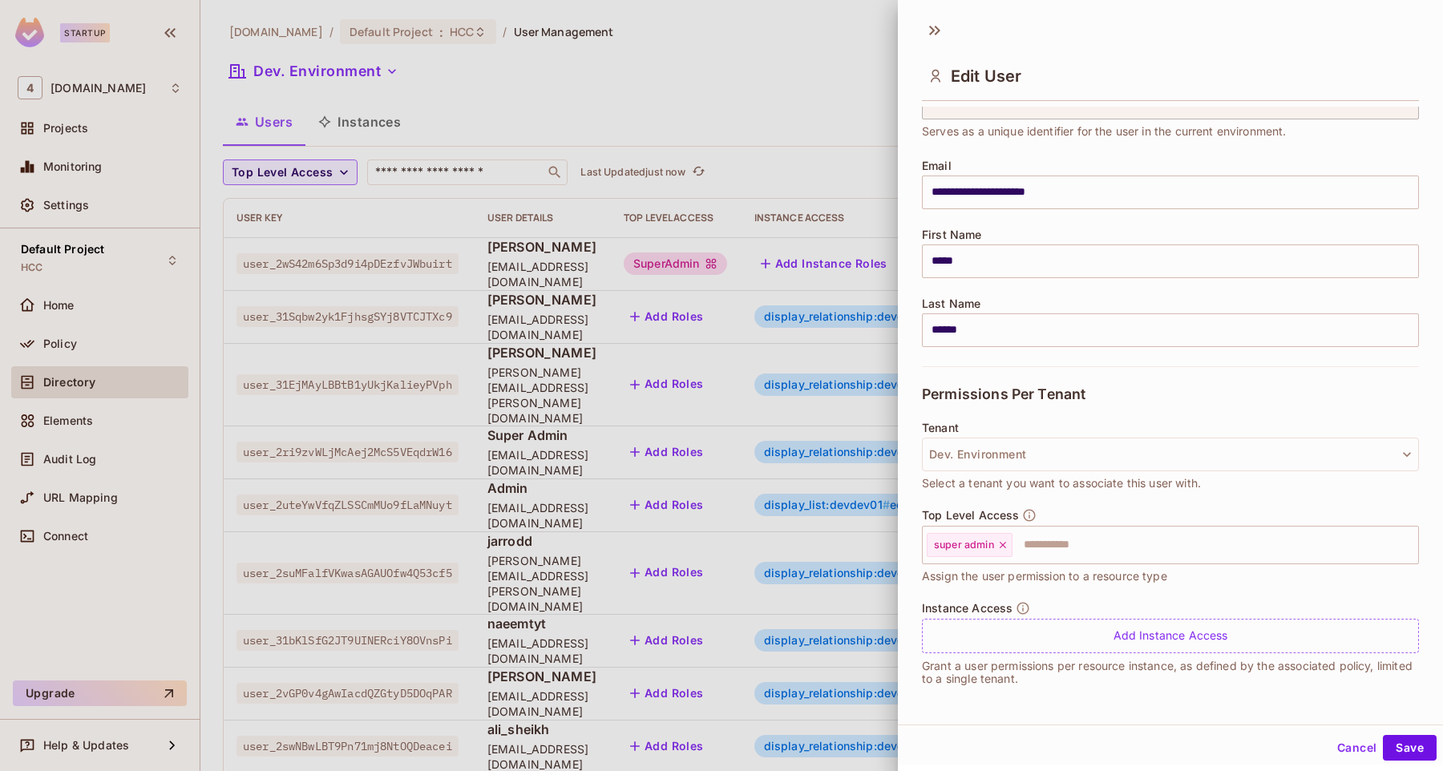
click at [819, 101] on div at bounding box center [721, 385] width 1443 height 771
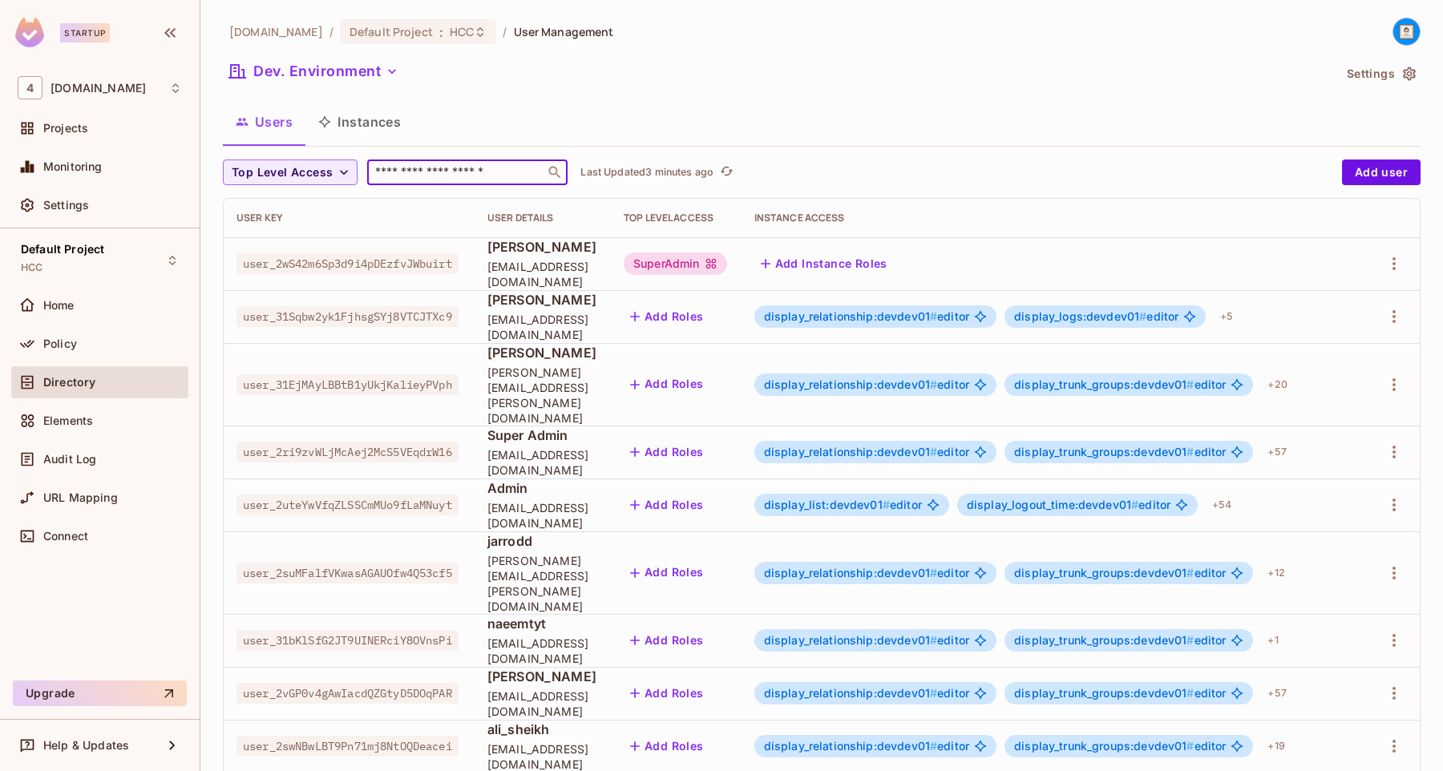
click at [428, 172] on input "text" at bounding box center [456, 172] width 168 height 16
paste input "**********"
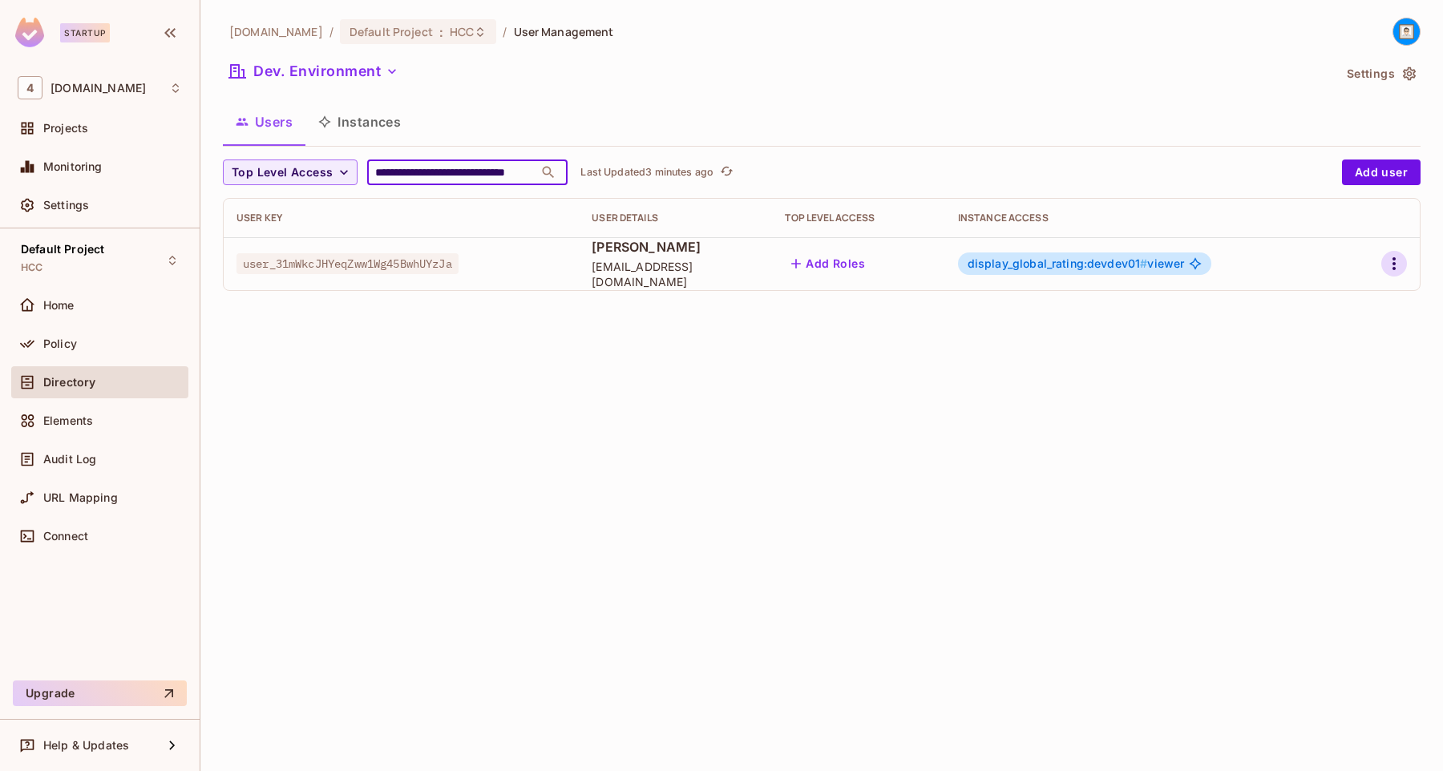
type input "**********"
click at [1393, 266] on icon "button" at bounding box center [1394, 263] width 19 height 19
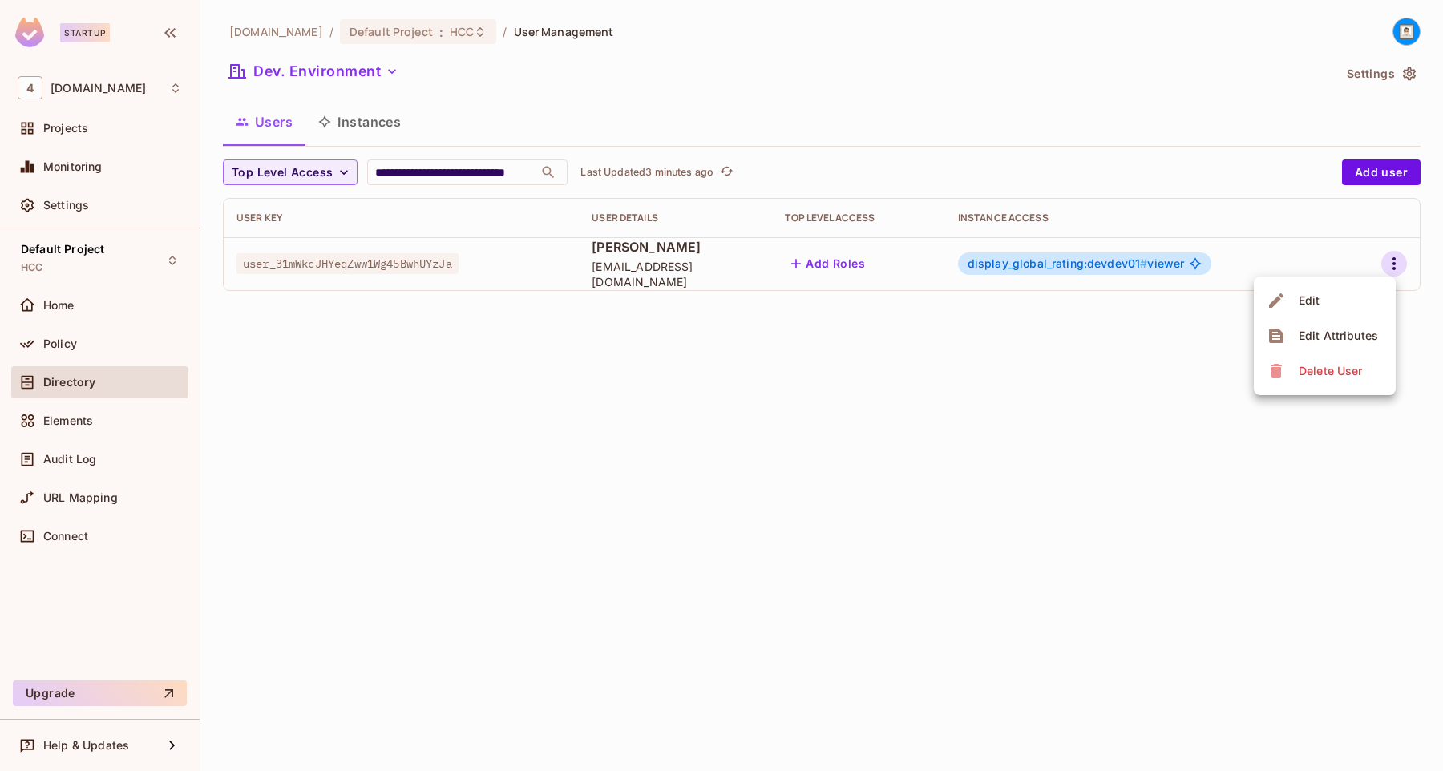
click at [870, 273] on div at bounding box center [721, 385] width 1443 height 771
click at [870, 264] on button "Add Roles" at bounding box center [828, 264] width 87 height 26
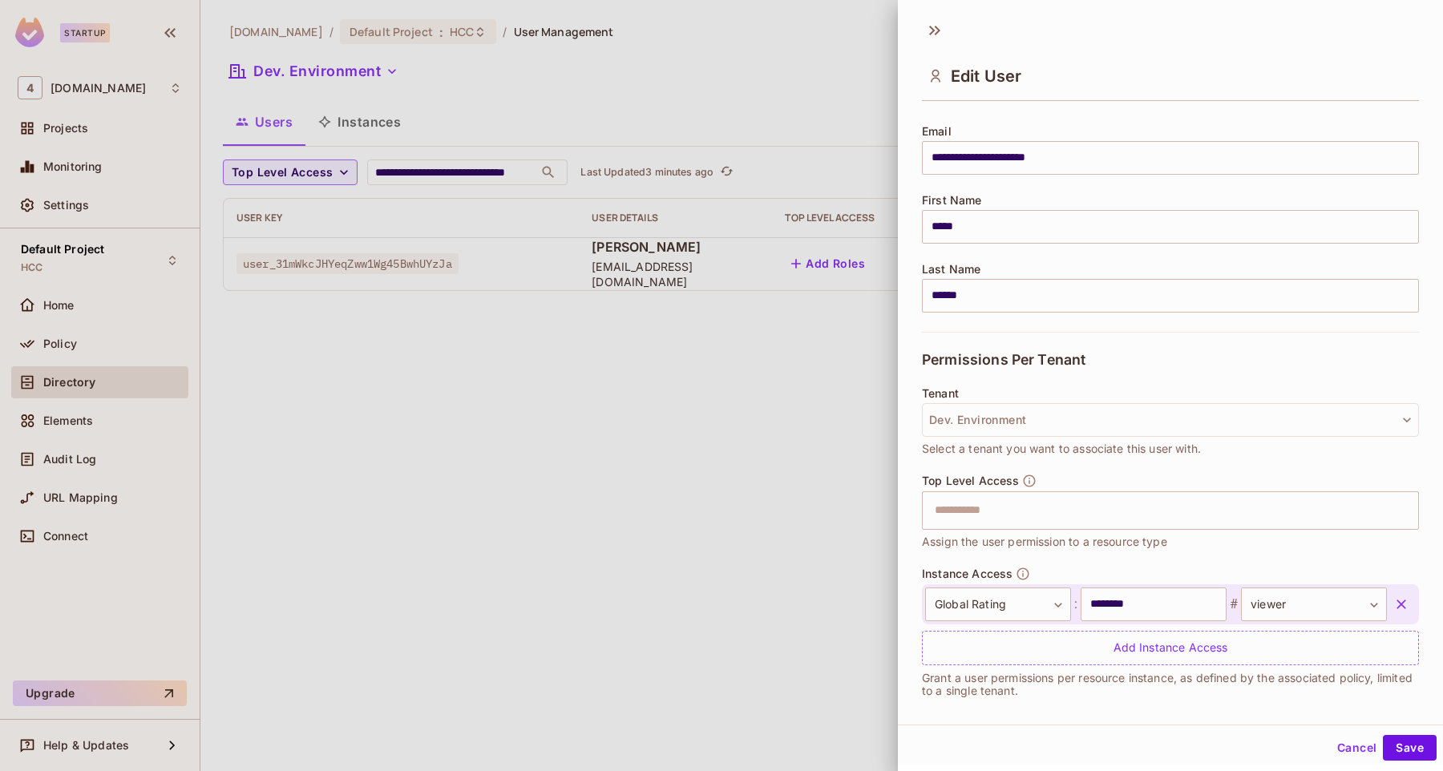
scroll to position [128, 0]
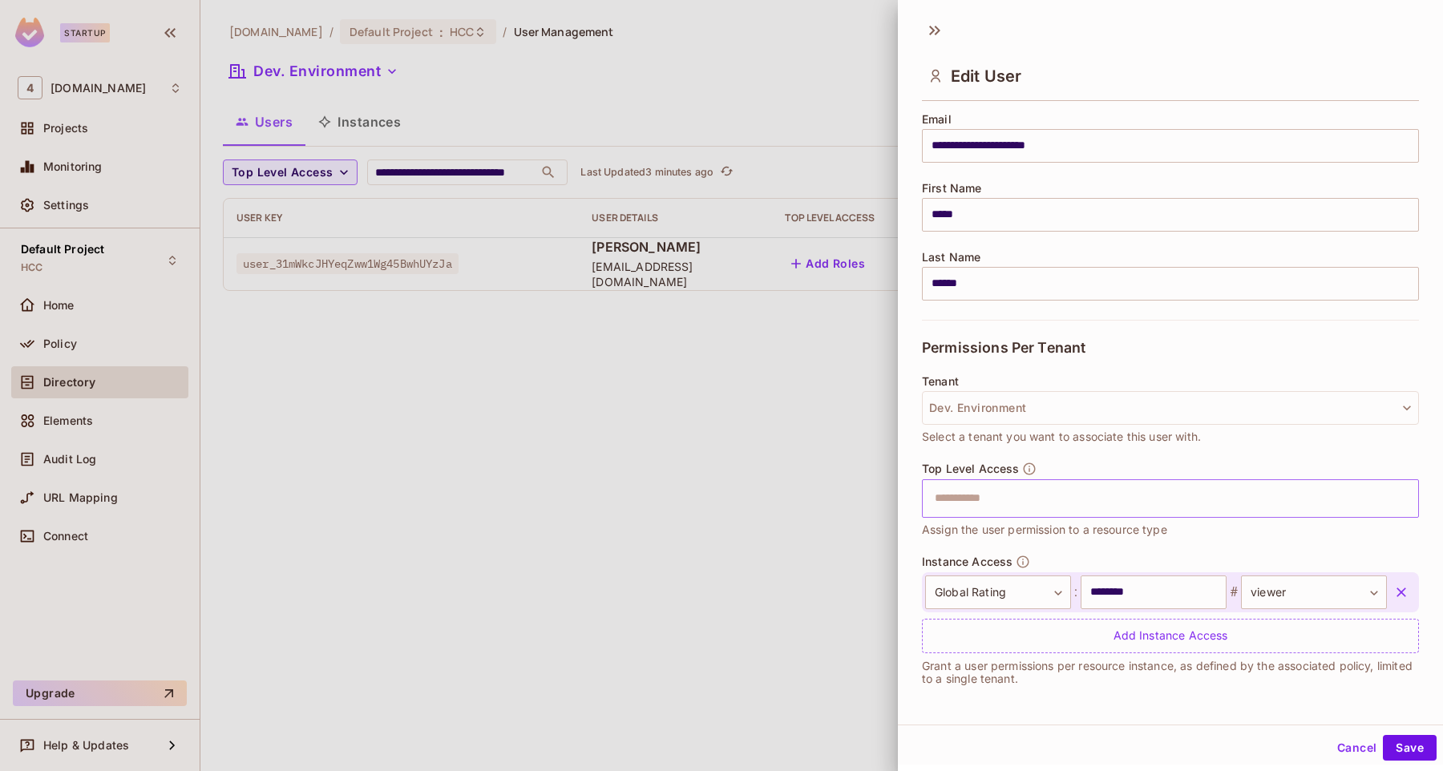
click at [1020, 492] on input "text" at bounding box center [1156, 499] width 463 height 32
click at [984, 537] on li "super admin" at bounding box center [1170, 538] width 497 height 29
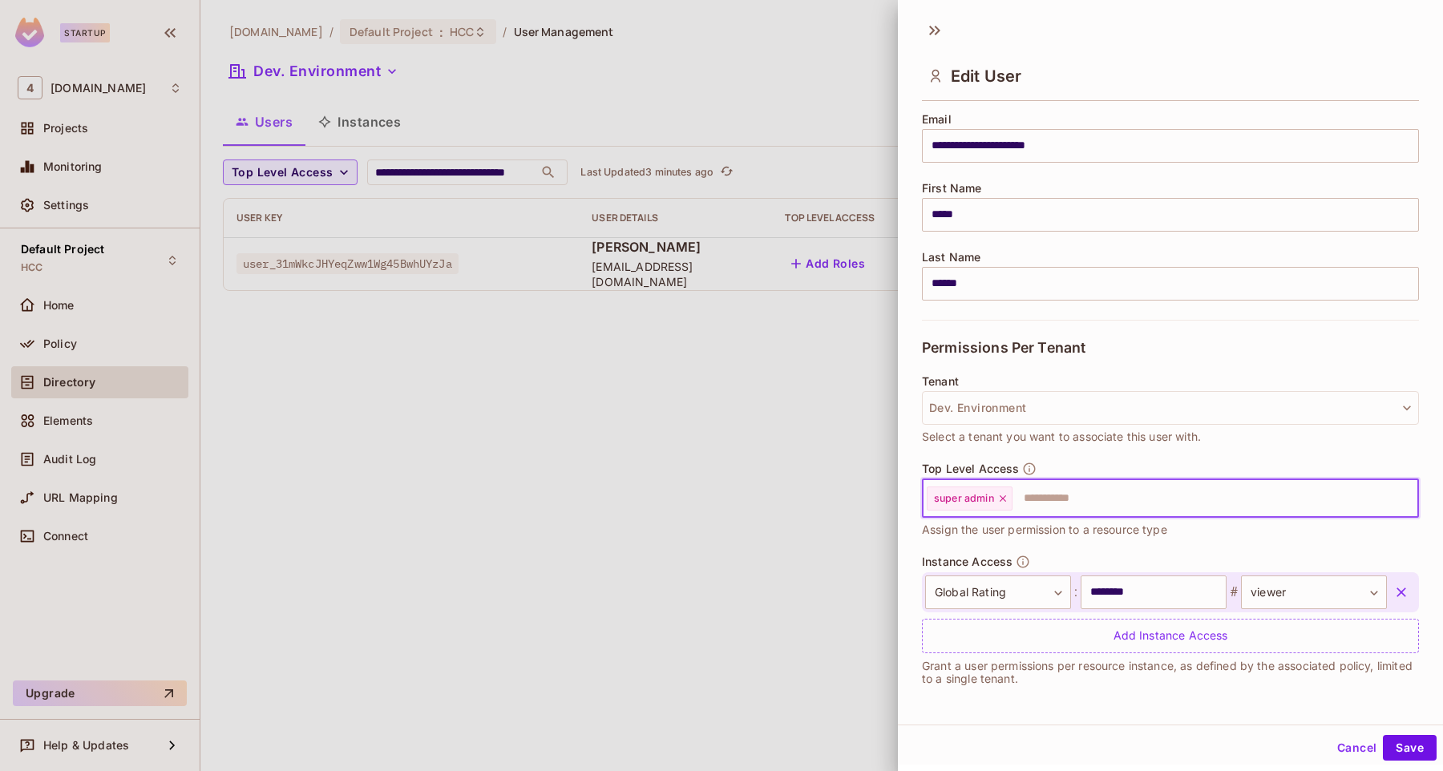
click at [1413, 595] on button "button" at bounding box center [1401, 592] width 29 height 29
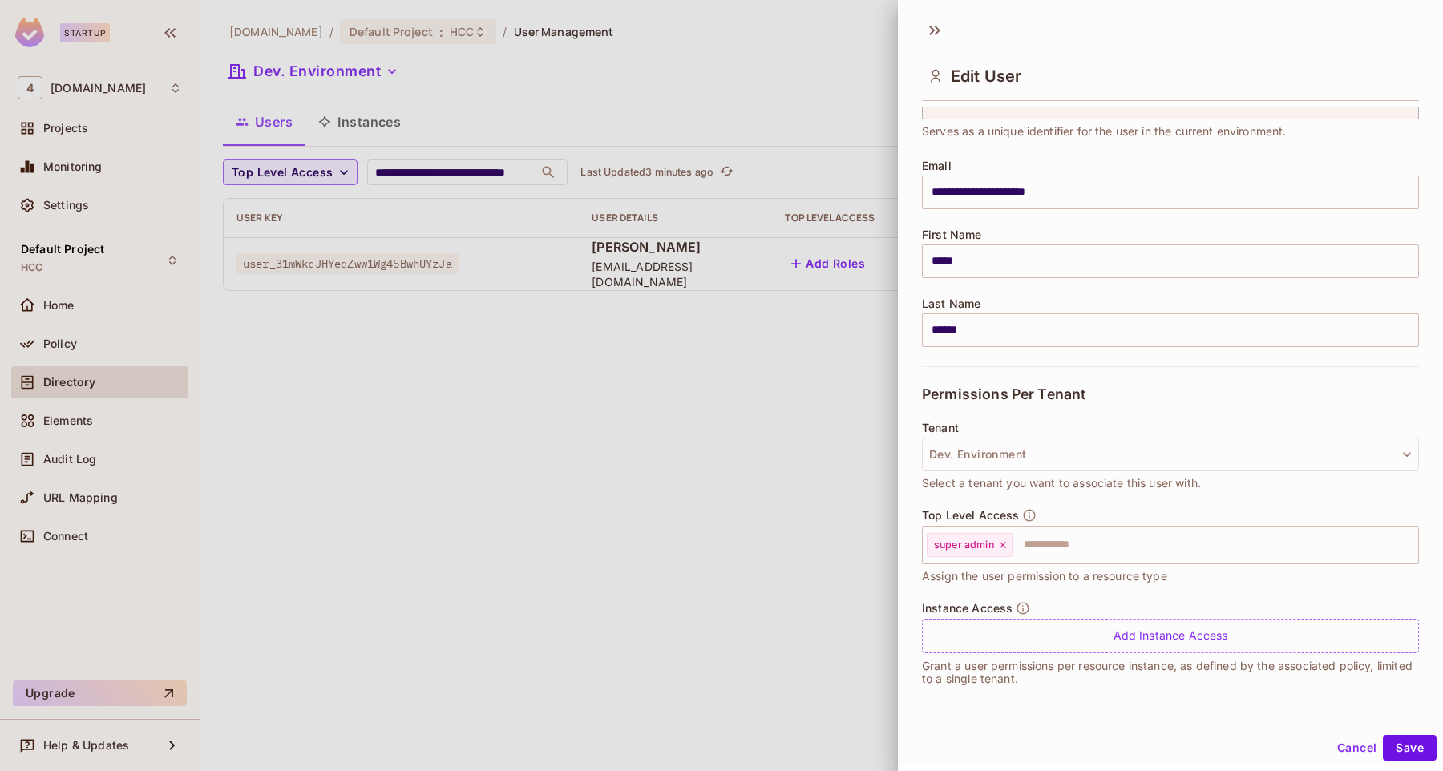
scroll to position [82, 0]
click at [1424, 754] on button "Save" at bounding box center [1410, 748] width 54 height 26
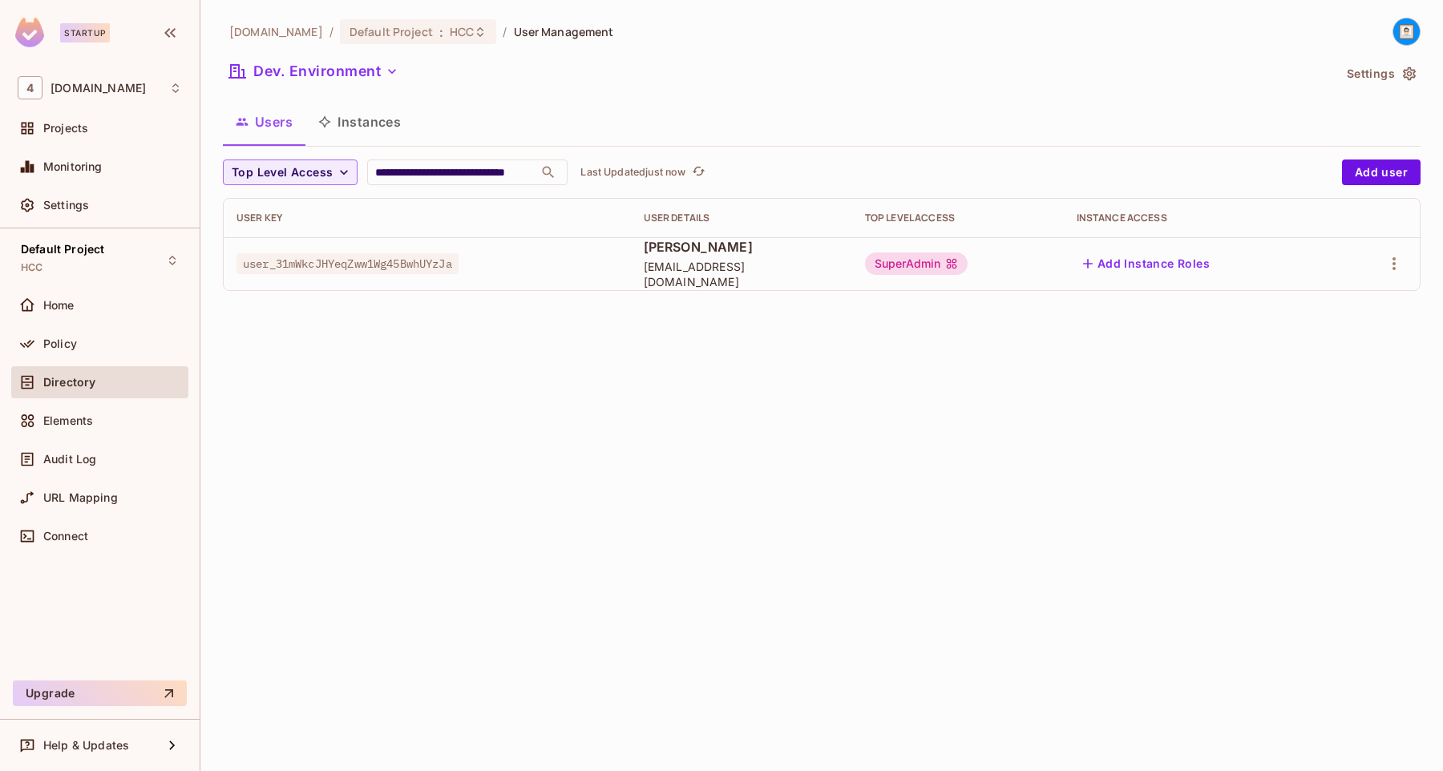
click at [1248, 260] on div "Add Instance Roles" at bounding box center [1200, 264] width 246 height 26
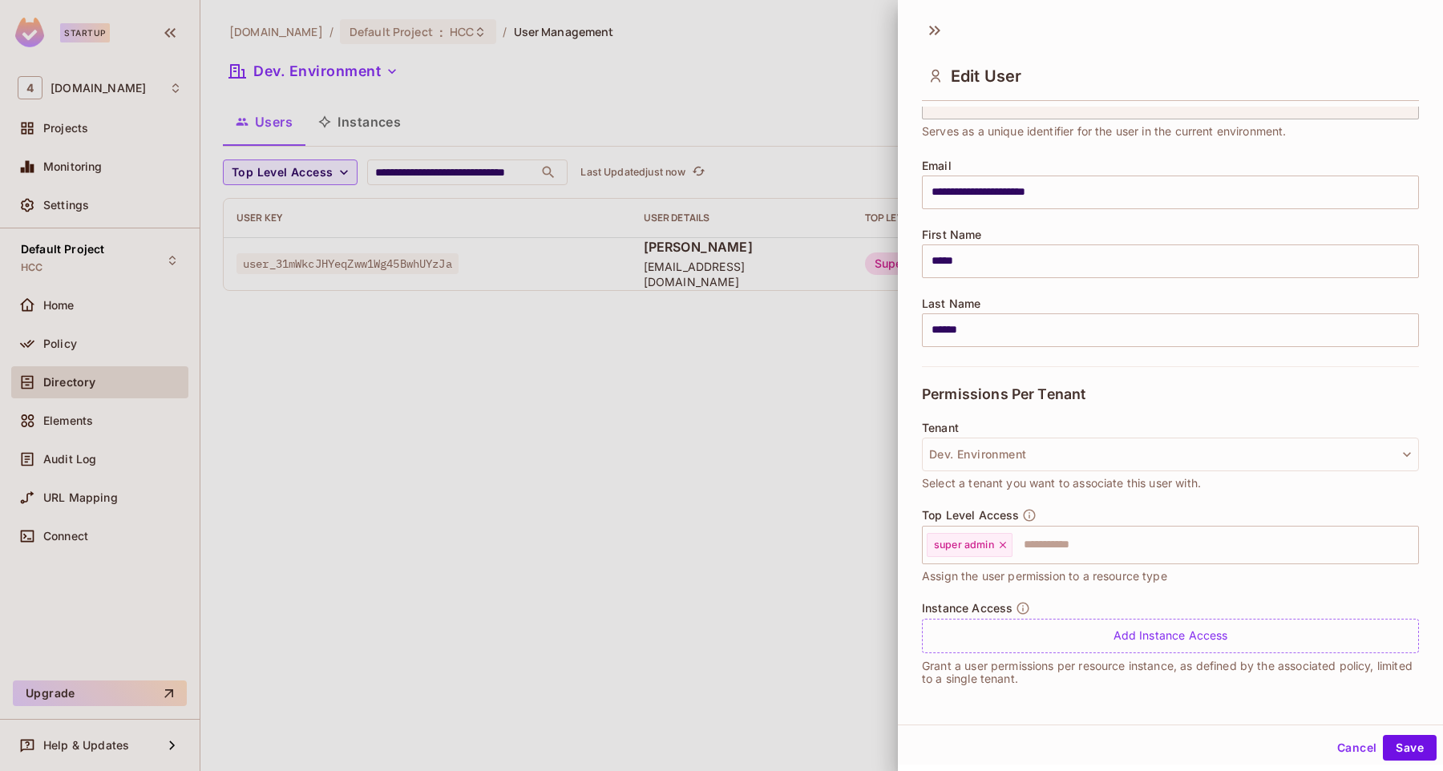
click at [1346, 751] on button "Cancel" at bounding box center [1357, 748] width 52 height 26
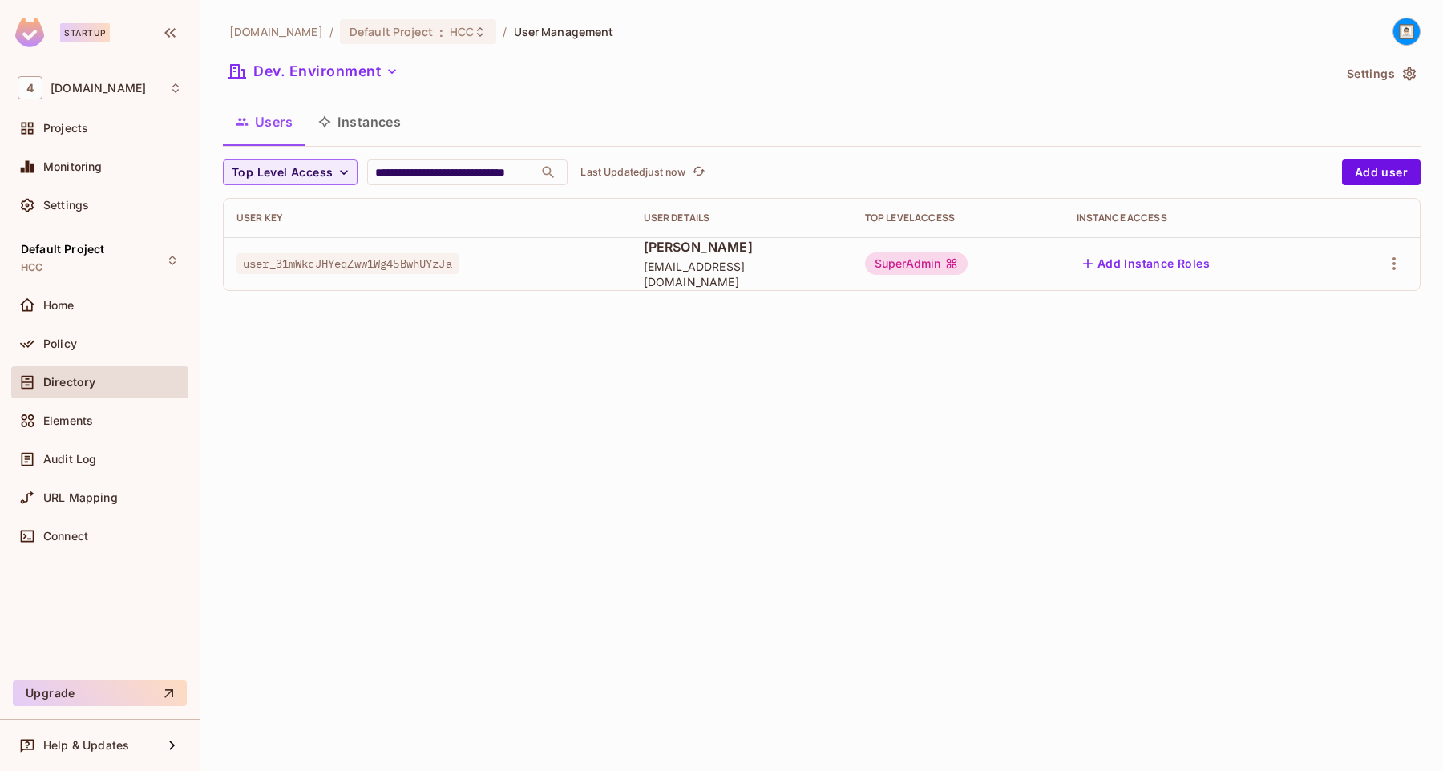
click at [313, 268] on span "user_31mWkcJHYeqZww1Wg45BwhUYzJa" at bounding box center [348, 263] width 222 height 21
copy span "user_31mWkcJHYeqZww1Wg45BwhUYzJa"
click at [613, 303] on div "**********" at bounding box center [822, 232] width 1198 height 144
drag, startPoint x: 242, startPoint y: 273, endPoint x: 489, endPoint y: 272, distance: 247.0
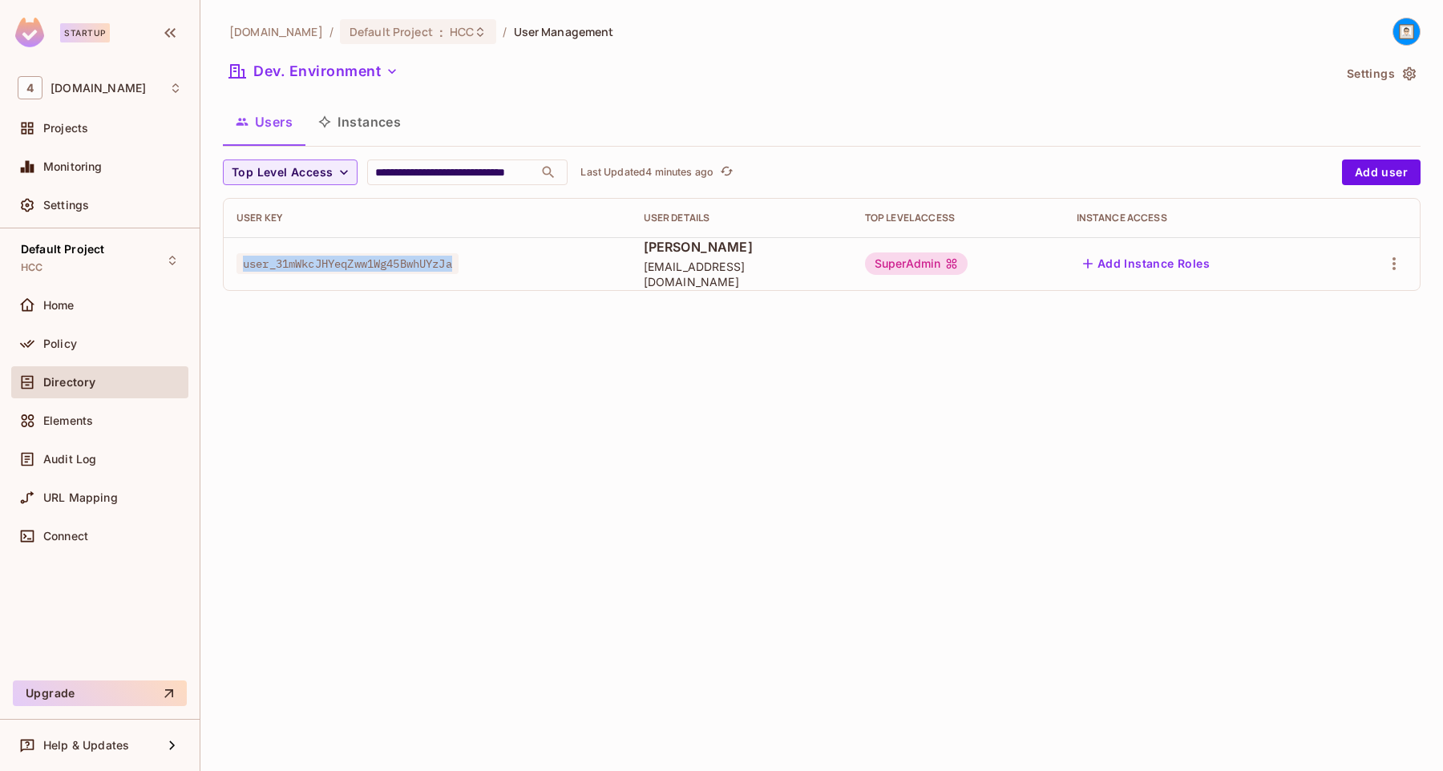
click at [489, 272] on td "user_31mWkcJHYeqZww1Wg45BwhUYzJa" at bounding box center [427, 263] width 407 height 53
click at [1393, 263] on icon "button" at bounding box center [1394, 263] width 19 height 19
click at [1335, 301] on li "Edit" at bounding box center [1325, 300] width 142 height 35
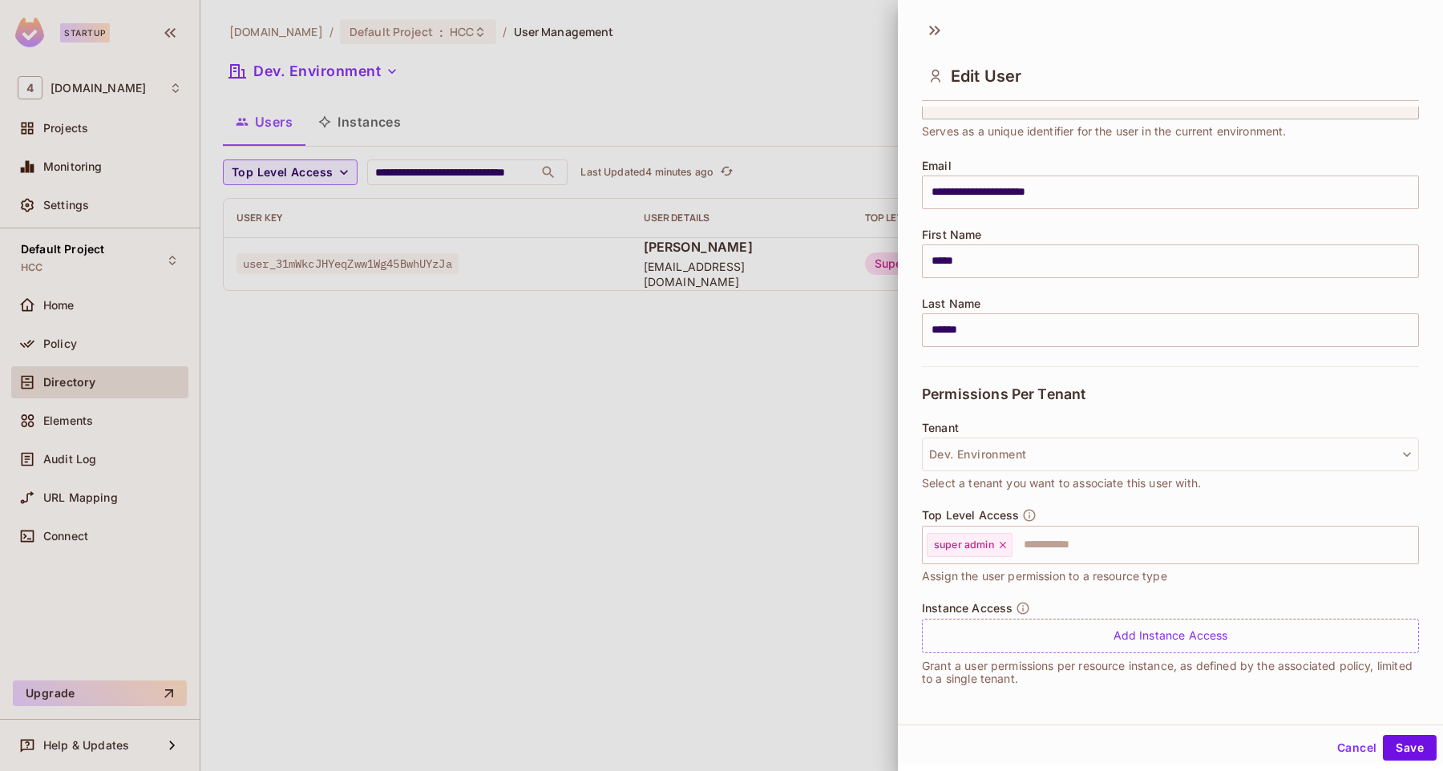
scroll to position [2, 0]
click at [1349, 743] on button "Cancel" at bounding box center [1357, 746] width 52 height 26
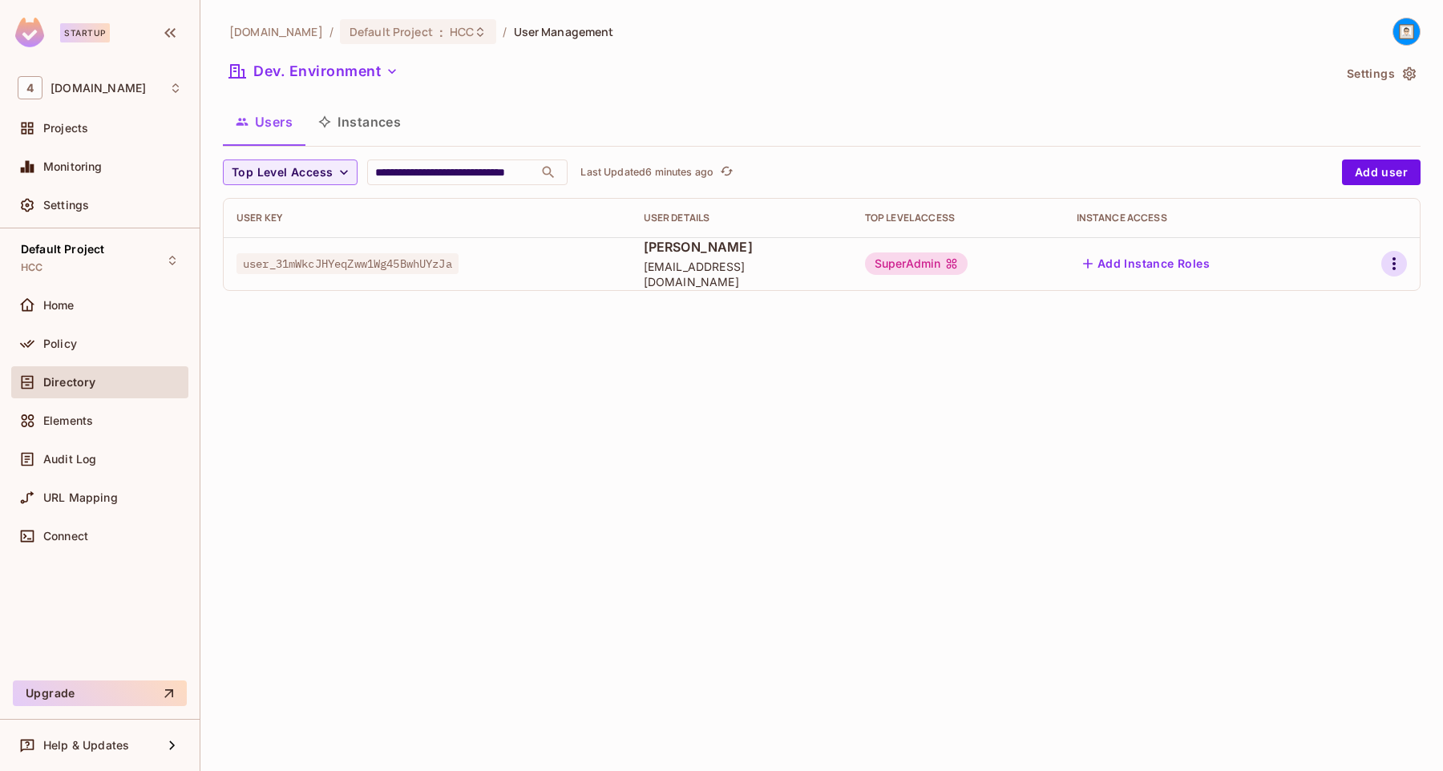
click at [1401, 261] on icon "button" at bounding box center [1394, 263] width 19 height 19
click at [1057, 164] on div at bounding box center [721, 385] width 1443 height 771
drag, startPoint x: 917, startPoint y: 216, endPoint x: 1011, endPoint y: 216, distance: 93.8
click at [1011, 216] on div "Top Level Access" at bounding box center [958, 218] width 186 height 13
drag, startPoint x: 1095, startPoint y: 214, endPoint x: 1219, endPoint y: 214, distance: 123.5
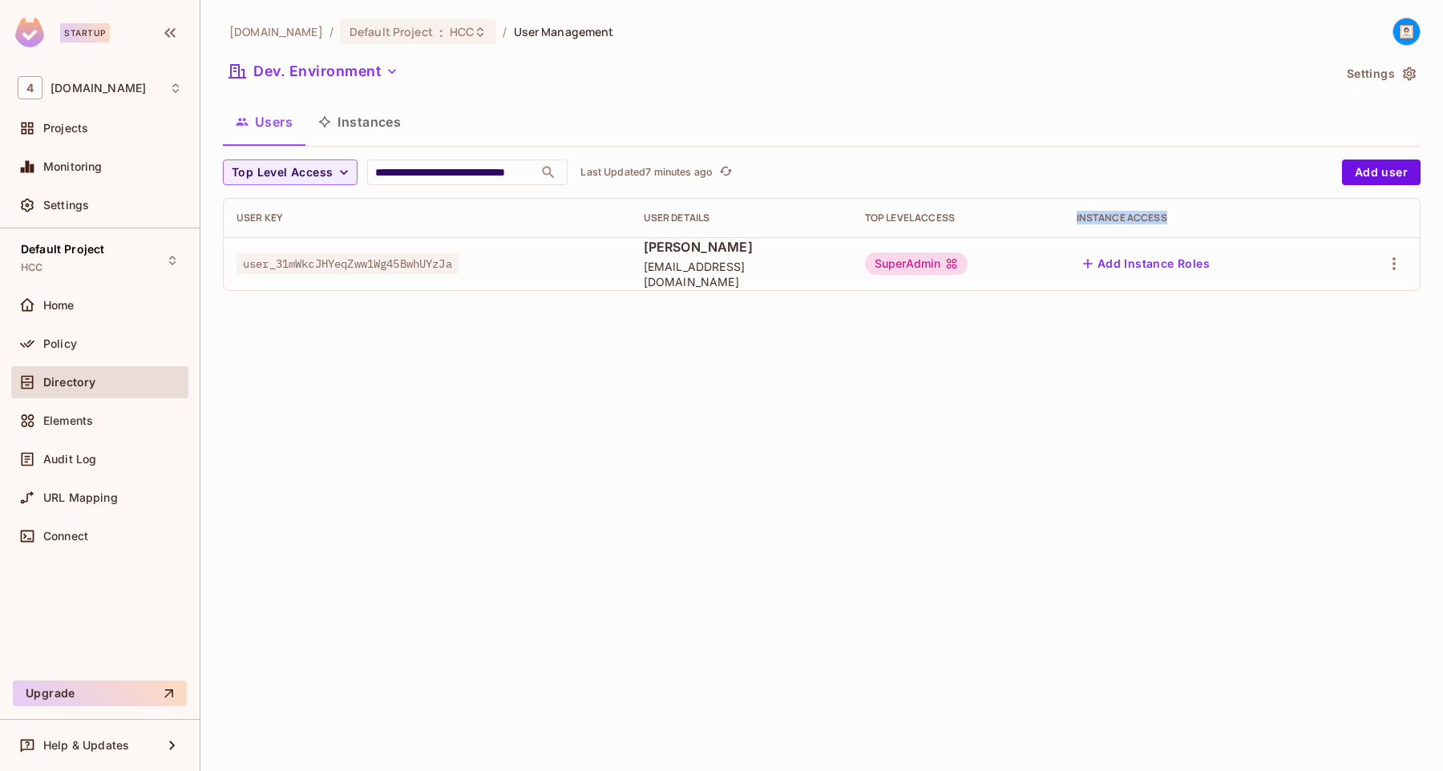
click at [1219, 214] on th "Instance Access" at bounding box center [1200, 218] width 272 height 38
copy div "Top Level Access"
drag, startPoint x: 901, startPoint y: 219, endPoint x: 1014, endPoint y: 218, distance: 112.3
click at [1014, 218] on th "Top Level Access" at bounding box center [958, 218] width 212 height 38
click at [1401, 256] on icon "button" at bounding box center [1394, 263] width 19 height 19
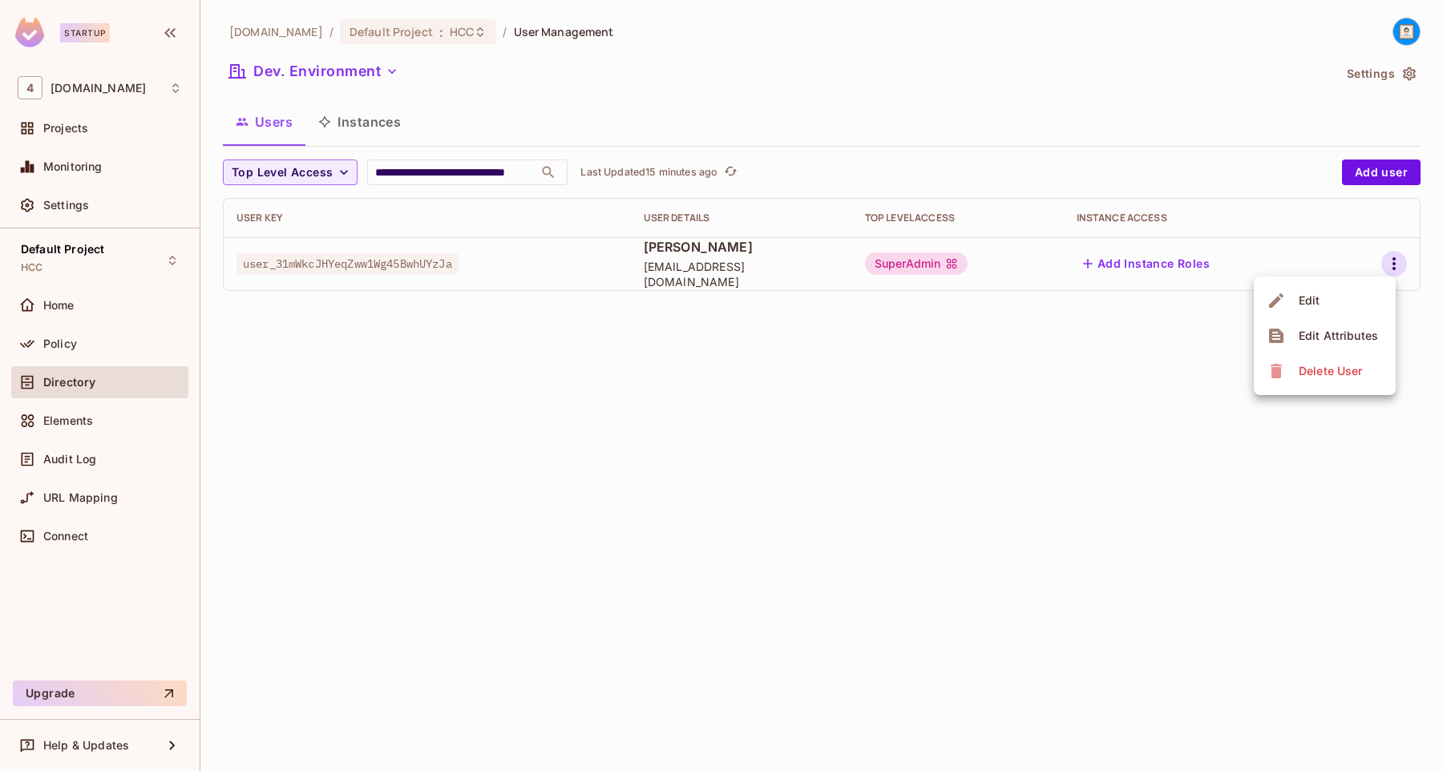
click at [1332, 306] on li "Edit" at bounding box center [1325, 300] width 142 height 35
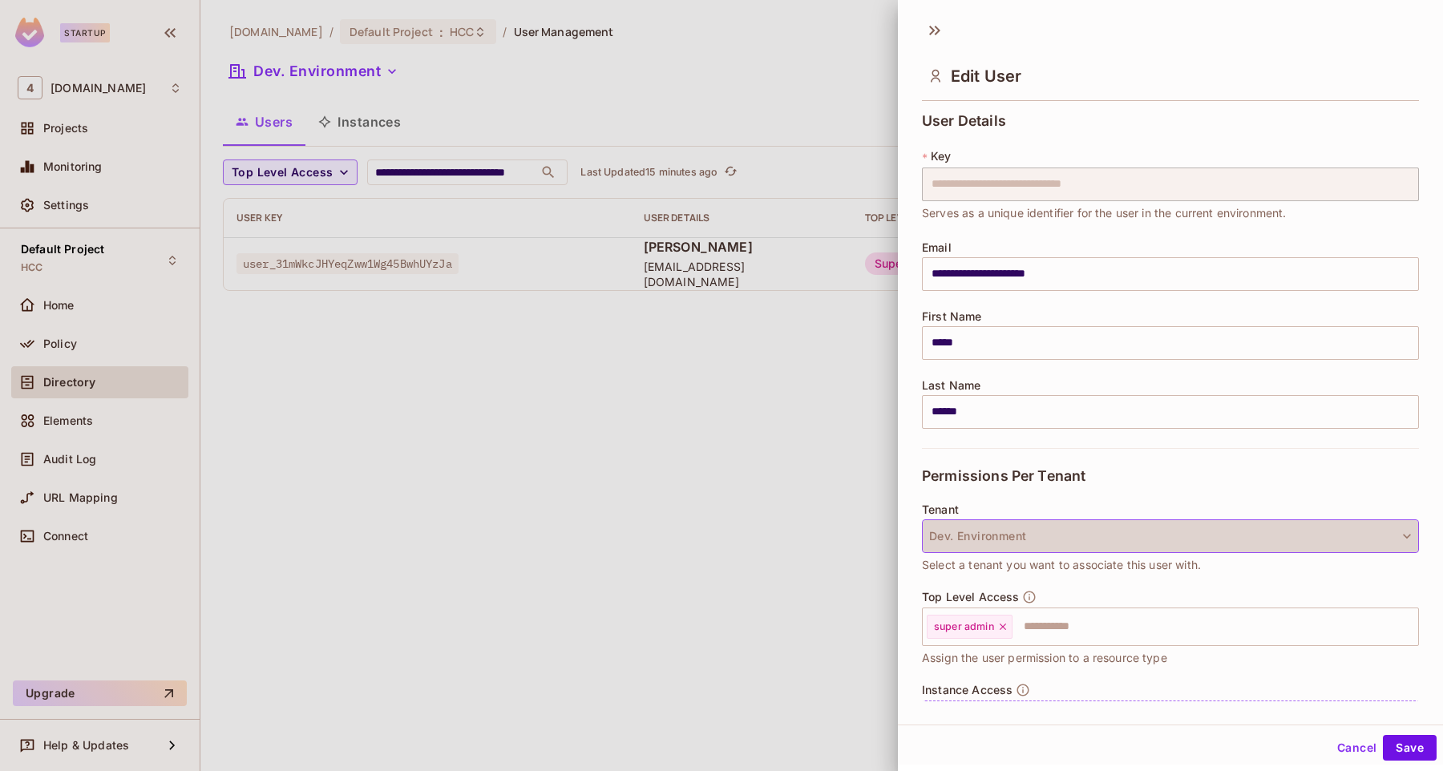
click at [1210, 532] on button "Dev. Environment" at bounding box center [1170, 537] width 497 height 34
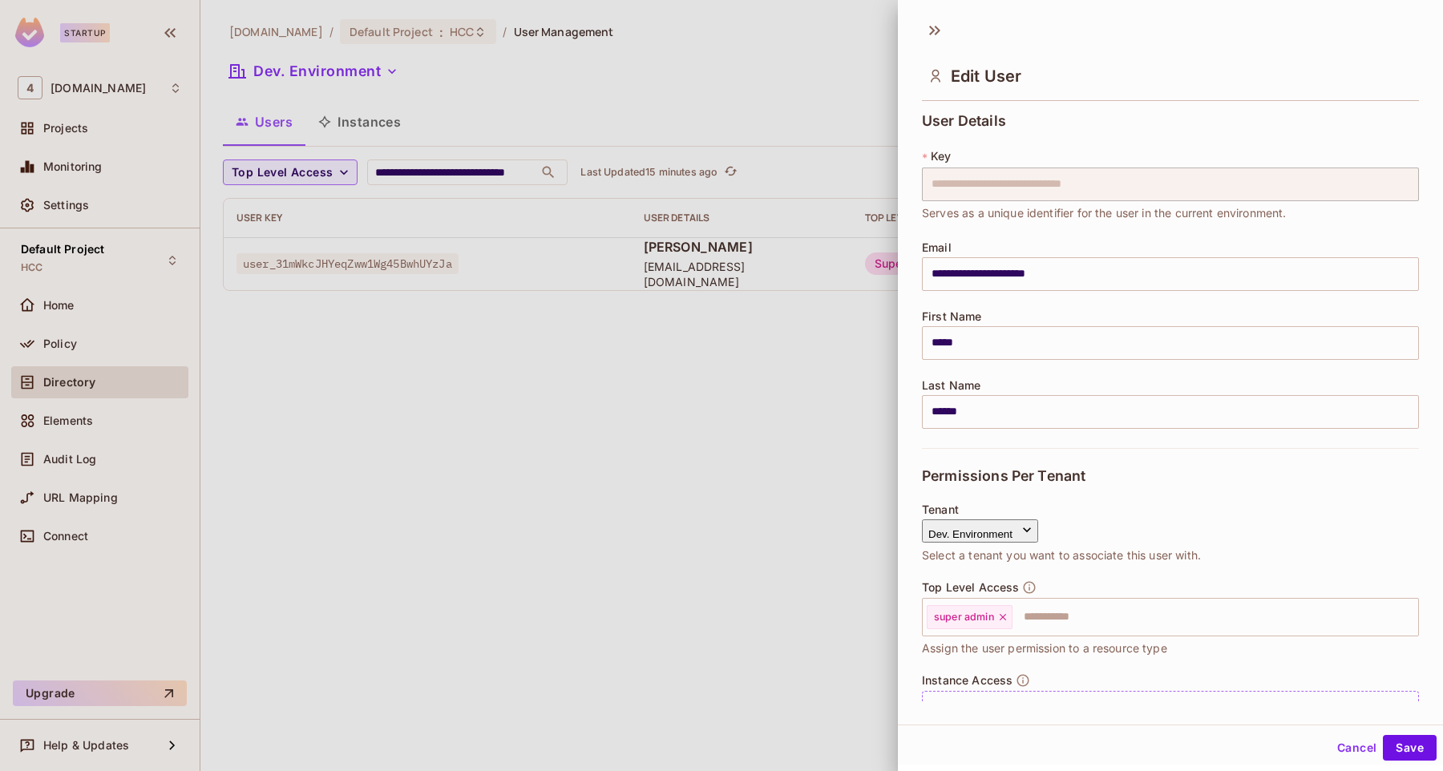
click at [1231, 480] on div at bounding box center [721, 385] width 1443 height 771
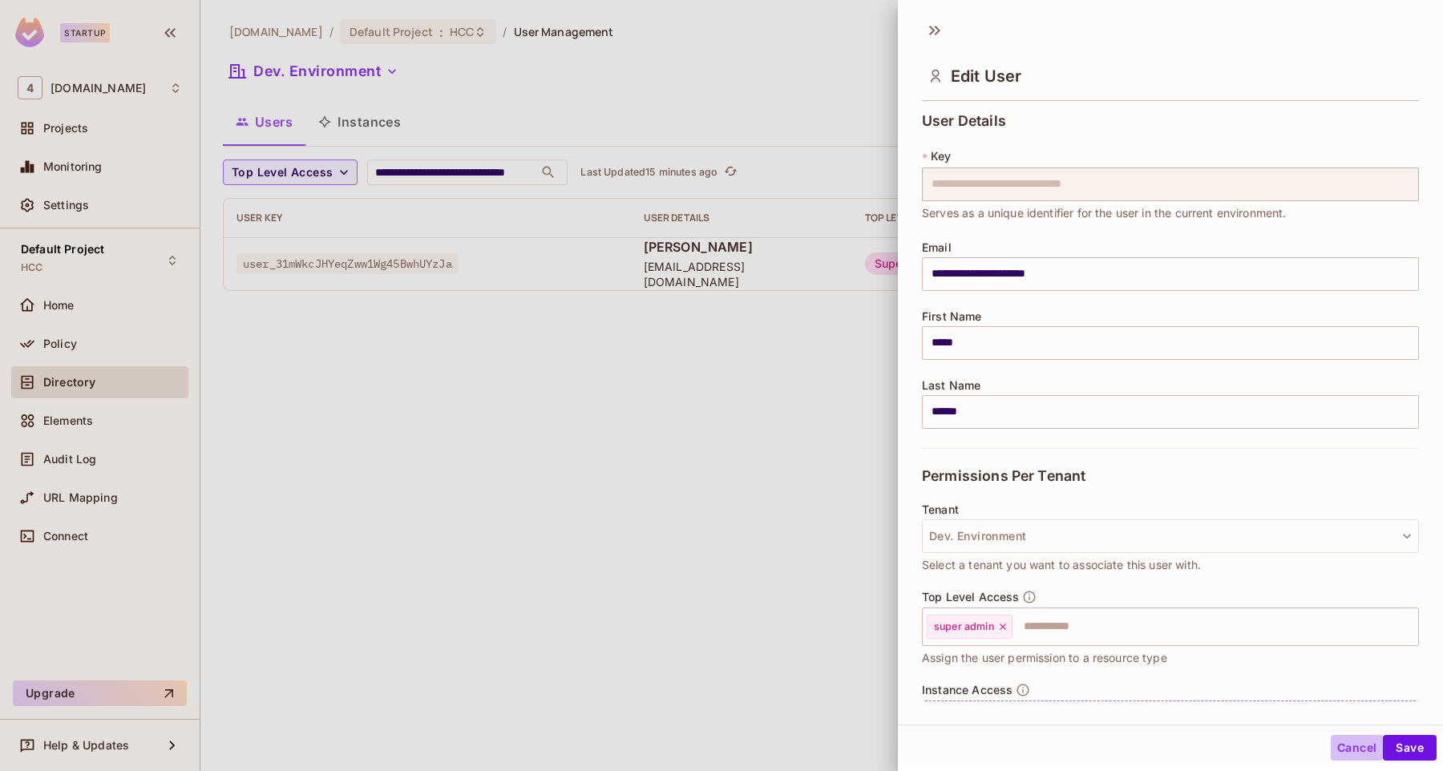
click at [1343, 749] on button "Cancel" at bounding box center [1357, 748] width 52 height 26
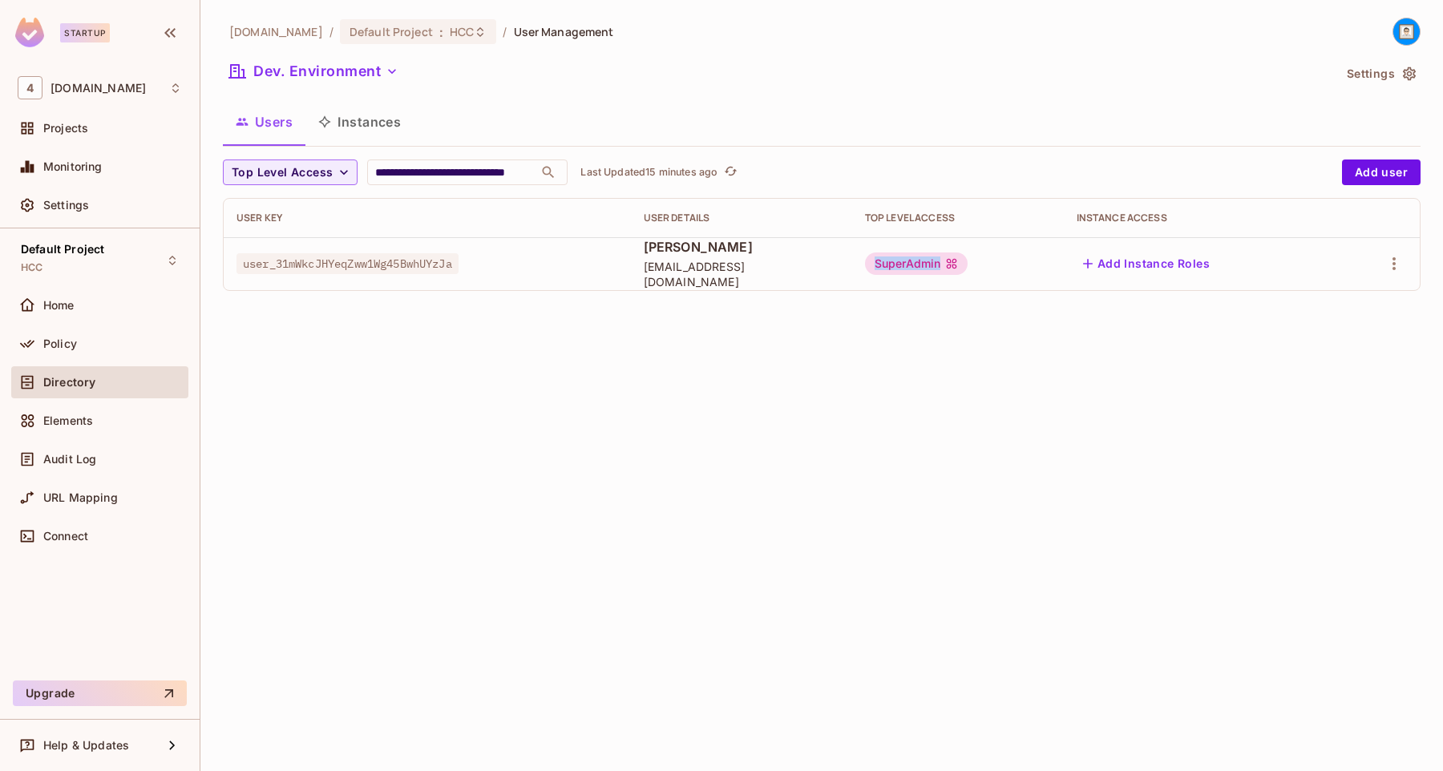
drag, startPoint x: 916, startPoint y: 264, endPoint x: 1002, endPoint y: 264, distance: 85.8
click at [969, 264] on div "SuperAdmin" at bounding box center [916, 264] width 103 height 22
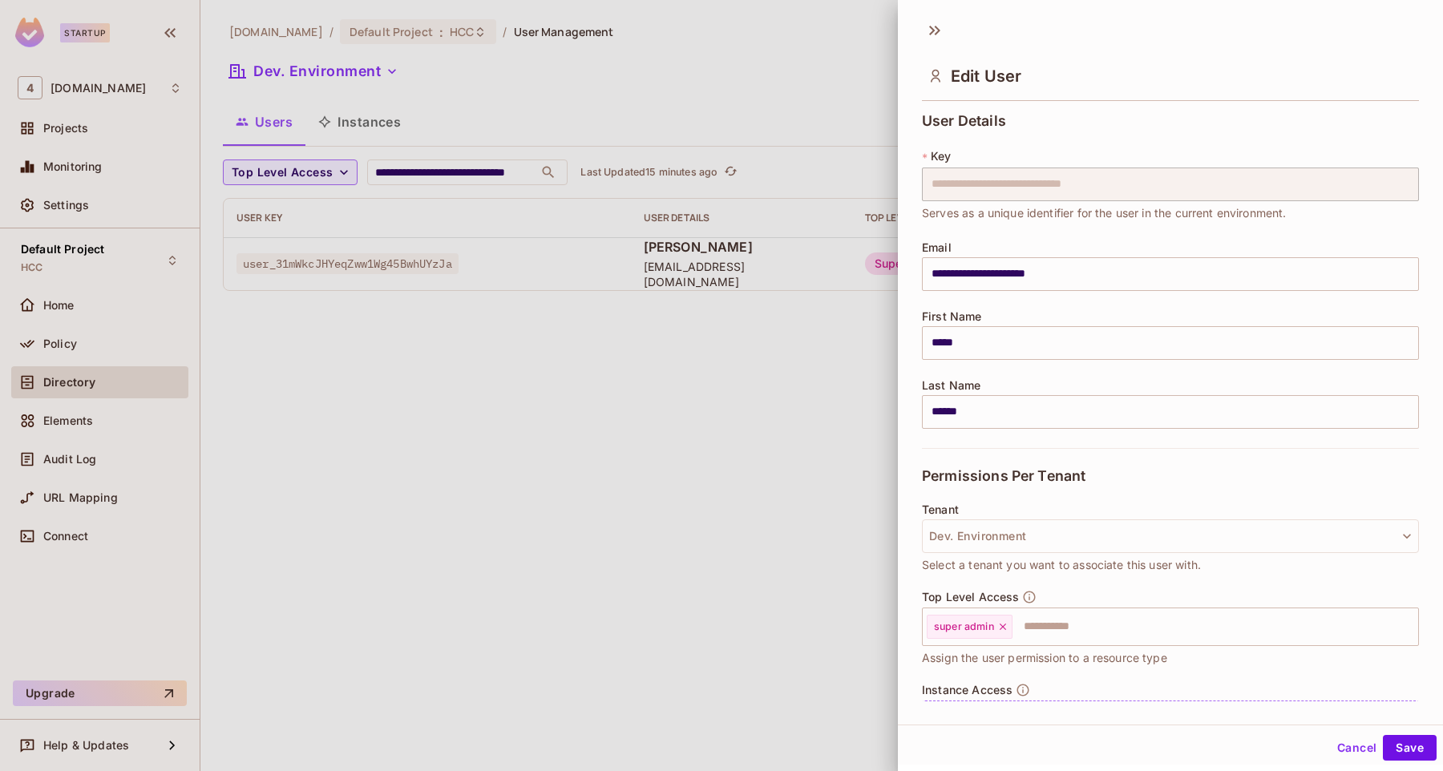
click at [778, 413] on div at bounding box center [721, 385] width 1443 height 771
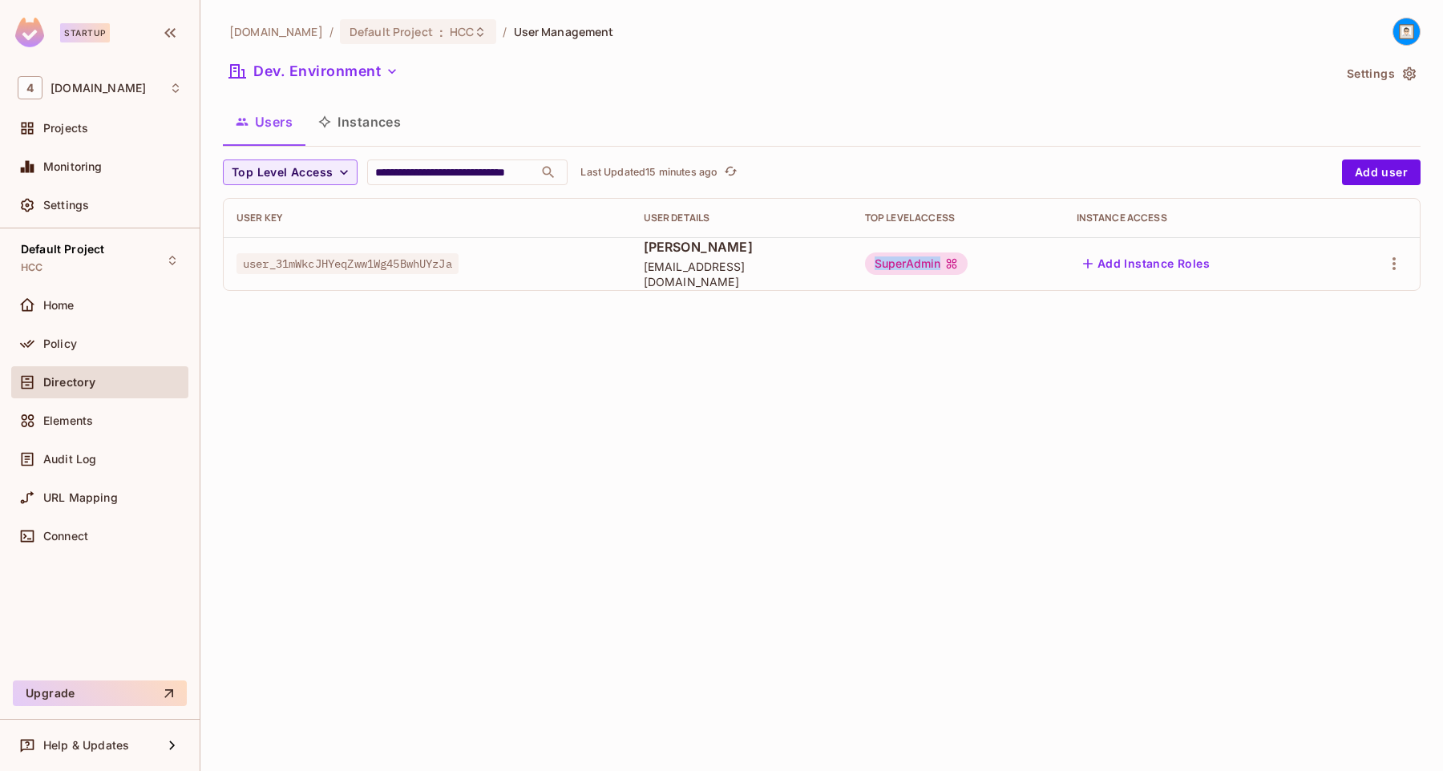
drag, startPoint x: 915, startPoint y: 270, endPoint x: 979, endPoint y: 271, distance: 64.2
click at [969, 271] on div "SuperAdmin" at bounding box center [916, 264] width 103 height 22
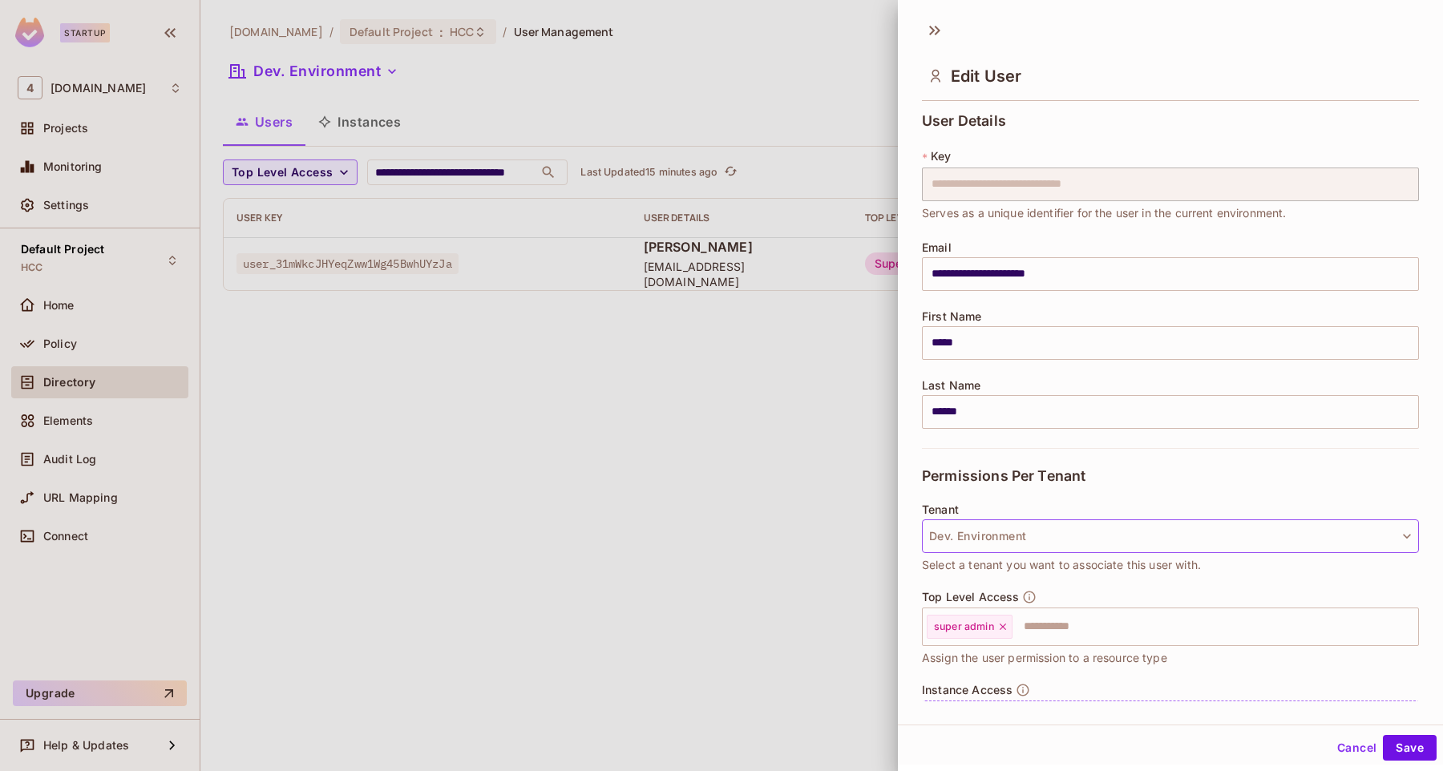
click at [1216, 532] on button "Dev. Environment" at bounding box center [1170, 537] width 497 height 34
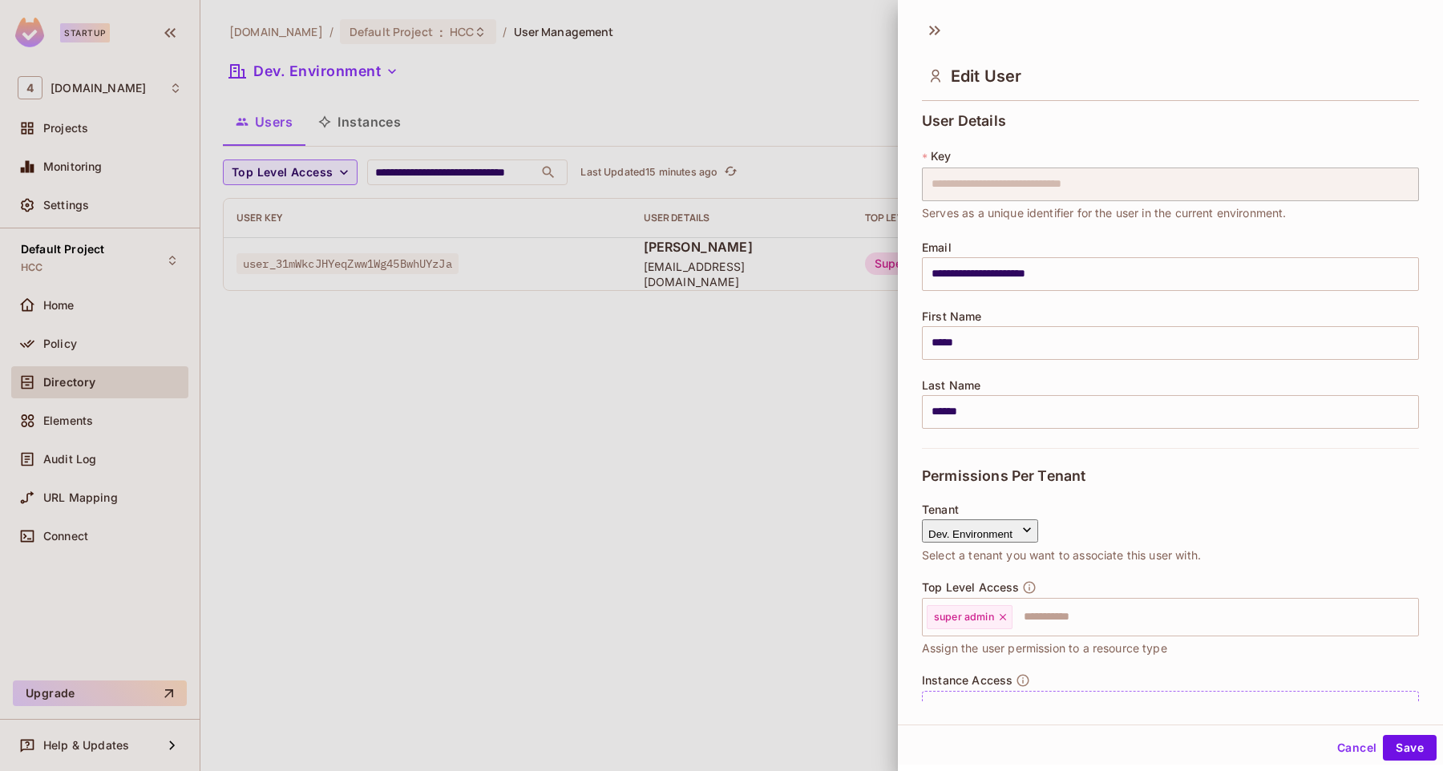
click at [1036, 587] on li "No Tenant No Tenant" at bounding box center [1008, 575] width 173 height 34
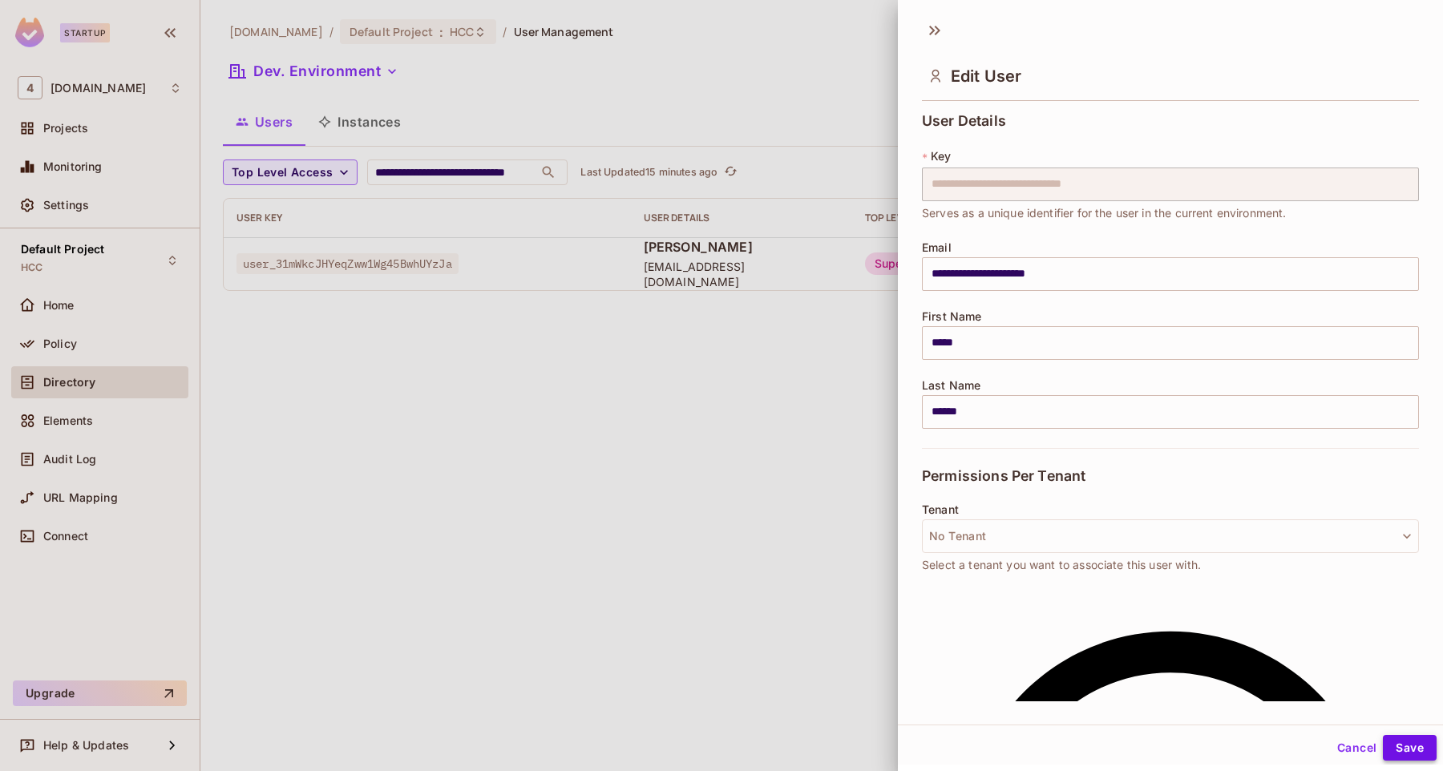
click at [1402, 750] on button "Save" at bounding box center [1410, 748] width 54 height 26
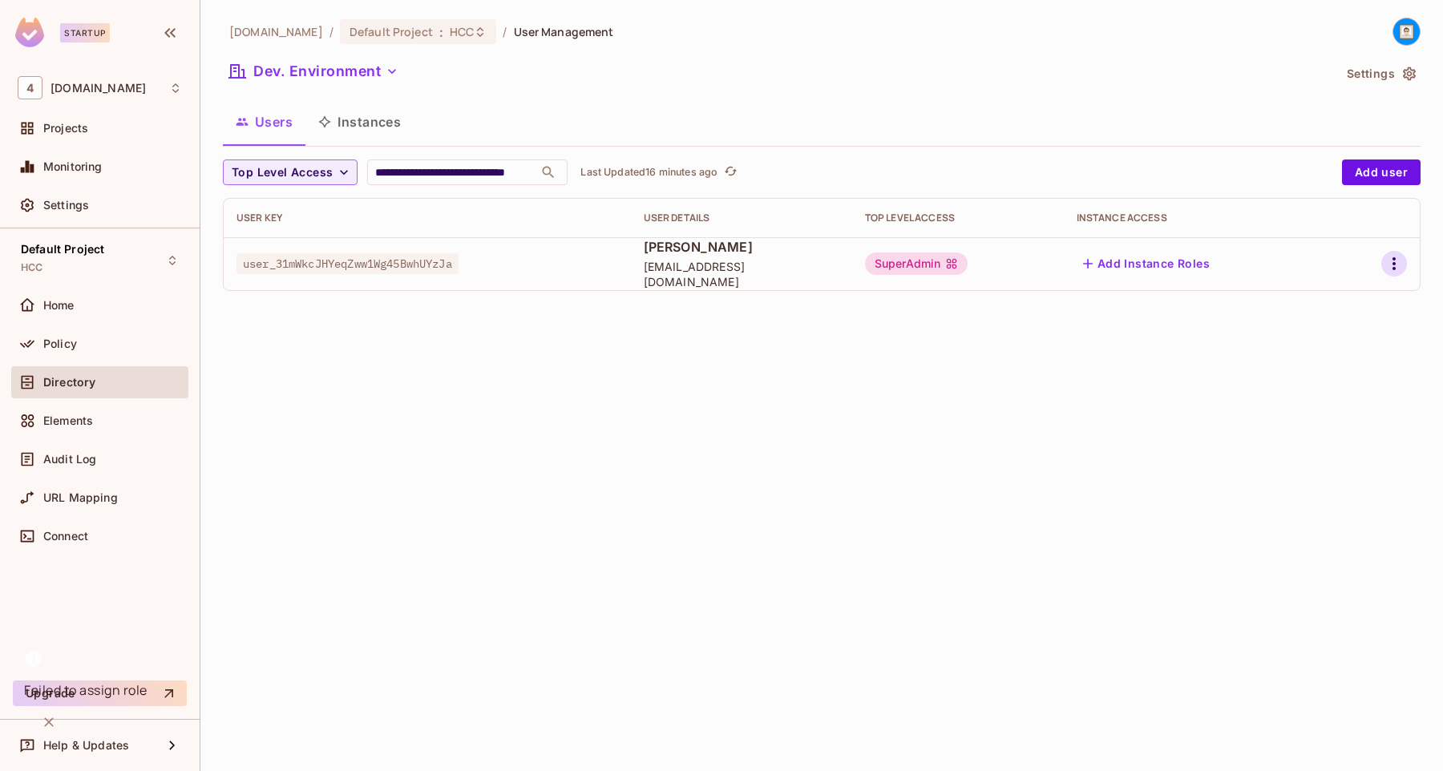
click at [1384, 270] on button "button" at bounding box center [1395, 264] width 26 height 26
click at [1329, 299] on li "Edit" at bounding box center [1325, 300] width 142 height 35
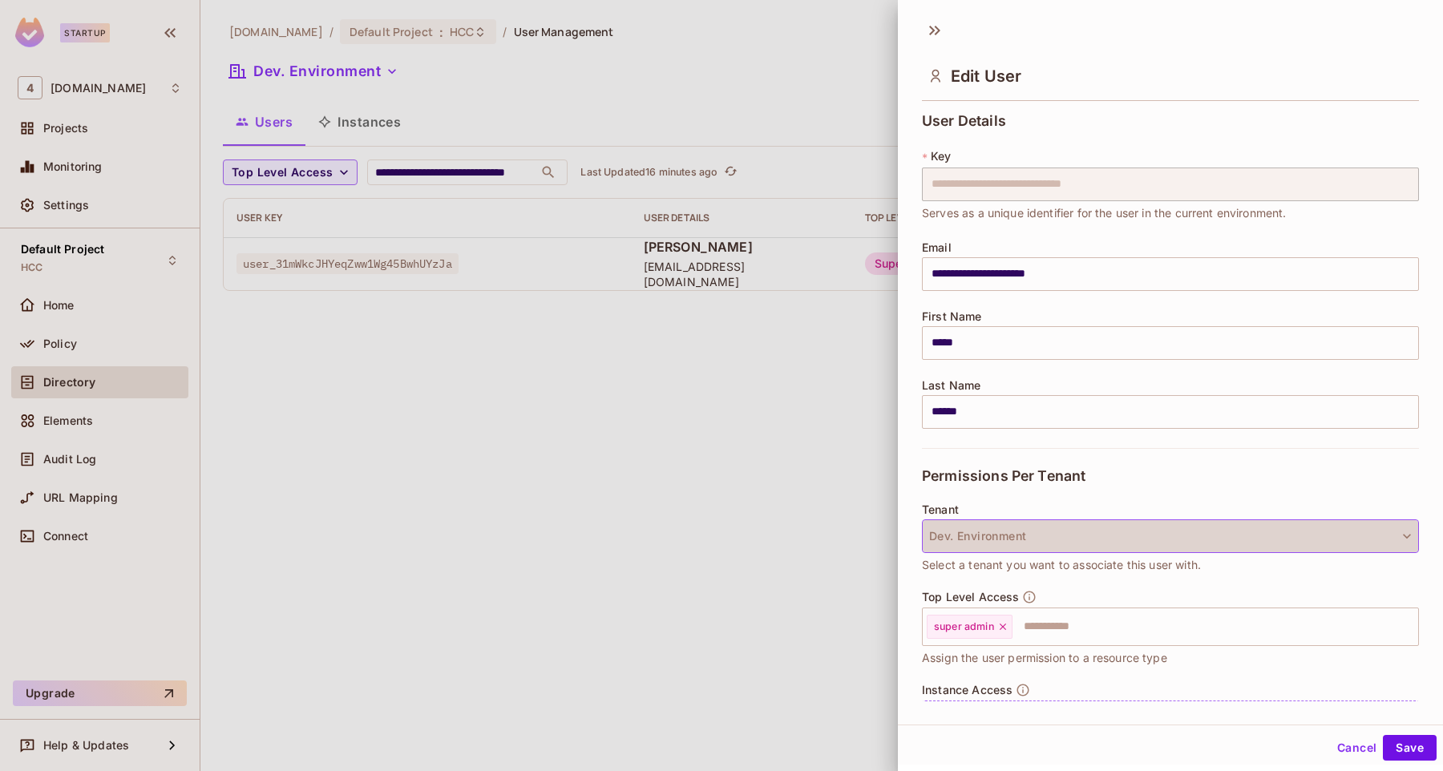
click at [1123, 542] on button "Dev. Environment" at bounding box center [1170, 537] width 497 height 34
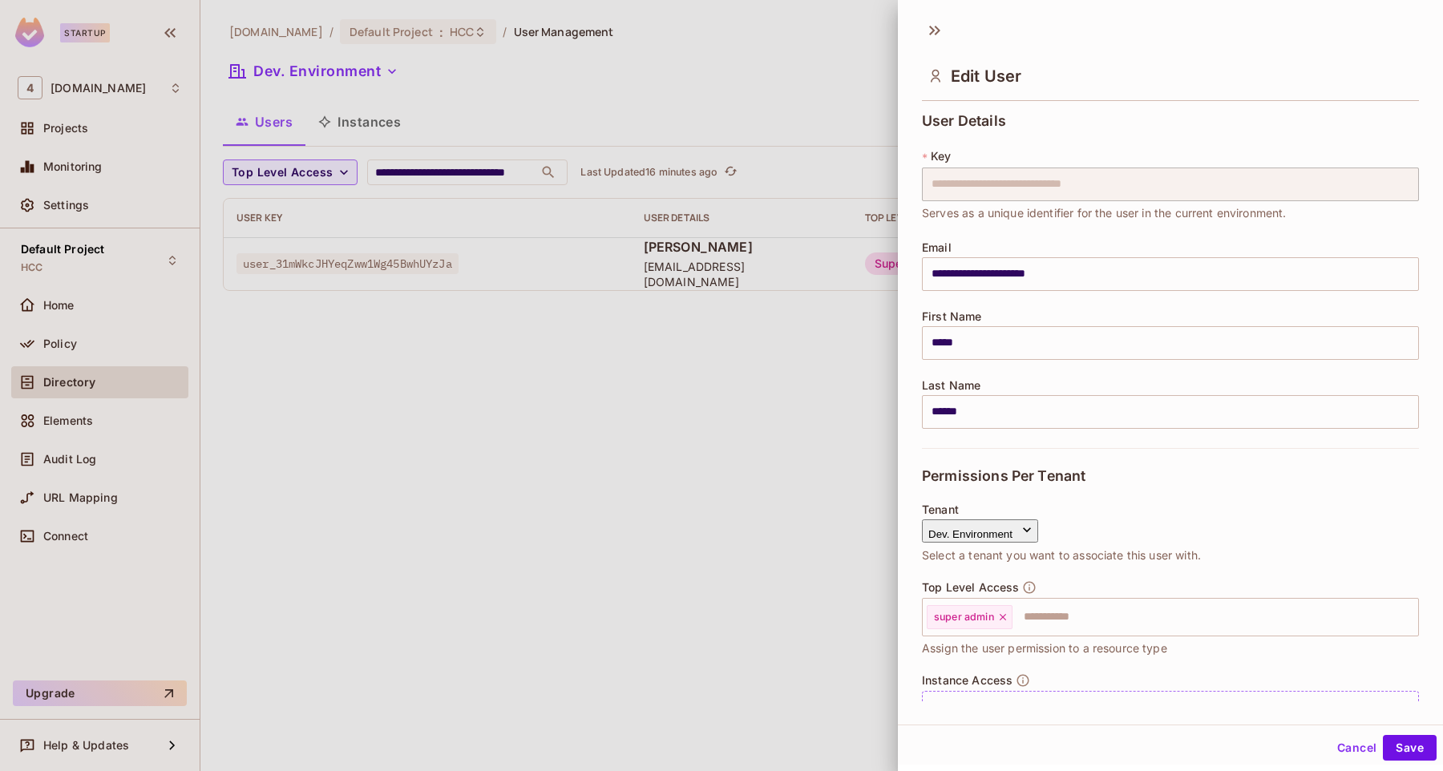
click at [1030, 573] on span "No Tenant" at bounding box center [1008, 565] width 173 height 15
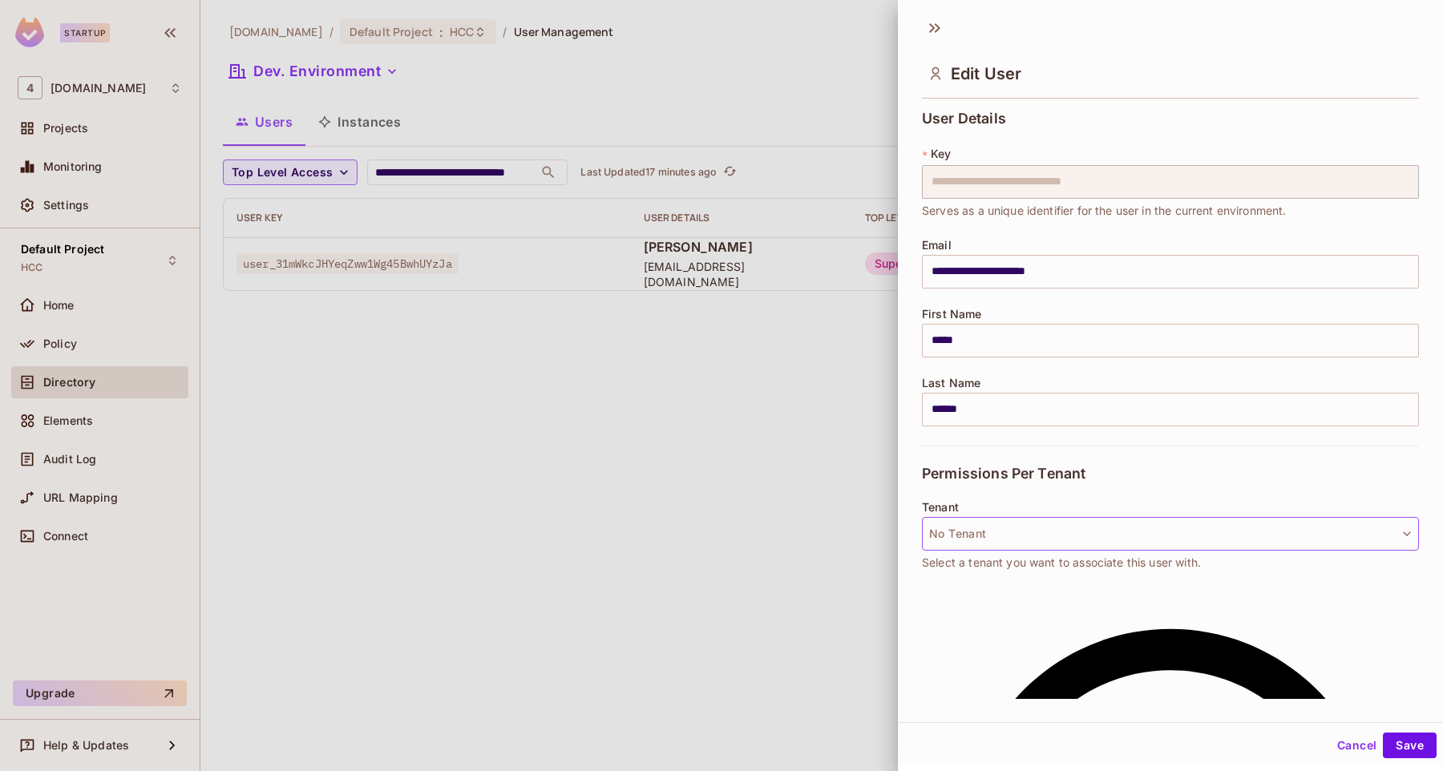
click at [1252, 532] on button "No Tenant" at bounding box center [1170, 534] width 497 height 34
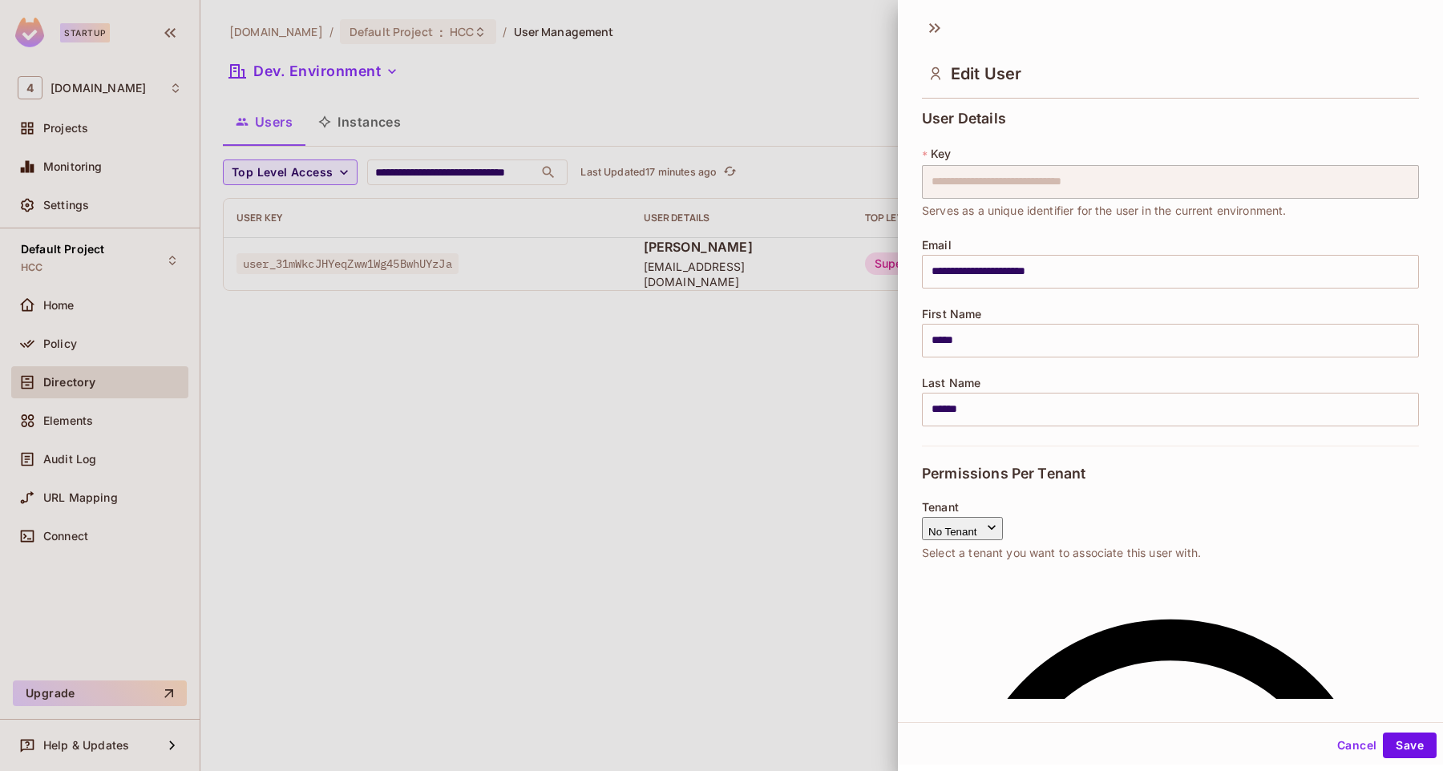
click at [993, 576] on span "No Tenant" at bounding box center [957, 583] width 71 height 21
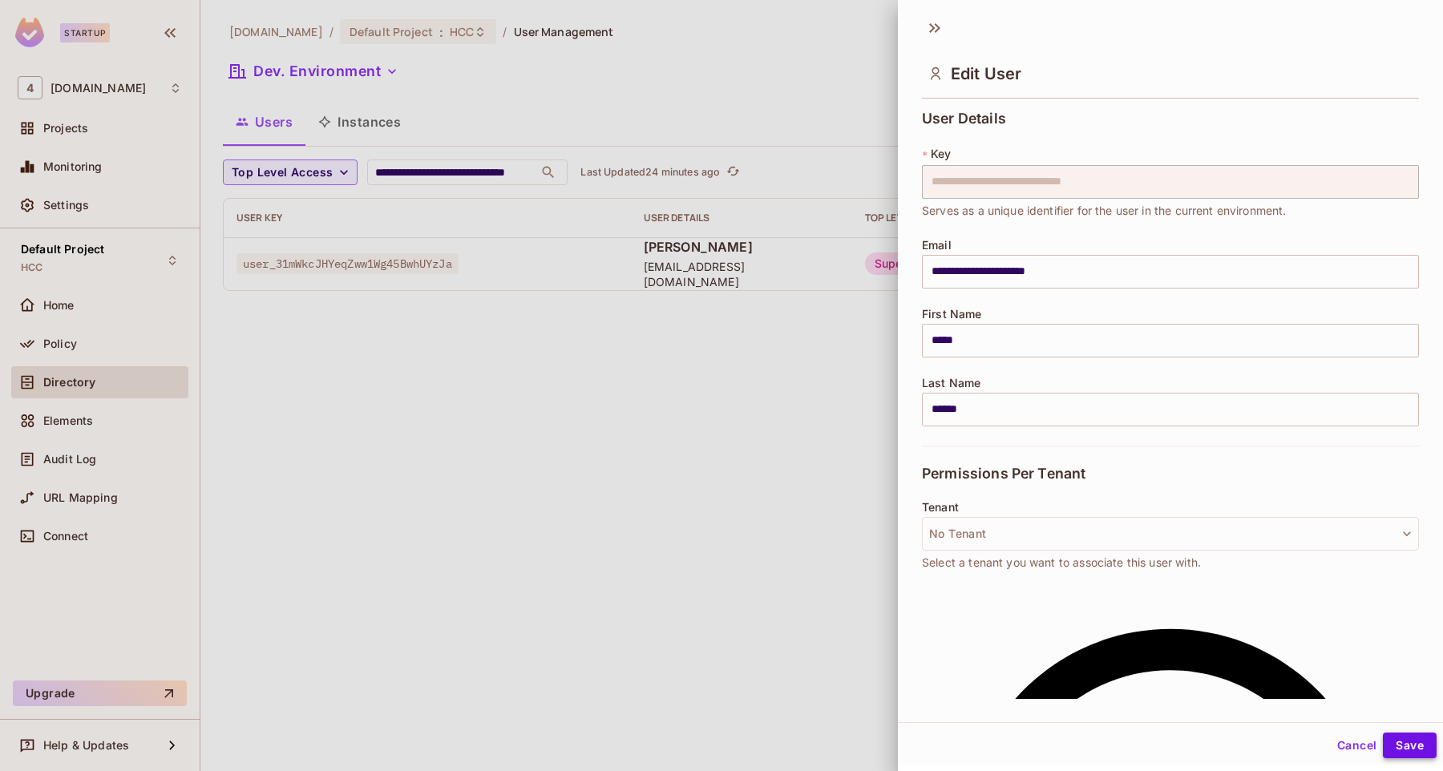
click at [1414, 745] on button "Save" at bounding box center [1410, 746] width 54 height 26
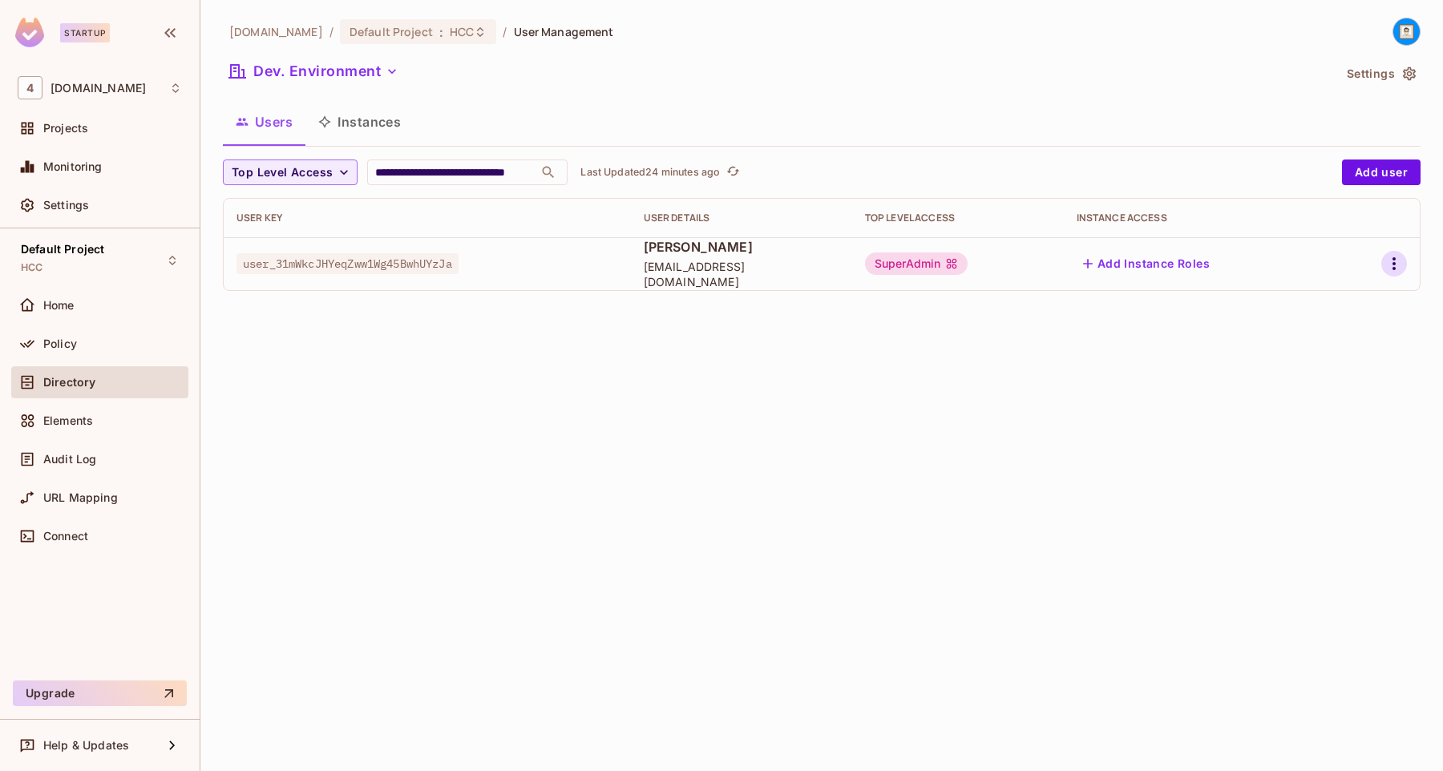
click at [1395, 264] on icon "button" at bounding box center [1394, 263] width 3 height 13
click at [1370, 320] on li "Edit Attributes" at bounding box center [1325, 335] width 142 height 35
click at [1396, 274] on button "button" at bounding box center [1395, 264] width 26 height 26
click at [1345, 341] on div "Edit Attributes" at bounding box center [1338, 336] width 79 height 16
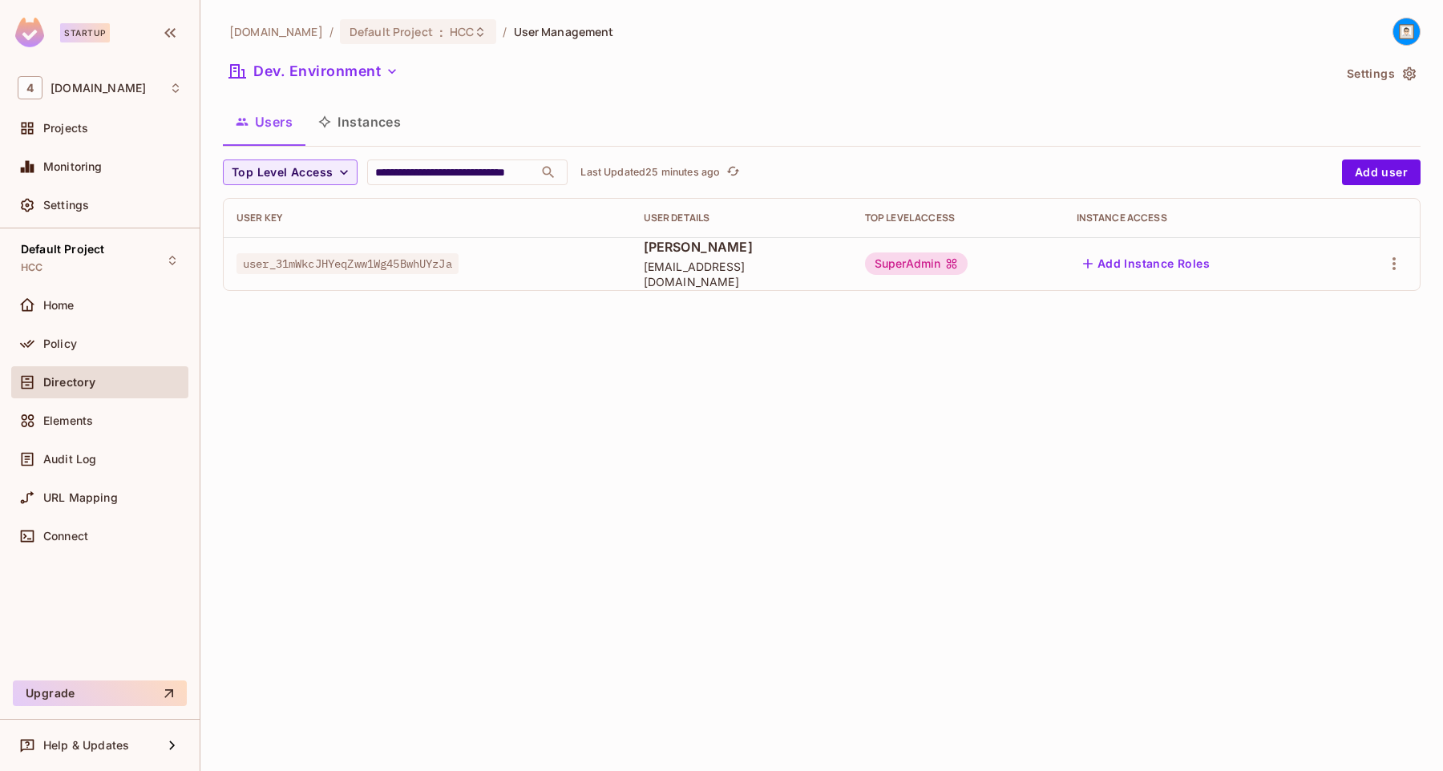
click at [1400, 262] on icon "button" at bounding box center [1394, 263] width 19 height 19
click at [1311, 298] on div "Edit" at bounding box center [1310, 301] width 22 height 16
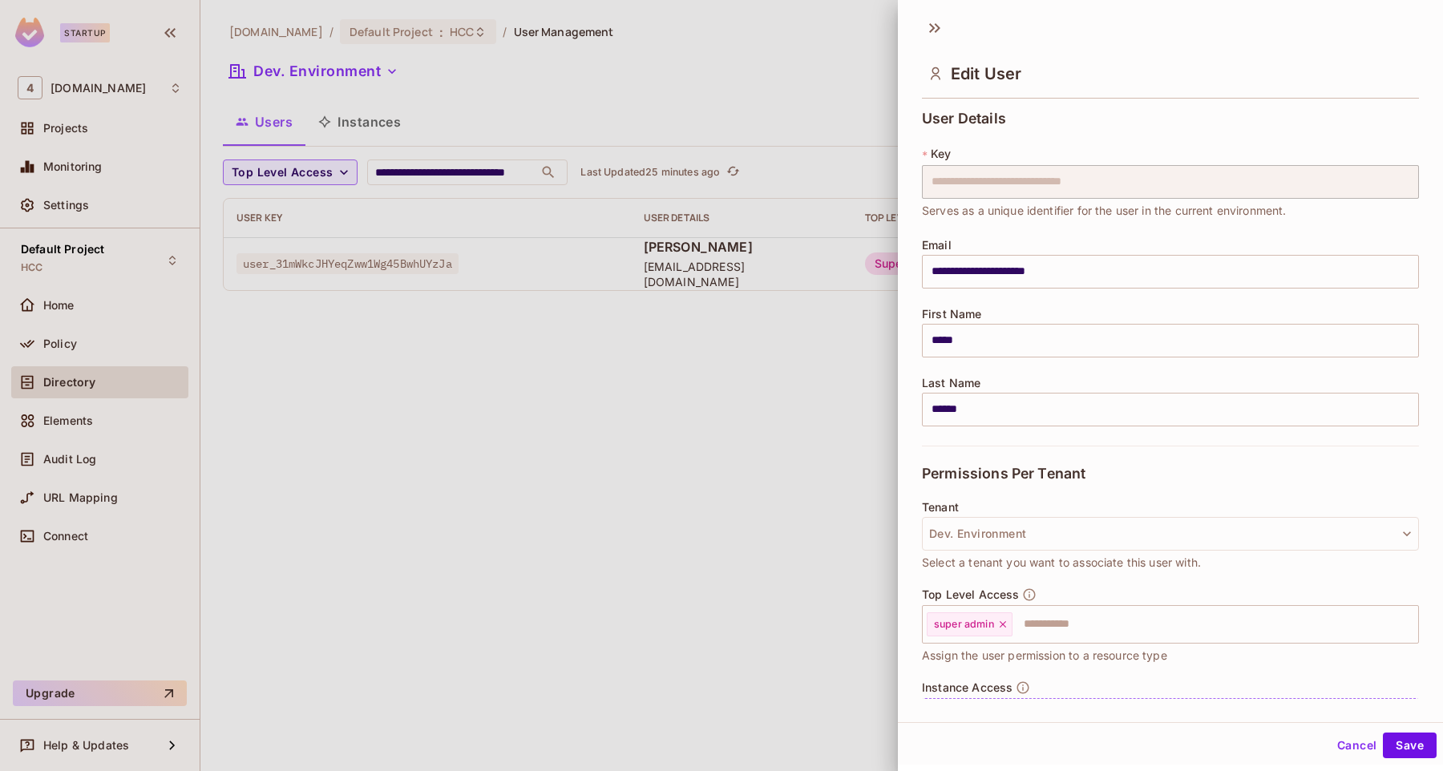
scroll to position [0, 0]
click at [1004, 624] on icon at bounding box center [1002, 626] width 11 height 11
click at [1078, 546] on button "Dev. Environment" at bounding box center [1170, 537] width 497 height 34
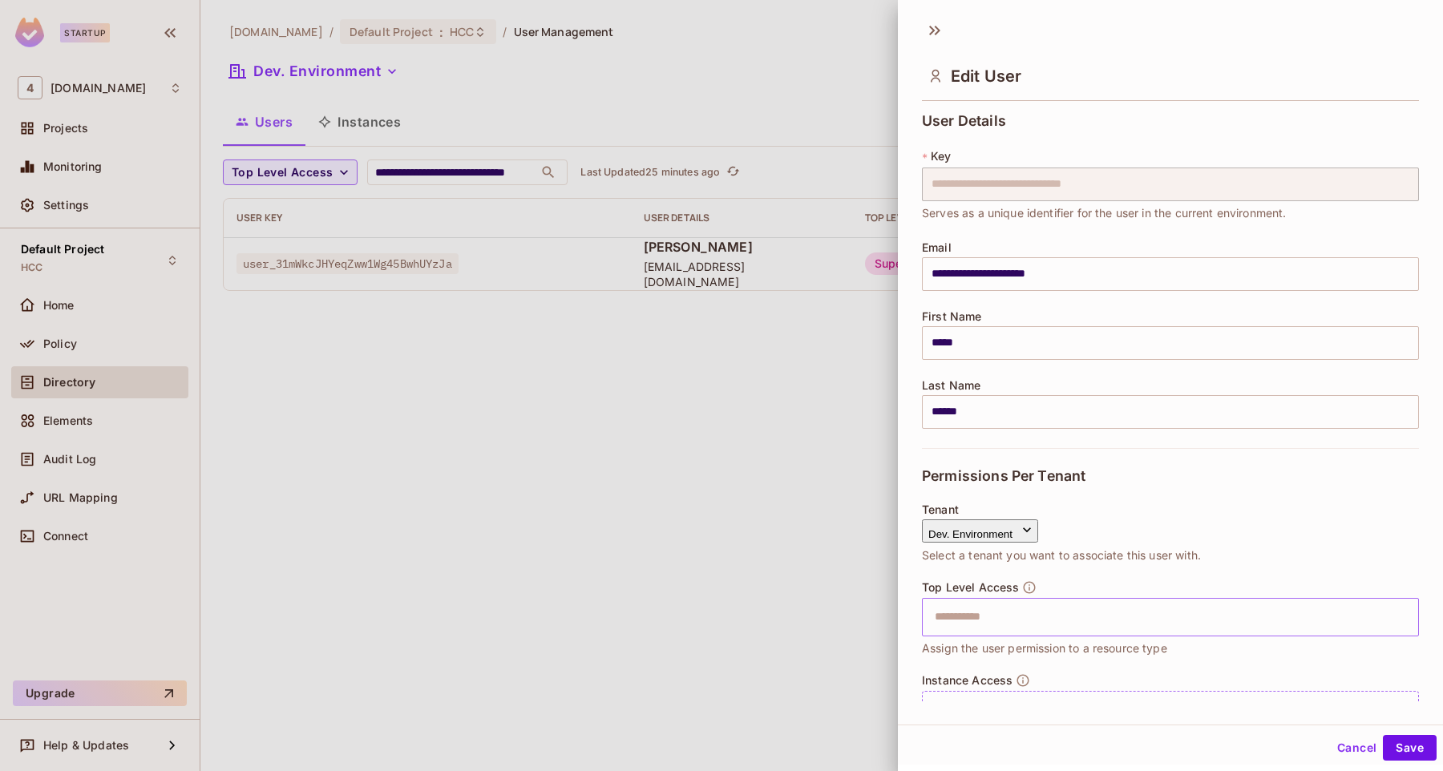
click at [1040, 573] on span "No Tenant" at bounding box center [1008, 565] width 173 height 15
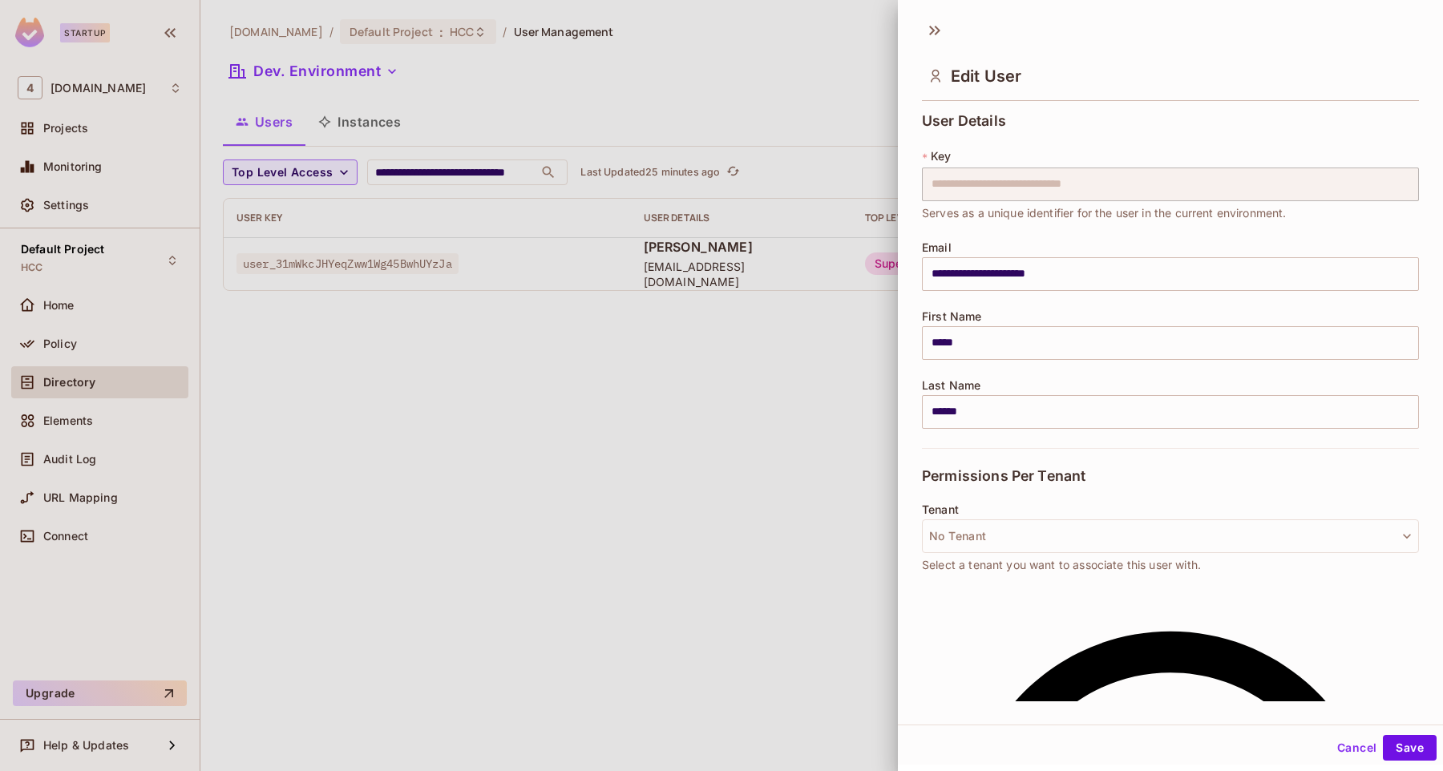
scroll to position [2, 0]
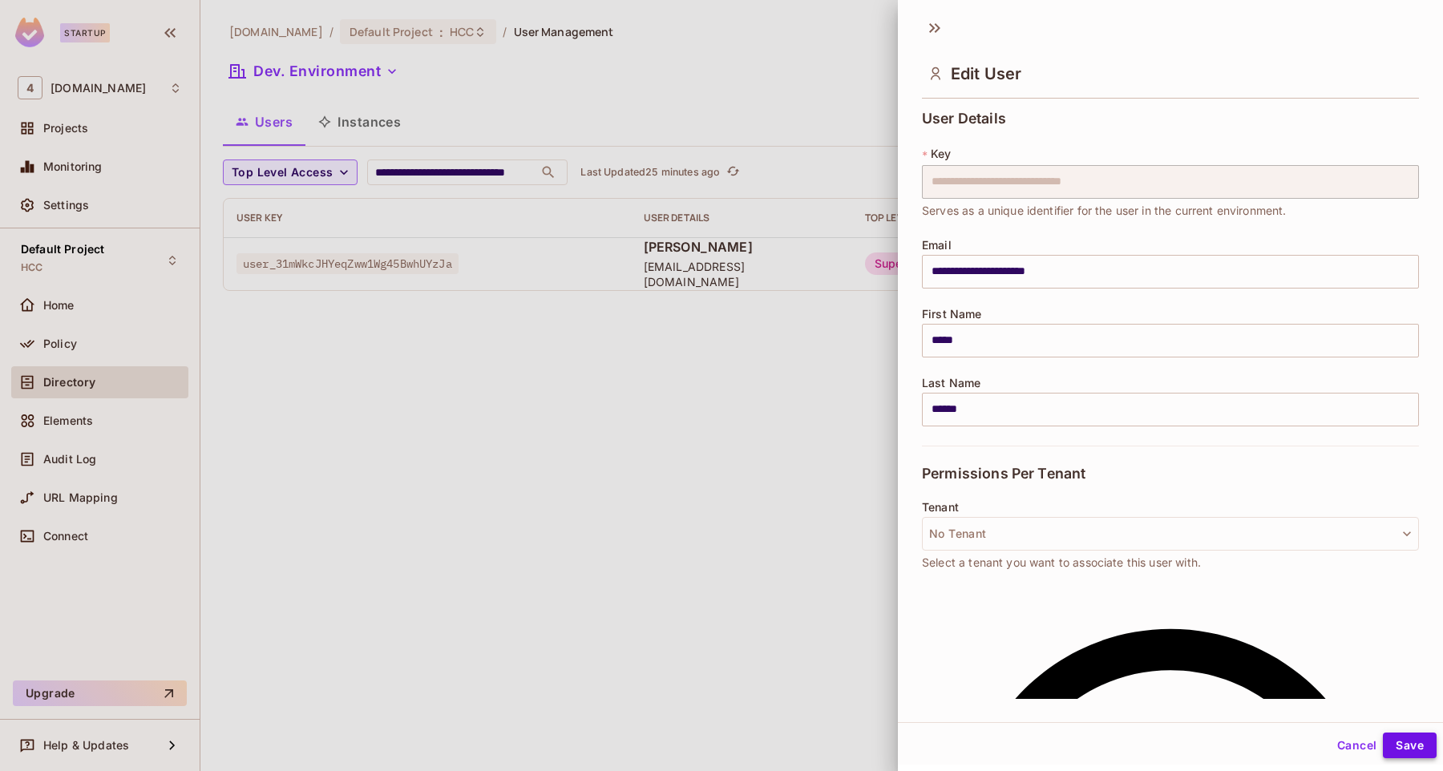
click at [1405, 755] on button "Save" at bounding box center [1410, 746] width 54 height 26
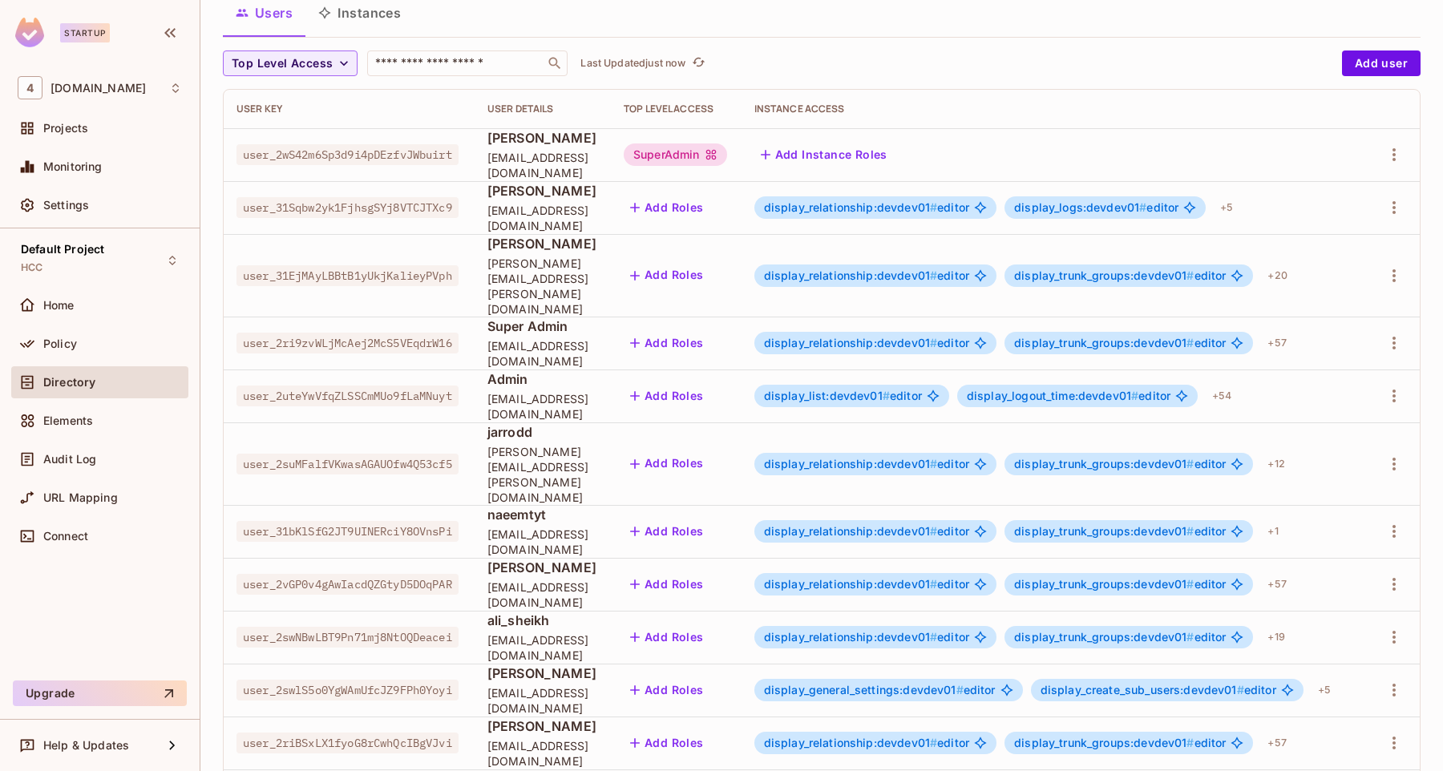
scroll to position [296, 0]
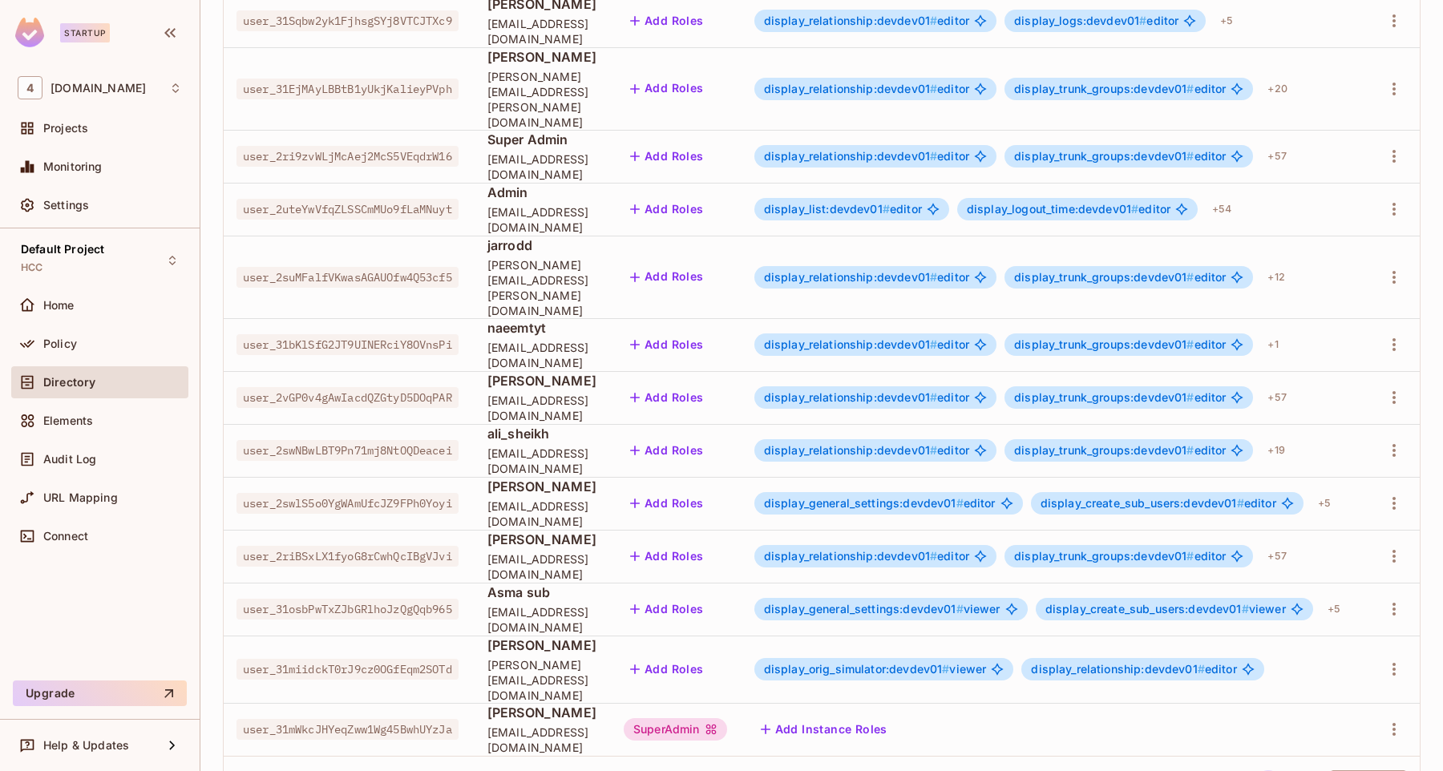
click at [1014, 717] on div "Add Instance Roles" at bounding box center [1055, 730] width 601 height 26
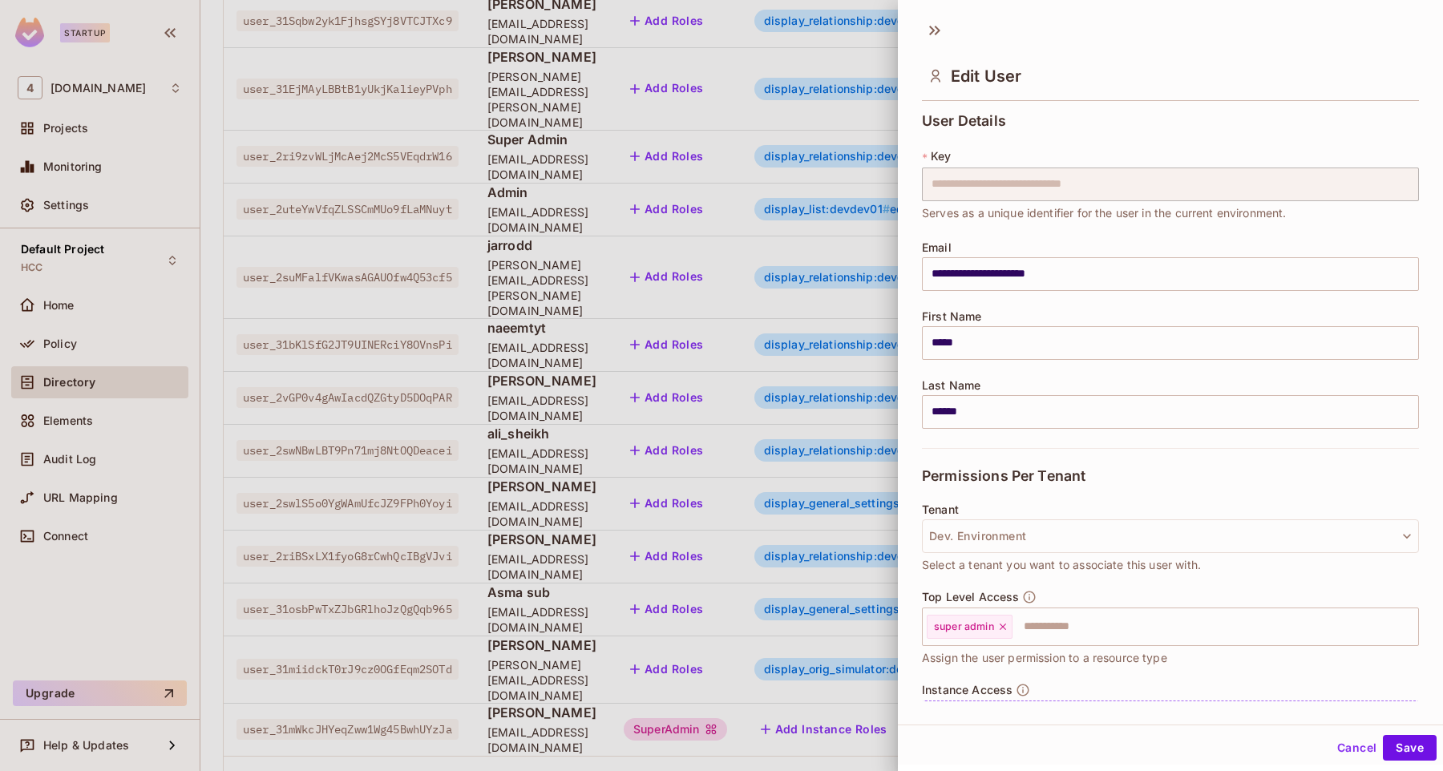
scroll to position [82, 0]
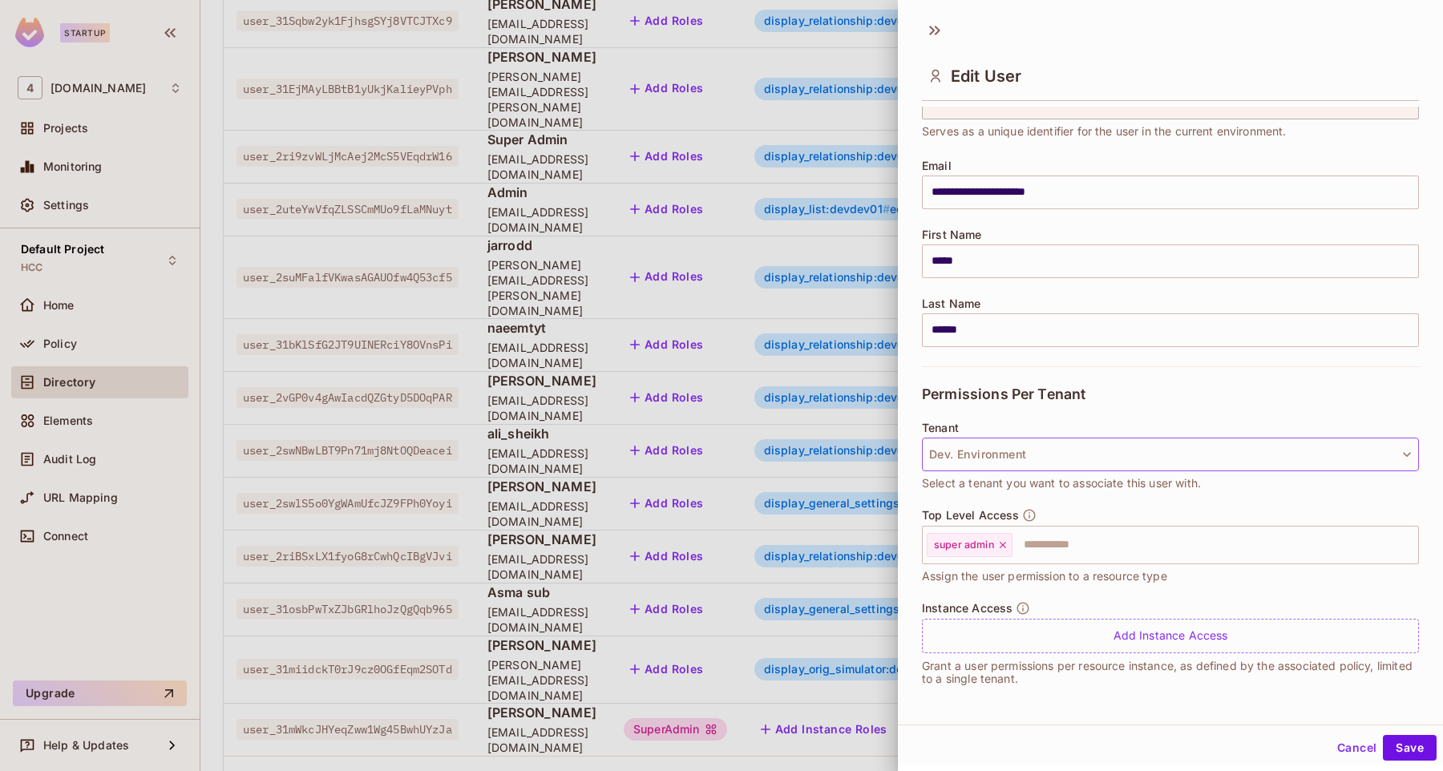
click at [1216, 449] on button "Dev. Environment" at bounding box center [1170, 455] width 497 height 34
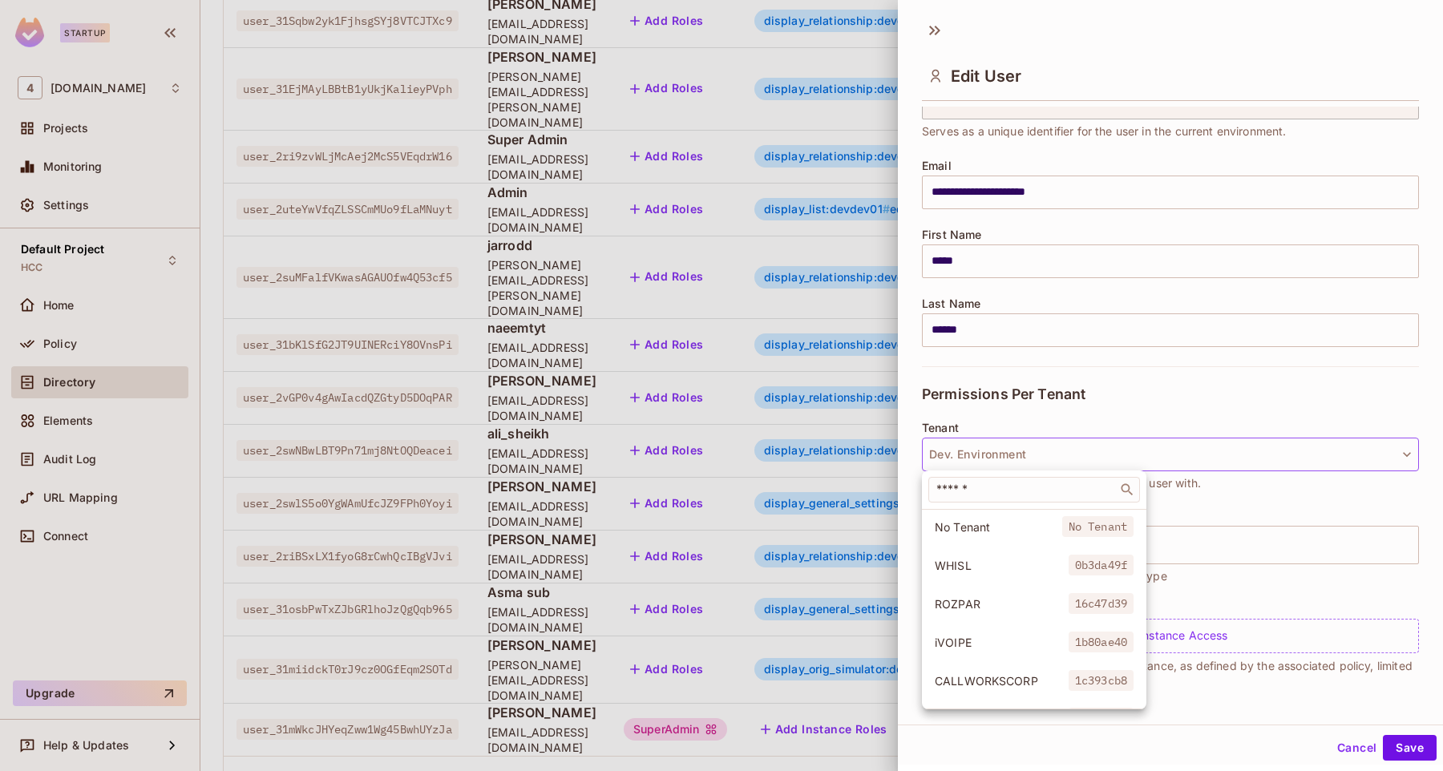
click at [1058, 532] on span "No Tenant" at bounding box center [998, 527] width 127 height 15
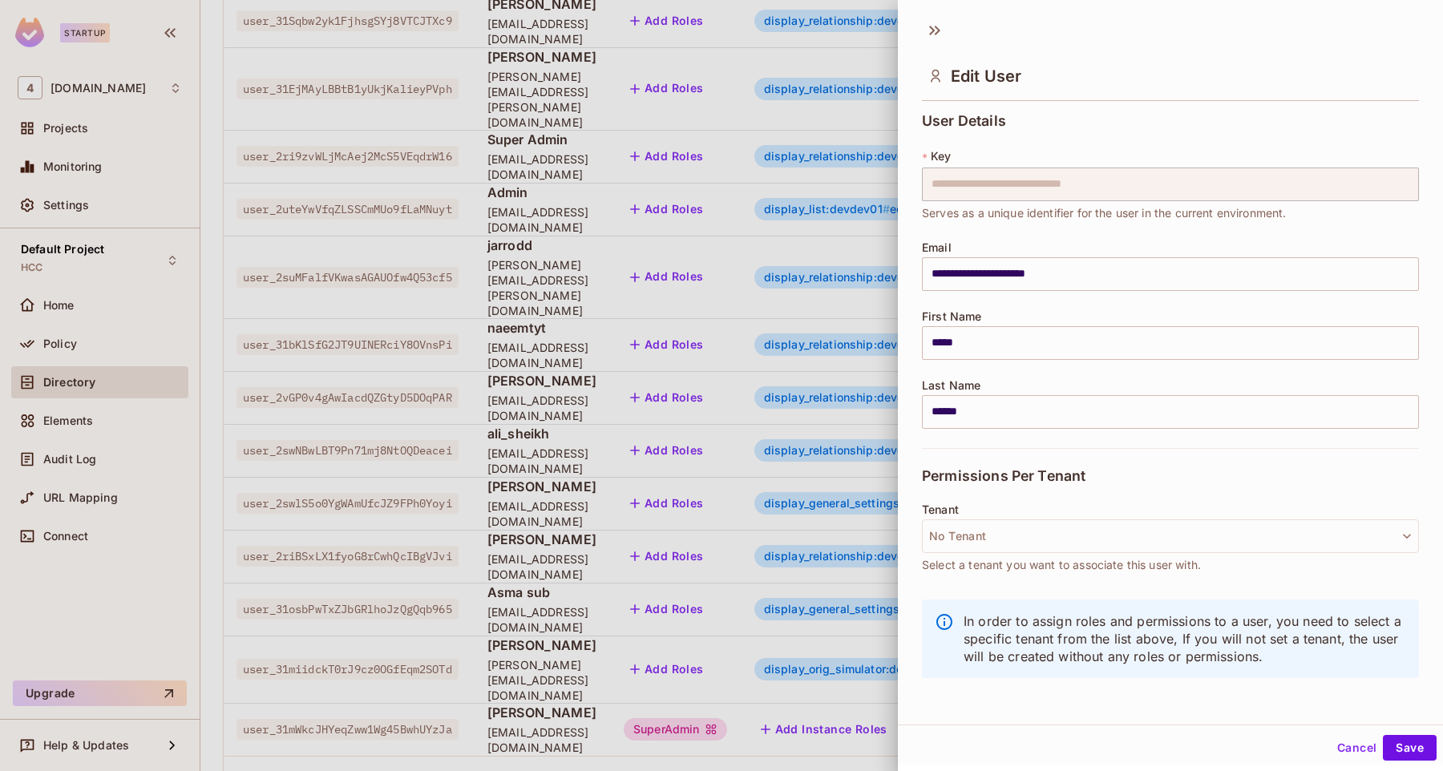
scroll to position [0, 0]
click at [1402, 749] on button "Save" at bounding box center [1410, 748] width 54 height 26
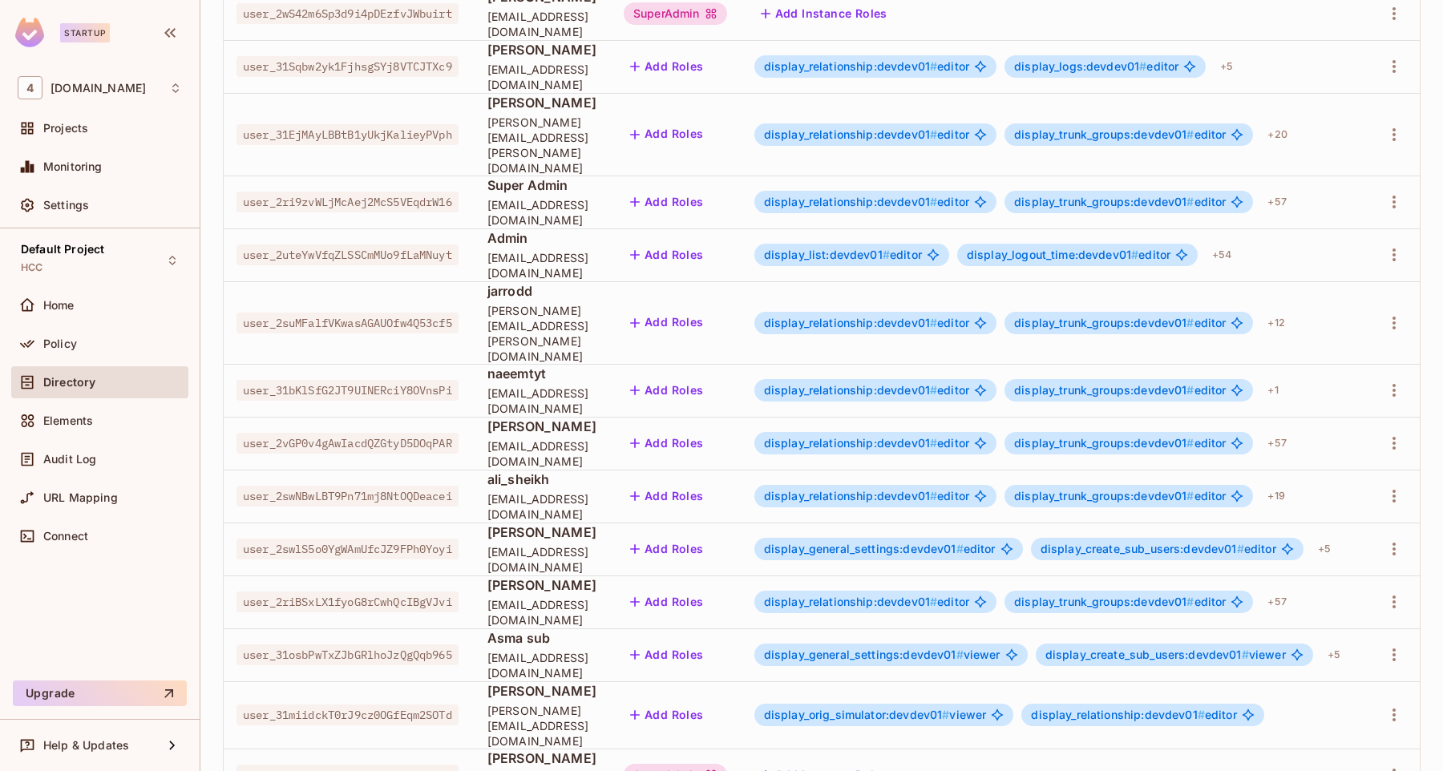
scroll to position [296, 0]
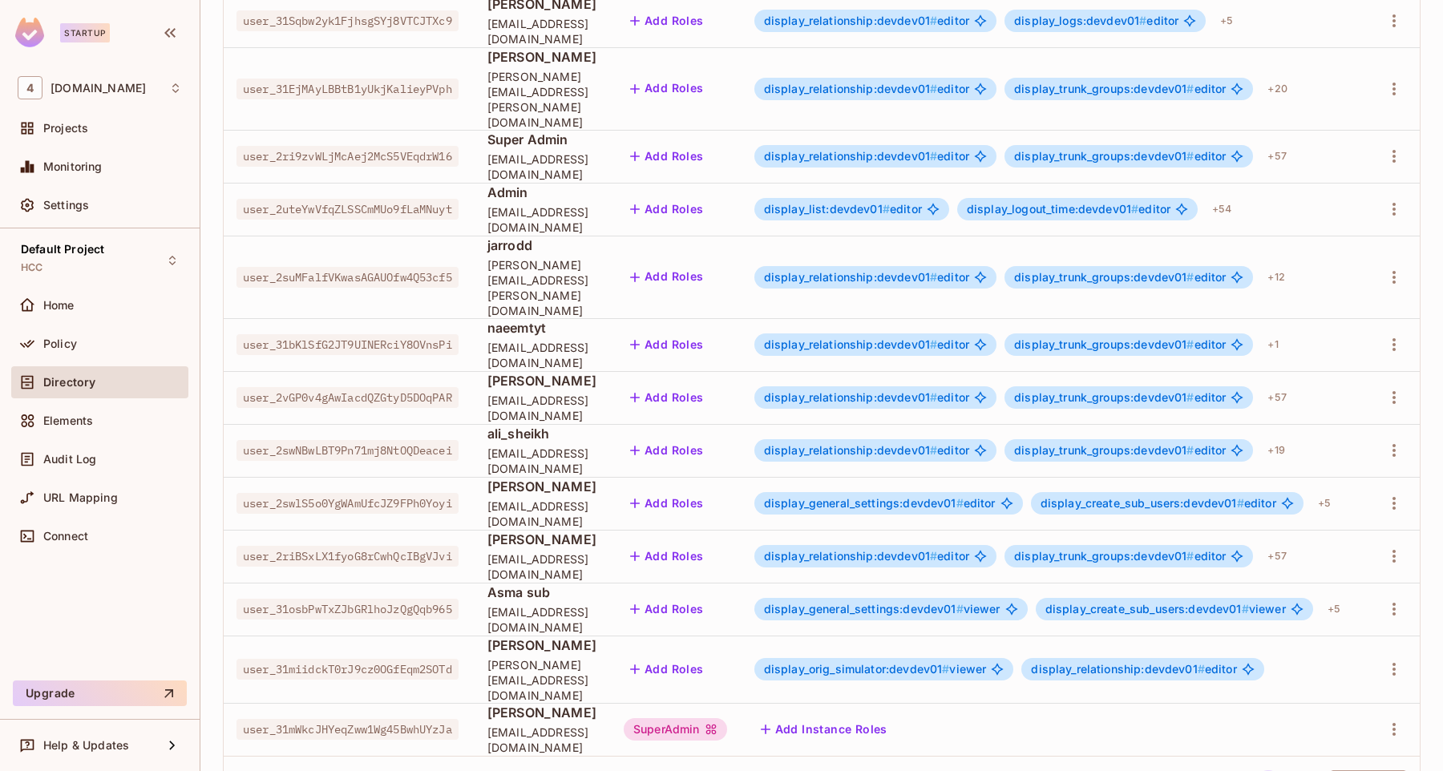
click at [727, 718] on div "SuperAdmin" at bounding box center [675, 729] width 103 height 22
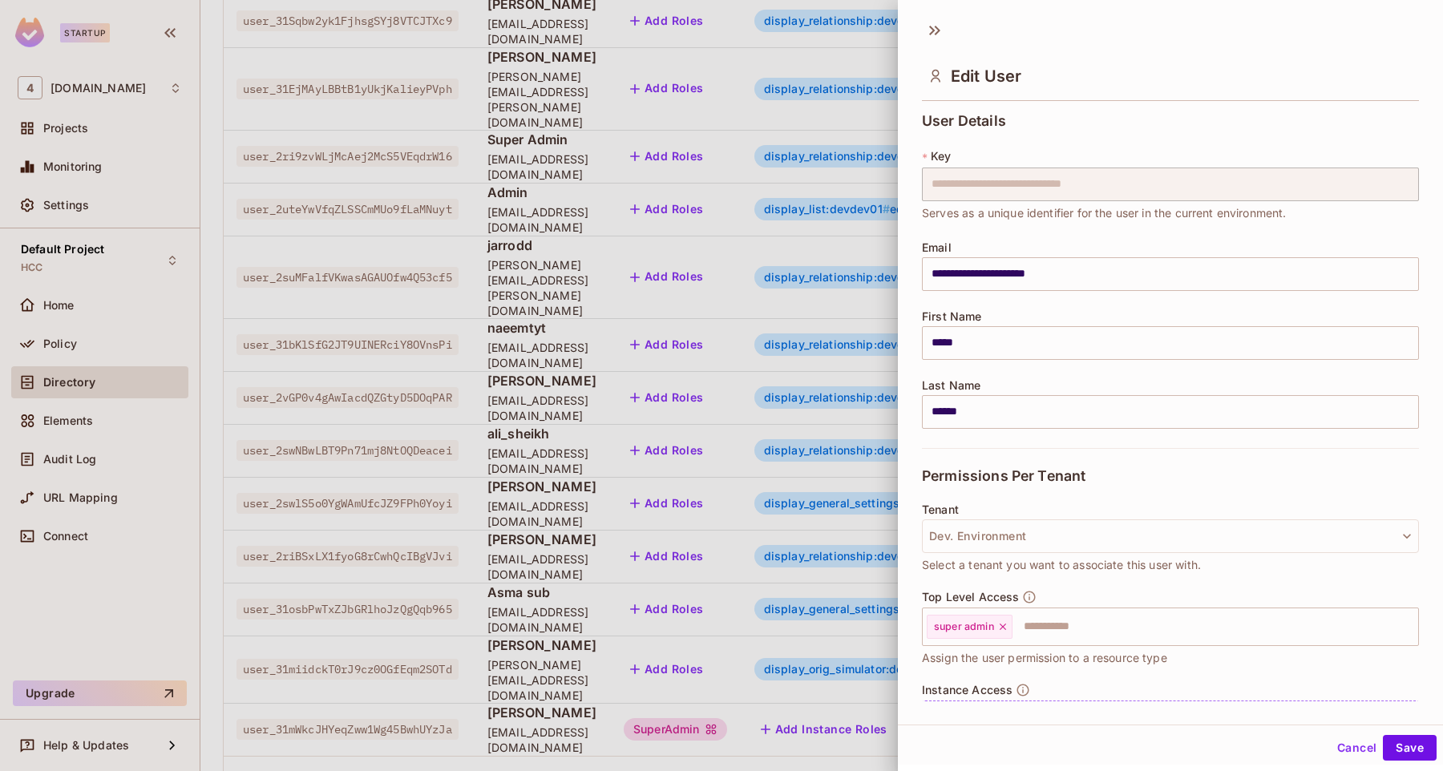
click at [750, 654] on div at bounding box center [721, 385] width 1443 height 771
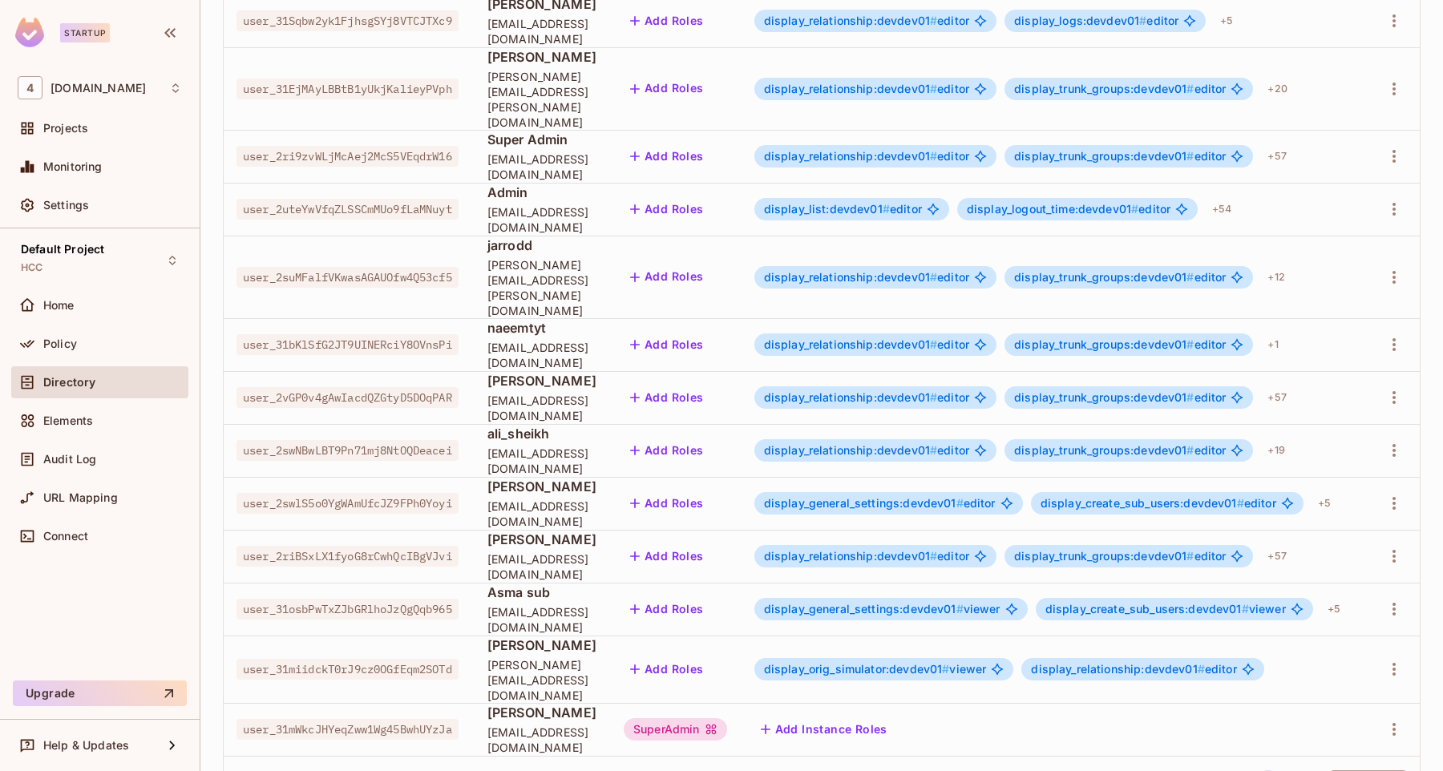
click at [727, 718] on div "SuperAdmin" at bounding box center [675, 729] width 103 height 22
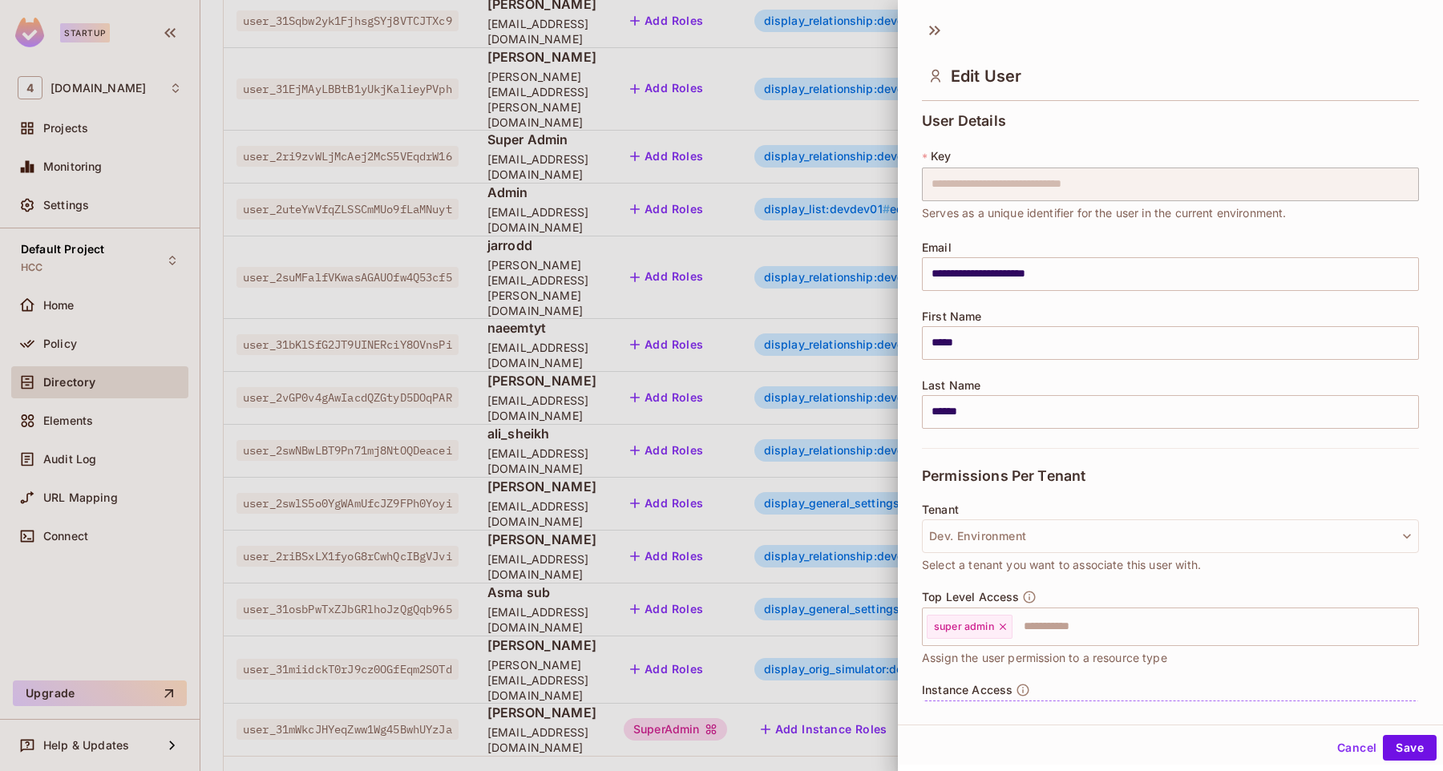
click at [838, 704] on div at bounding box center [721, 385] width 1443 height 771
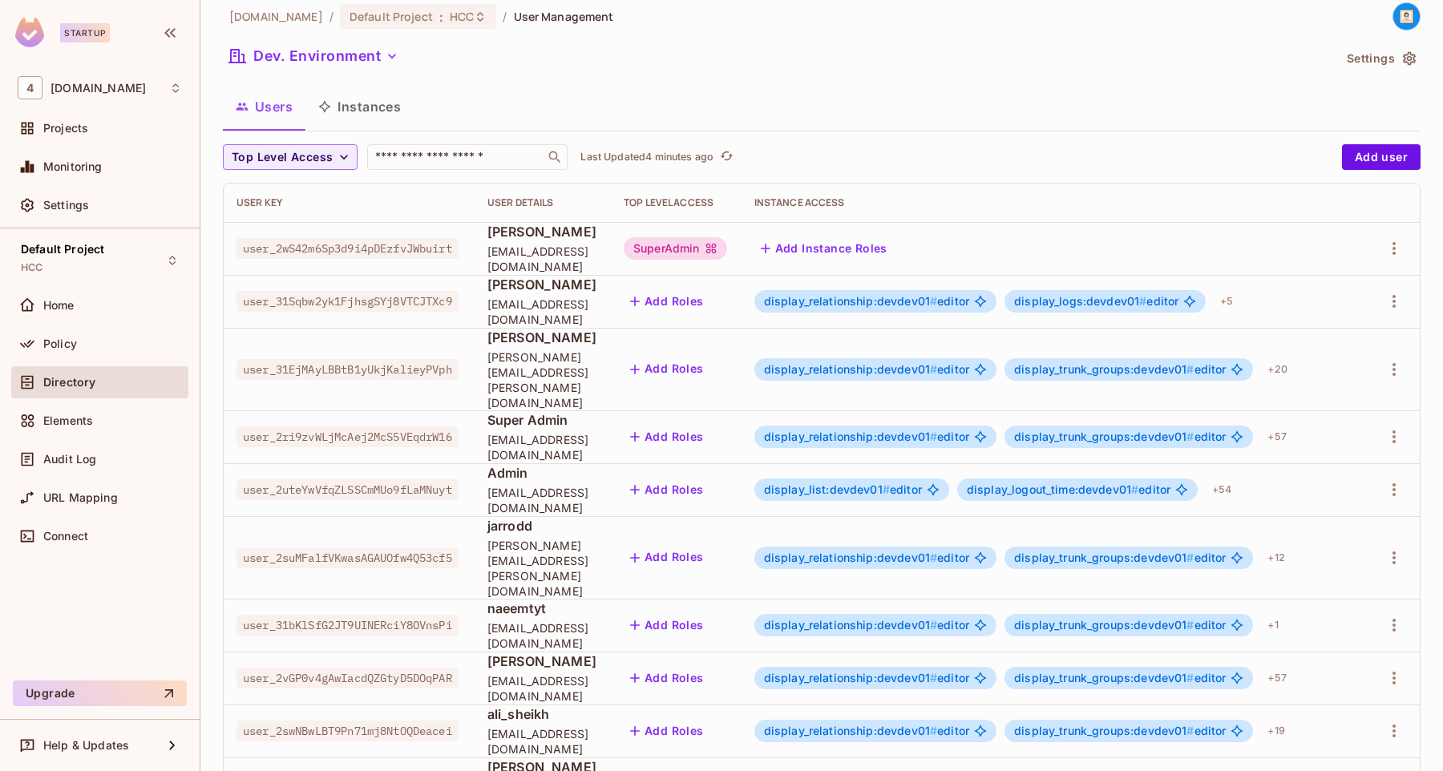
scroll to position [0, 0]
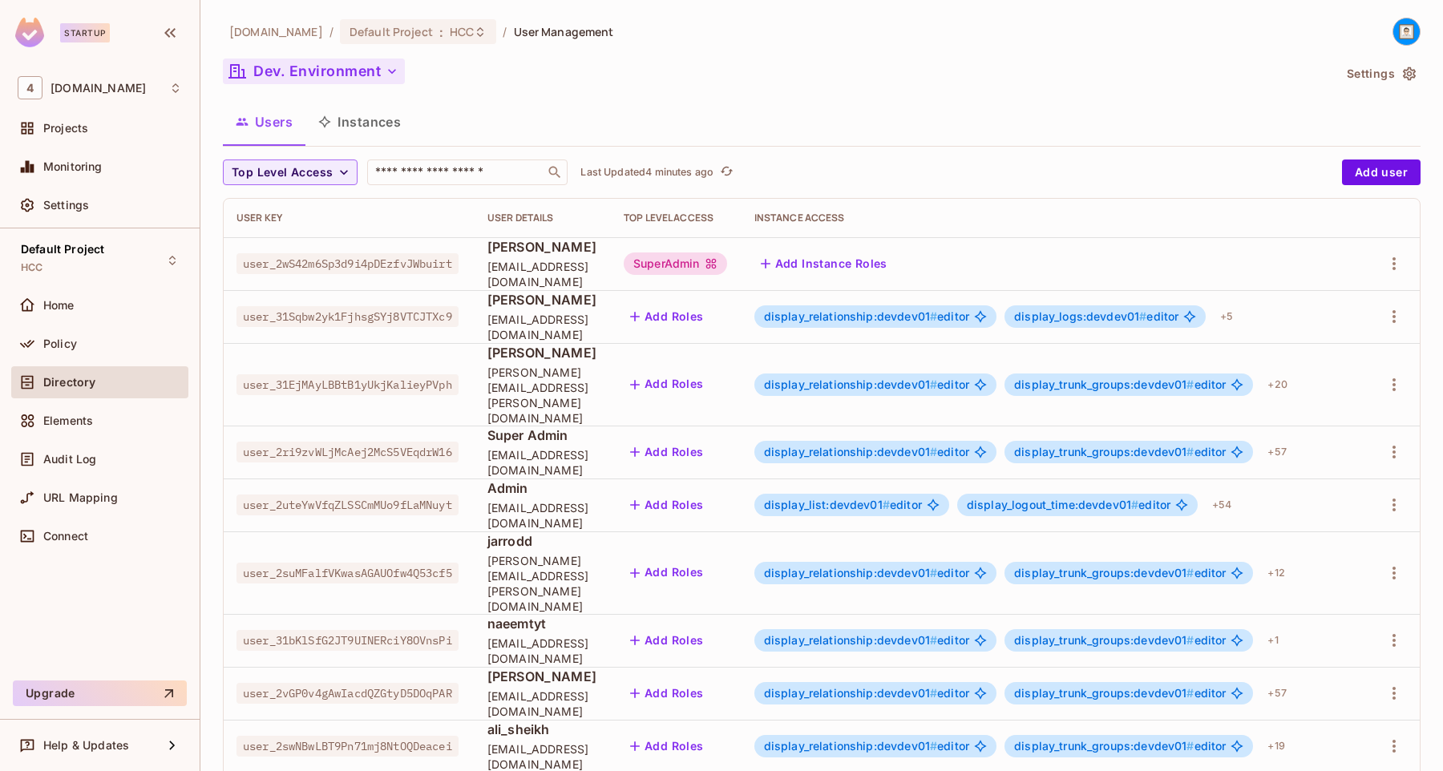
click at [302, 71] on button "Dev. Environment" at bounding box center [314, 72] width 182 height 26
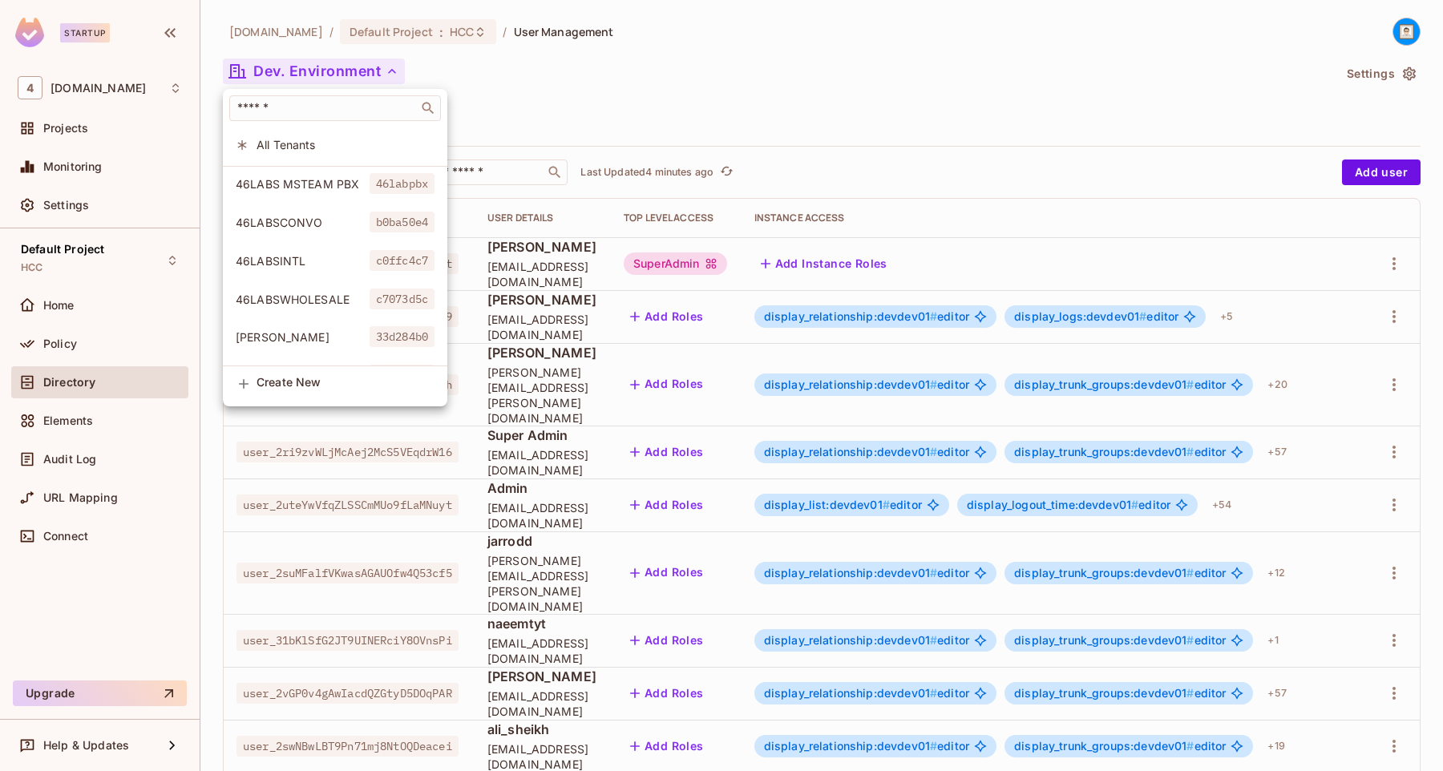
click at [297, 136] on li "All Tenants" at bounding box center [335, 144] width 225 height 34
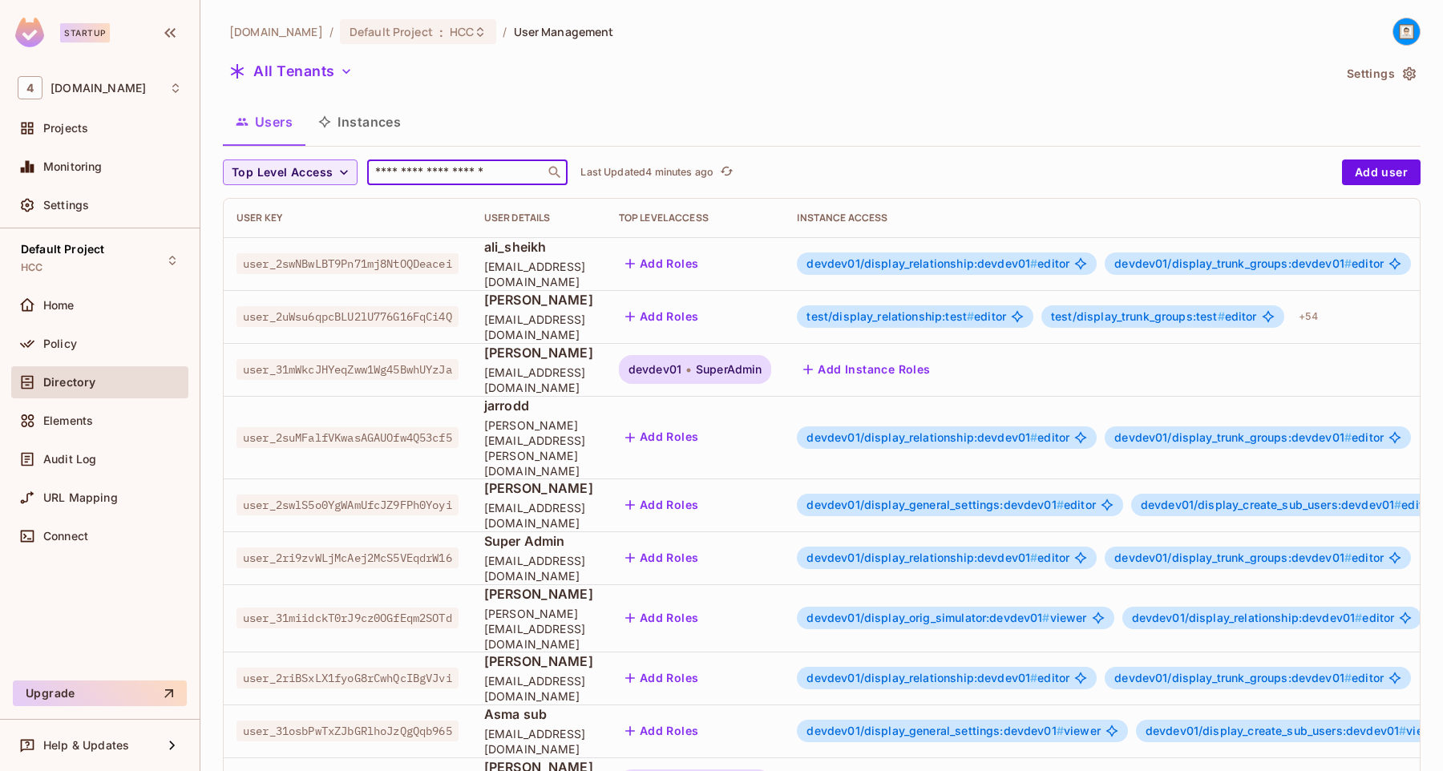
click at [423, 174] on input "text" at bounding box center [456, 172] width 168 height 16
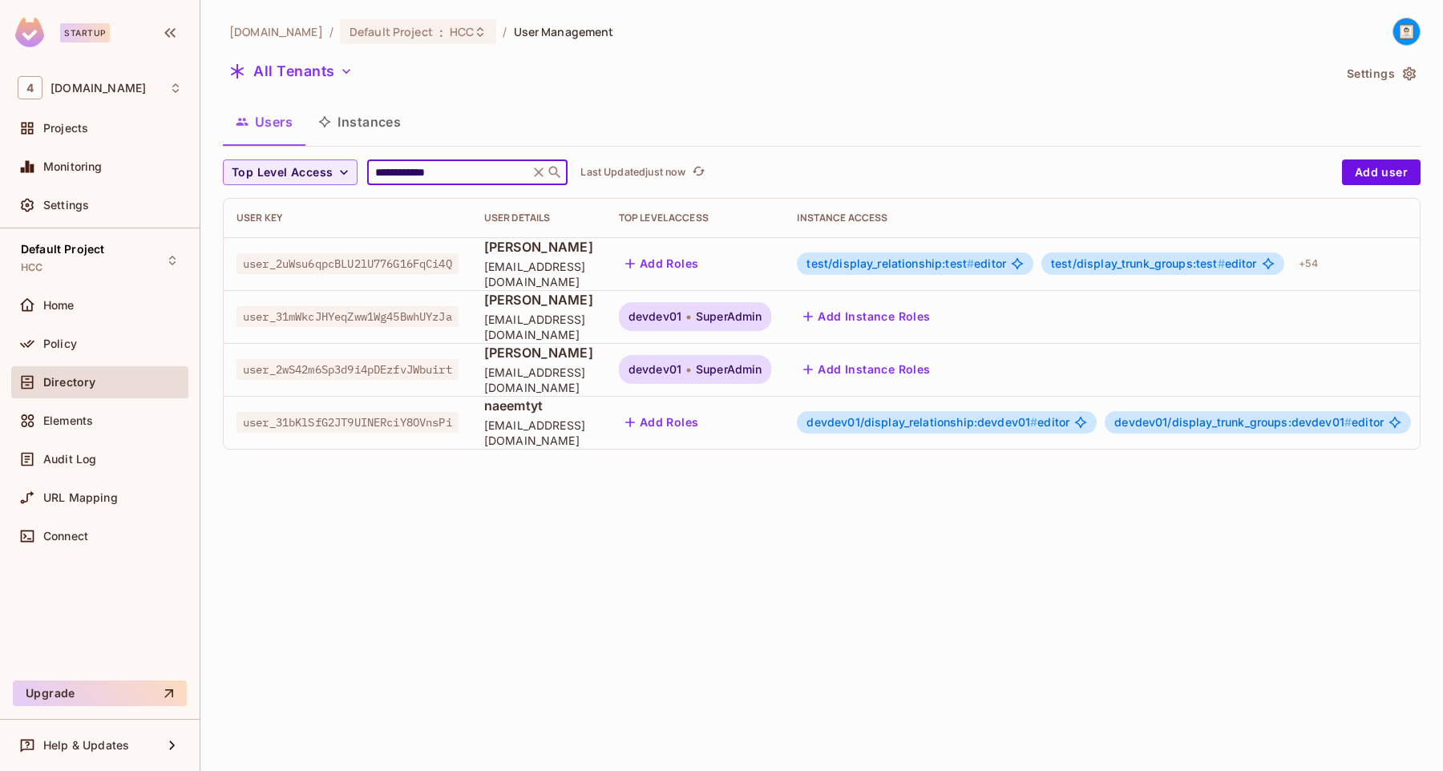
type input "**********"
